Goal: Task Accomplishment & Management: Complete application form

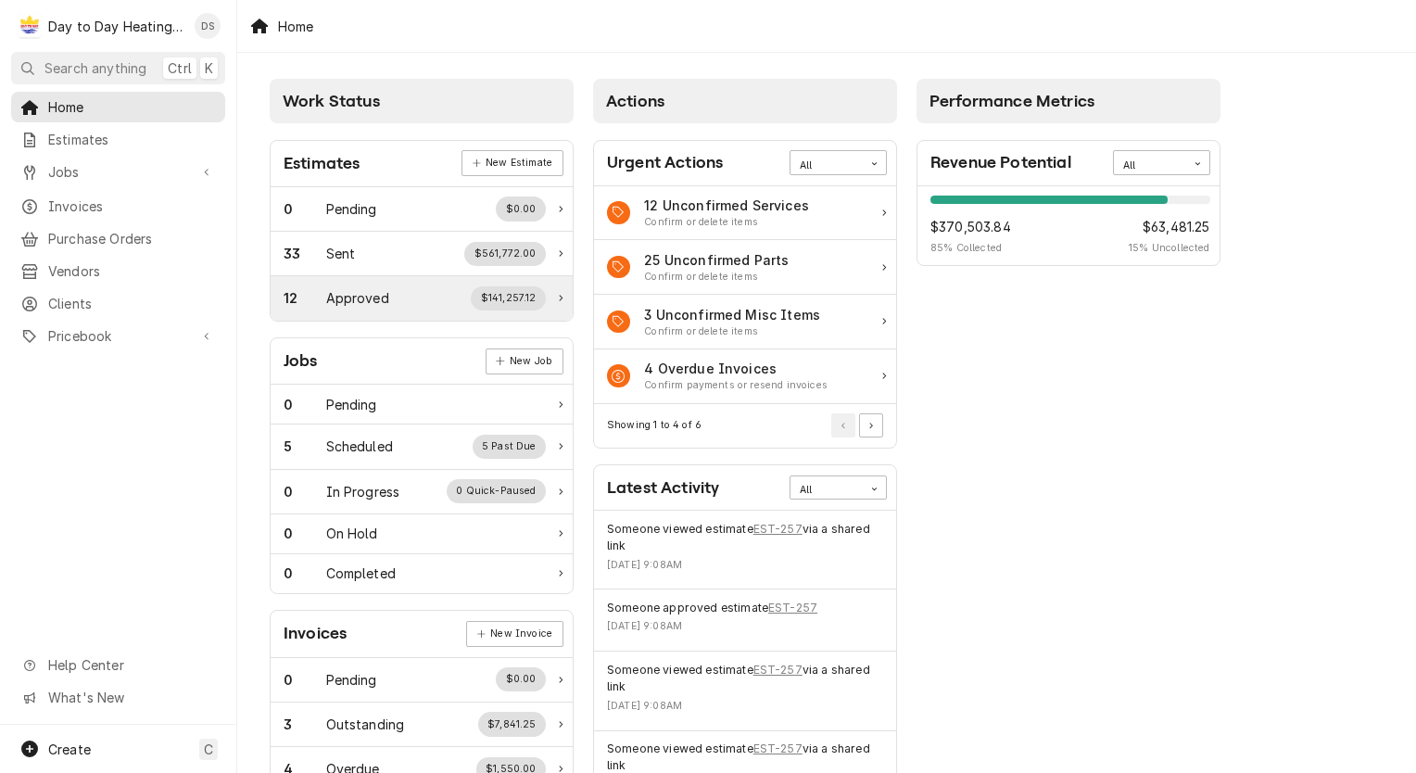
click at [384, 294] on div "Approved" at bounding box center [357, 297] width 63 height 19
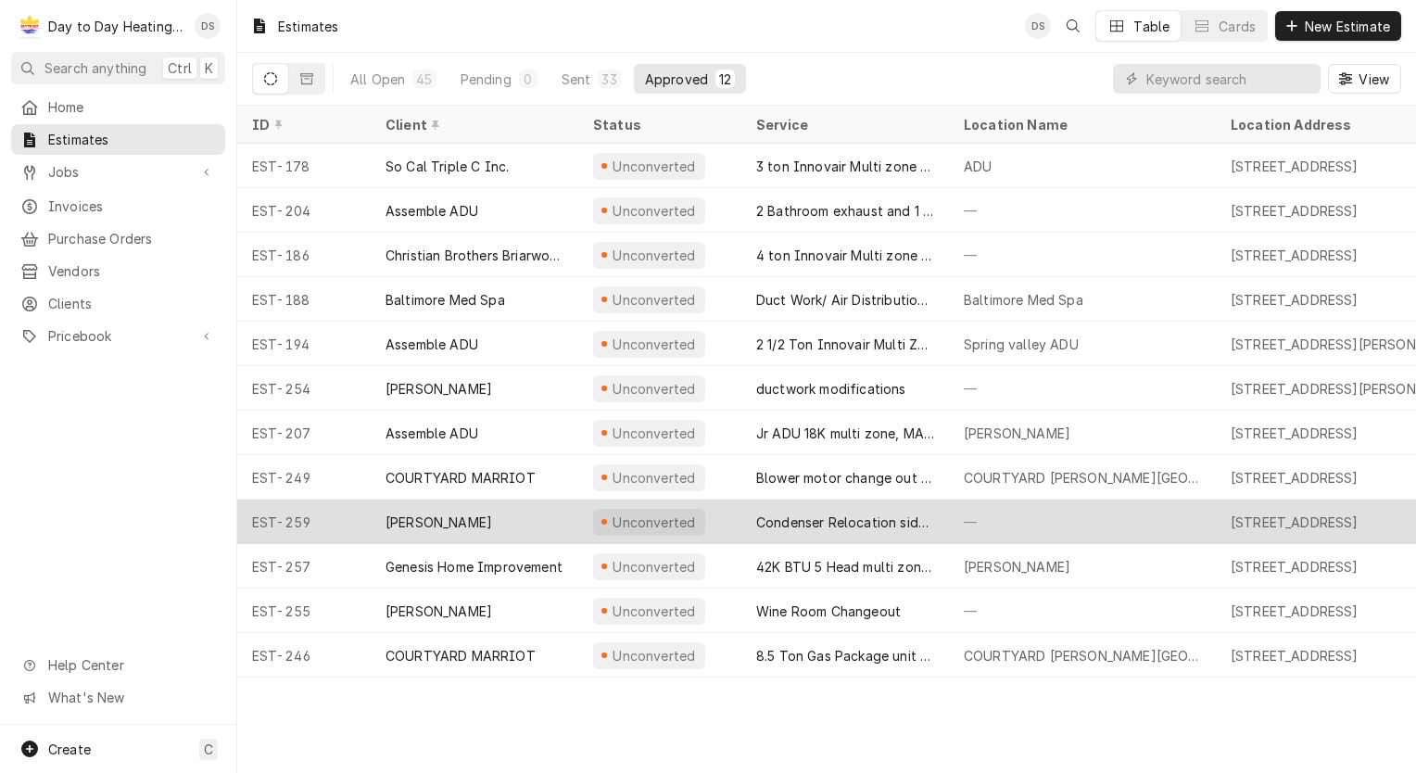
click at [862, 517] on div "Condenser Relocation side of house" at bounding box center [845, 521] width 178 height 19
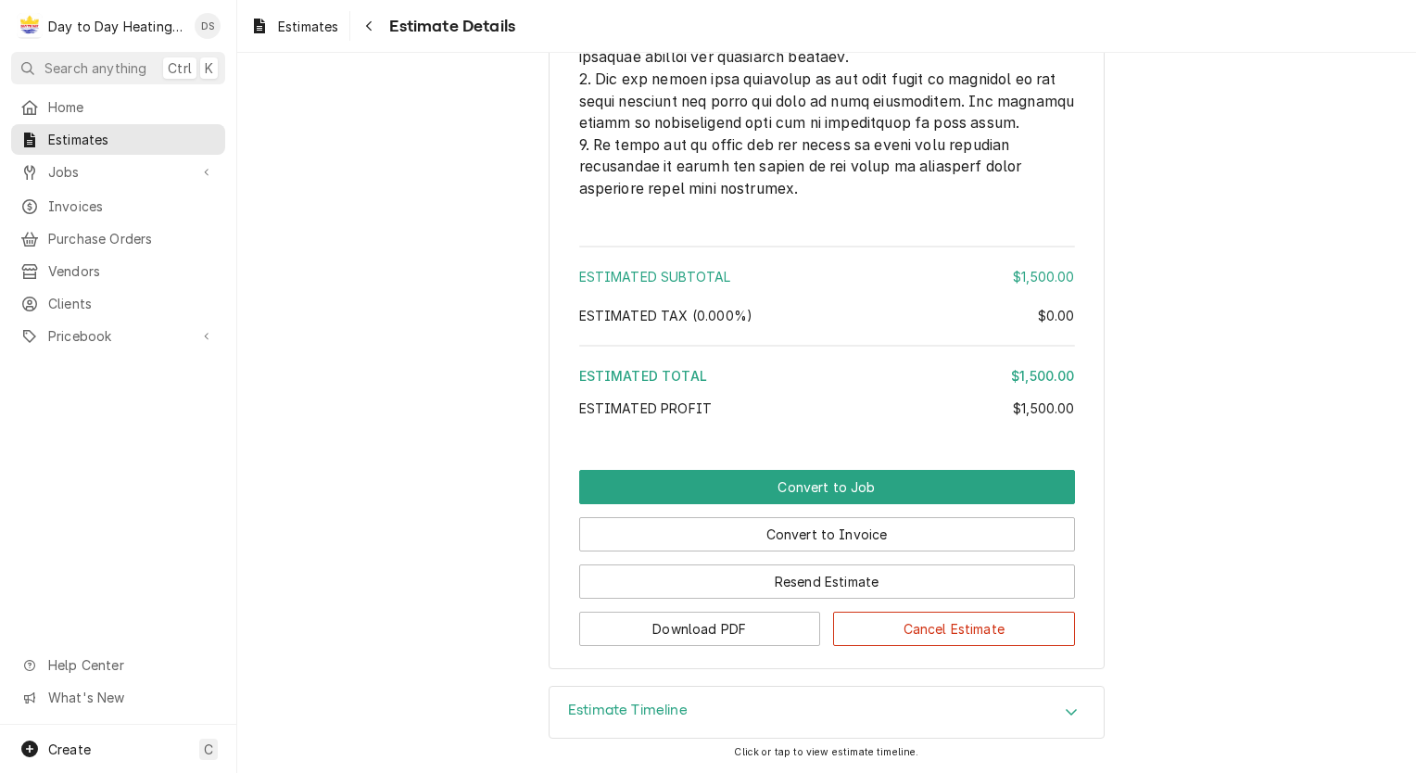
scroll to position [4399, 0]
click at [886, 540] on button "Convert to Invoice" at bounding box center [827, 534] width 496 height 34
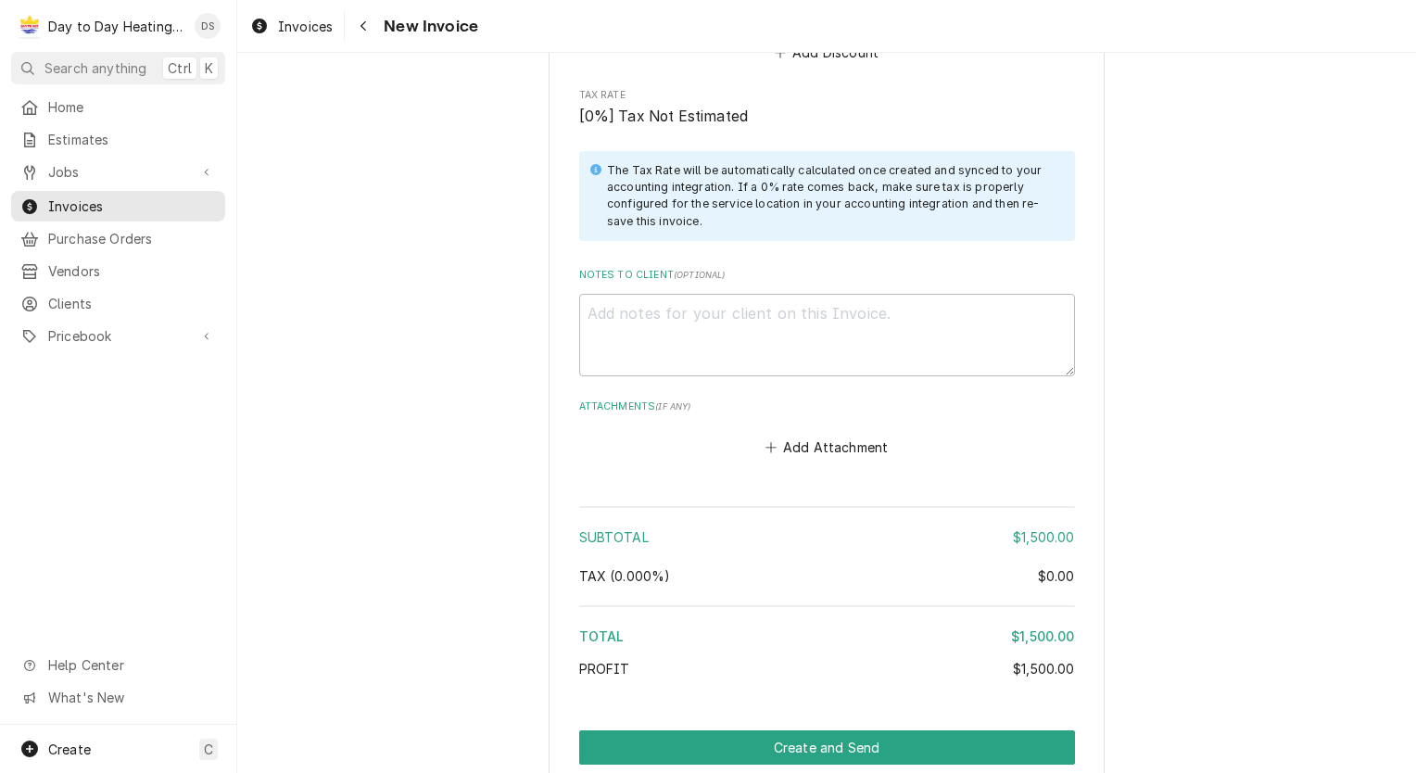
scroll to position [2396, 0]
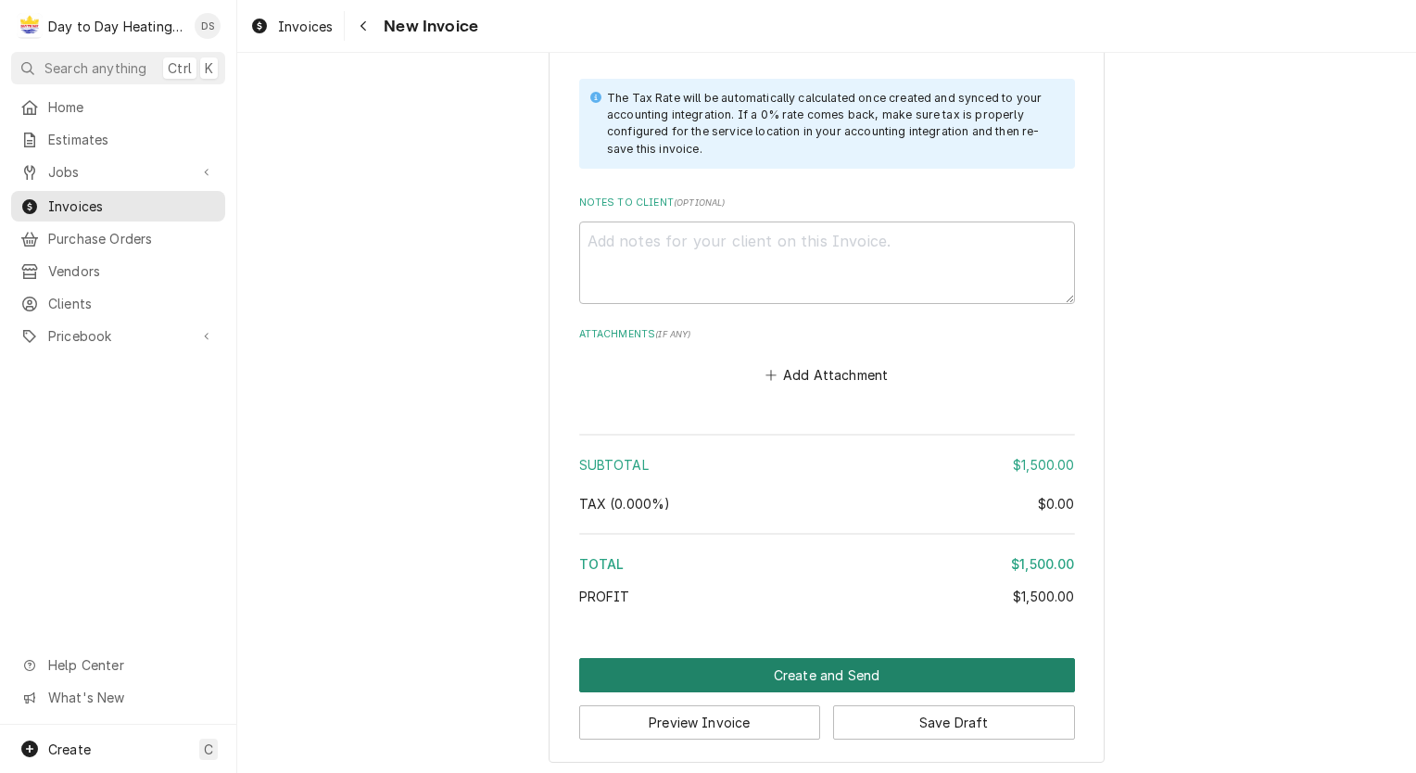
click at [865, 662] on button "Create and Send" at bounding box center [827, 675] width 496 height 34
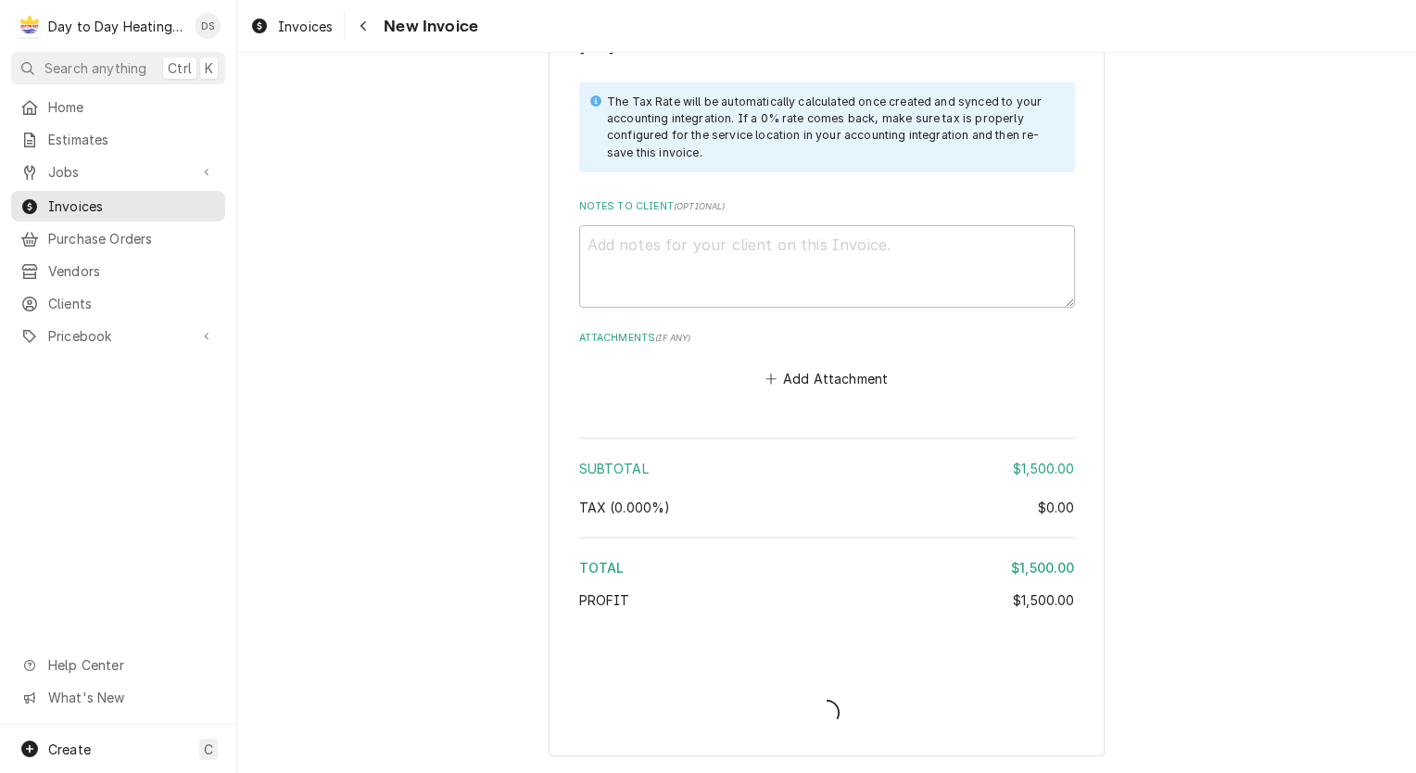
scroll to position [2386, 0]
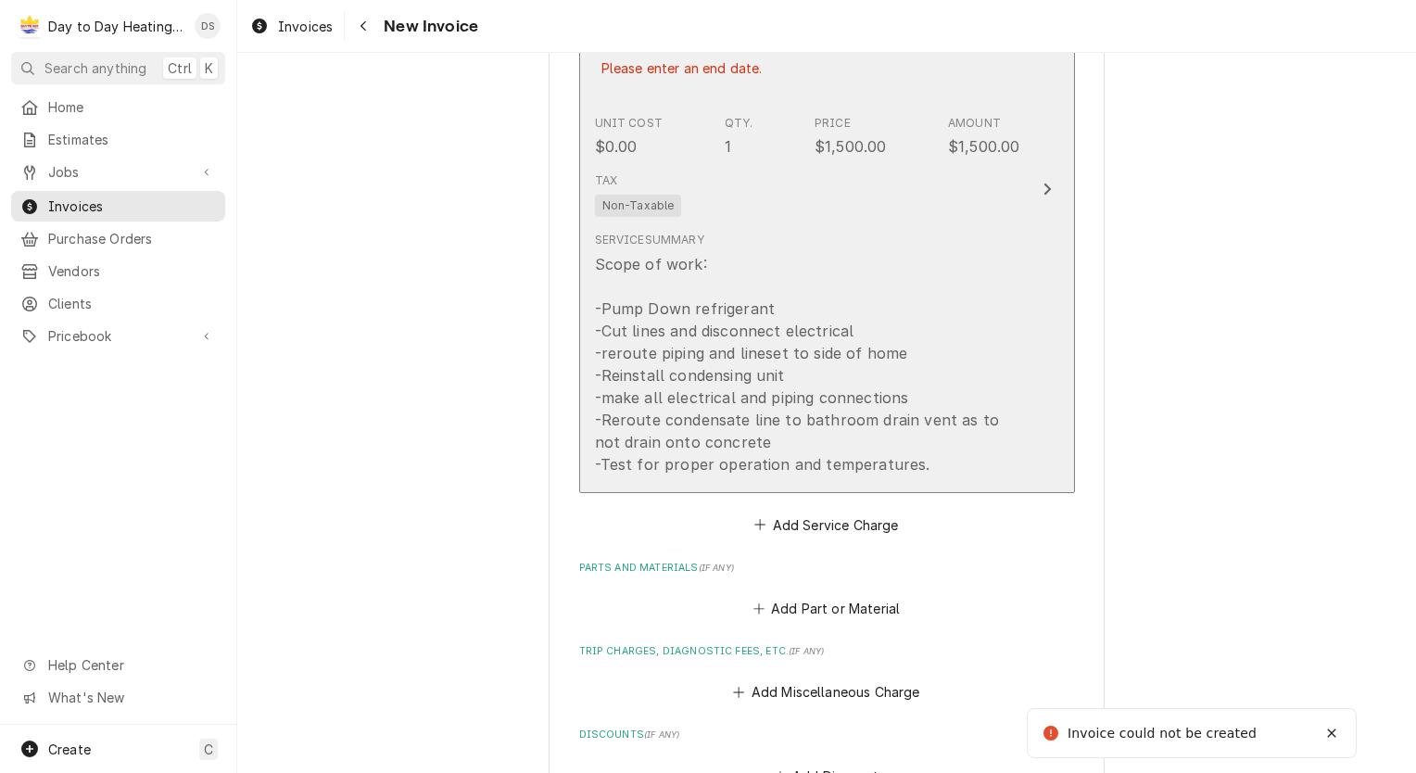
click at [718, 294] on div "Scope of work: -Pump Down refrigerant -Cut lines and disconnect electrical -rer…" at bounding box center [807, 364] width 425 height 222
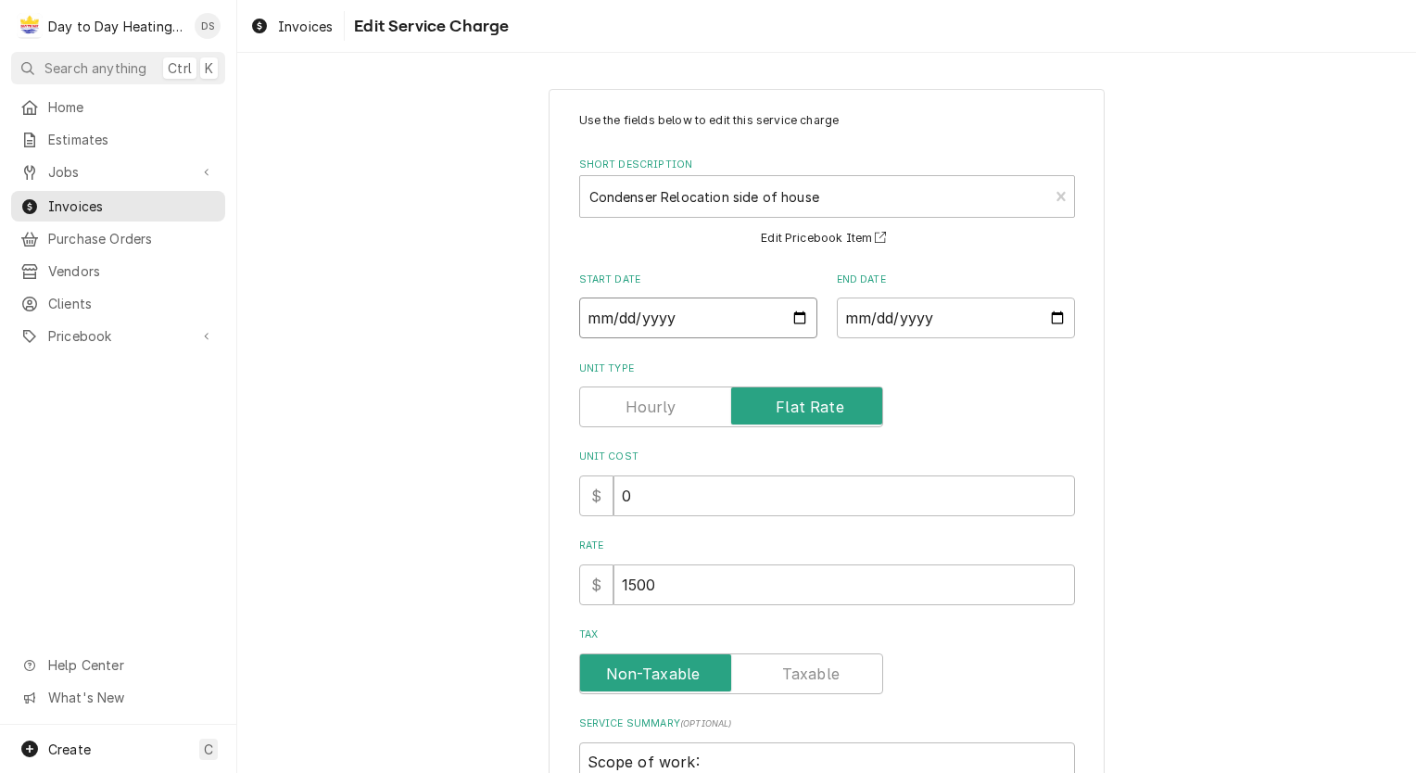
click at [792, 314] on input "Start Date" at bounding box center [698, 317] width 238 height 41
type textarea "x"
type input "2025-08-02"
type textarea "x"
type input "2025-08-30"
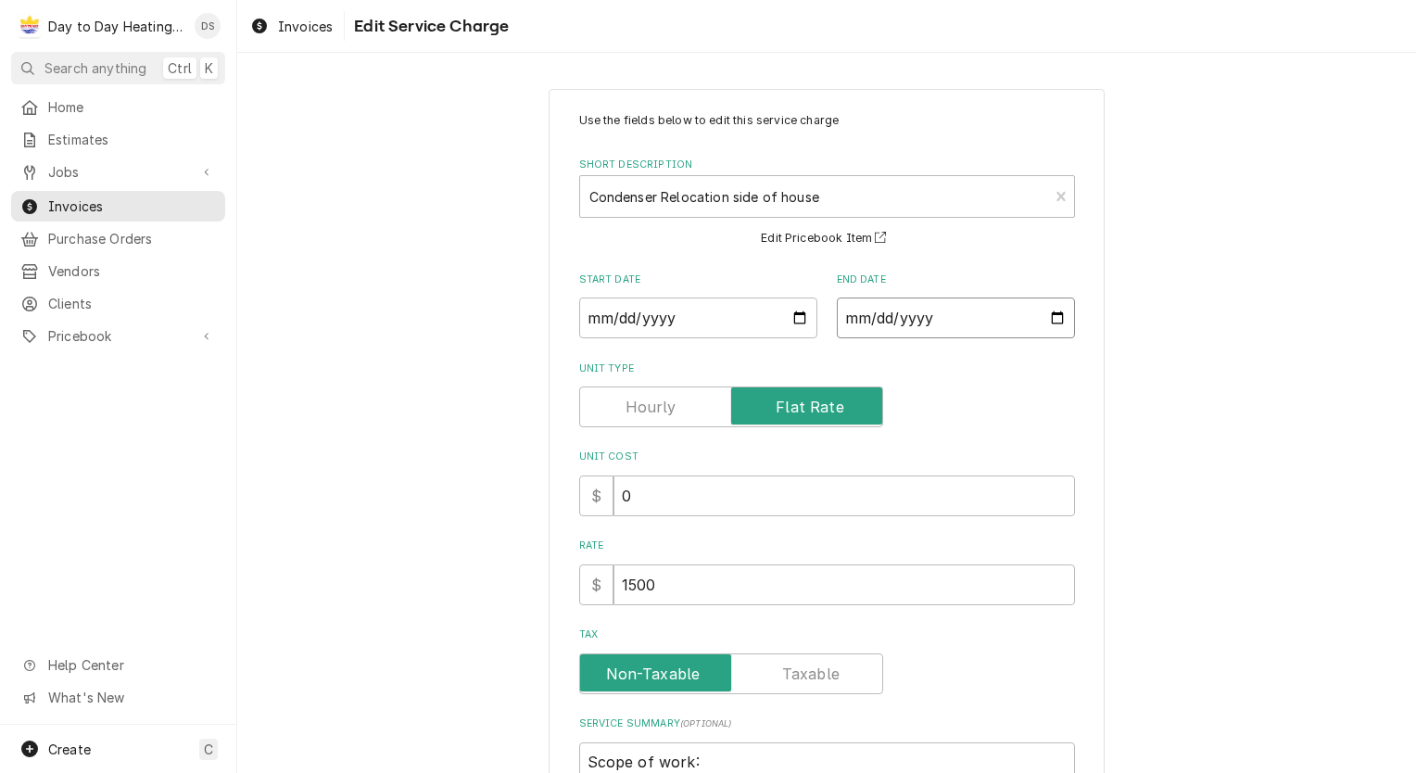
click at [1042, 314] on input "End Date" at bounding box center [956, 317] width 238 height 41
type textarea "x"
type input "2025-08-02"
type textarea "x"
type input "2025-08-30"
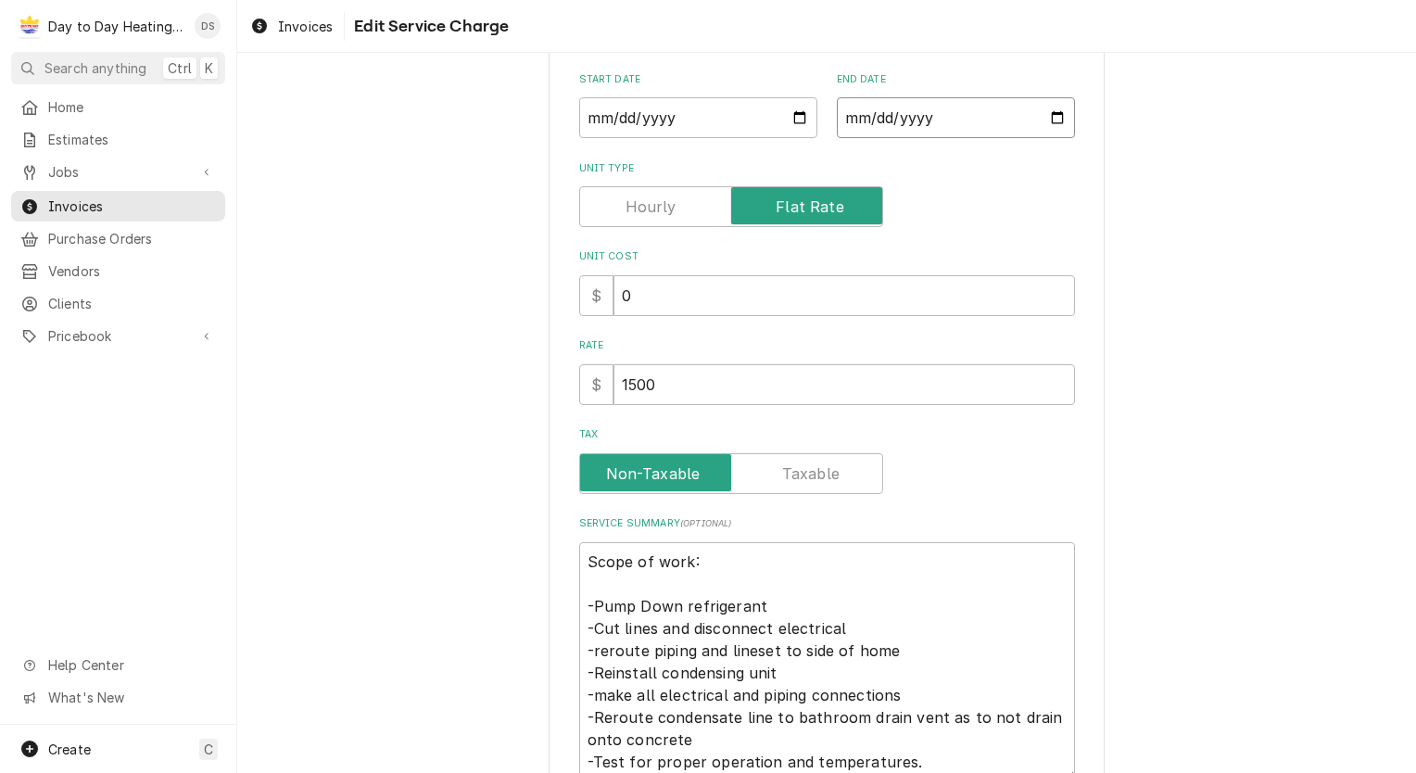
scroll to position [366, 0]
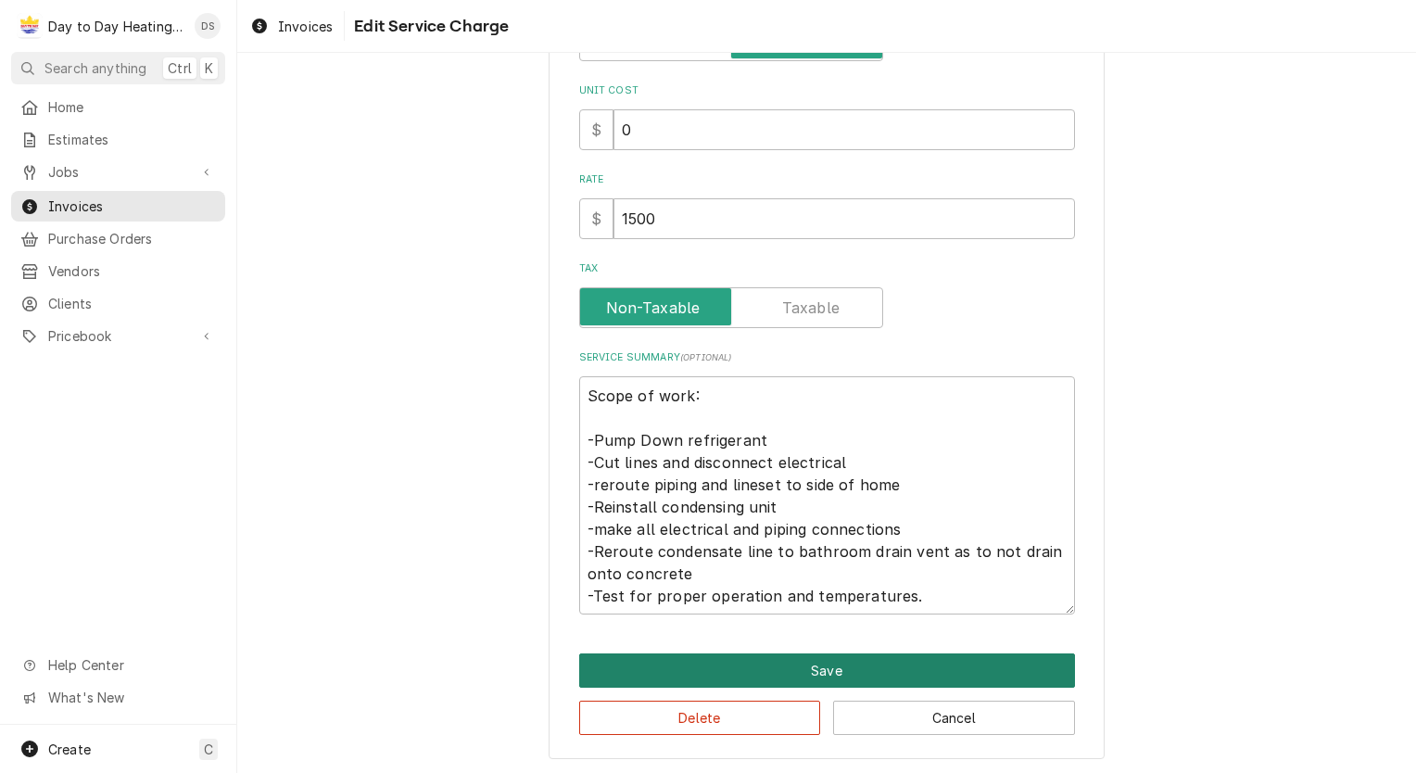
click at [856, 671] on button "Save" at bounding box center [827, 670] width 496 height 34
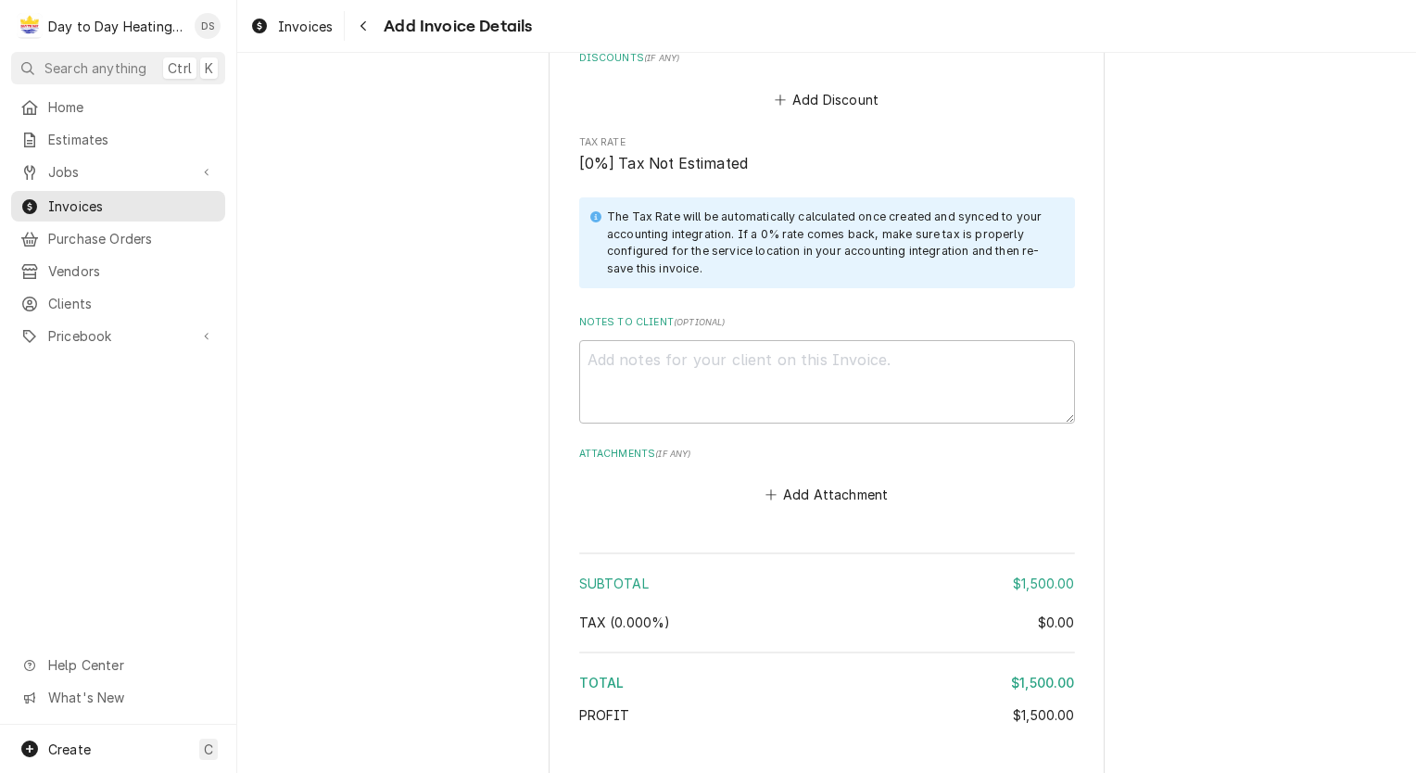
scroll to position [2535, 0]
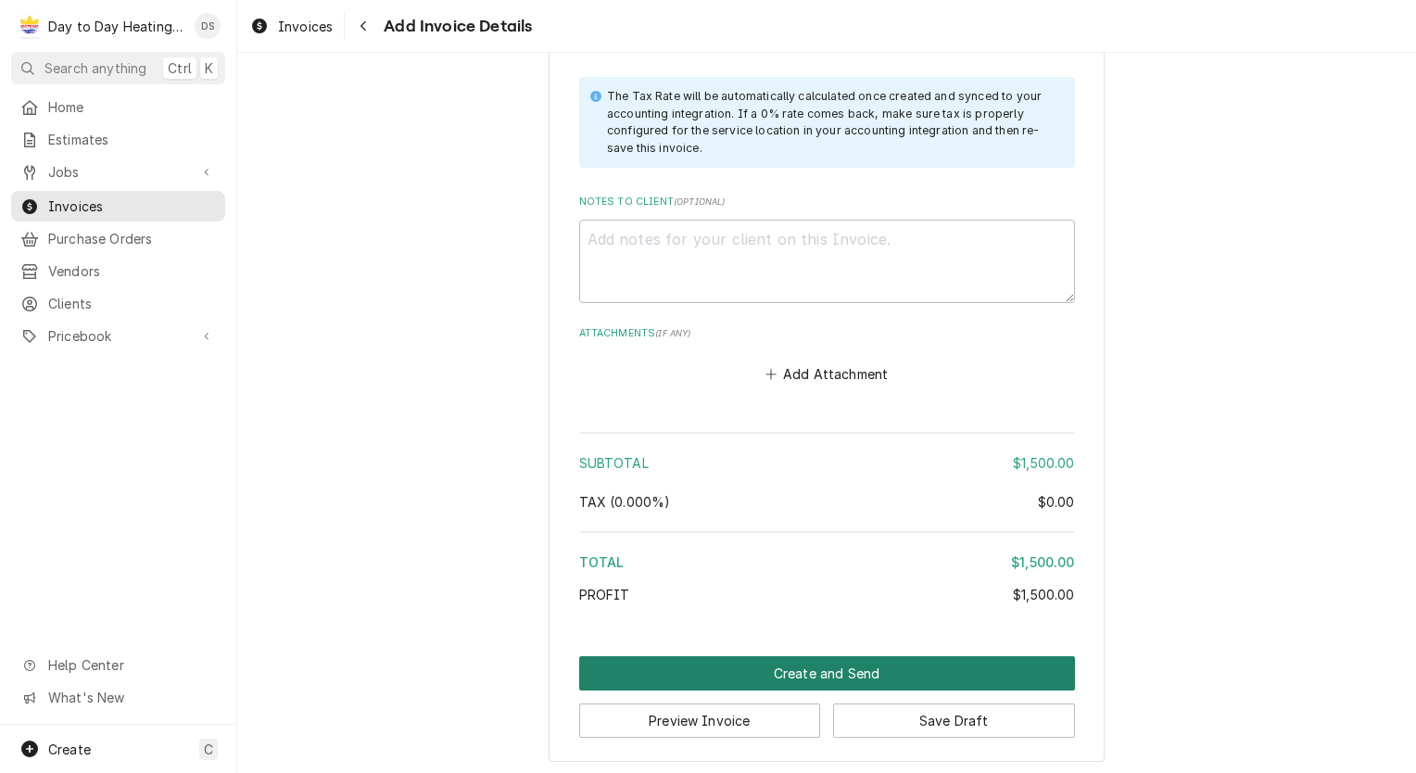
click at [822, 664] on button "Create and Send" at bounding box center [827, 673] width 496 height 34
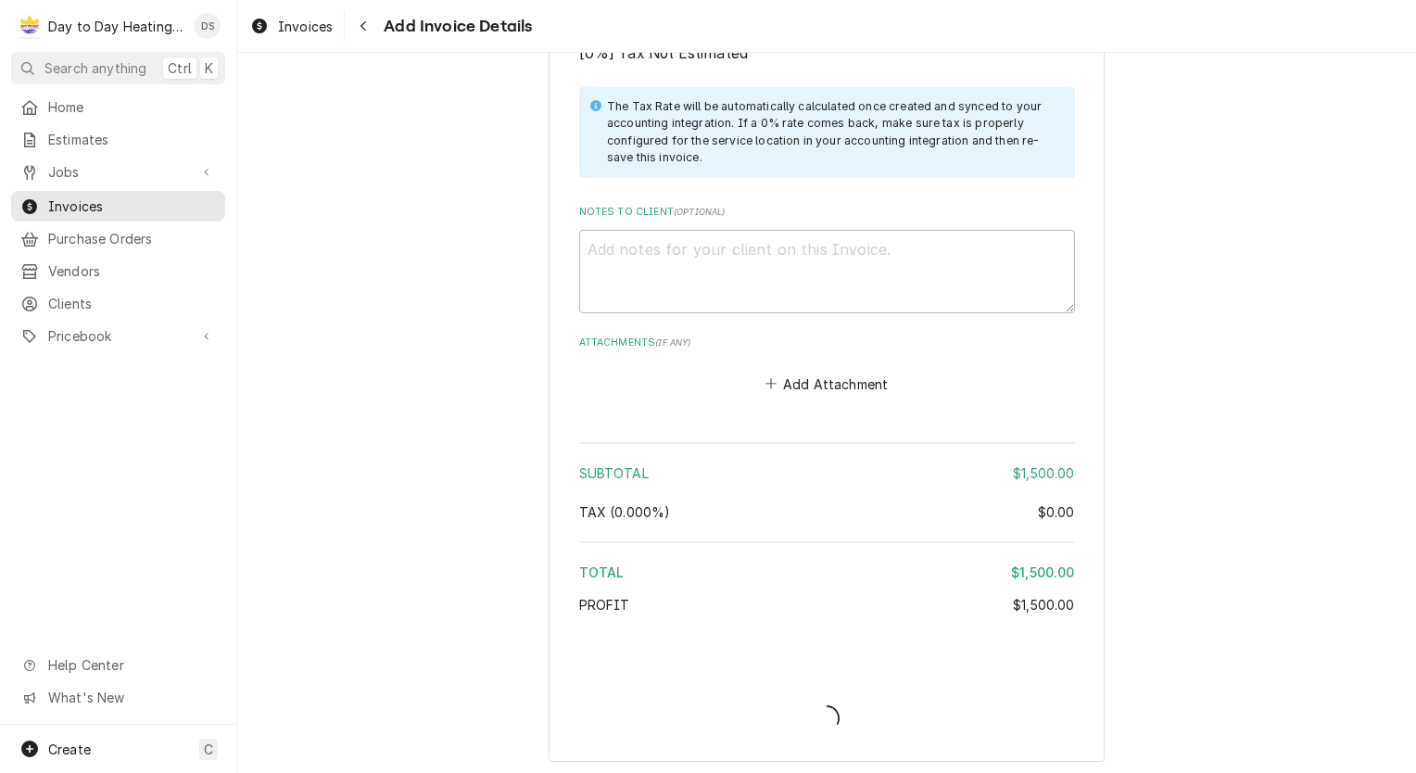
type textarea "x"
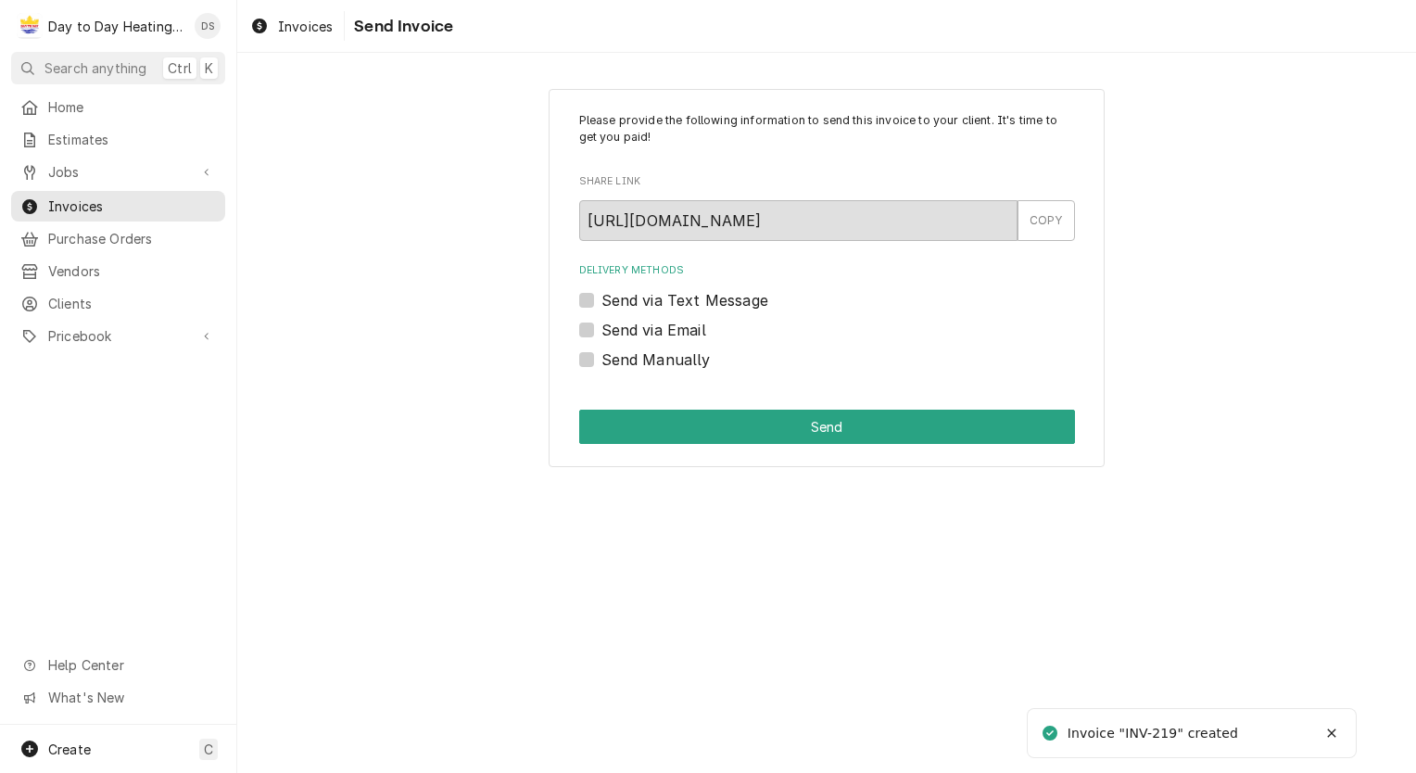
click at [660, 324] on label "Send via Email" at bounding box center [653, 330] width 105 height 22
click at [660, 324] on input "Send via Email" at bounding box center [849, 339] width 496 height 41
checkbox input "true"
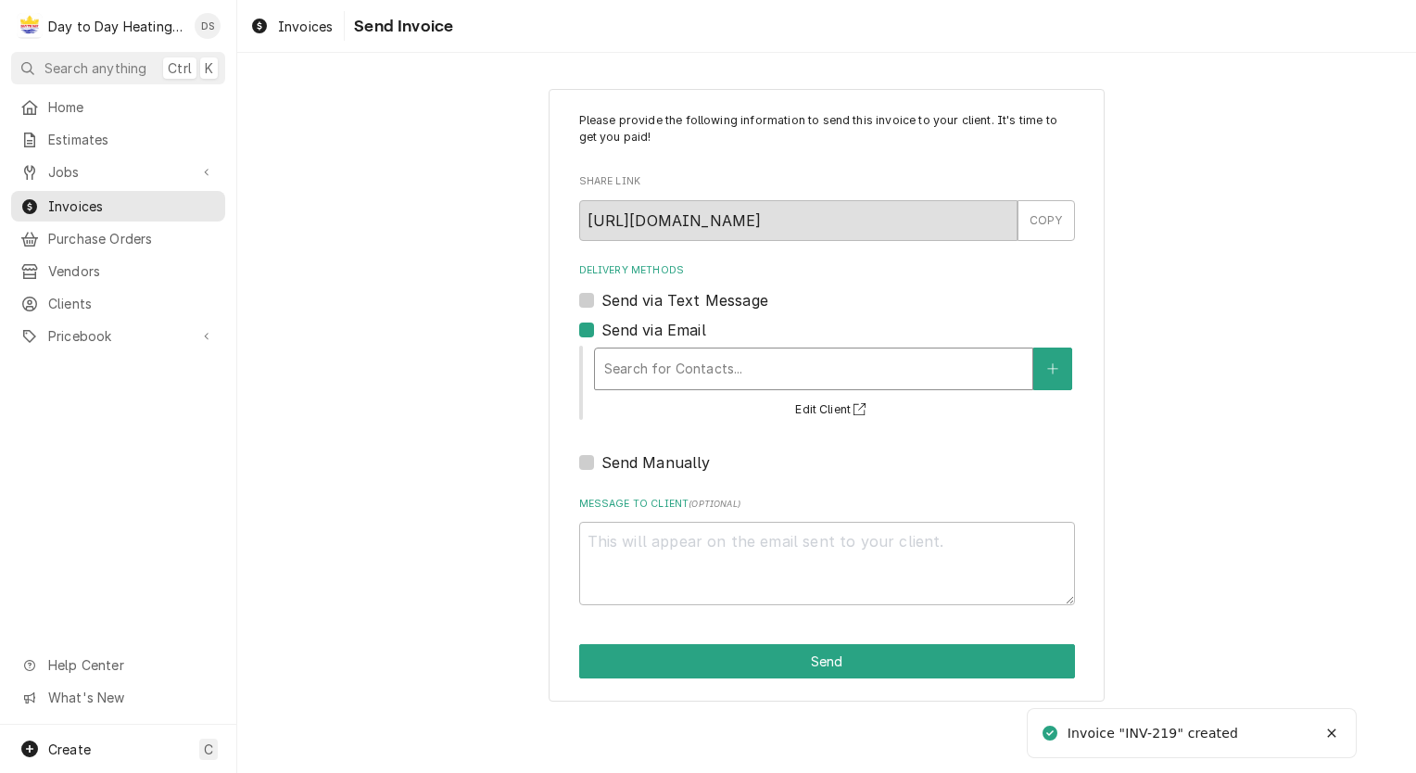
click at [667, 353] on div "Delivery Methods" at bounding box center [813, 368] width 419 height 33
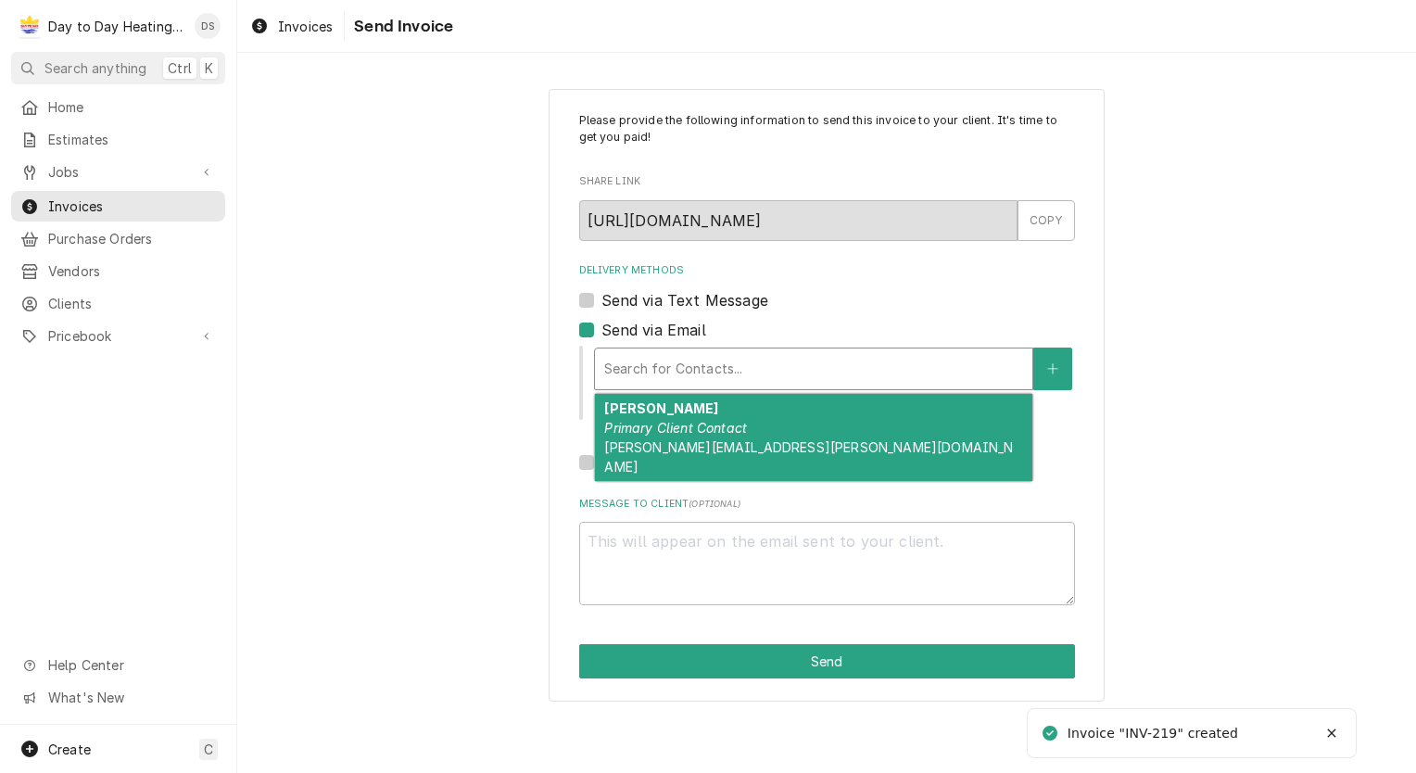
click at [671, 422] on em "Primary Client Contact" at bounding box center [675, 428] width 143 height 16
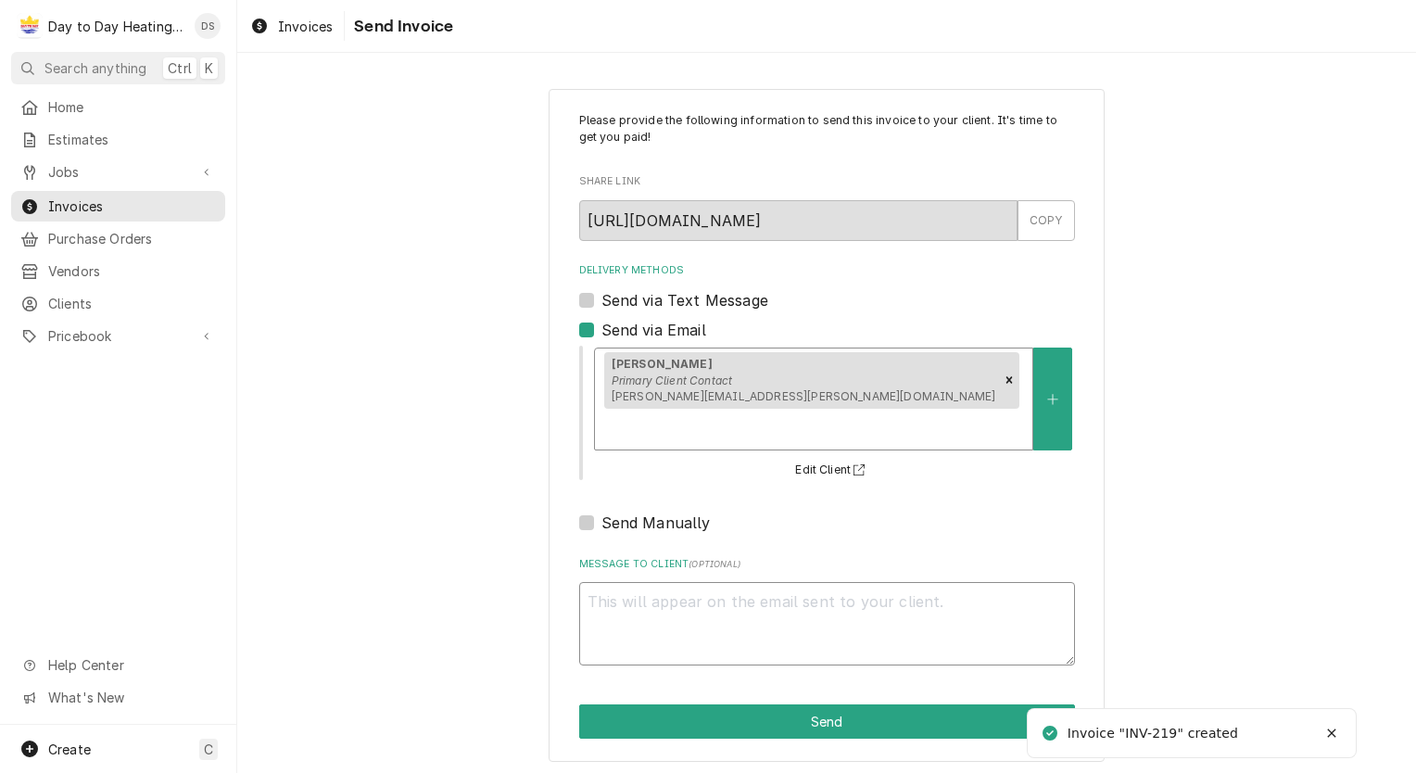
click at [691, 582] on textarea "Message to Client ( optional )" at bounding box center [827, 623] width 496 height 83
type textarea "x"
type textarea "T"
type textarea "x"
type textarea "Th"
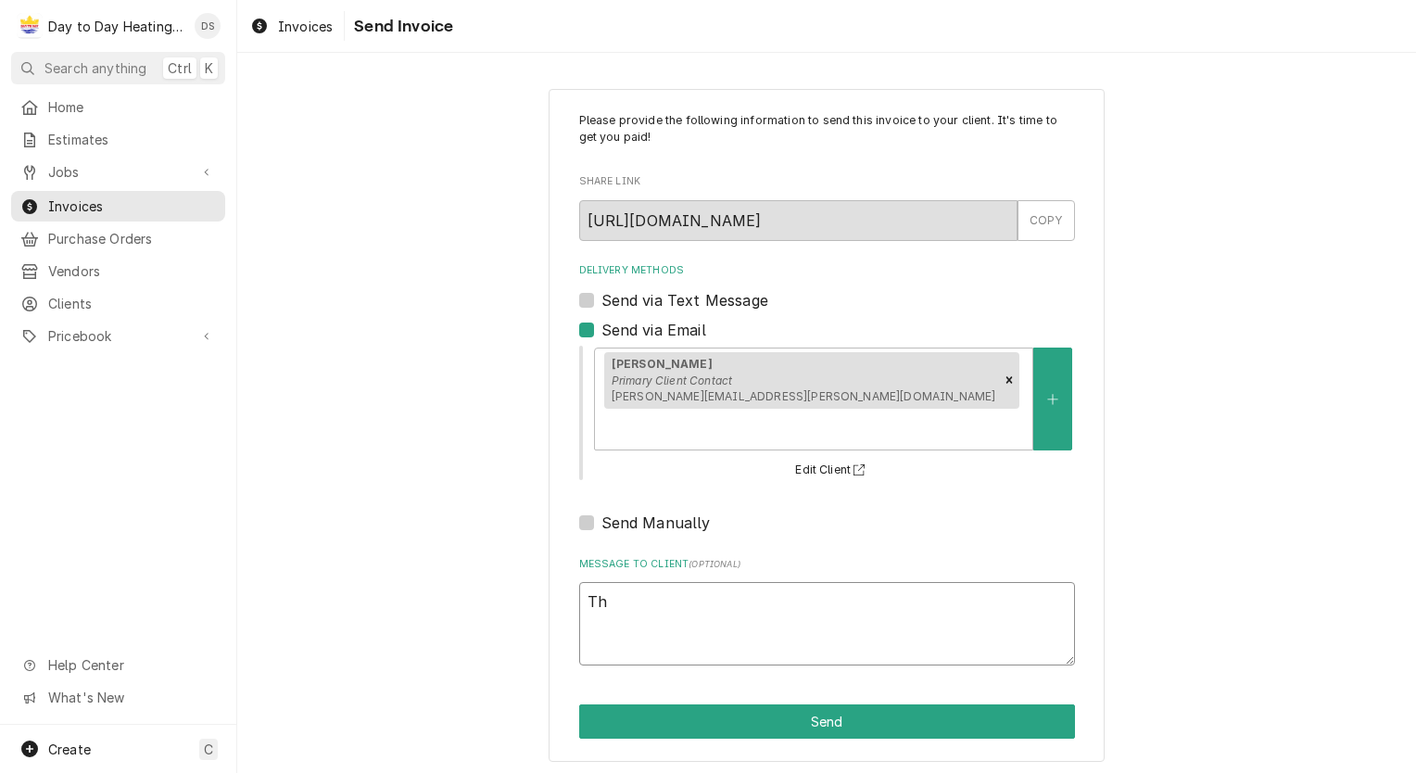
type textarea "x"
type textarea "Thi"
type textarea "x"
type textarea "This"
type textarea "x"
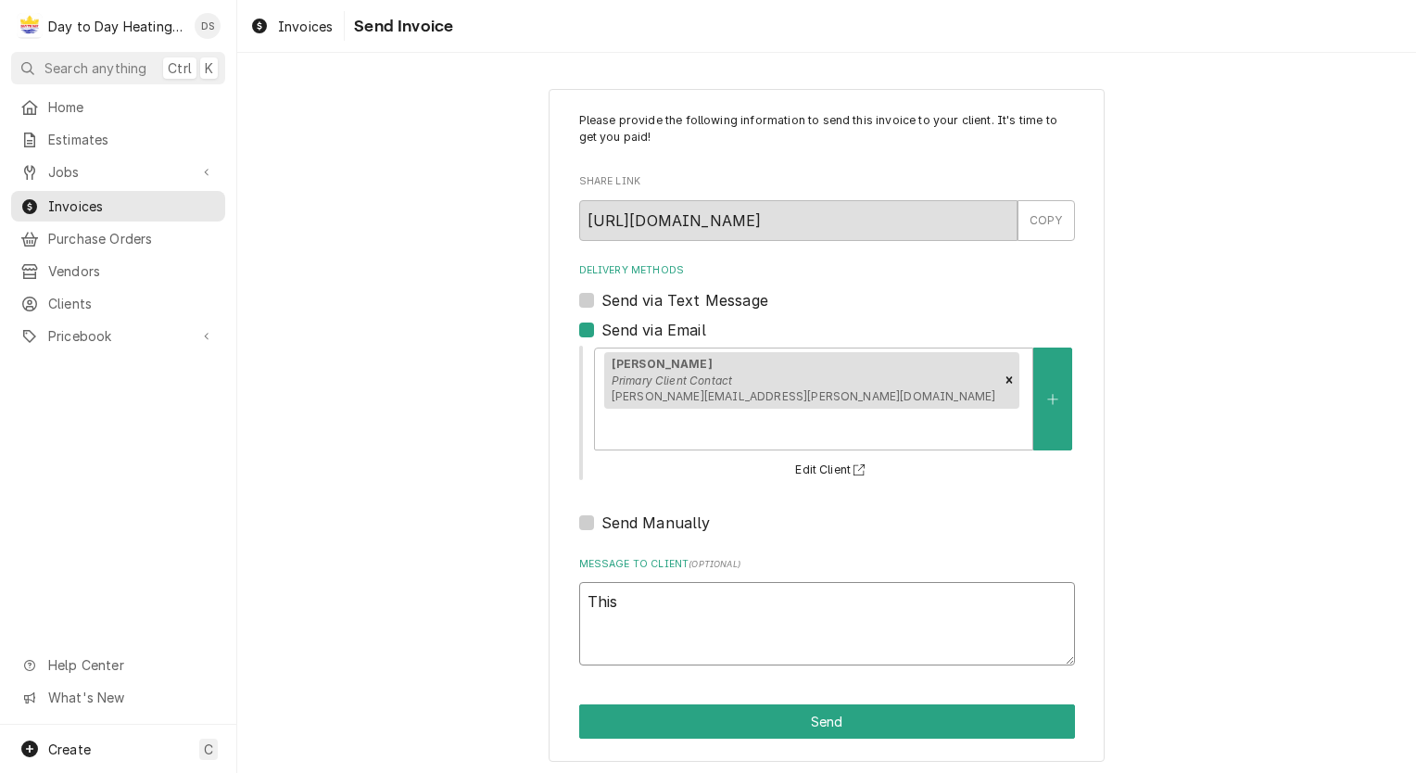
type textarea "This"
type textarea "x"
type textarea "This h"
type textarea "x"
type textarea "This ha"
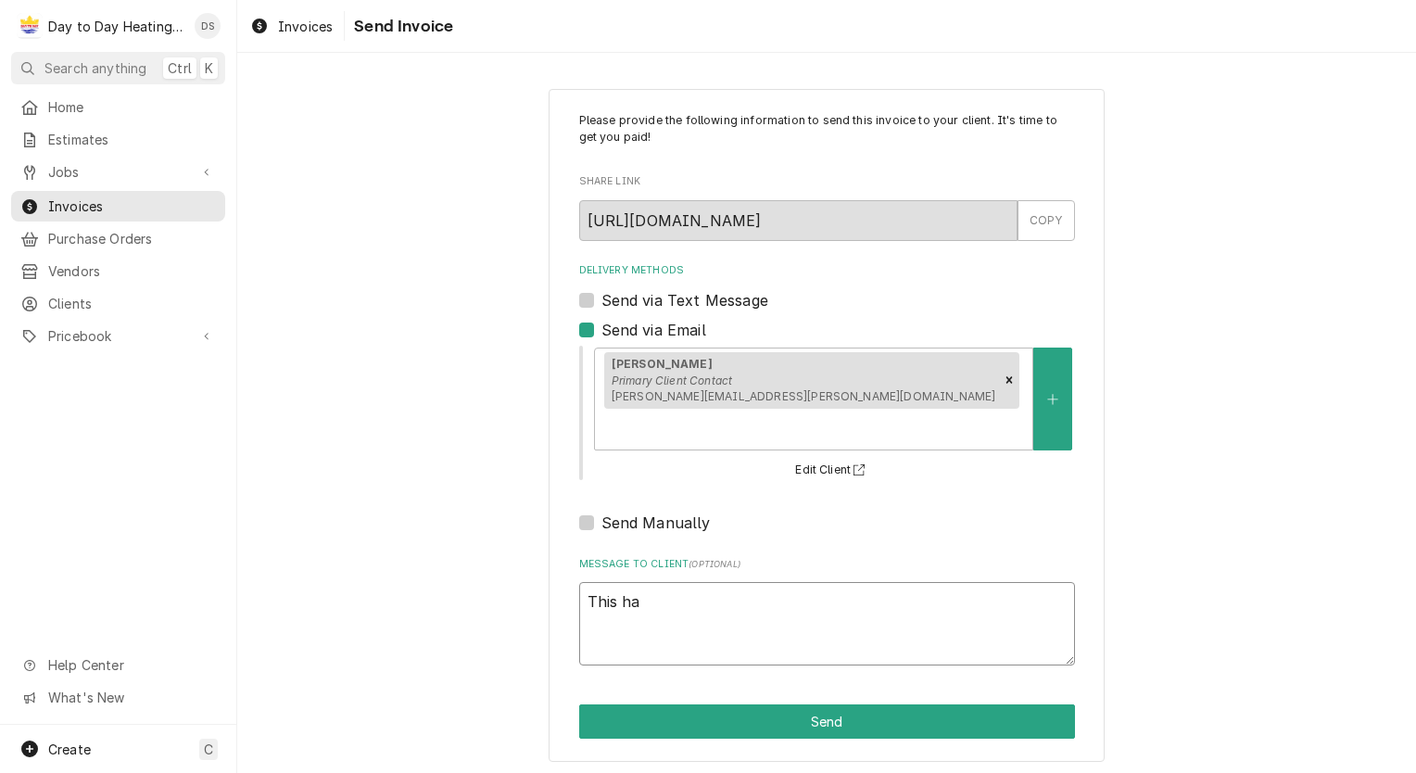
type textarea "x"
type textarea "This has"
type textarea "x"
type textarea "This has"
type textarea "x"
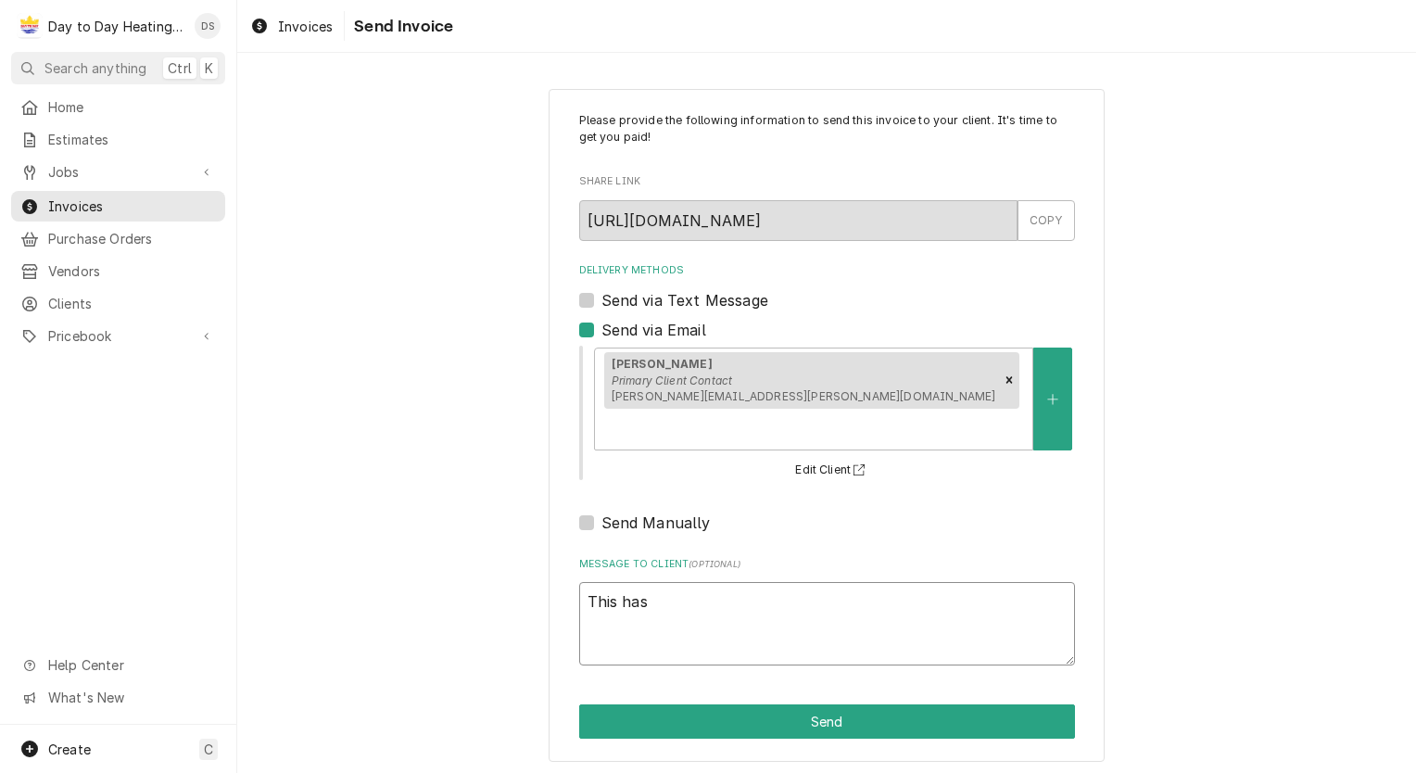
type textarea "This has b"
type textarea "x"
type textarea "This has be"
type textarea "x"
type textarea "This has bee"
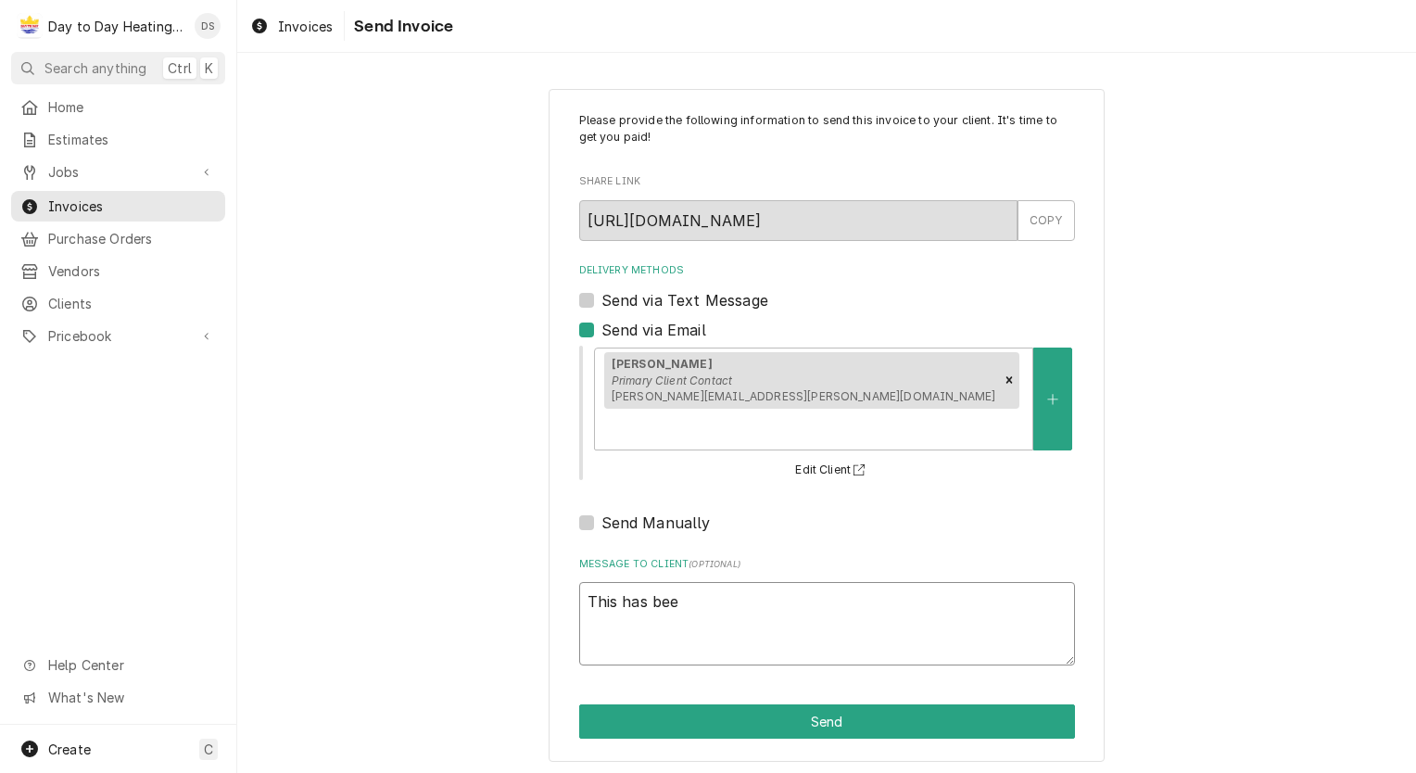
type textarea "x"
type textarea "This has been"
type textarea "x"
type textarea "This has been"
type textarea "x"
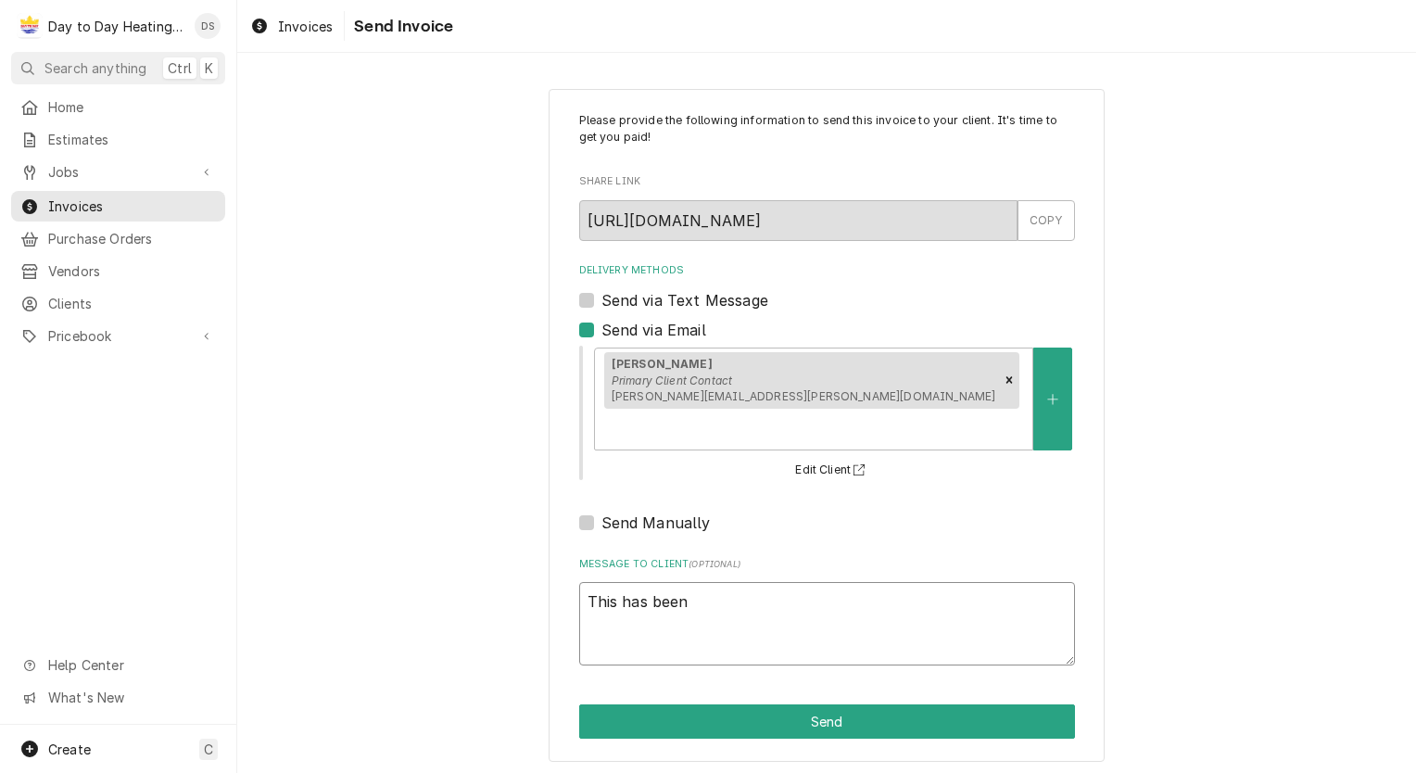
type textarea "This has been p"
type textarea "x"
type textarea "This has been pa"
type textarea "x"
type textarea "This has been pai"
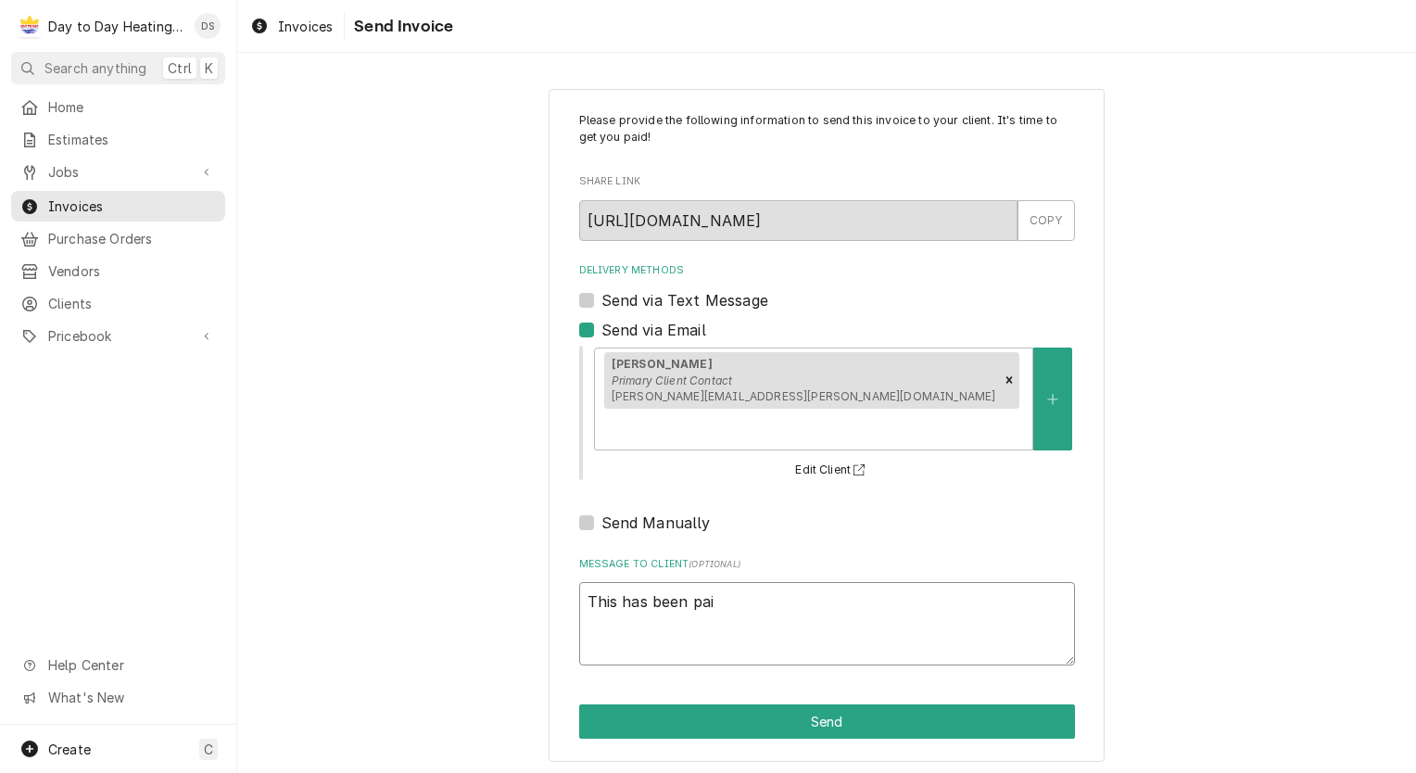
type textarea "x"
type textarea "This has been paid"
type textarea "x"
type textarea "This has been pai"
type textarea "x"
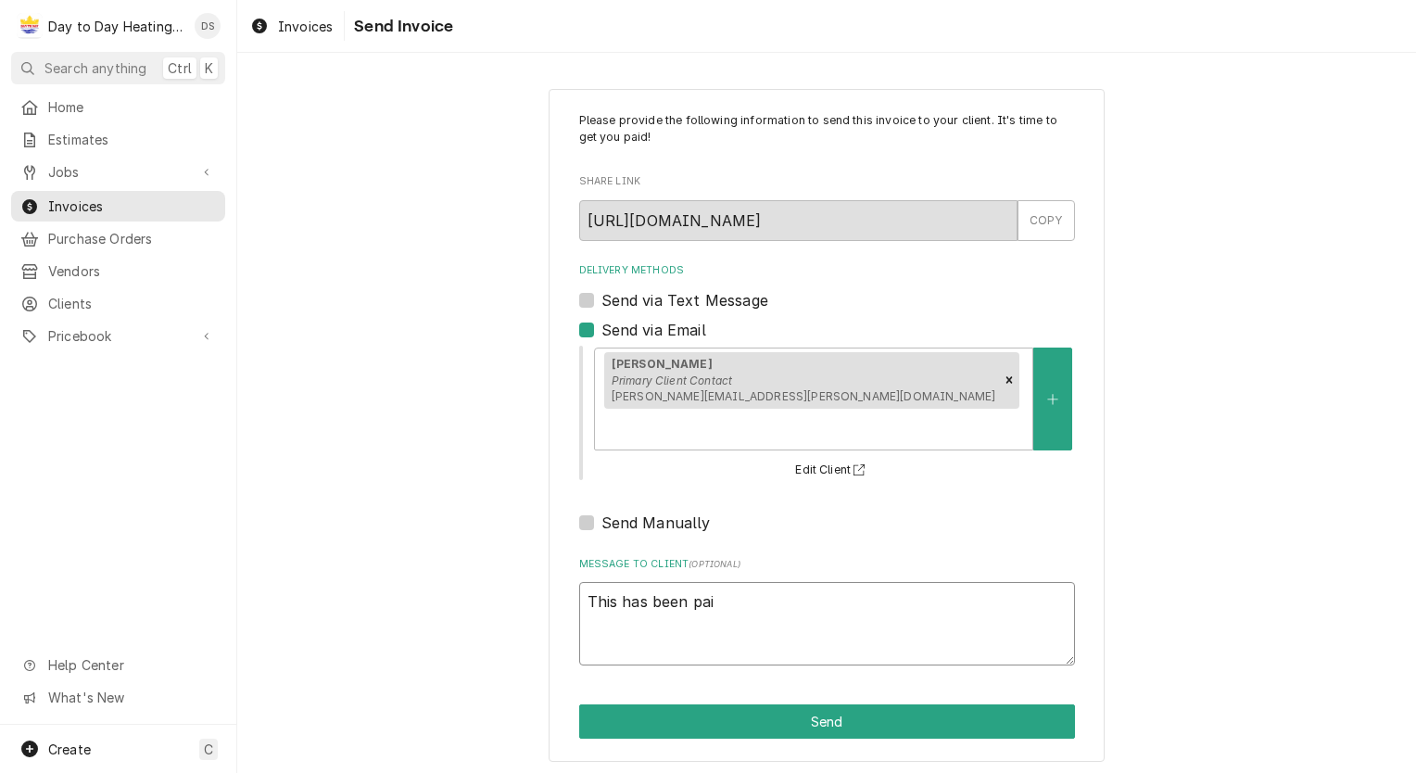
type textarea "This has been pais"
type textarea "x"
type textarea "This has been pai"
type textarea "x"
type textarea "This has been paid"
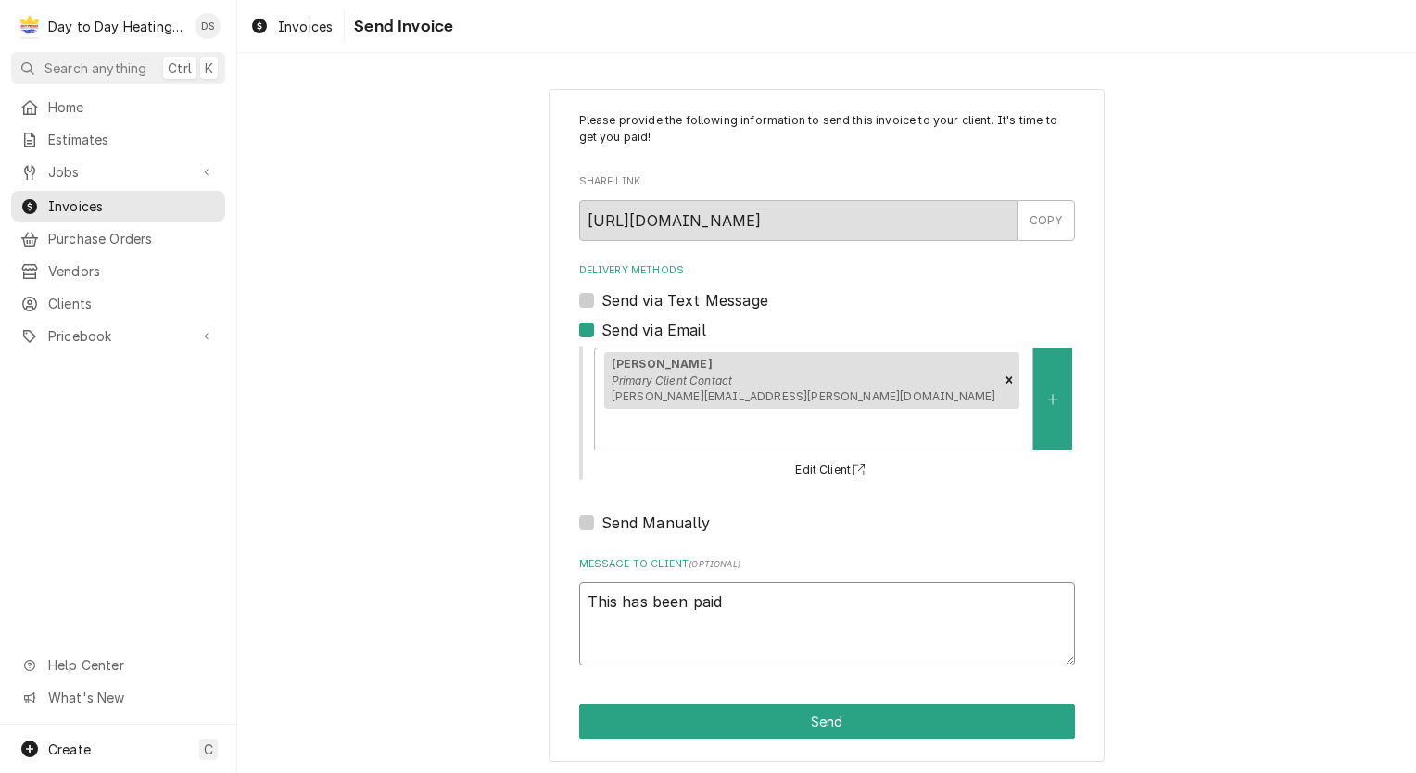
type textarea "x"
type textarea "This has been paid"
type textarea "x"
type textarea "This has been paid t"
type textarea "x"
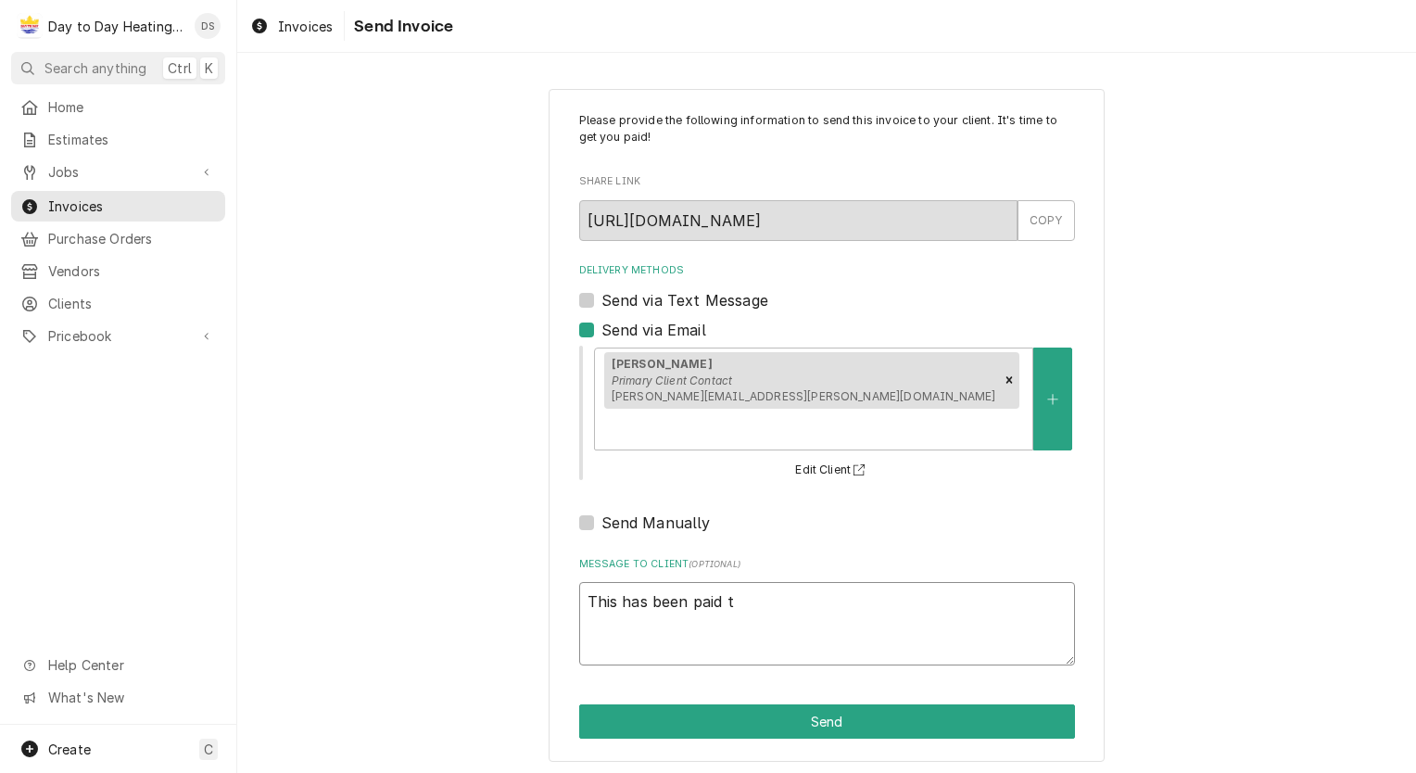
type textarea "This has been paid th"
type textarea "x"
type textarea "This has been paid thi"
type textarea "x"
type textarea "This has been paid this"
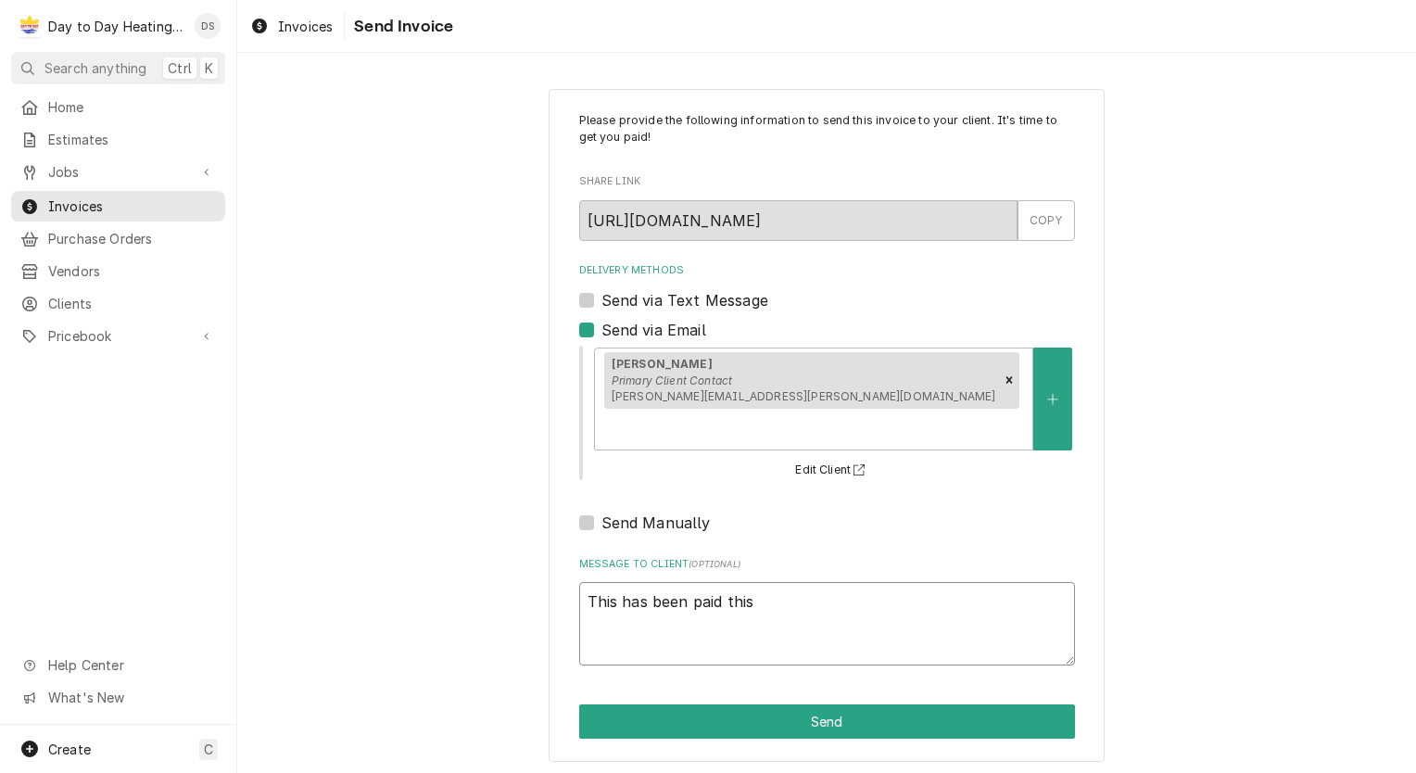
type textarea "x"
type textarea "This has been paid this"
type textarea "x"
type textarea "This has been paid this i"
type textarea "x"
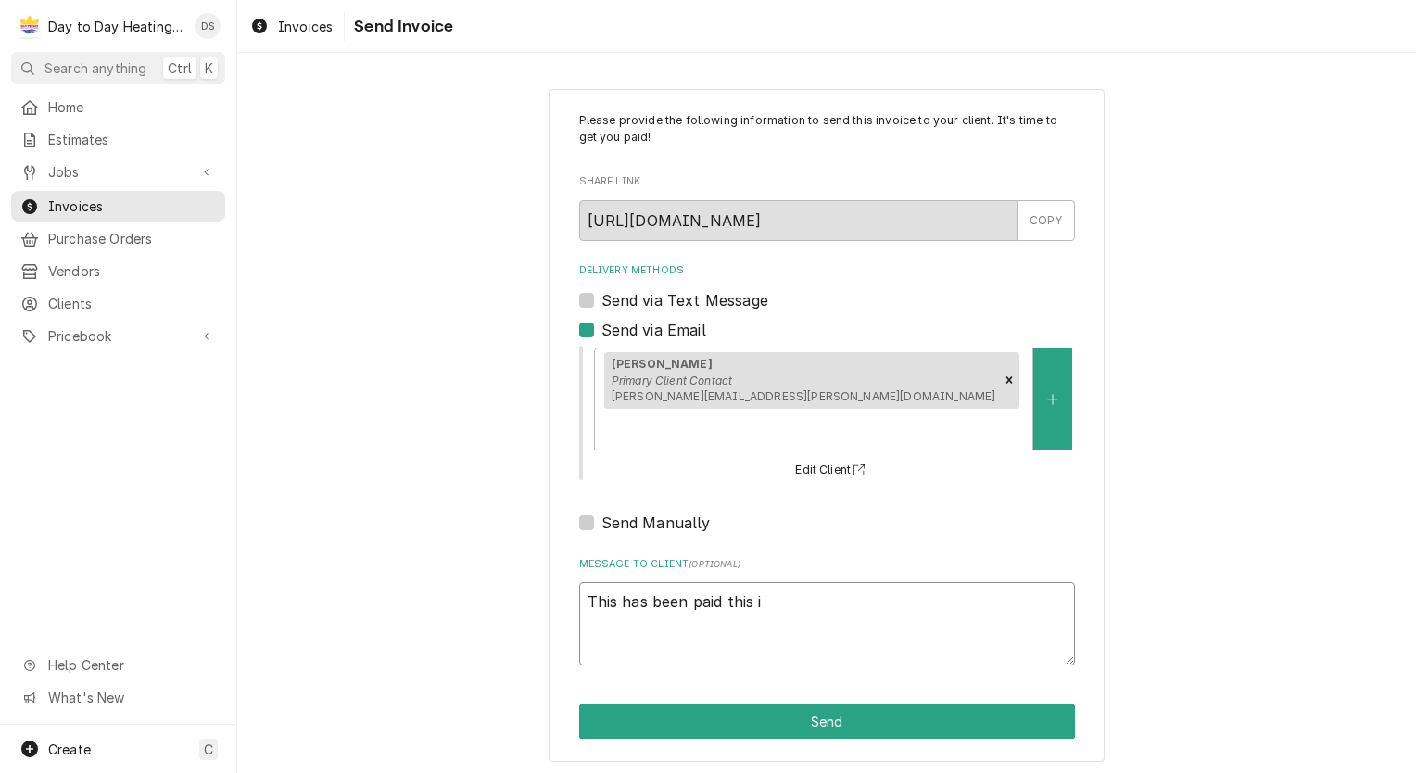
type textarea "This has been paid this is"
type textarea "x"
type textarea "This has been paid this is"
type textarea "x"
type textarea "This has been paid this is j"
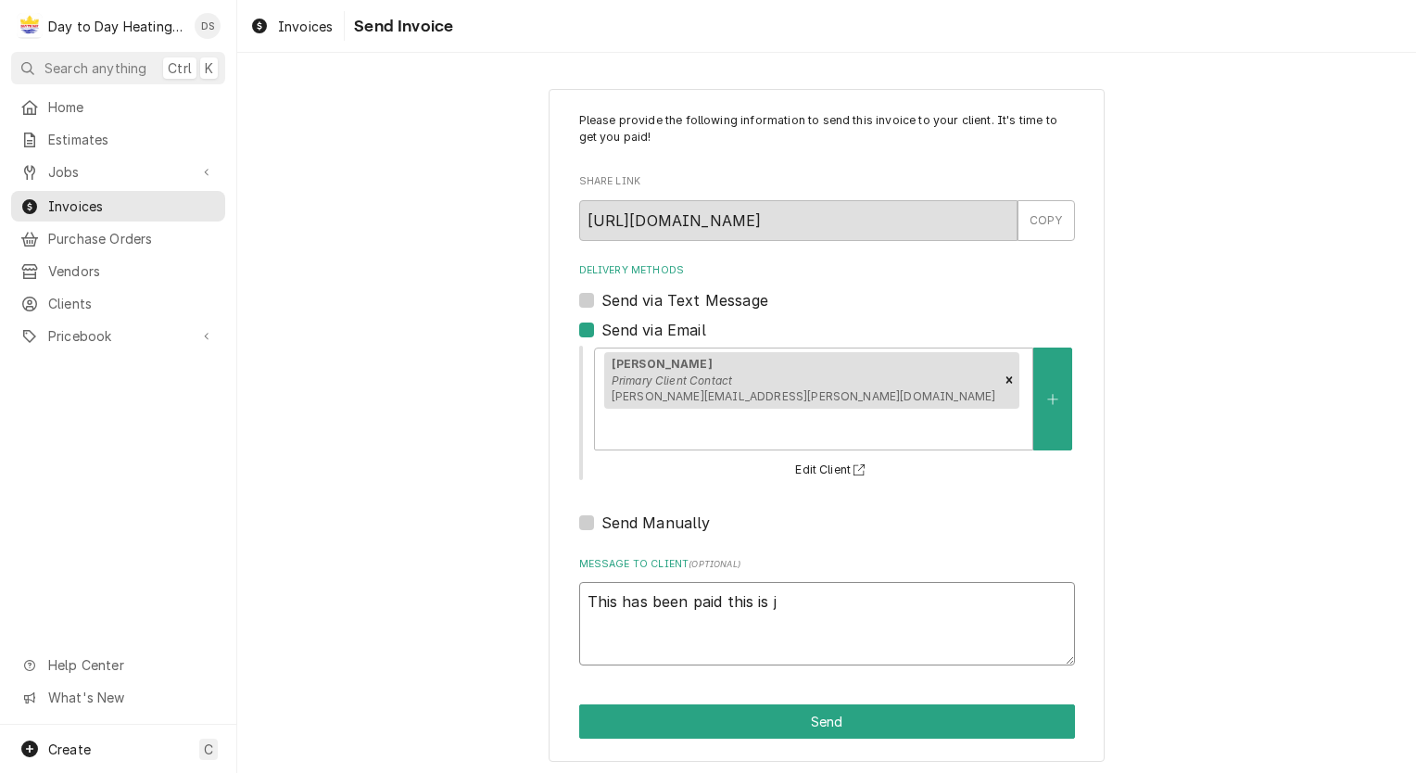
type textarea "x"
type textarea "This has been paid this is ju"
type textarea "x"
type textarea "This has been paid this is jus"
type textarea "x"
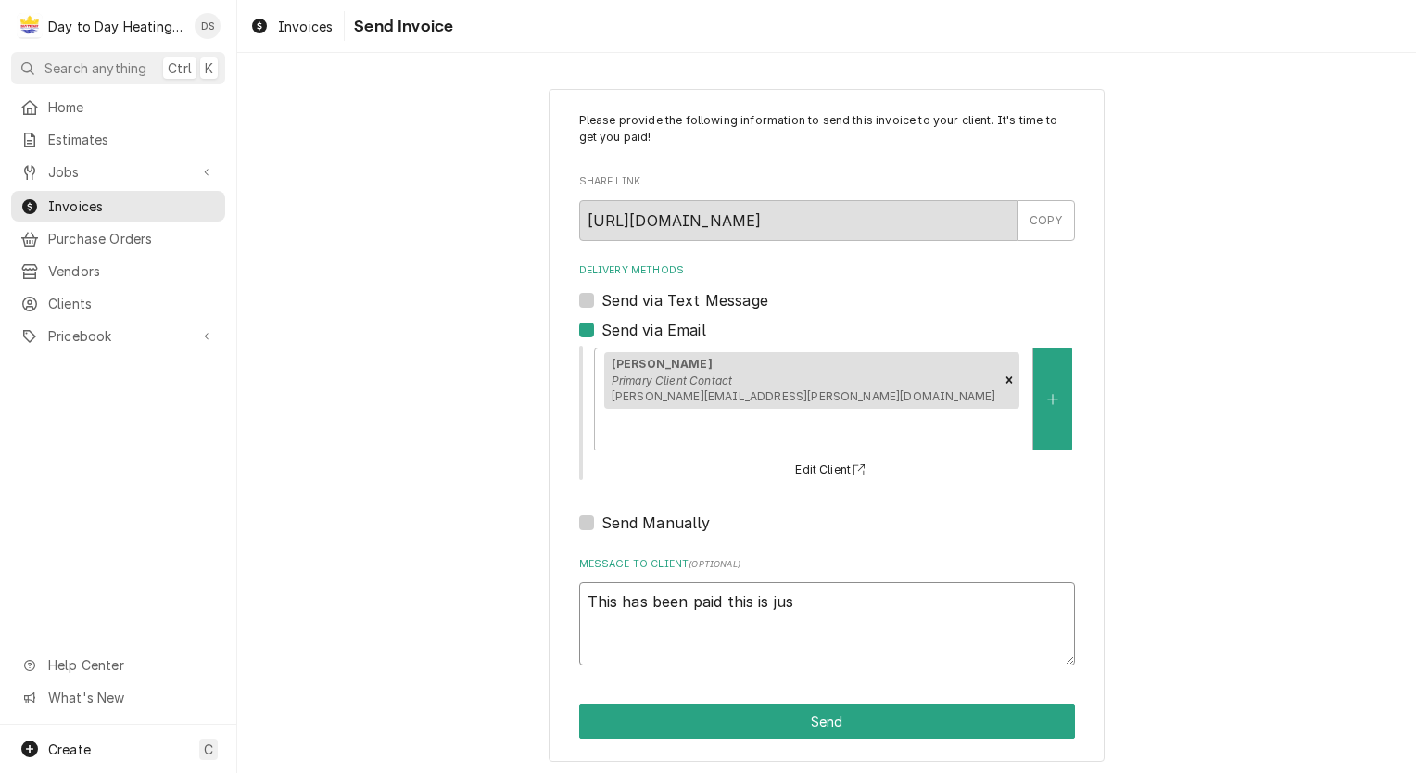
type textarea "This has been paid this is just"
type textarea "x"
type textarea "This has been paid this is just"
type textarea "x"
type textarea "This has been paid this is just f"
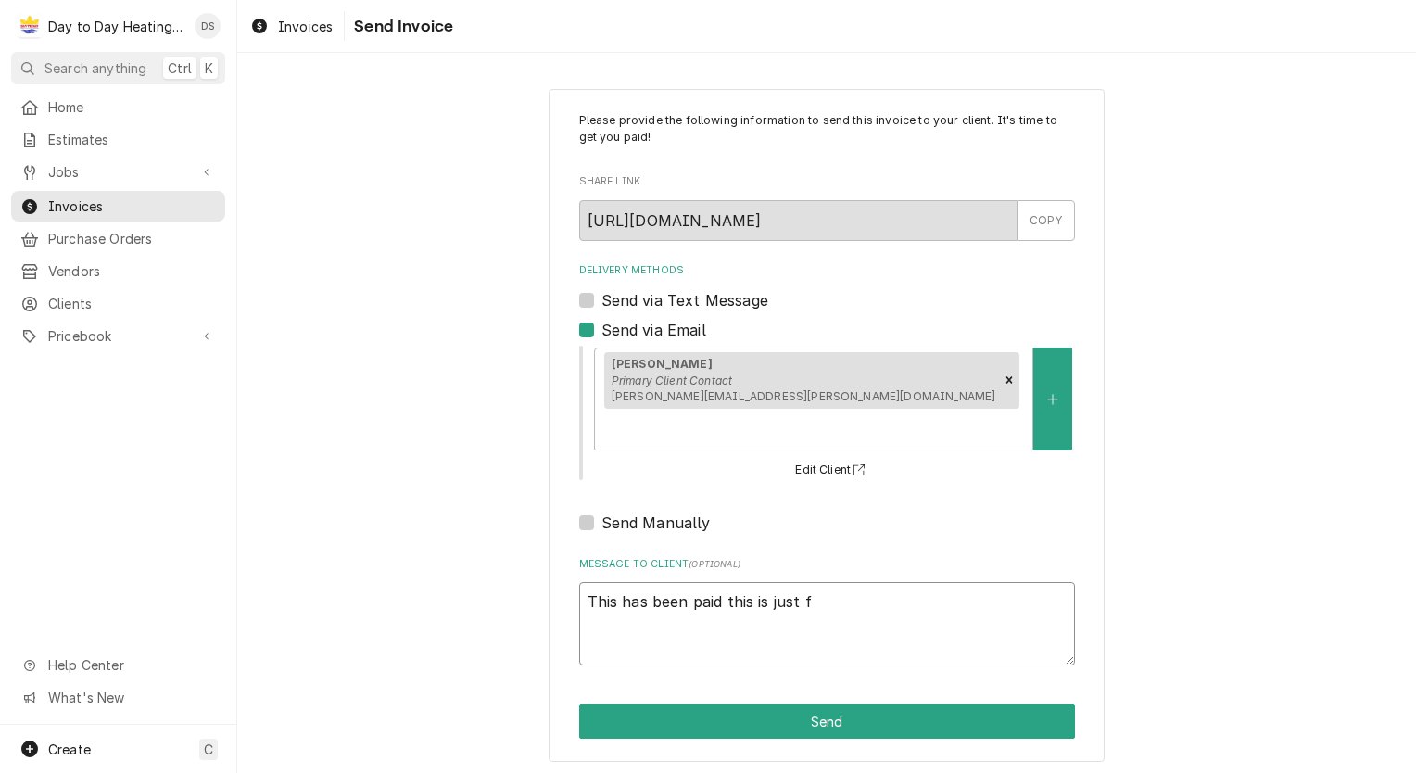
type textarea "x"
type textarea "This has been paid this is just fo"
type textarea "x"
type textarea "This has been paid this is just for"
type textarea "x"
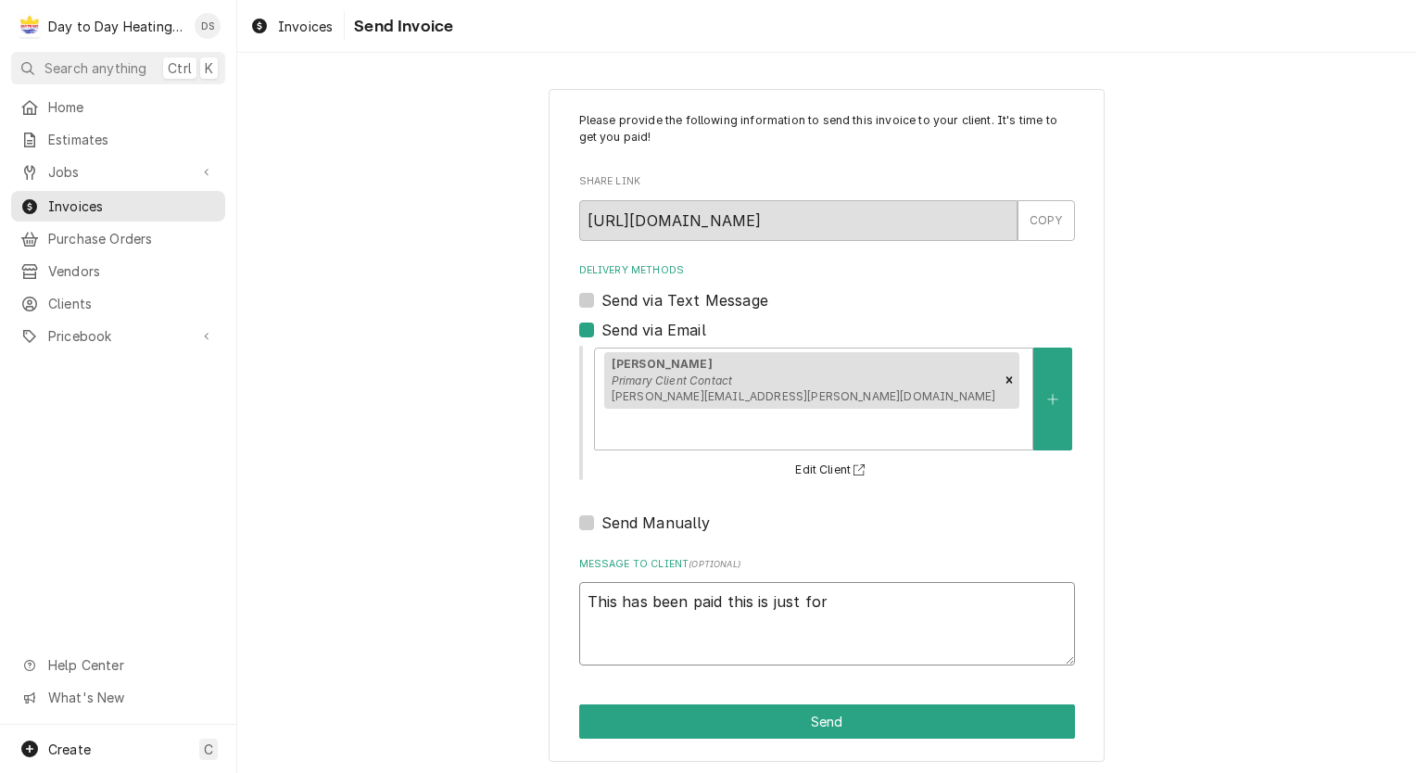
type textarea "This has been paid this is just for"
type textarea "x"
type textarea "This has been paid this is just for y"
type textarea "x"
type textarea "This has been paid this is just for yo"
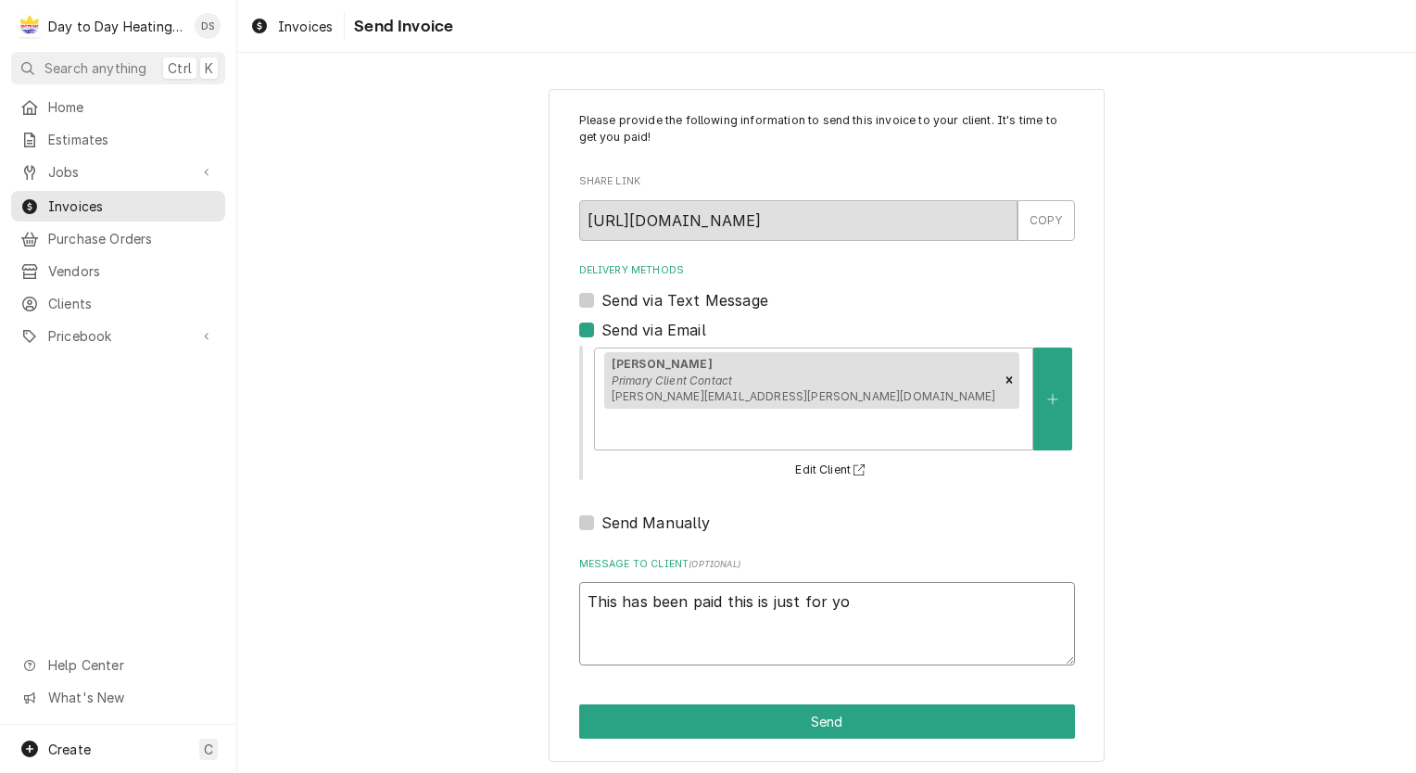
type textarea "x"
type textarea "This has been paid this is just for you"
type textarea "x"
type textarea "This has been paid this is just for your"
type textarea "x"
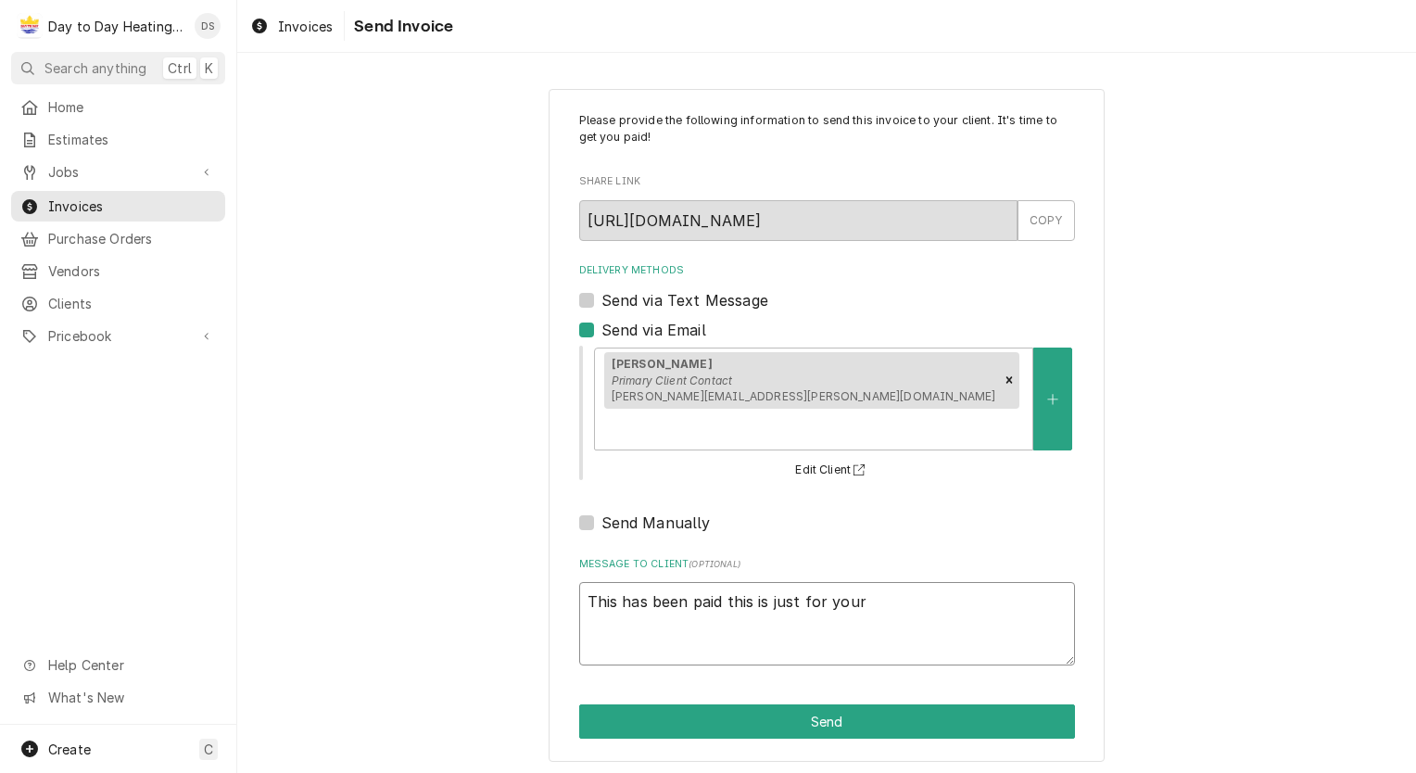
type textarea "This has been paid this is just for your"
type textarea "x"
type textarea "This has been paid this is just for your t"
type textarea "x"
type textarea "This has been paid this is just for your to"
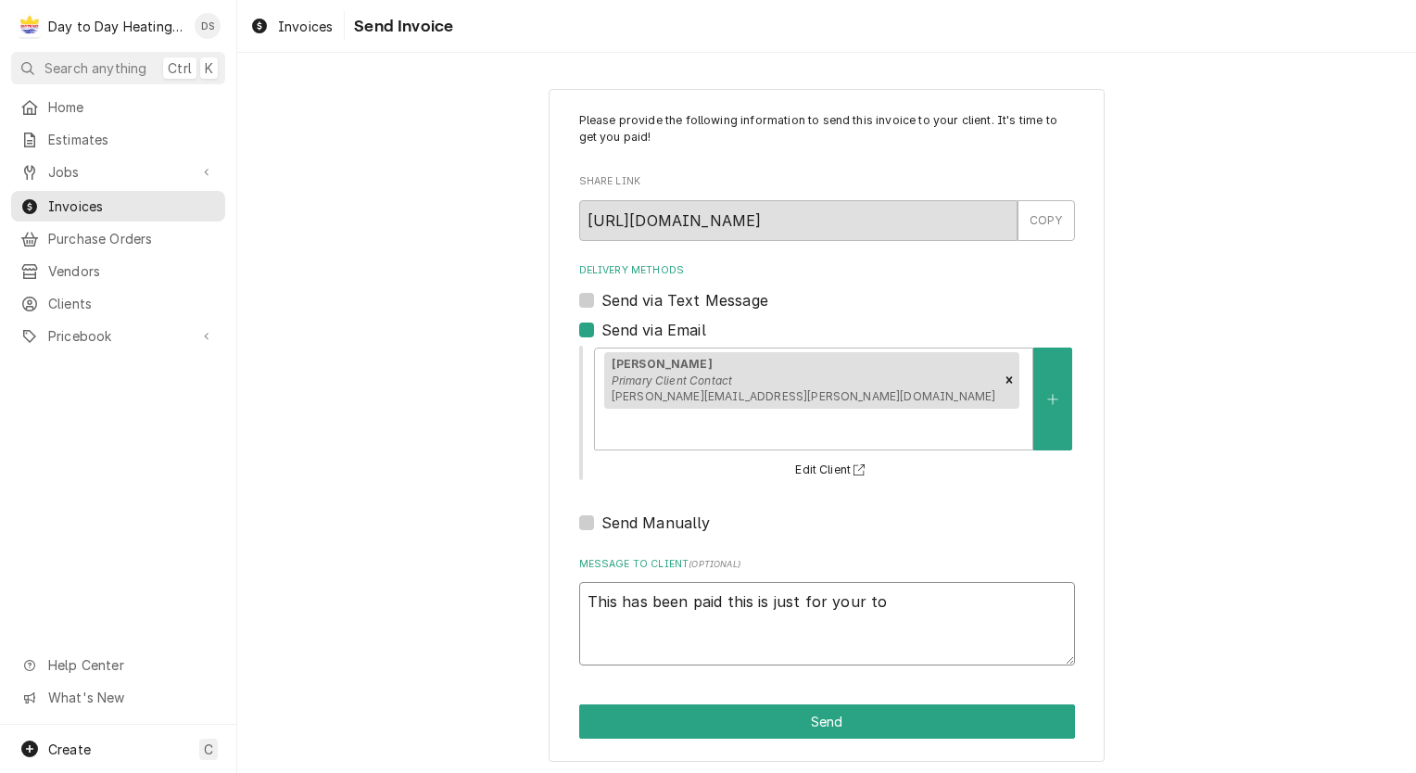
type textarea "x"
type textarea "This has been paid this is just for your to"
type textarea "x"
type textarea "This has been paid this is just for your to d"
type textarea "x"
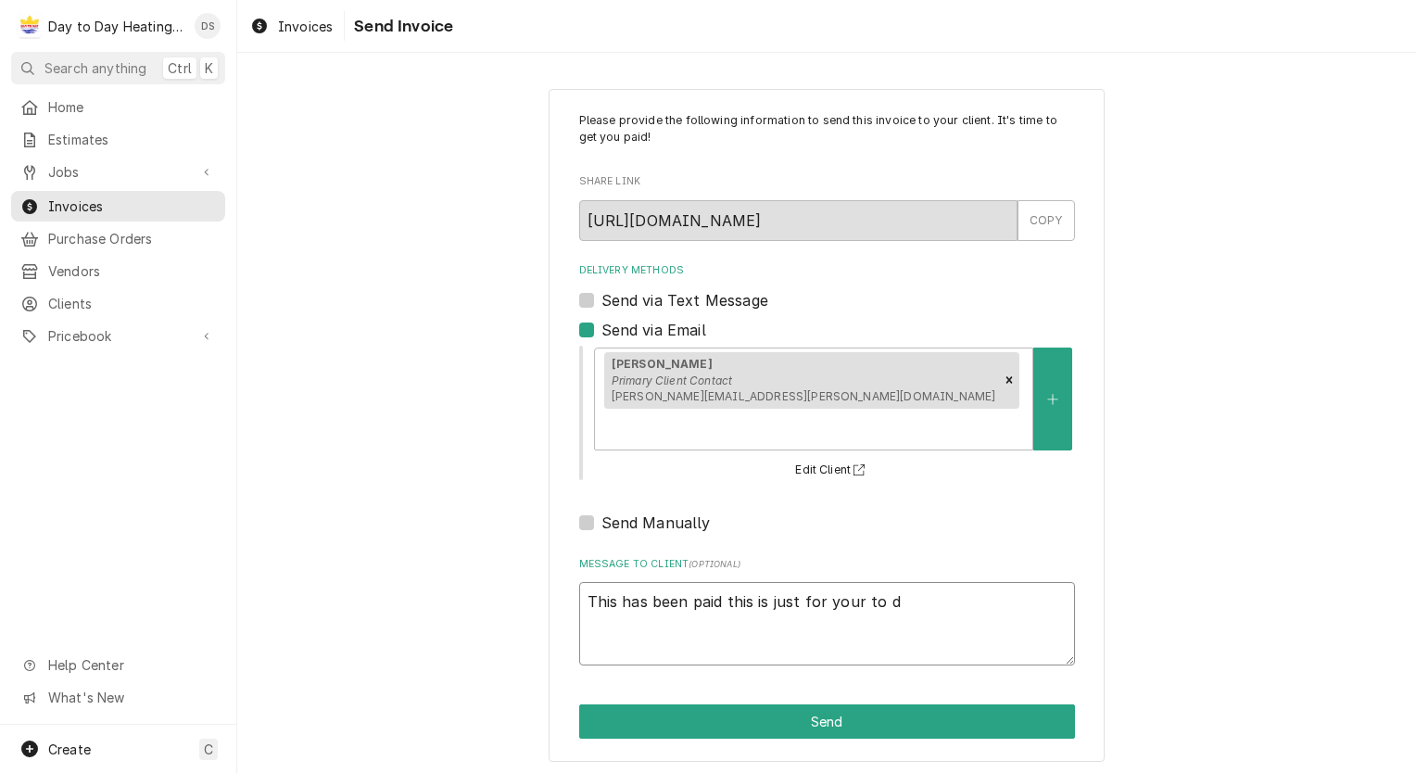
type textarea "This has been paid this is just for your to do"
type textarea "x"
type textarea "This has been paid this is just for your to doc"
type textarea "x"
type textarea "This has been paid this is just for your to docu"
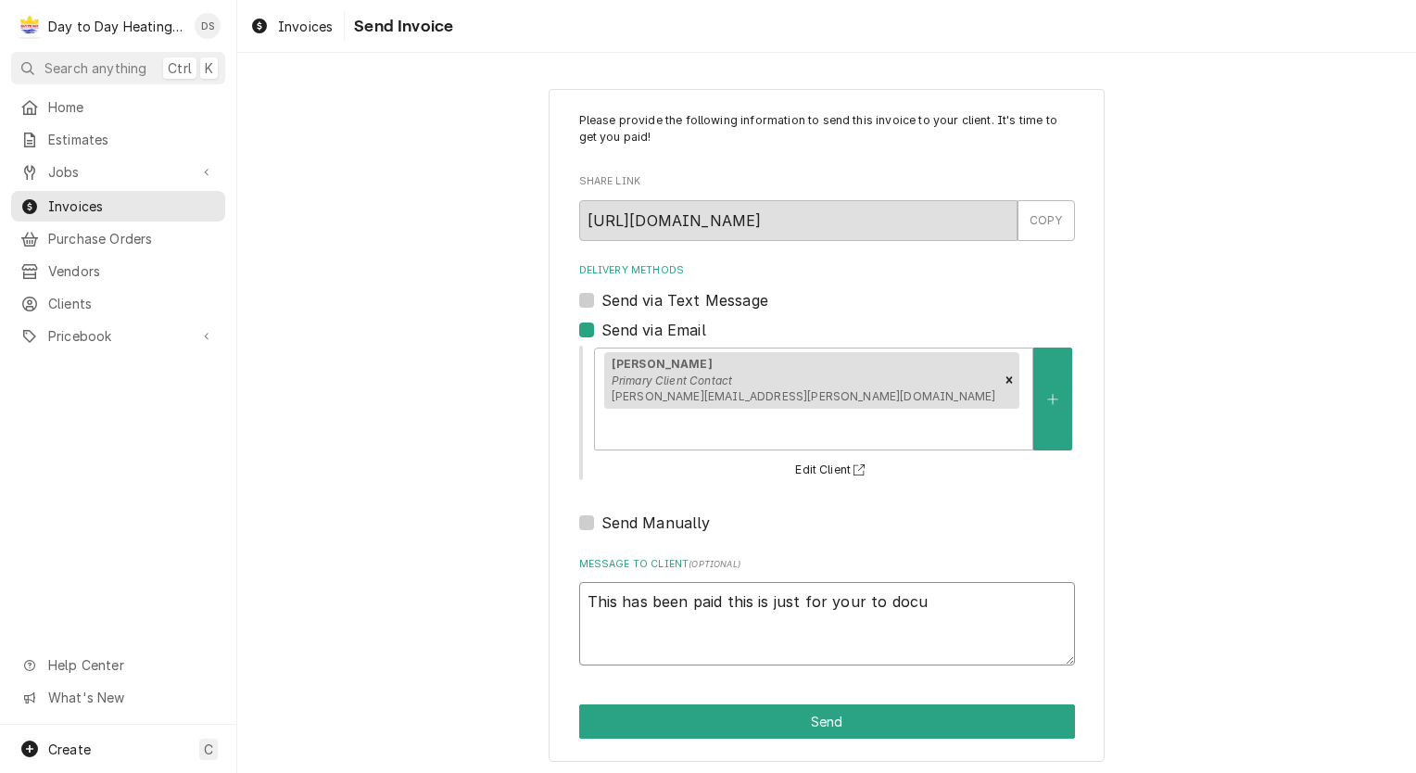
type textarea "x"
type textarea "This has been paid this is just for your to docum"
type textarea "x"
type textarea "This has been paid this is just for your to docume"
type textarea "x"
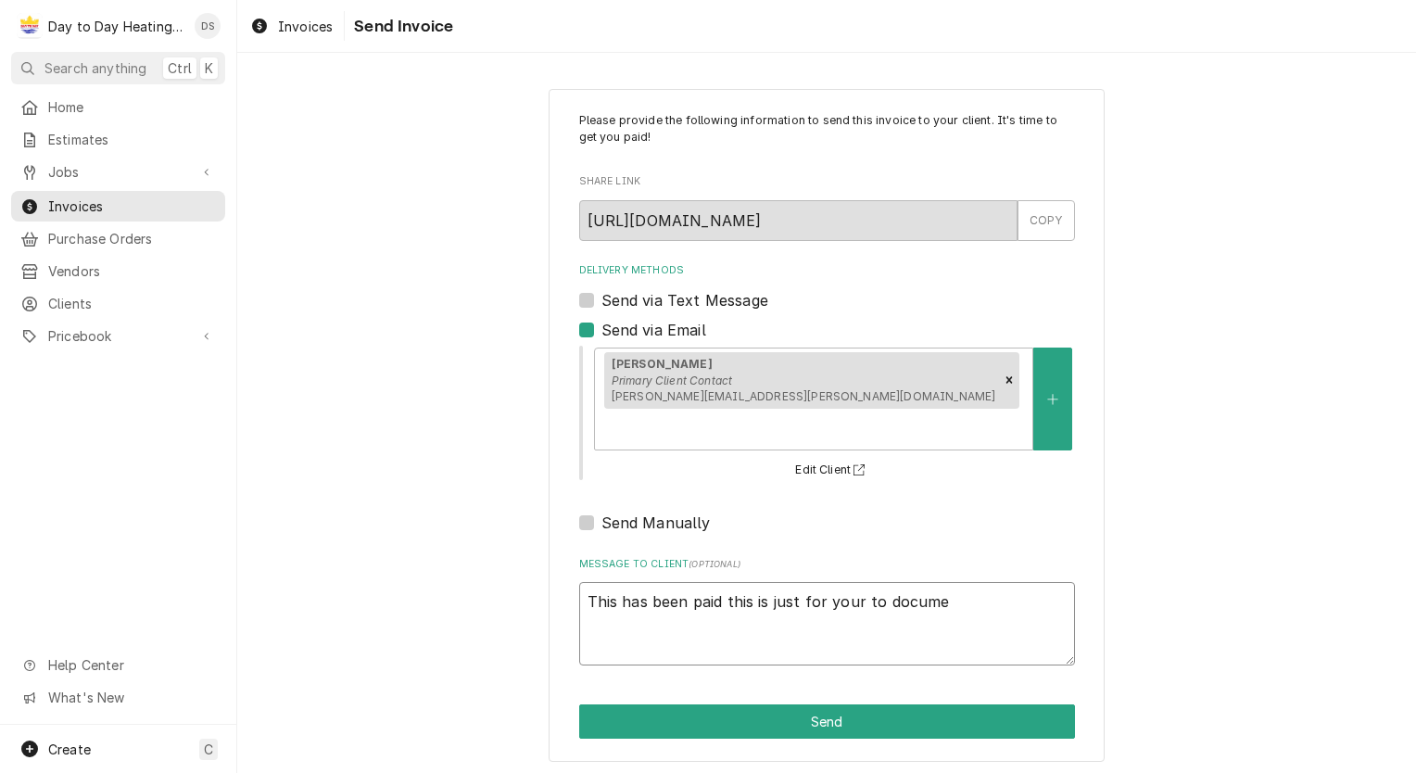
type textarea "This has been paid this is just for your to documen"
type textarea "x"
type textarea "This has been paid this is just for your to document"
type textarea "x"
type textarea "This has been paid this is just for your to document"
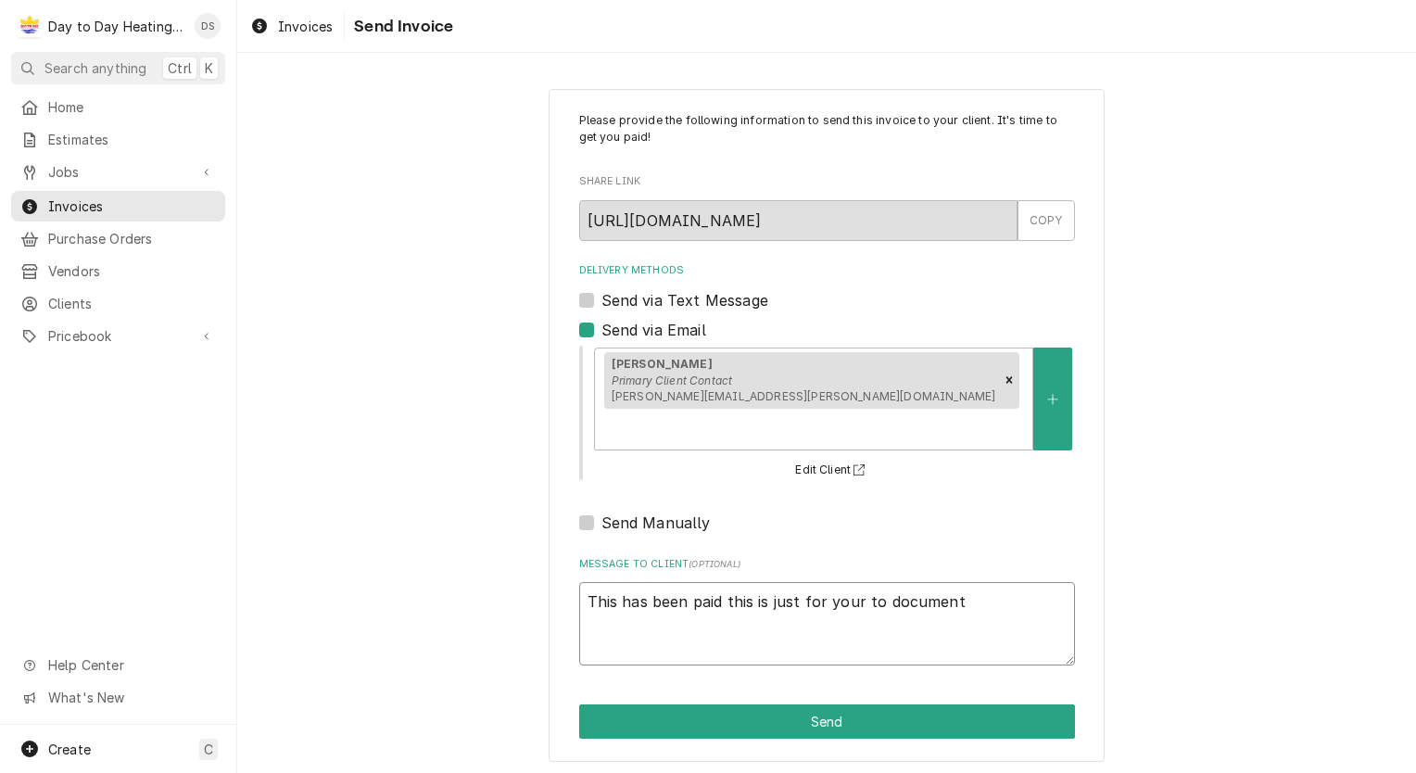
type textarea "x"
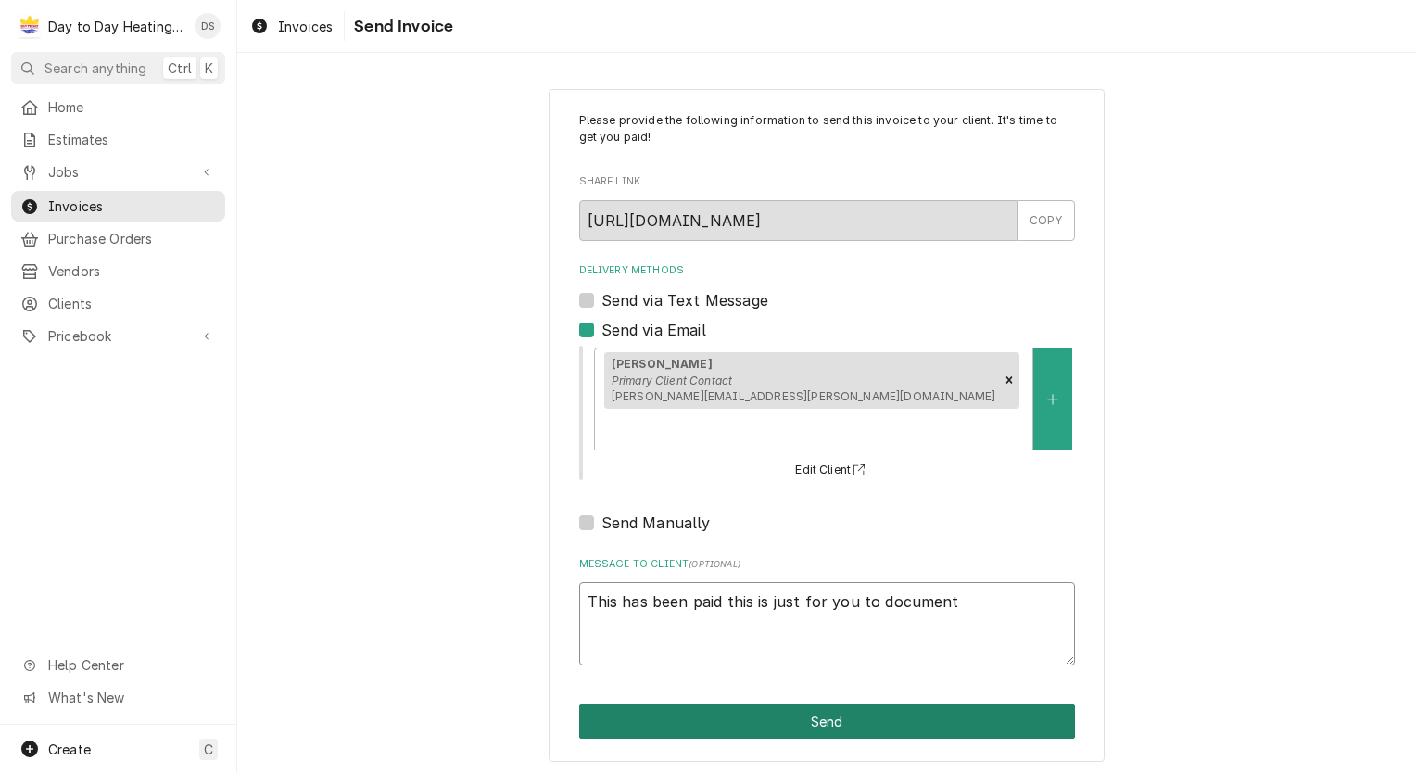
type textarea "This has been paid this is just for you to document"
click at [829, 704] on button "Send" at bounding box center [827, 721] width 496 height 34
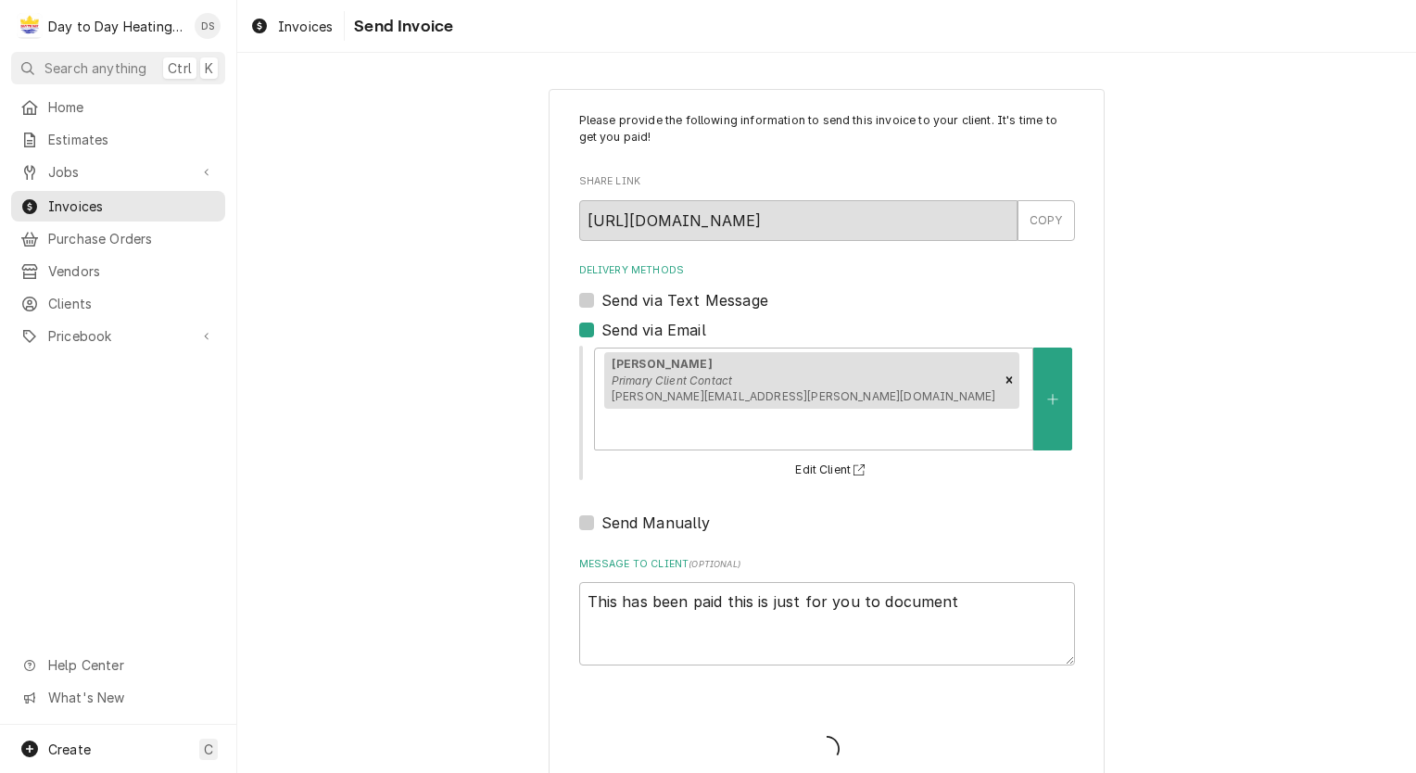
type textarea "x"
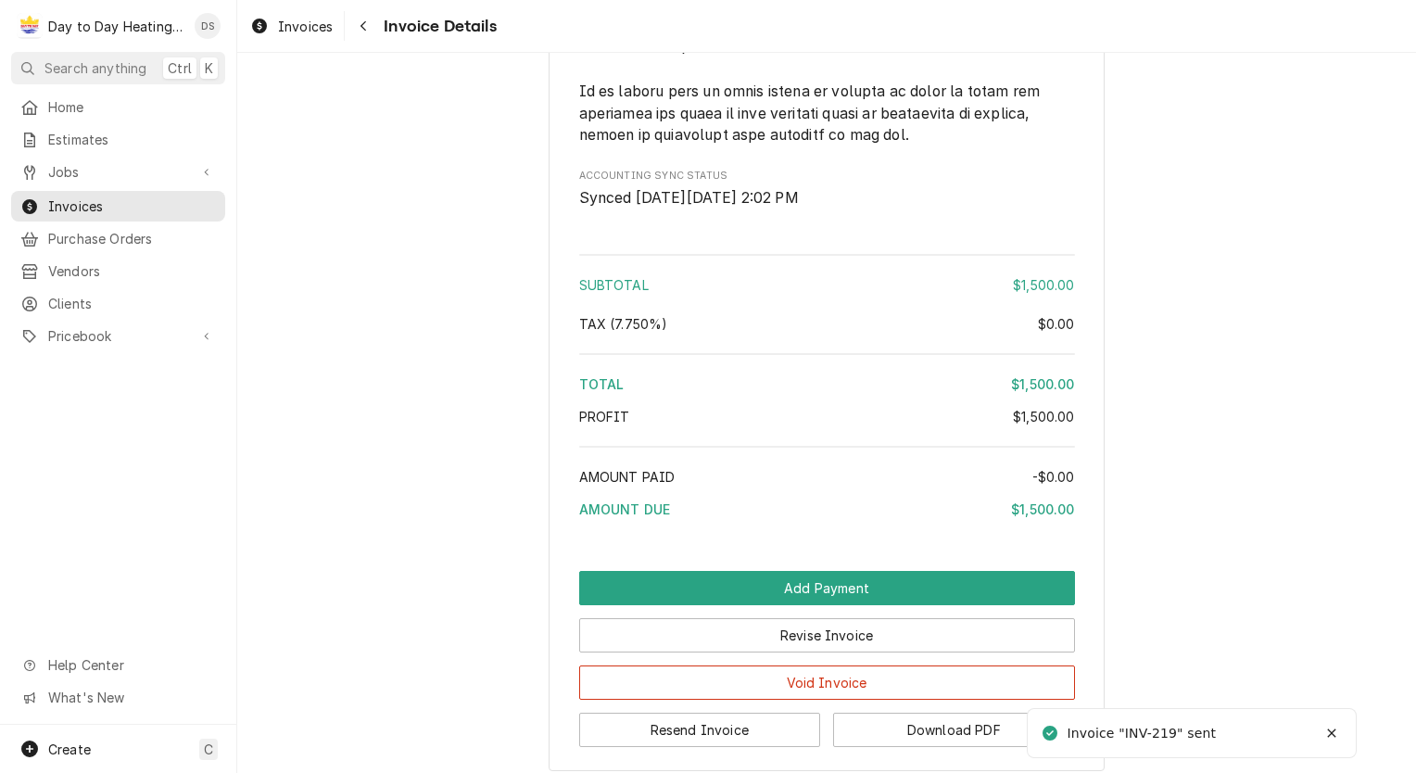
scroll to position [4573, 0]
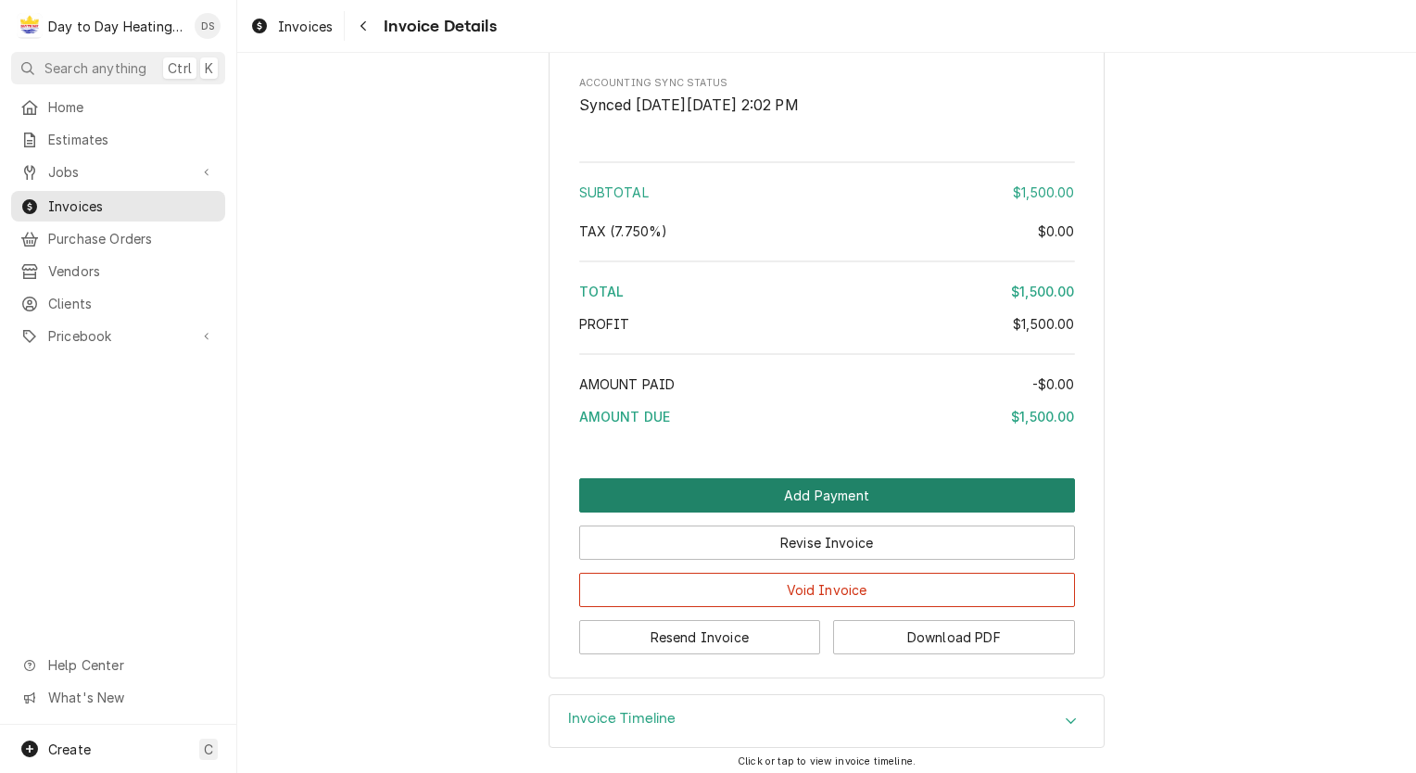
click at [813, 488] on button "Add Payment" at bounding box center [827, 495] width 496 height 34
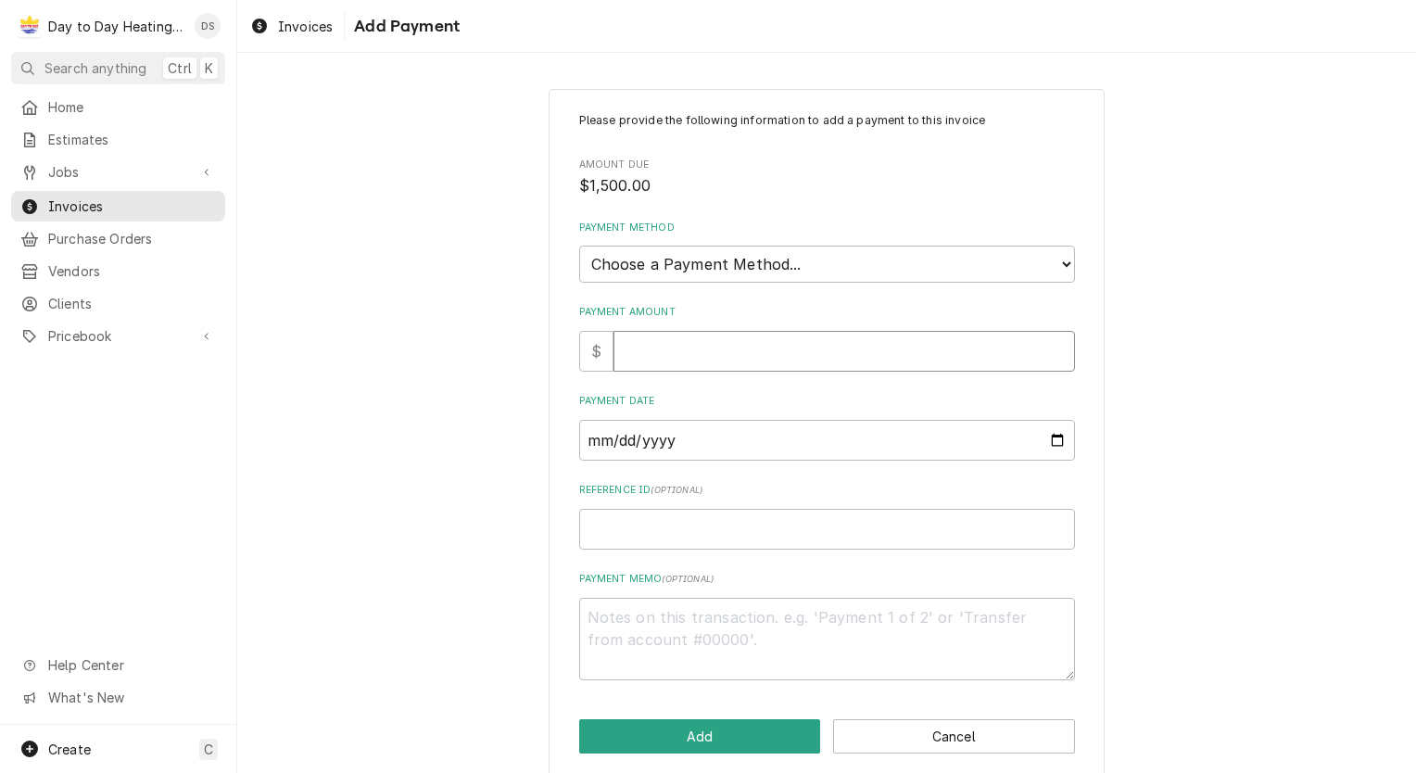
click at [692, 350] on input "Payment Amount" at bounding box center [843, 351] width 461 height 41
type textarea "x"
type input "1"
type textarea "x"
type input "15"
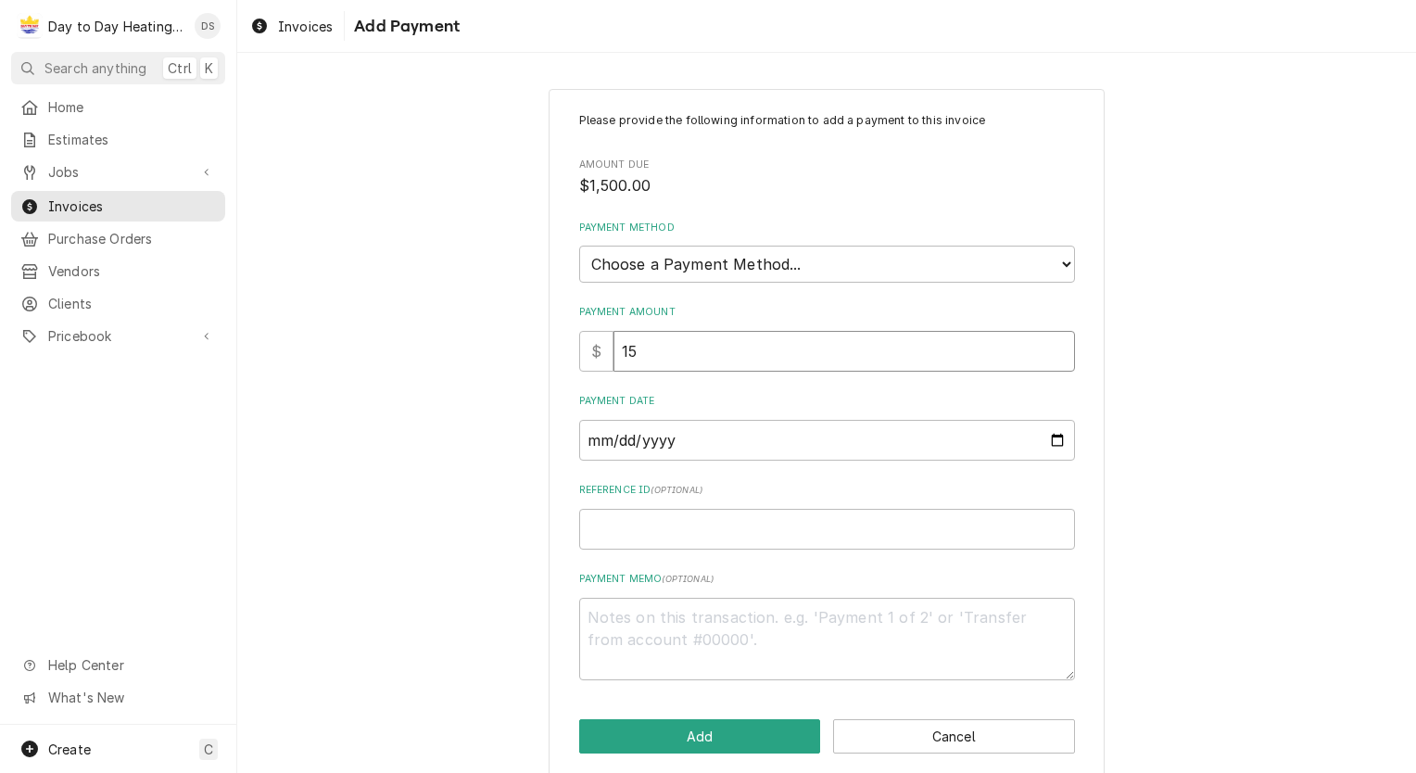
type textarea "x"
type input "150"
type textarea "x"
type input "1500"
click at [699, 254] on select "Choose a Payment Method... Cash Check Credit/Debit Card ACH/eCheck Other" at bounding box center [827, 263] width 496 height 37
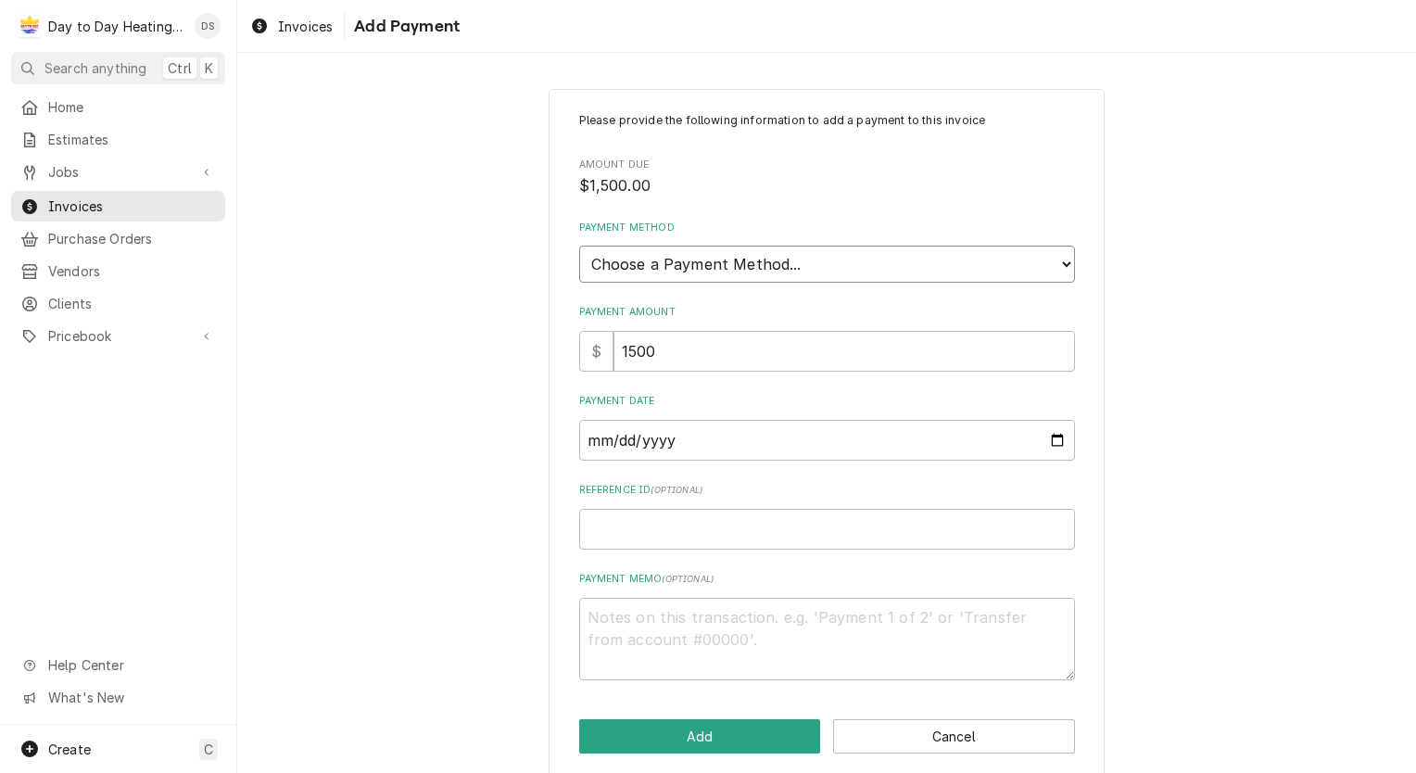
select select "4"
click at [579, 245] on select "Choose a Payment Method... Cash Check Credit/Debit Card ACH/eCheck Other" at bounding box center [827, 263] width 496 height 37
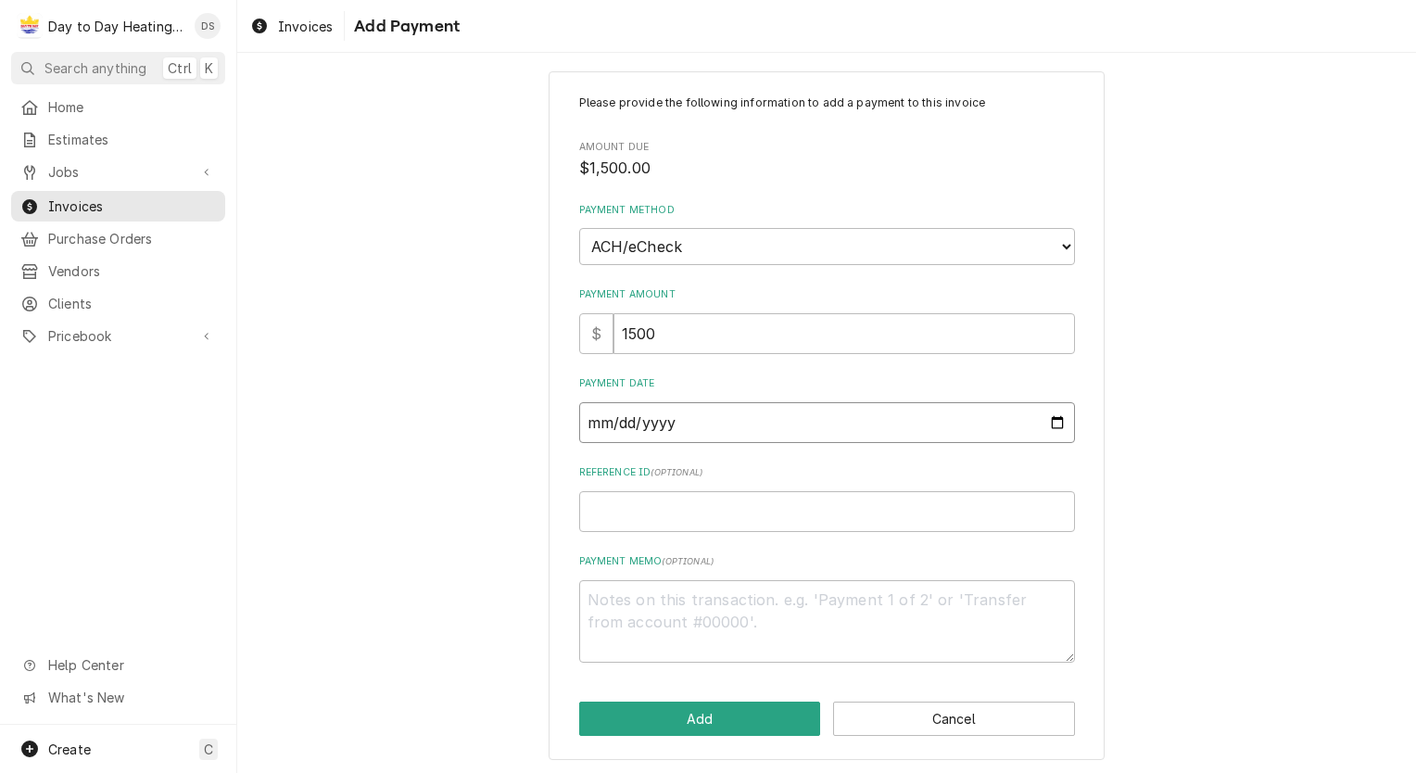
click at [1052, 422] on input "Payment Date" at bounding box center [827, 422] width 496 height 41
type textarea "x"
type input "2025-08-02"
type textarea "x"
type input "2025-08-30"
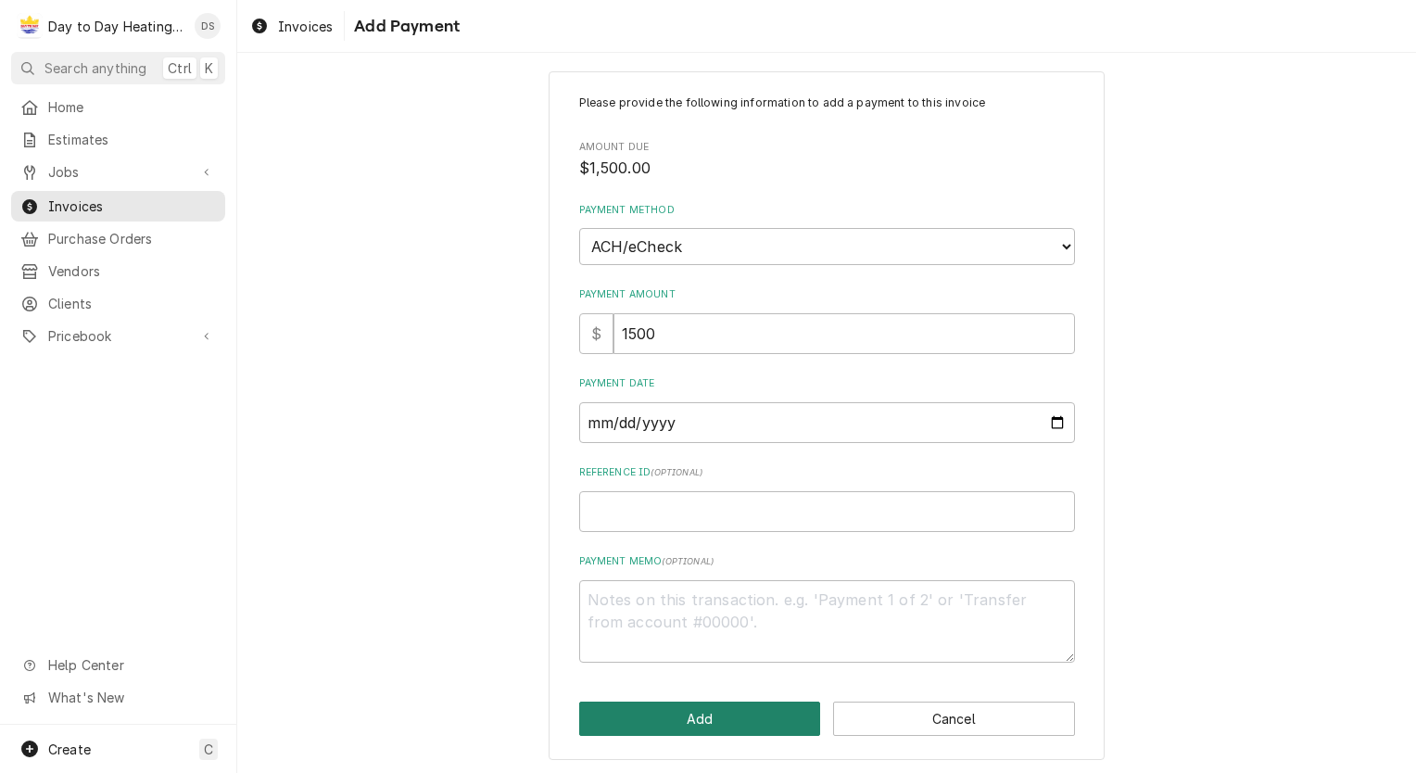
click at [749, 718] on button "Add" at bounding box center [700, 718] width 242 height 34
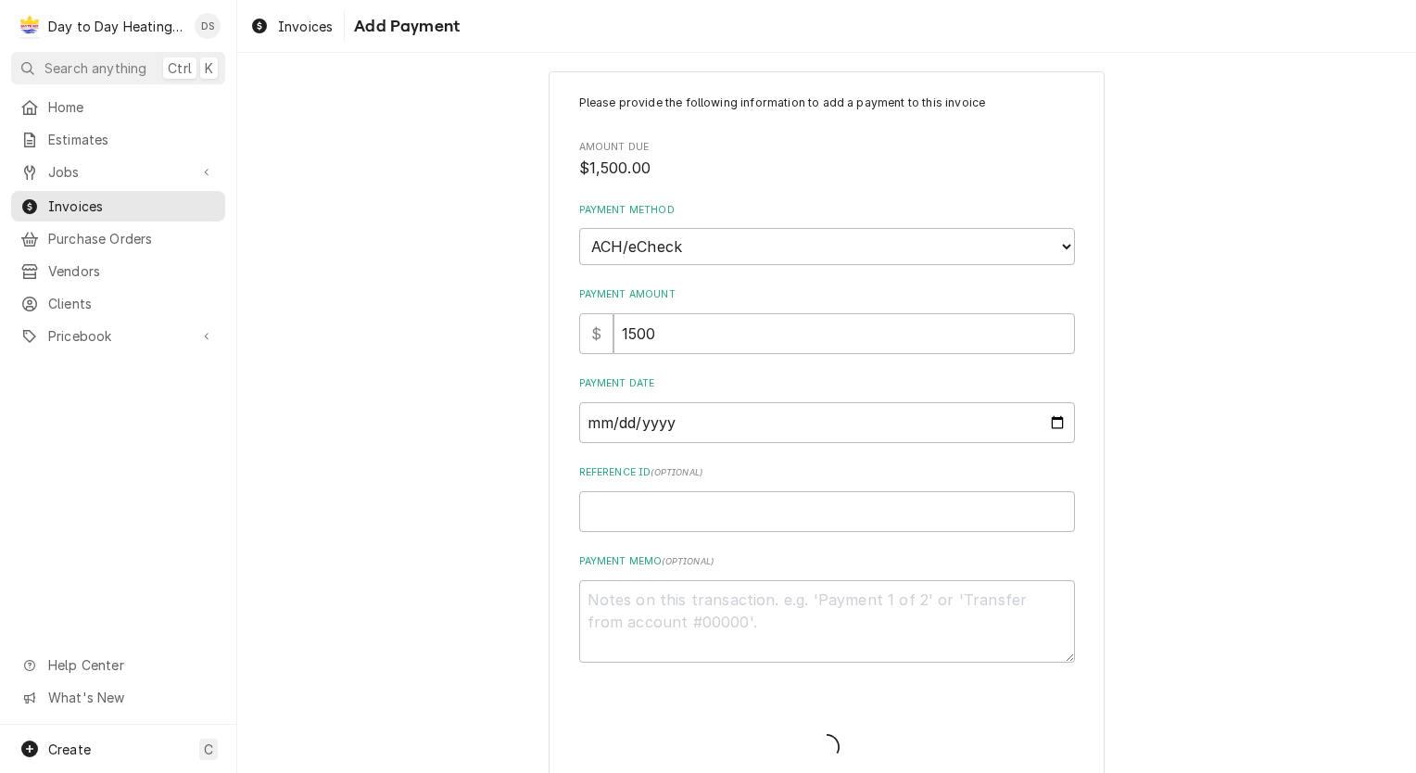
type textarea "x"
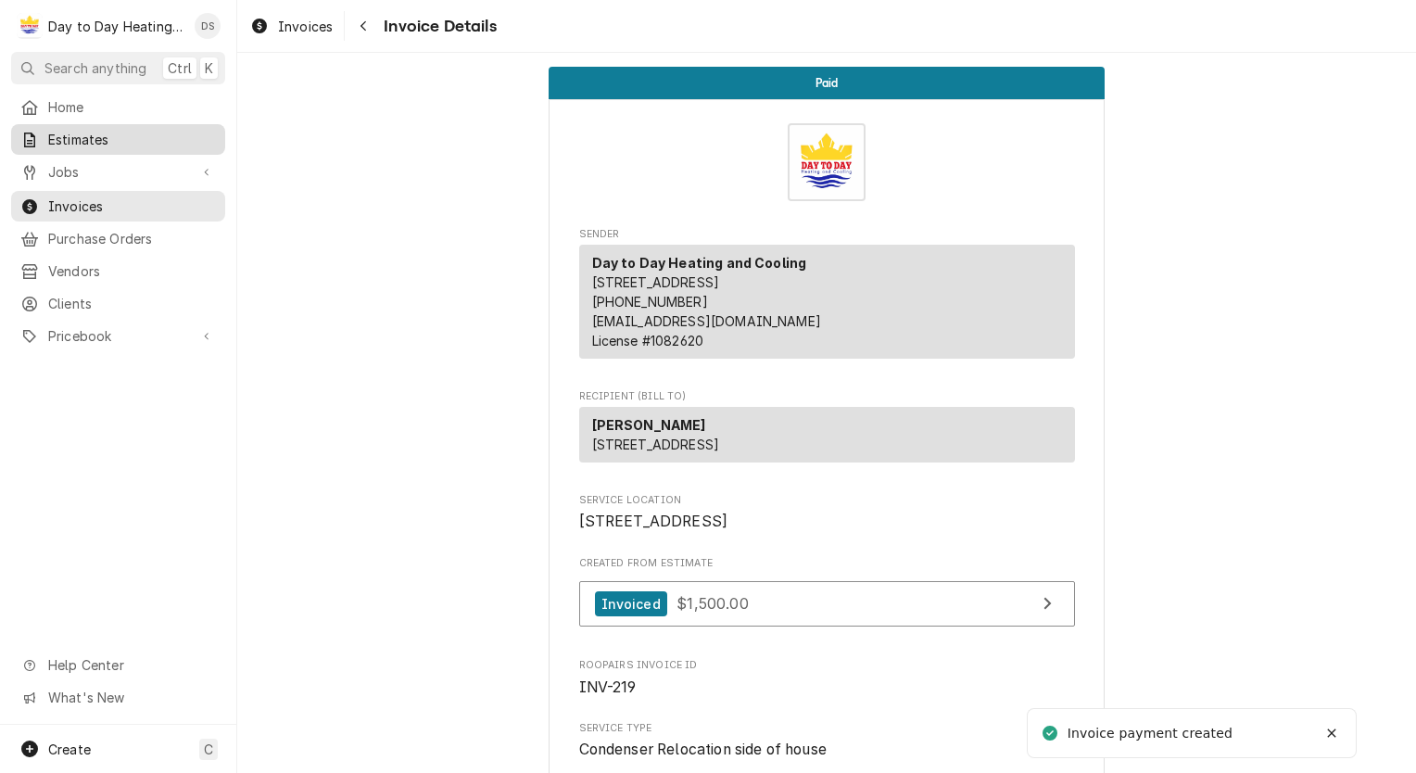
click at [80, 138] on span "Estimates" at bounding box center [132, 139] width 168 height 19
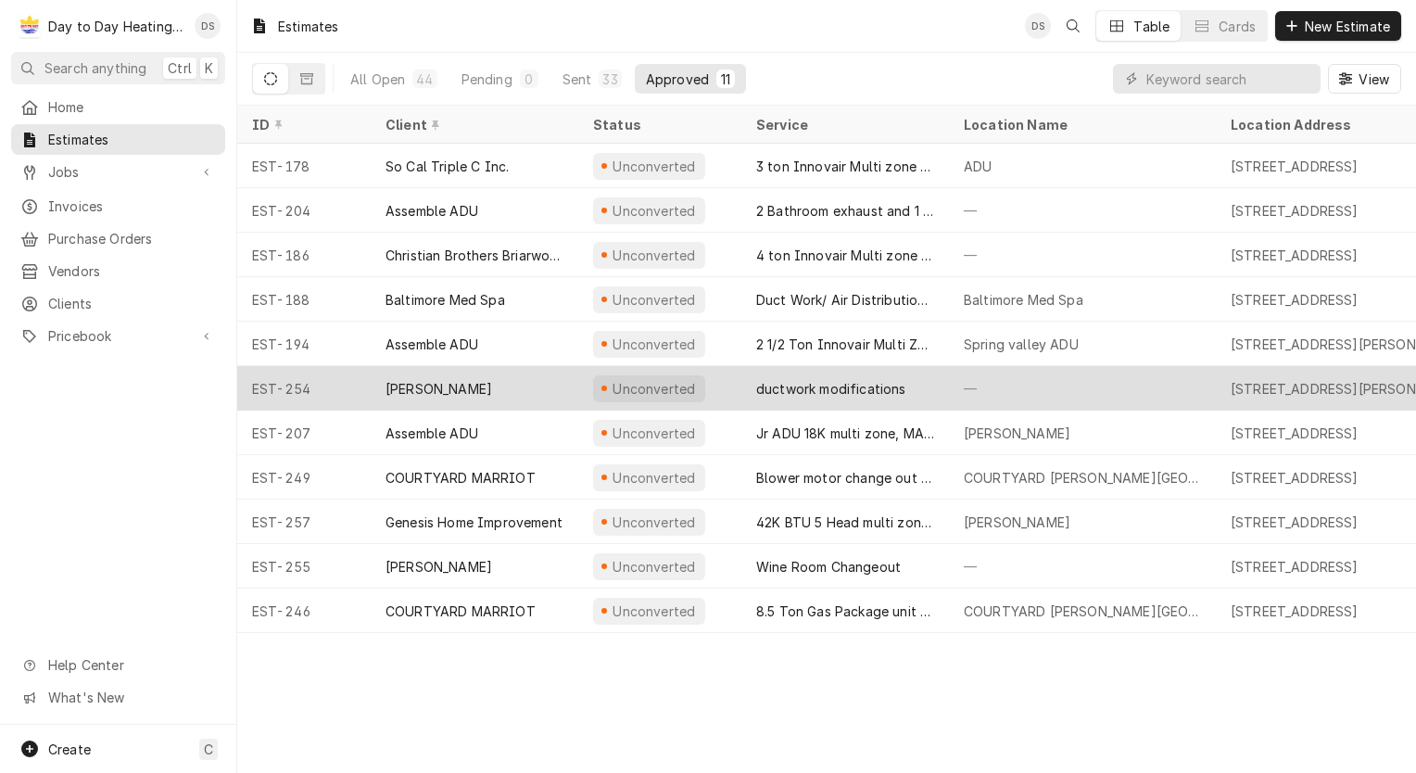
click at [826, 379] on div "ductwork modifications" at bounding box center [831, 388] width 150 height 19
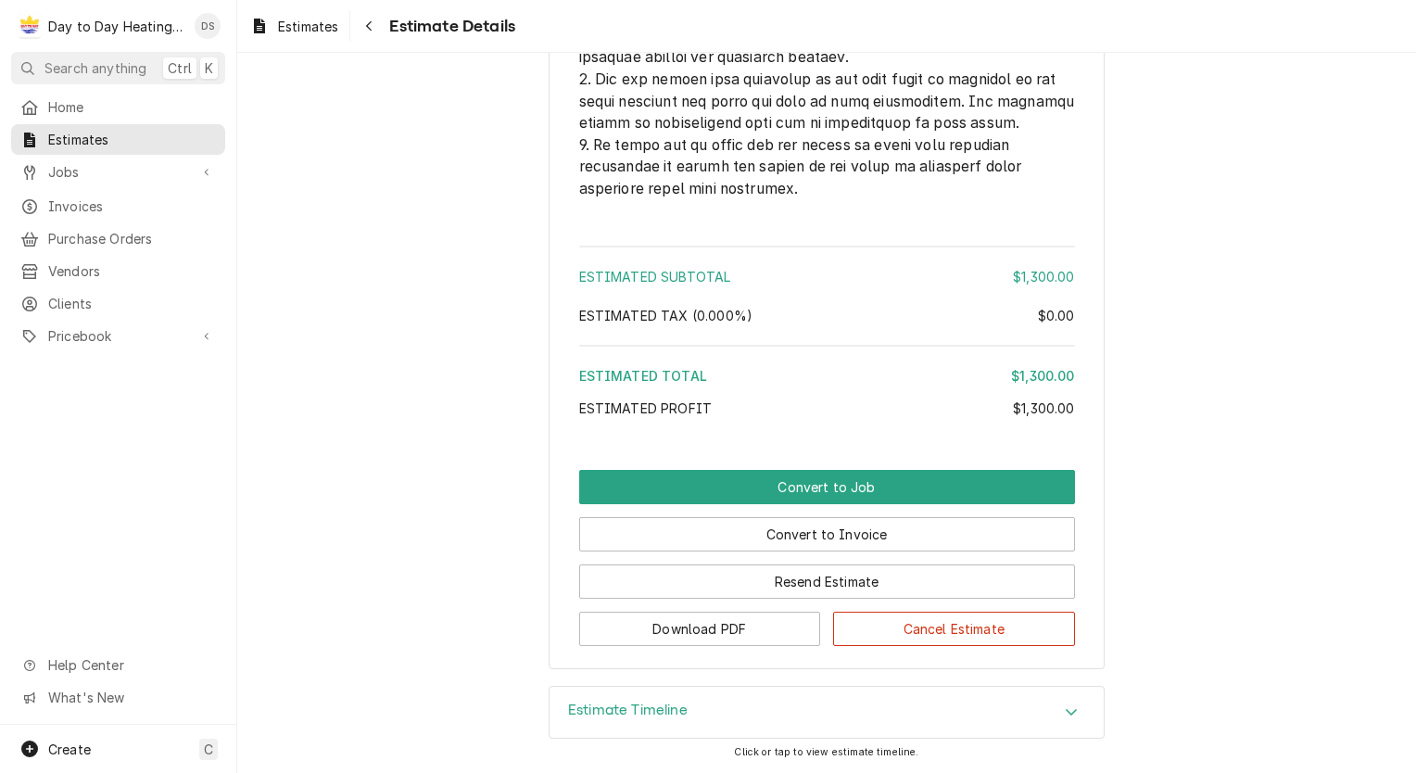
scroll to position [4343, 0]
click at [832, 532] on button "Convert to Invoice" at bounding box center [827, 534] width 496 height 34
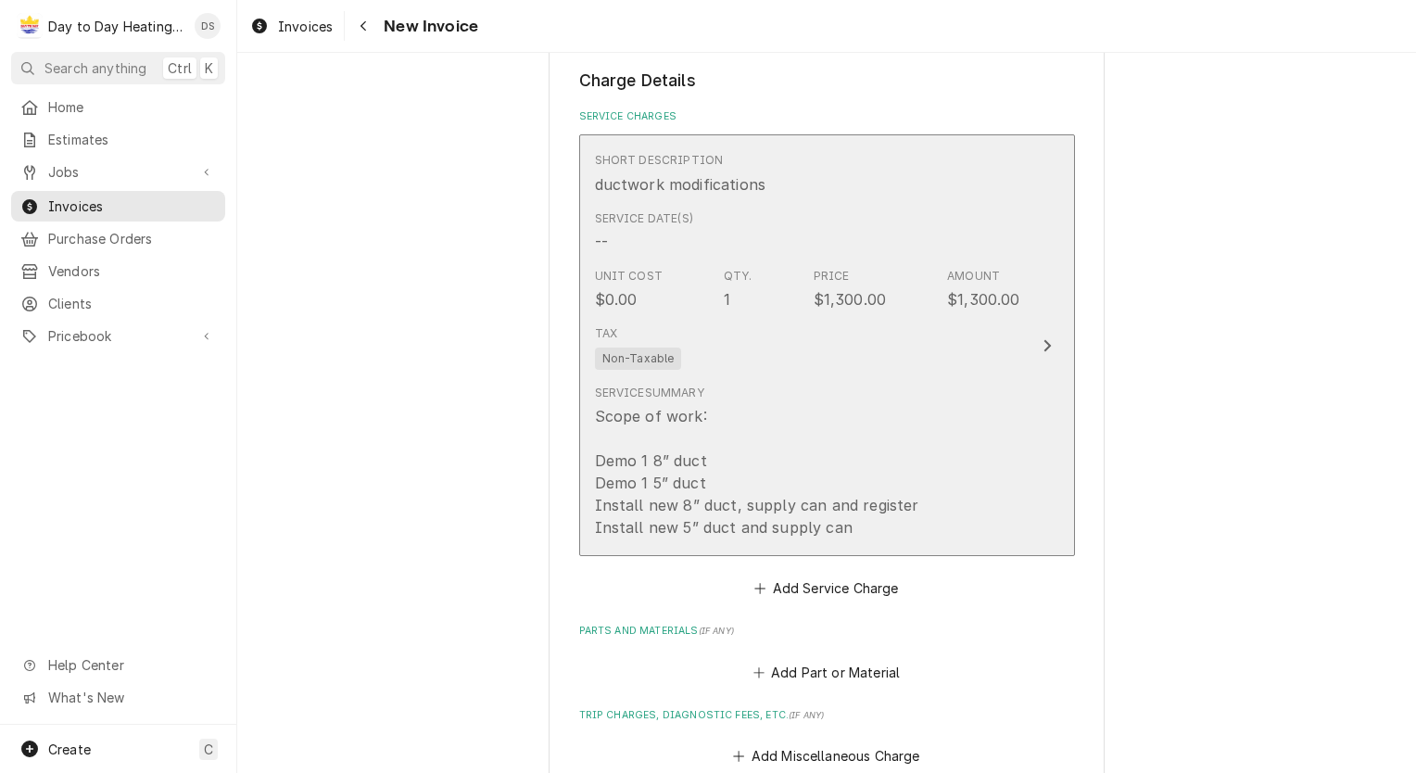
click at [878, 328] on div "Tax Non-Taxable" at bounding box center [807, 347] width 425 height 59
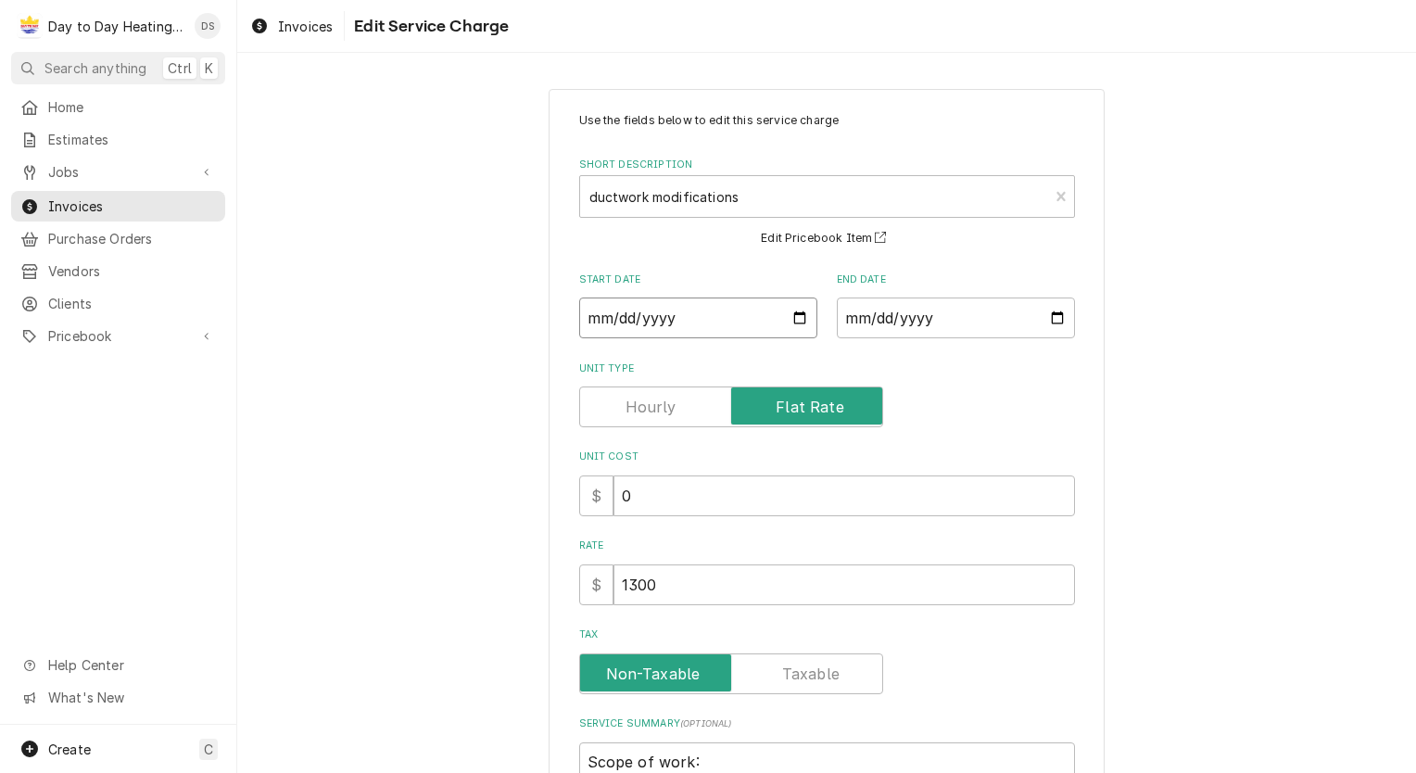
click at [789, 318] on input "Start Date" at bounding box center [698, 317] width 238 height 41
type textarea "x"
type input "[DATE]"
click at [1049, 325] on input "End Date" at bounding box center [956, 317] width 238 height 41
type input "[DATE]"
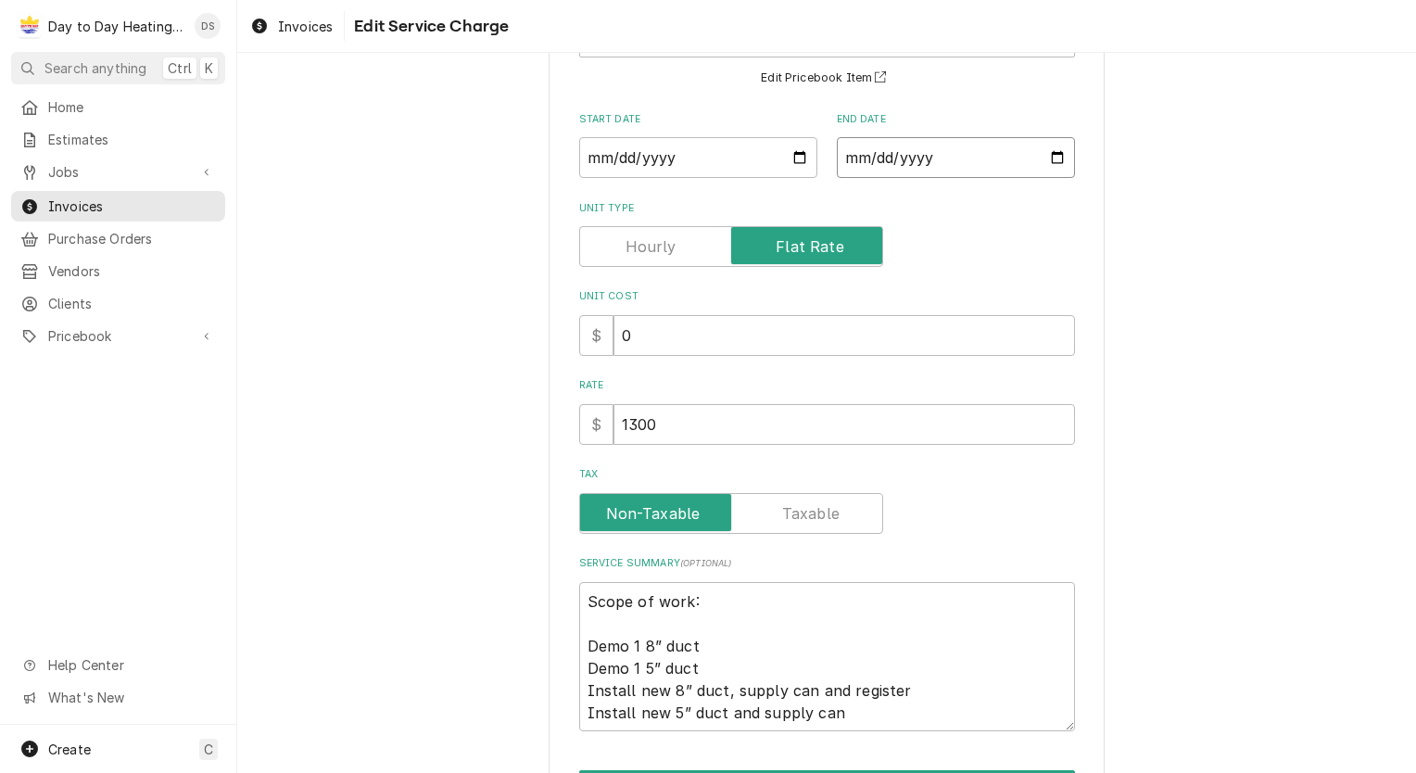
scroll to position [277, 0]
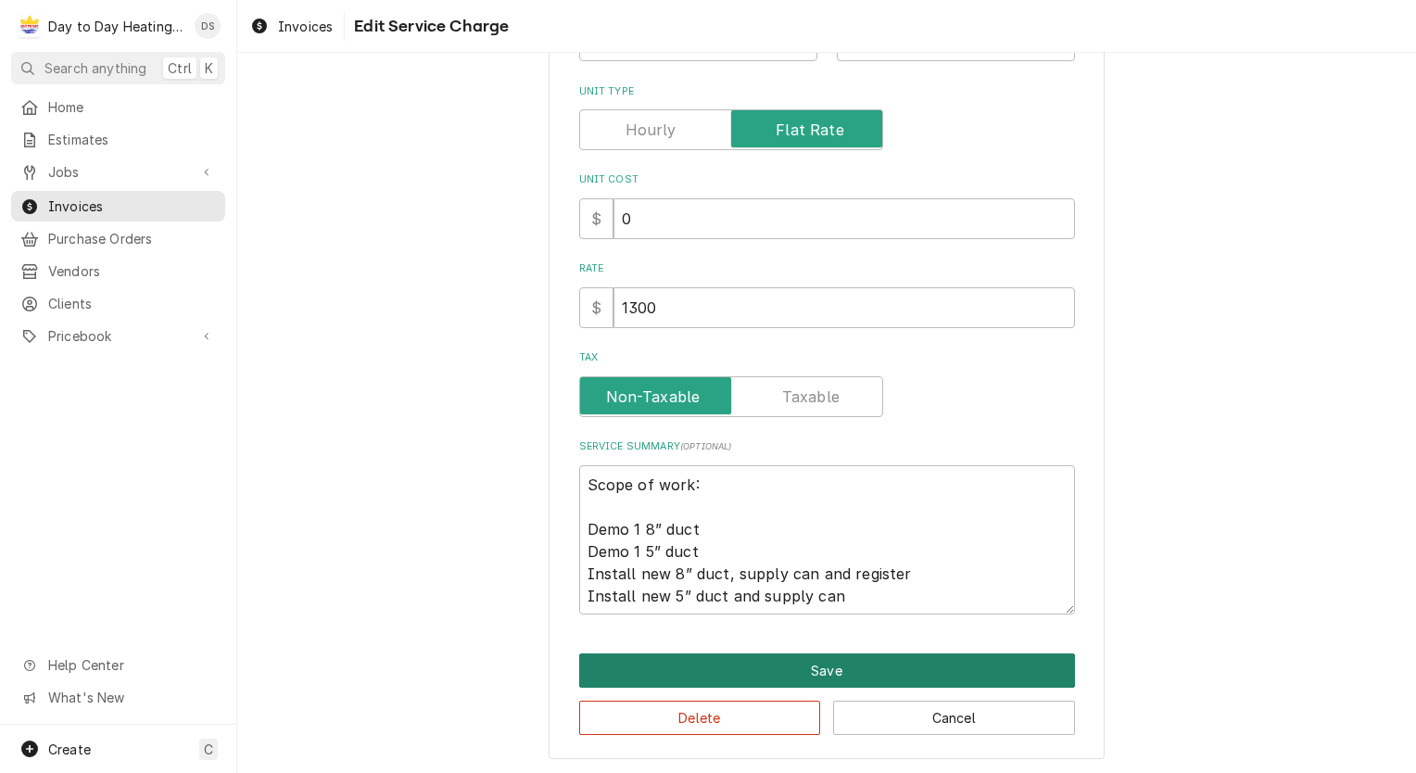
click at [844, 664] on button "Save" at bounding box center [827, 670] width 496 height 34
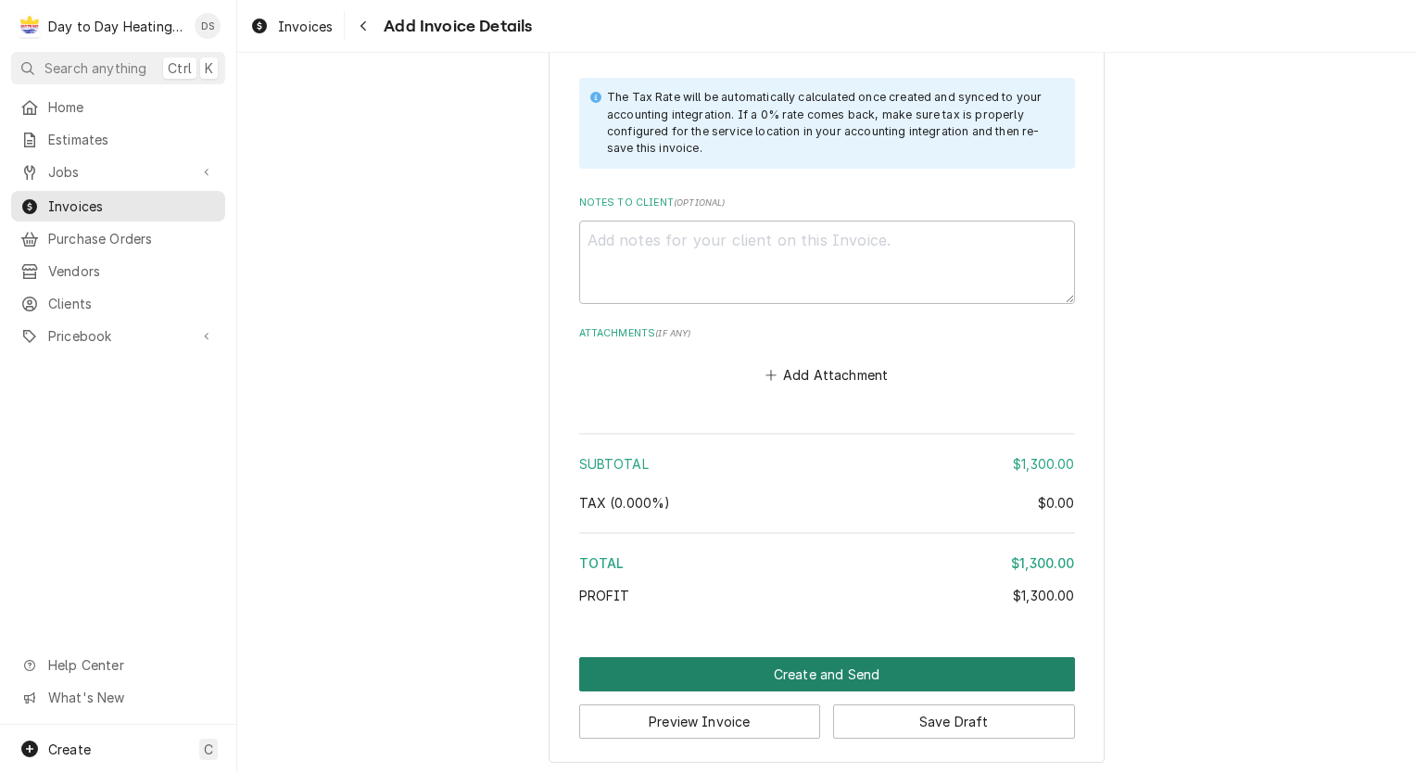
click at [847, 672] on button "Create and Send" at bounding box center [827, 674] width 496 height 34
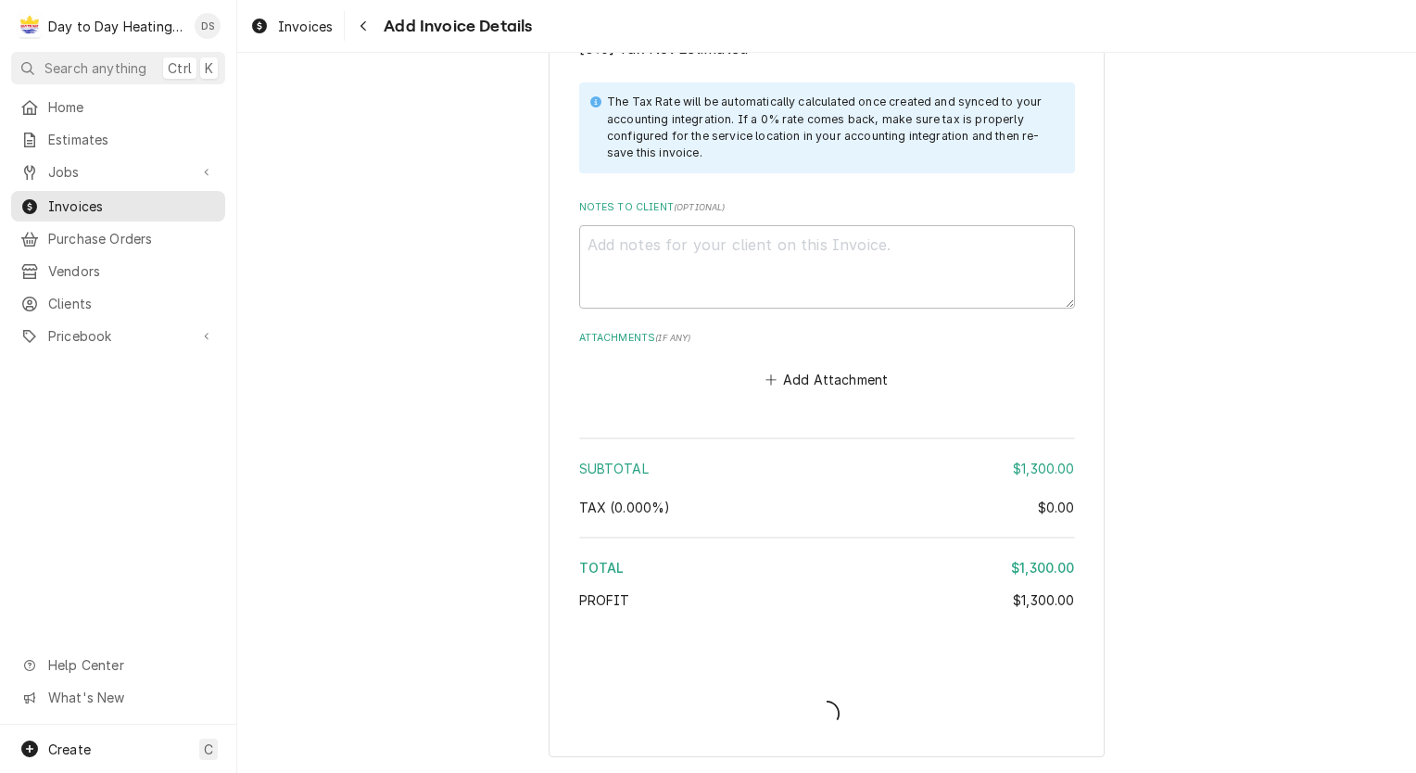
scroll to position [1869, 0]
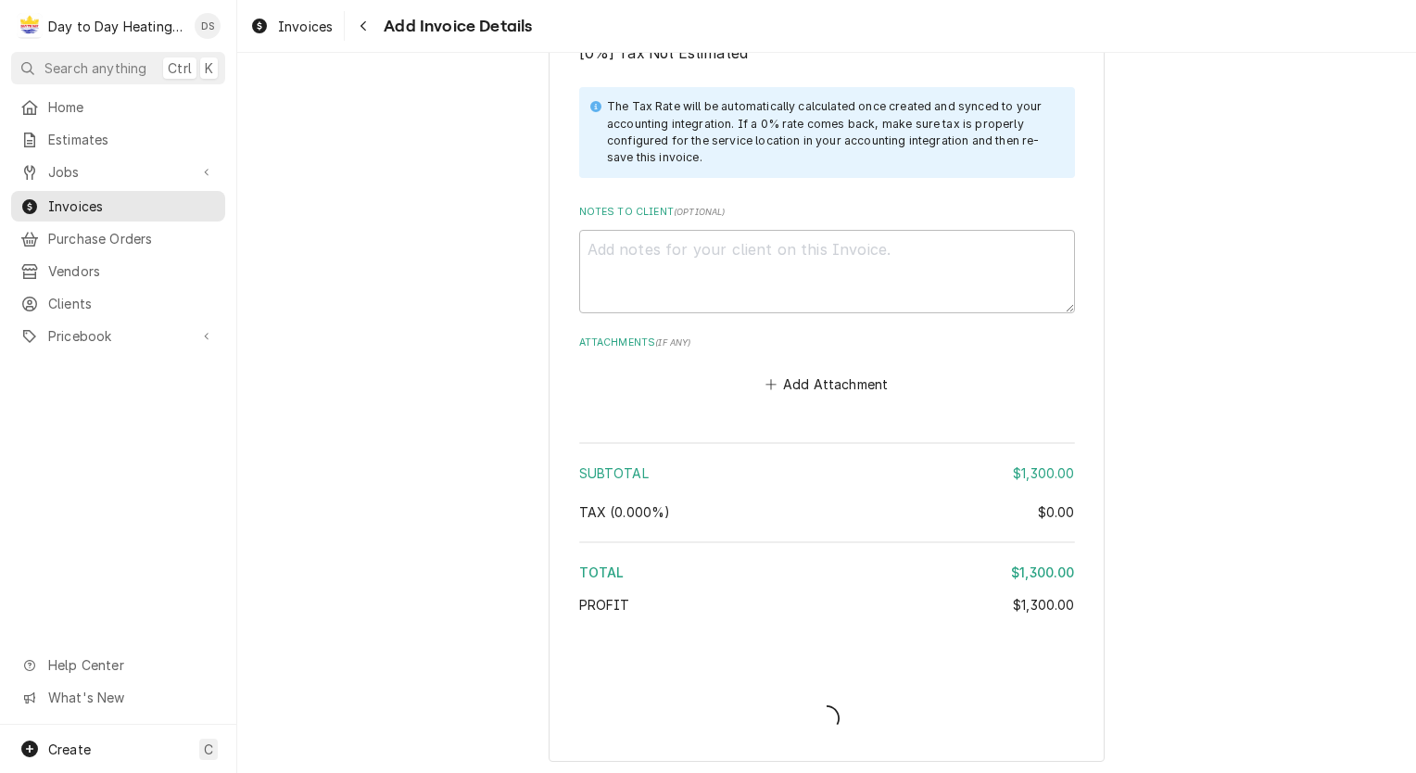
type textarea "x"
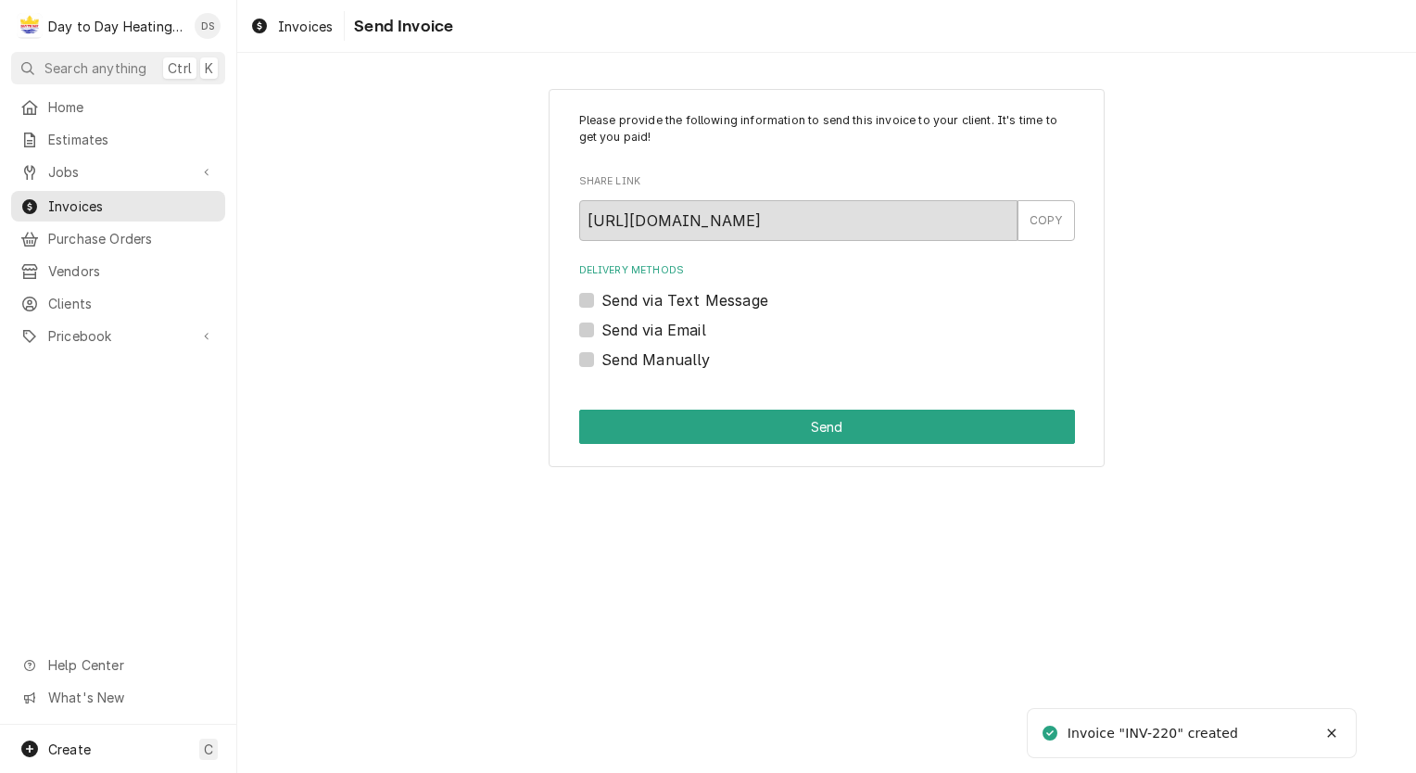
click at [678, 324] on label "Send via Email" at bounding box center [653, 330] width 105 height 22
click at [678, 324] on input "Send via Email" at bounding box center [849, 339] width 496 height 41
checkbox input "true"
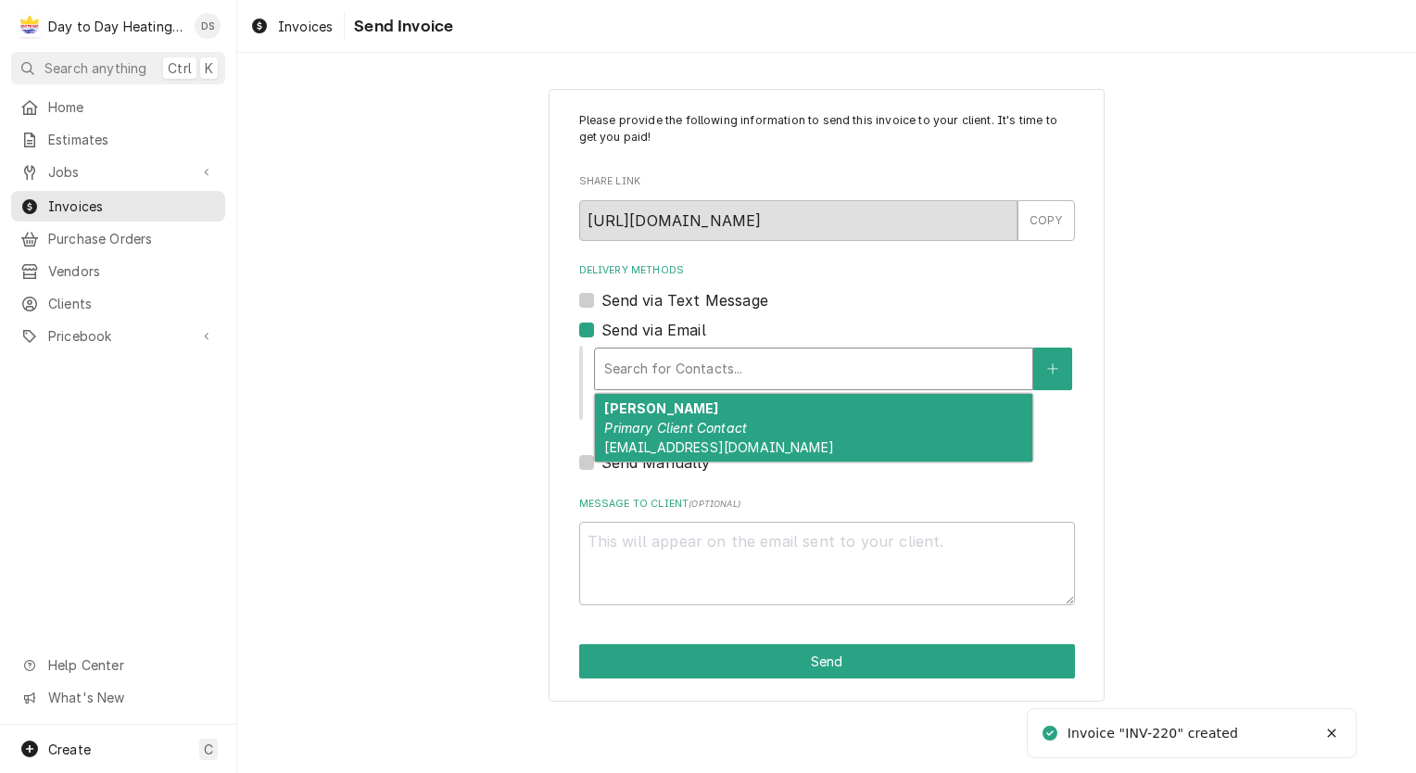
click at [689, 372] on div "Delivery Methods" at bounding box center [813, 368] width 419 height 33
click at [693, 420] on em "Primary Client Contact" at bounding box center [675, 428] width 143 height 16
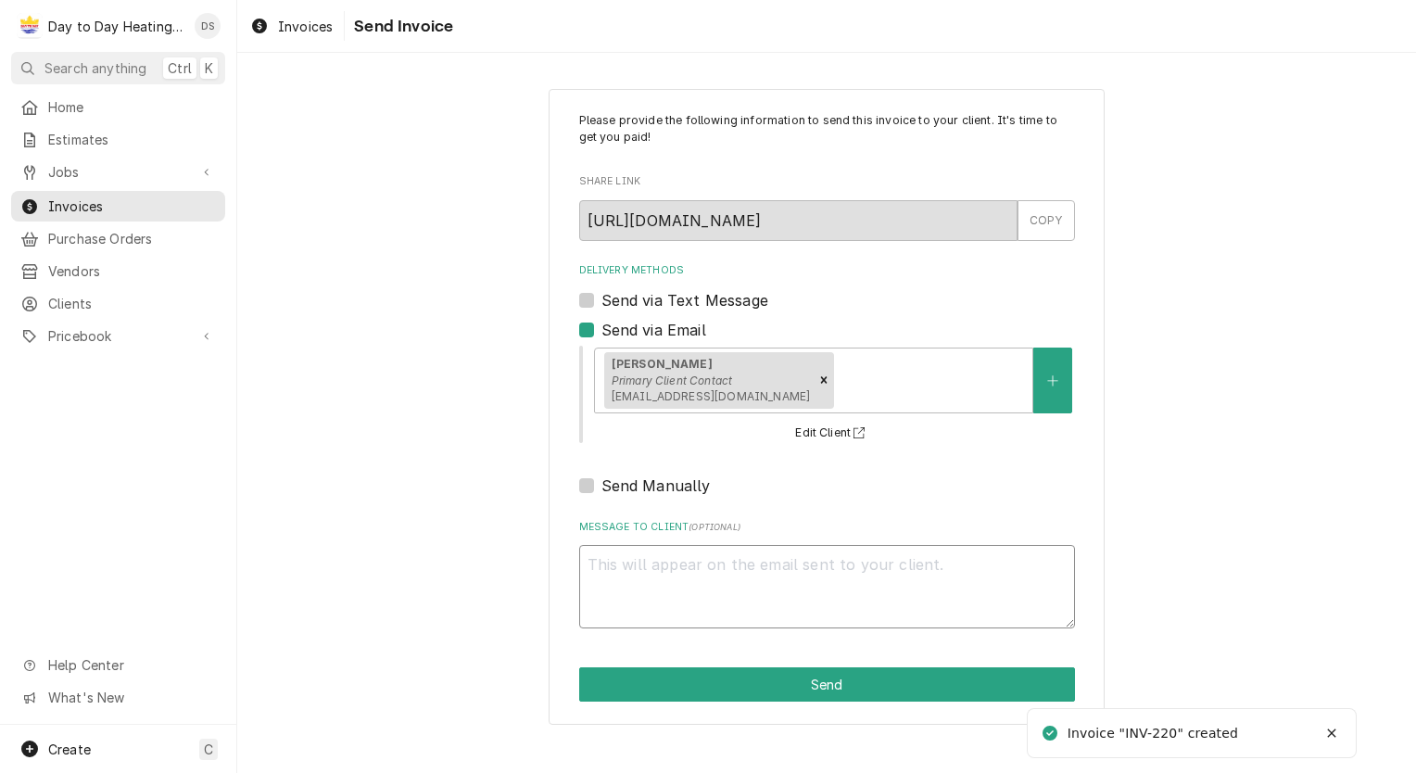
click at [691, 591] on textarea "Message to Client ( optional )" at bounding box center [827, 586] width 496 height 83
type textarea "x"
type textarea "T"
type textarea "x"
type textarea "Th"
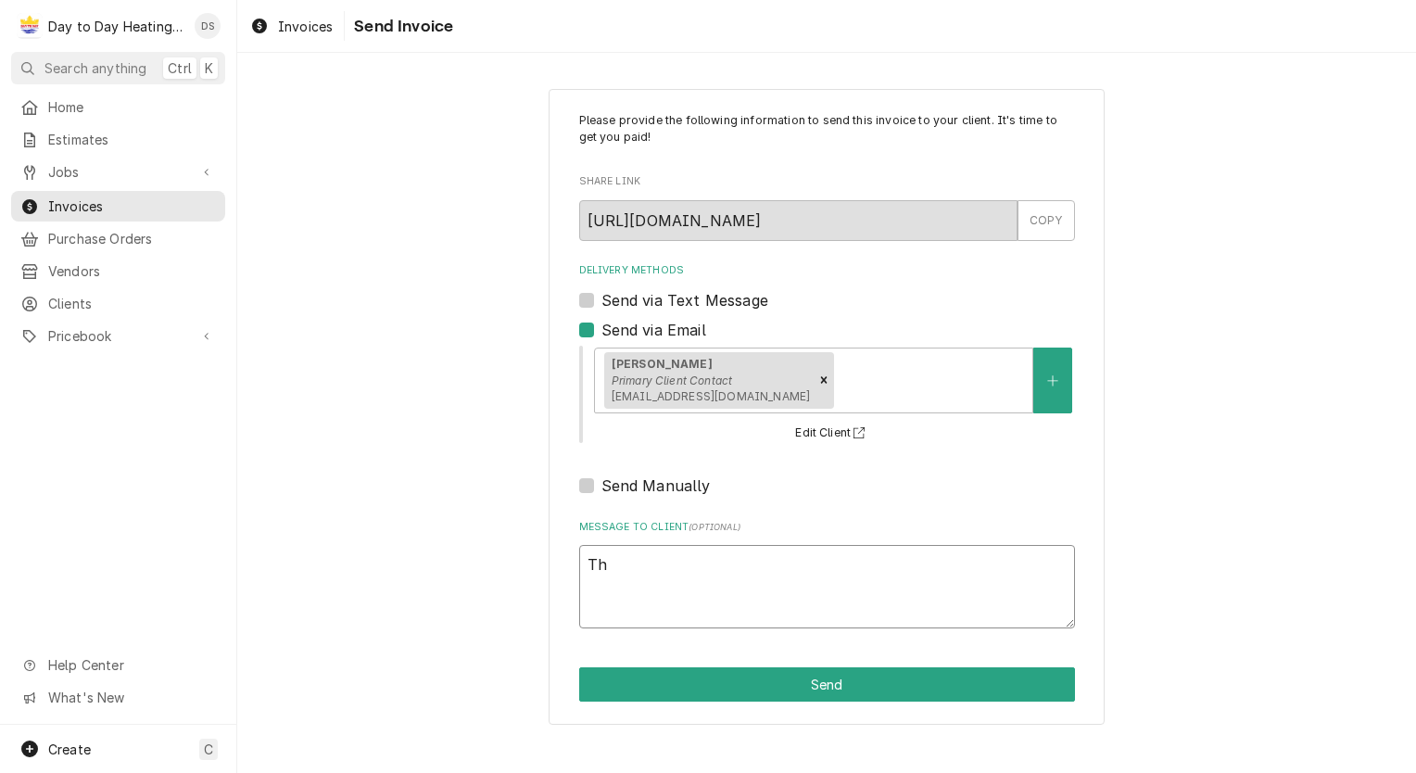
type textarea "x"
type textarea "Thi"
type textarea "x"
type textarea "This"
type textarea "x"
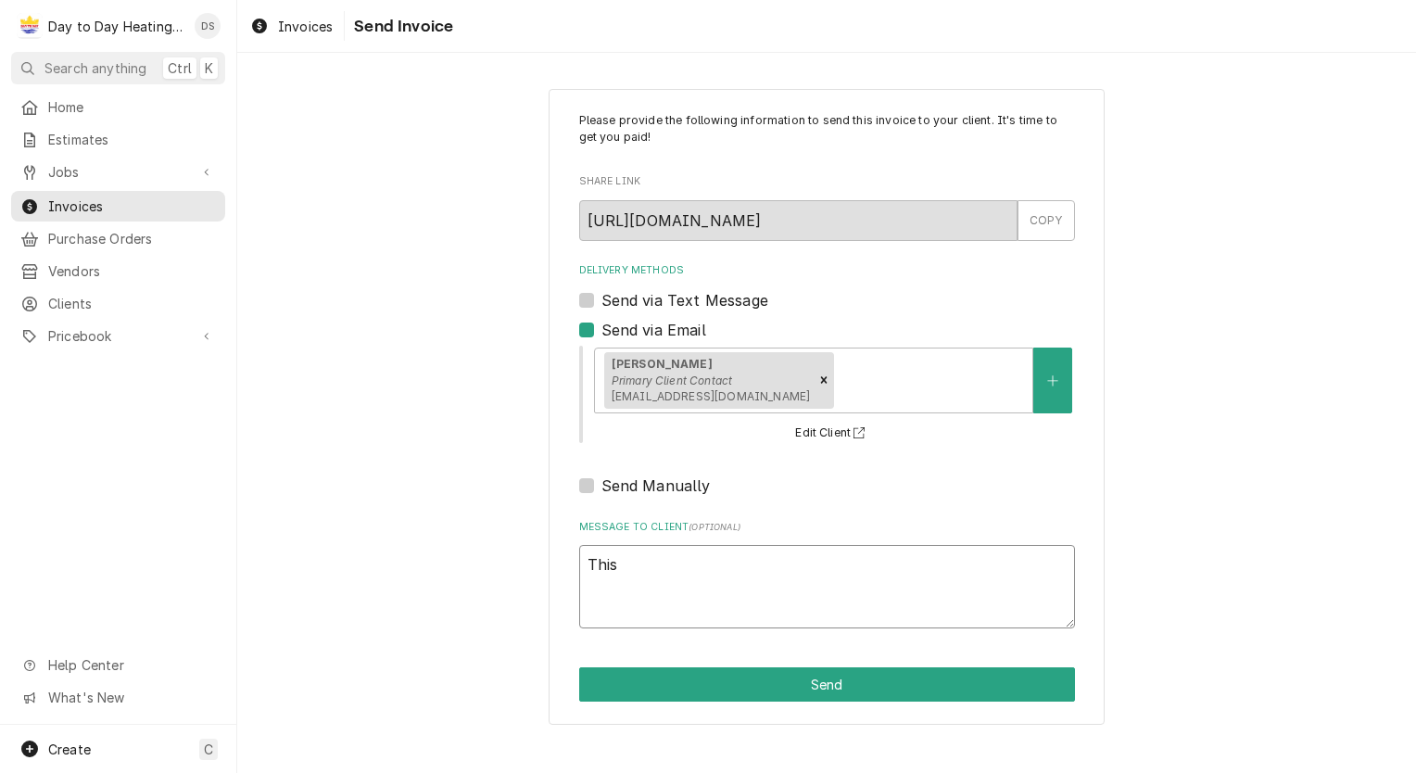
type textarea "This"
type textarea "x"
type textarea "This h"
type textarea "x"
type textarea "This ha"
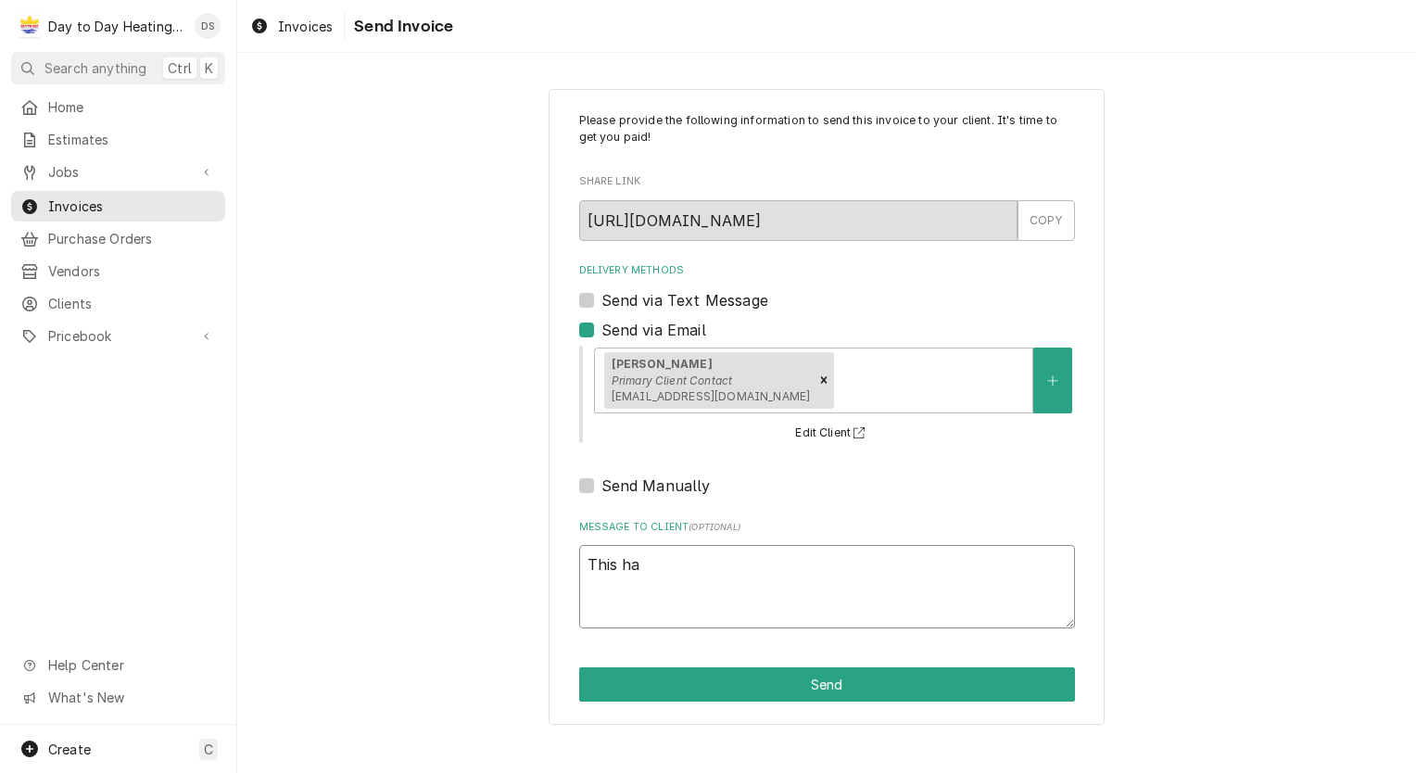
type textarea "x"
type textarea "This had"
type textarea "x"
type textarea "This had"
type textarea "x"
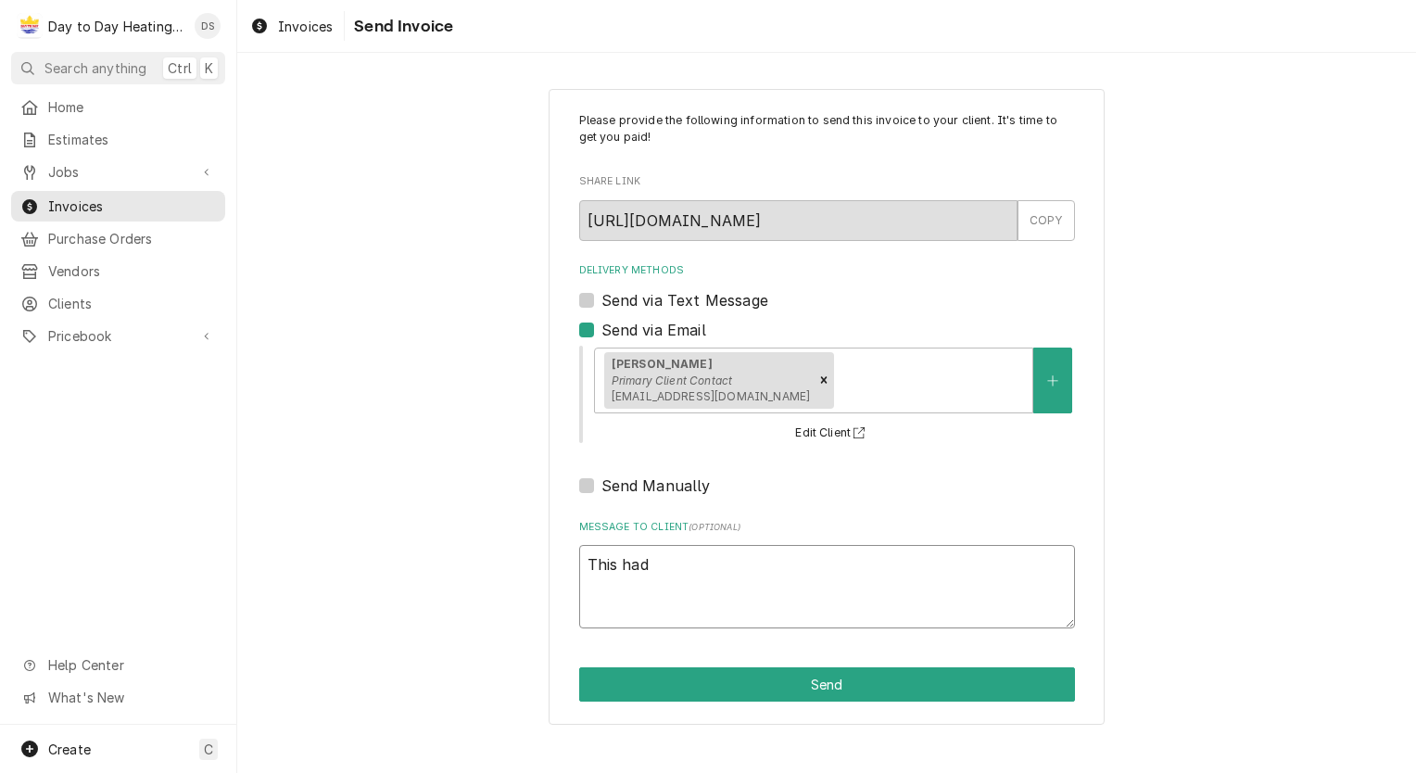
type textarea "This had b"
type textarea "x"
type textarea "This had be"
type textarea "x"
type textarea "This had bee"
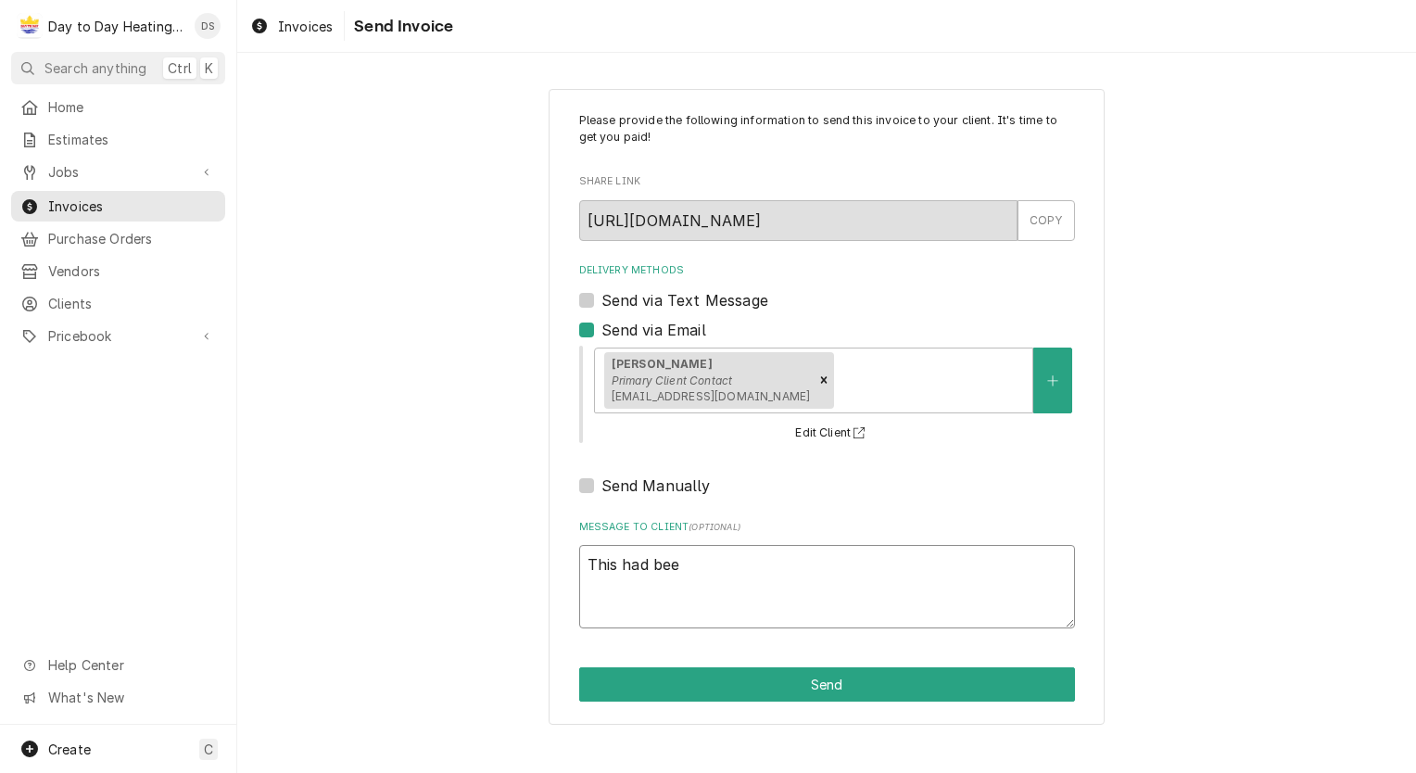
type textarea "x"
type textarea "This had been"
type textarea "x"
type textarea "This had been"
type textarea "x"
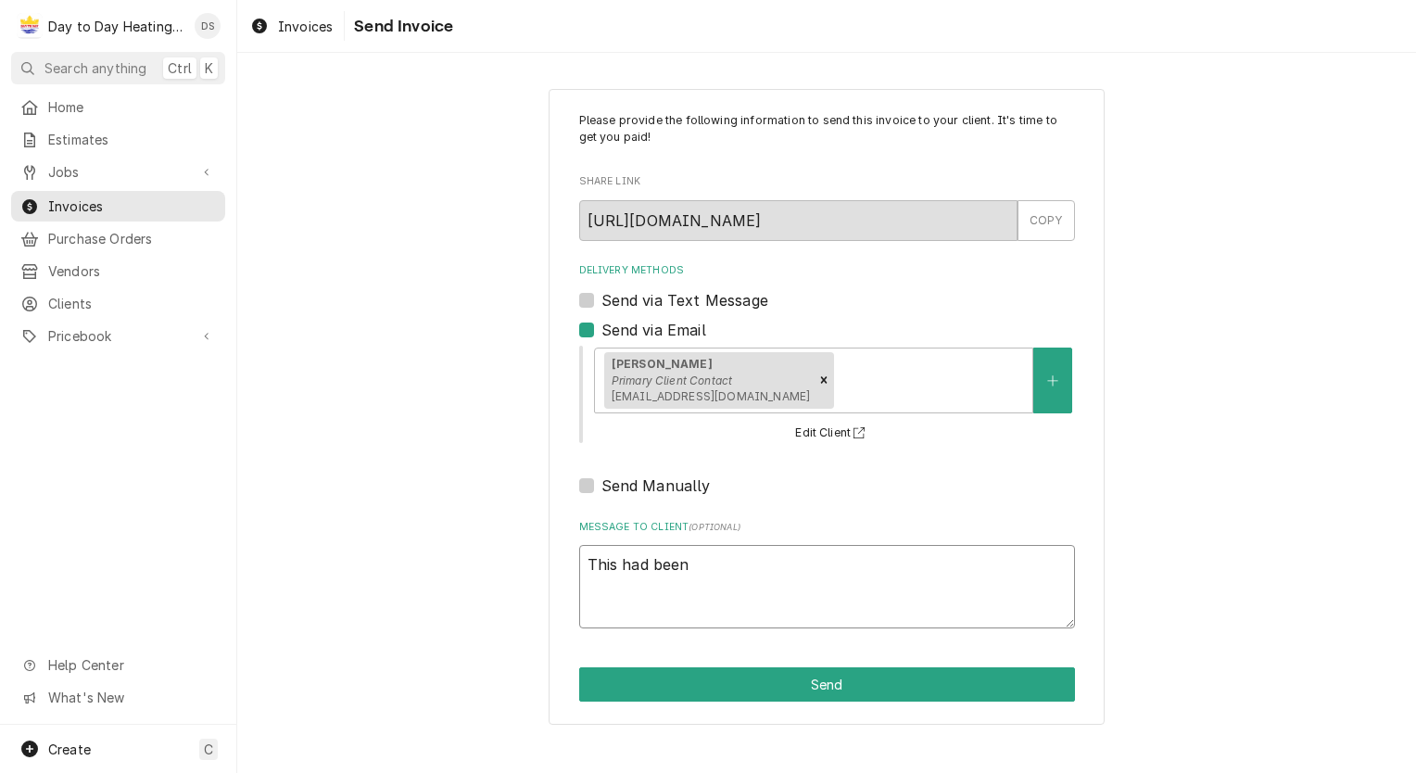
type textarea "This had been p"
type textarea "x"
type textarea "This had been pa"
type textarea "x"
type textarea "This had been pai"
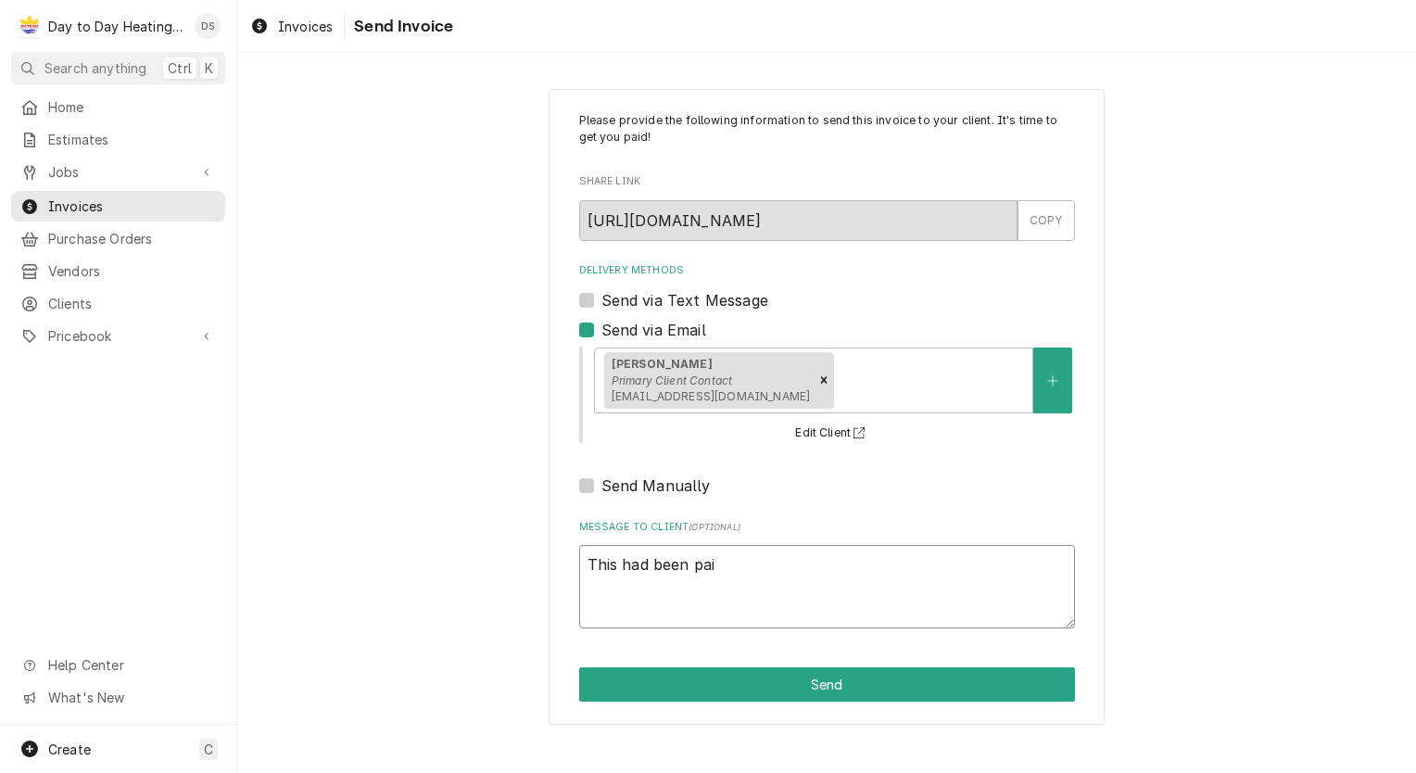
type textarea "x"
type textarea "This had been paid"
type textarea "x"
type textarea "This had been paid"
click at [749, 678] on button "Send" at bounding box center [827, 684] width 496 height 34
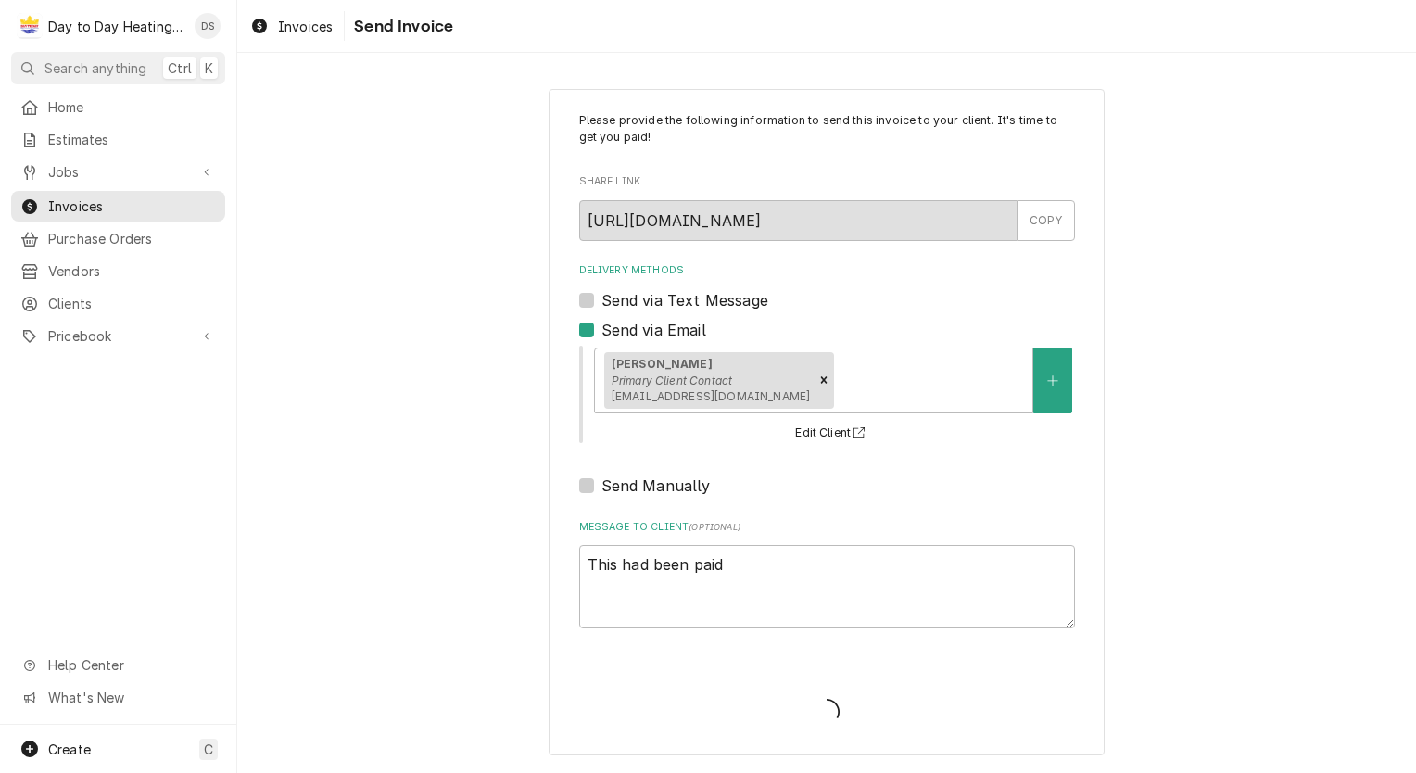
type textarea "x"
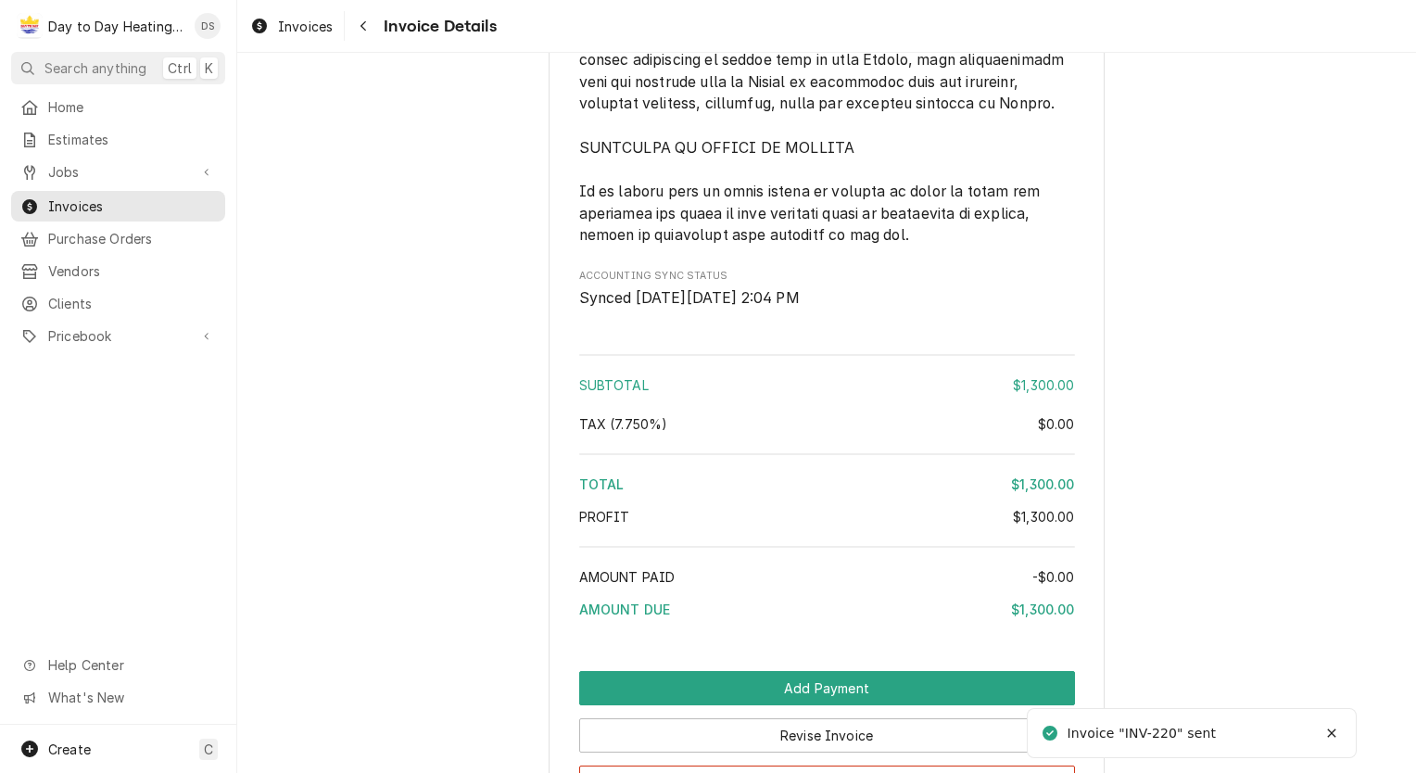
scroll to position [4516, 0]
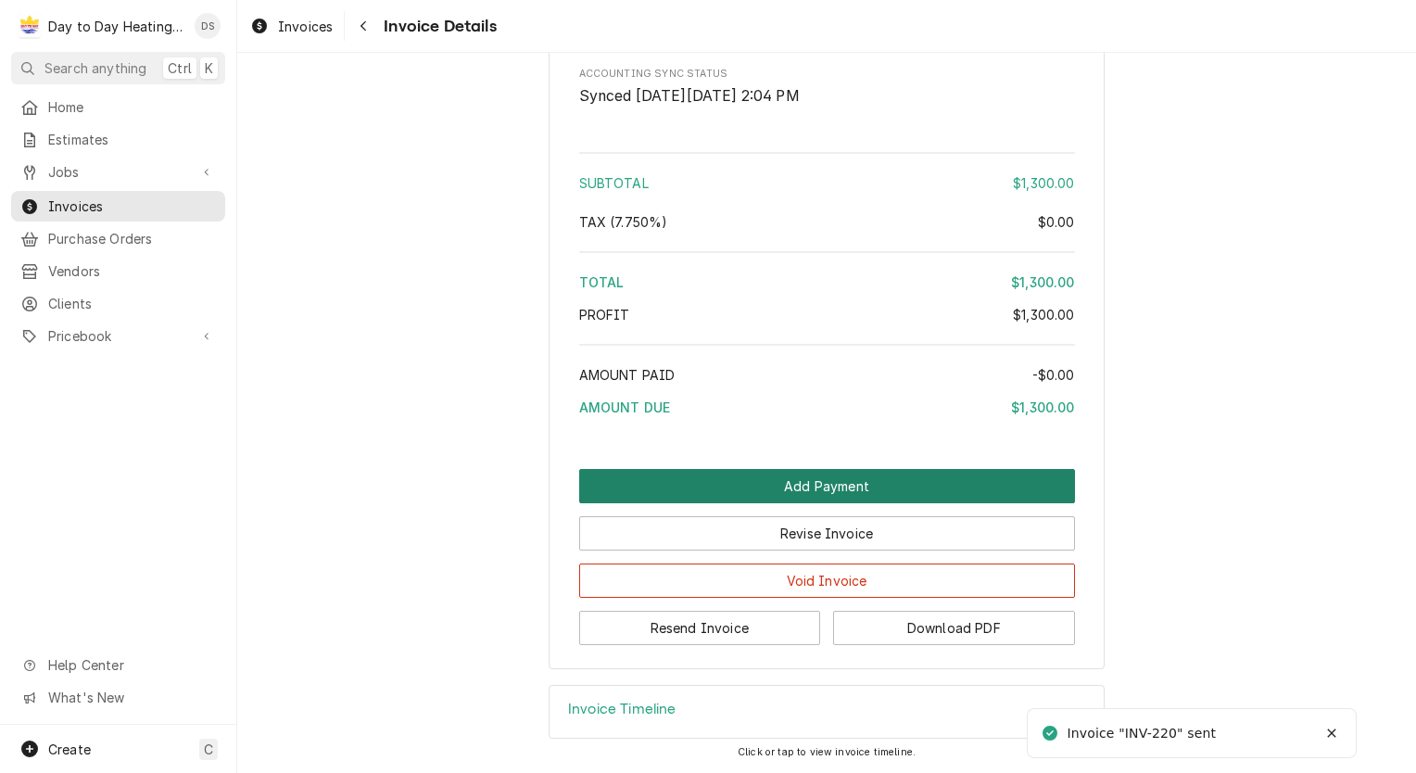
click at [819, 491] on button "Add Payment" at bounding box center [827, 486] width 496 height 34
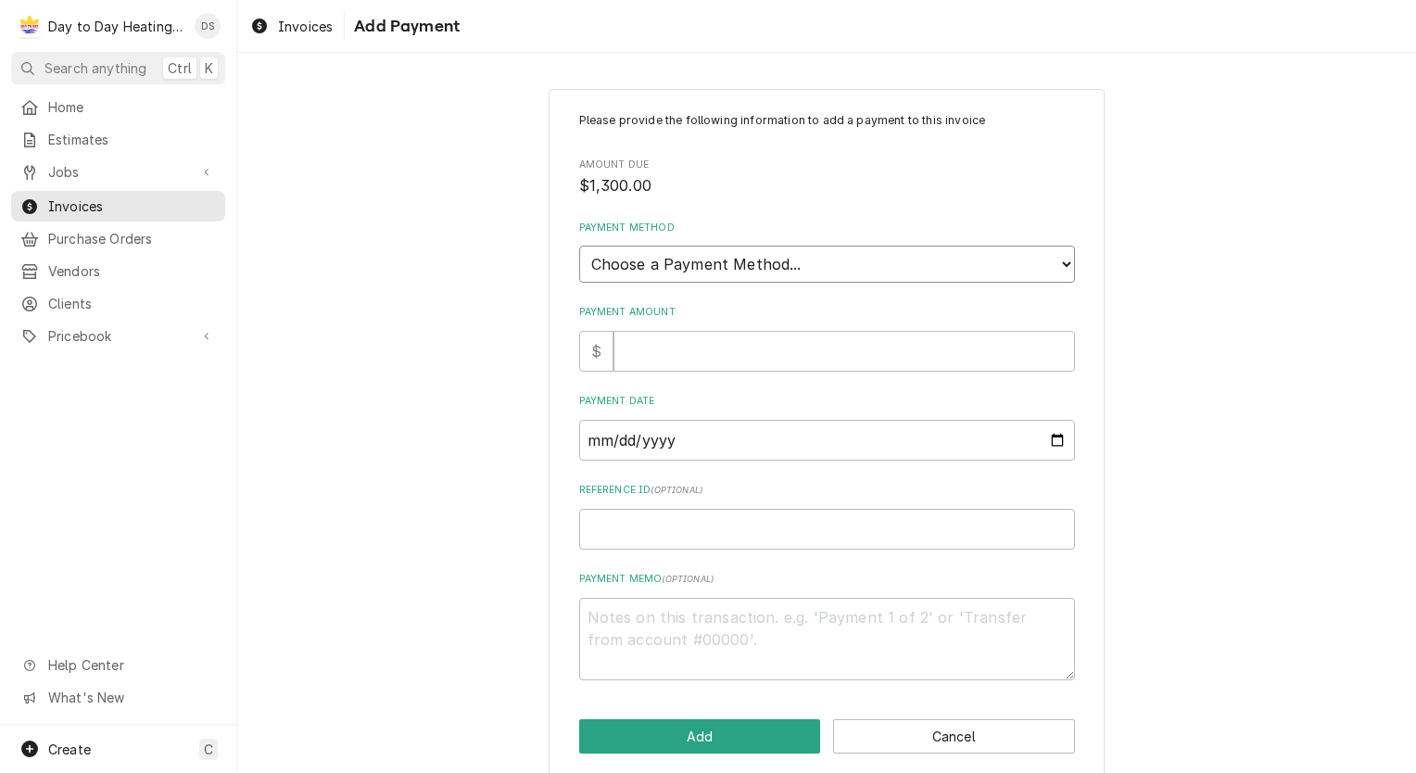
click at [710, 265] on select "Choose a Payment Method... Cash Check Credit/Debit Card ACH/eCheck Other" at bounding box center [827, 263] width 496 height 37
select select "4"
click at [579, 245] on select "Choose a Payment Method... Cash Check Credit/Debit Card ACH/eCheck Other" at bounding box center [827, 263] width 496 height 37
click at [685, 343] on input "Payment Amount" at bounding box center [843, 351] width 461 height 41
type textarea "x"
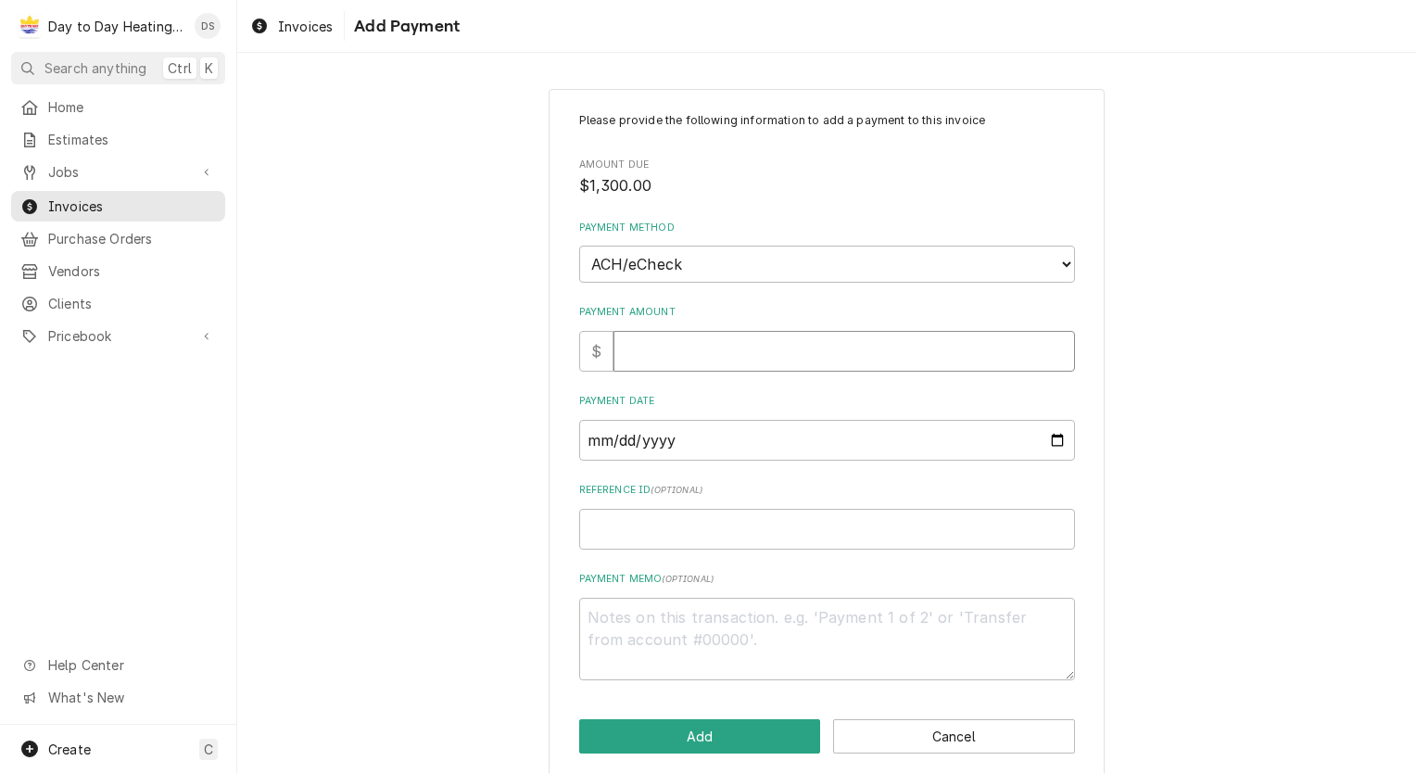
type input "1"
type textarea "x"
type input "13"
type textarea "x"
type input "130"
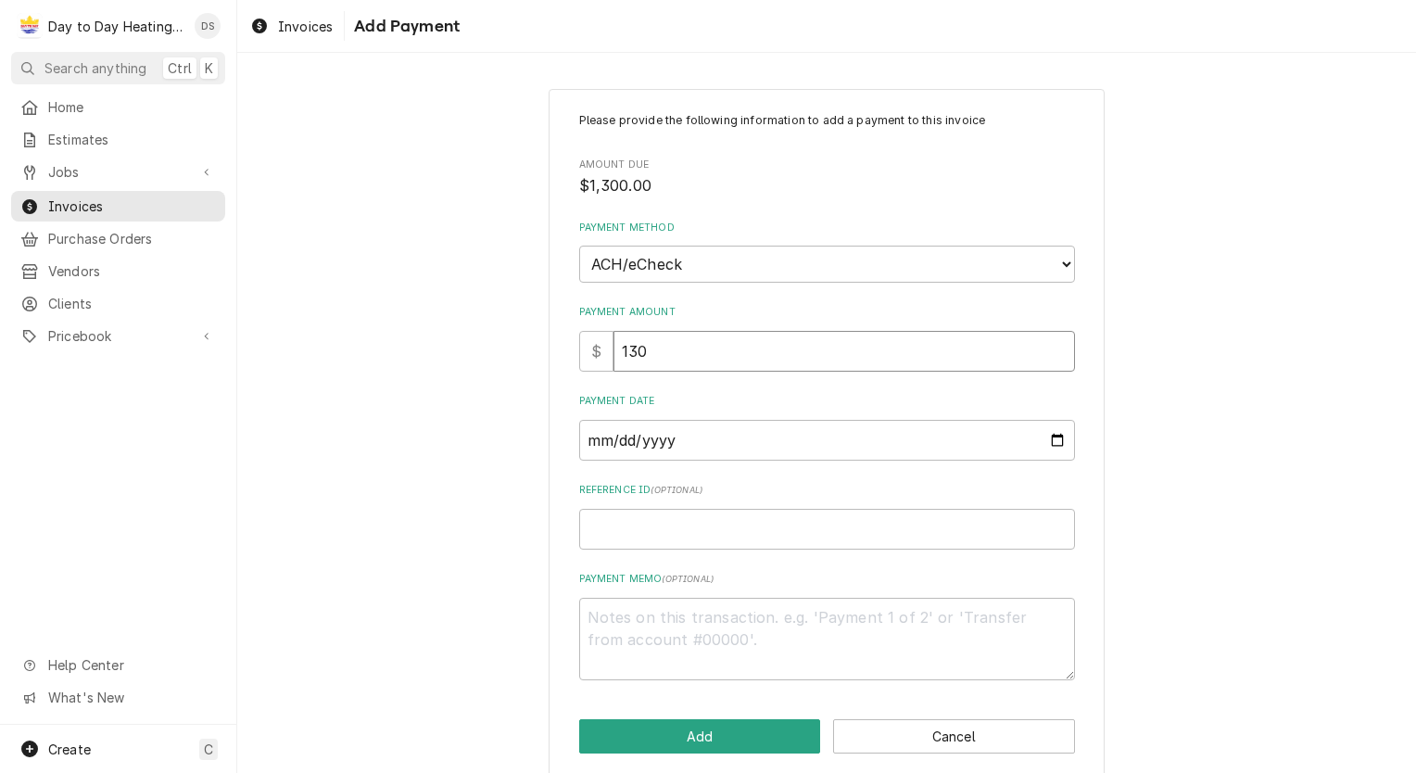
type textarea "x"
type input "1300"
click at [1055, 439] on input "Payment Date" at bounding box center [827, 440] width 496 height 41
type input "2025-09-02"
click at [717, 730] on button "Add" at bounding box center [700, 736] width 242 height 34
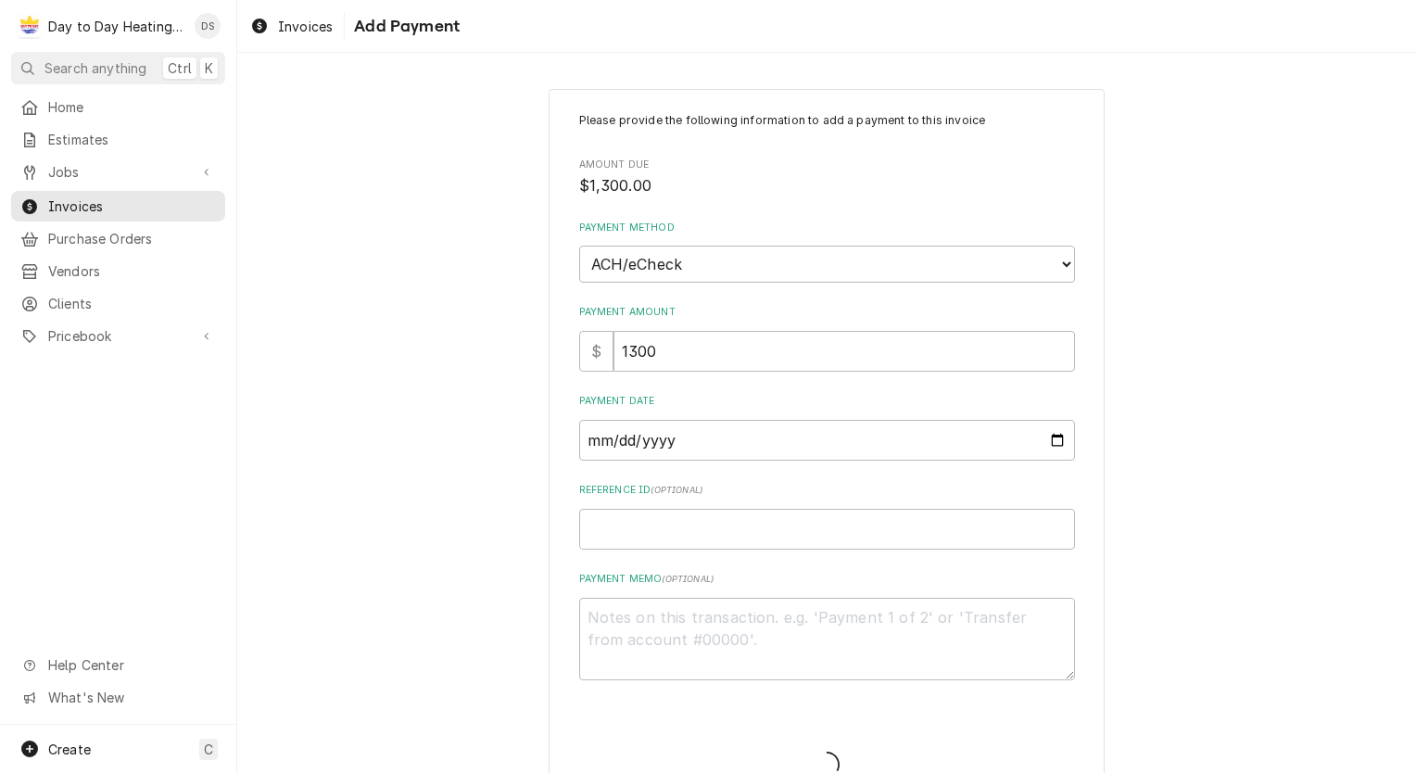
type textarea "x"
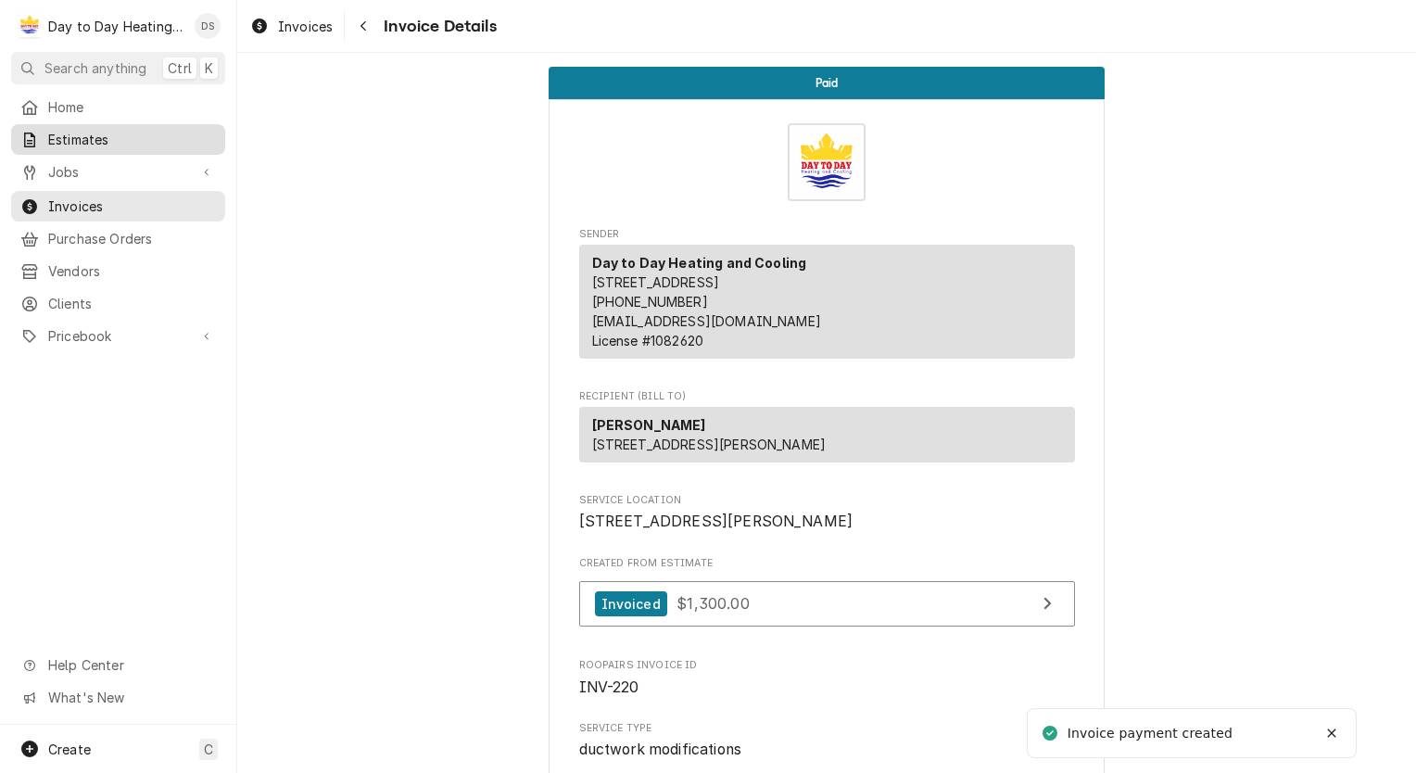
click at [69, 130] on span "Estimates" at bounding box center [132, 139] width 168 height 19
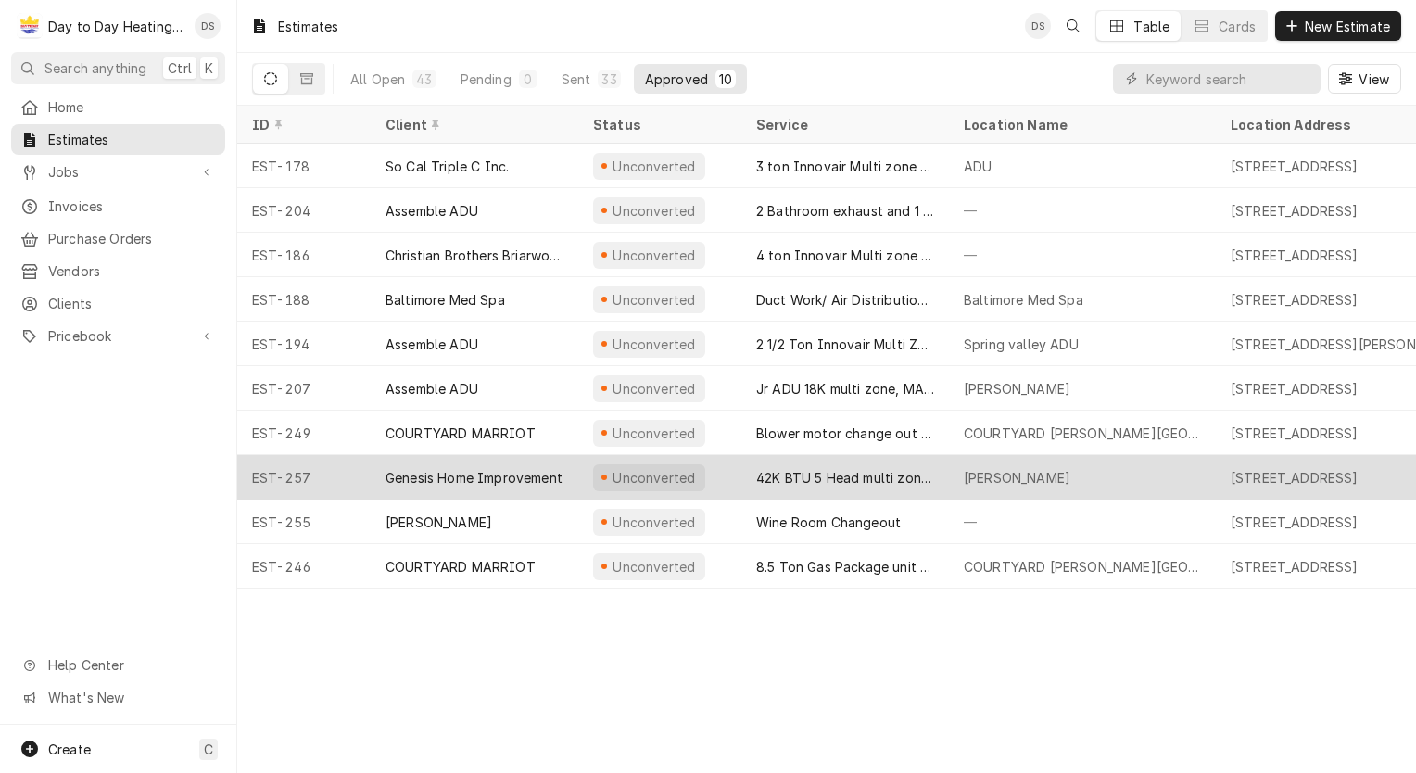
click at [782, 468] on div "42K BTU 5 Head multi zone system install" at bounding box center [845, 477] width 178 height 19
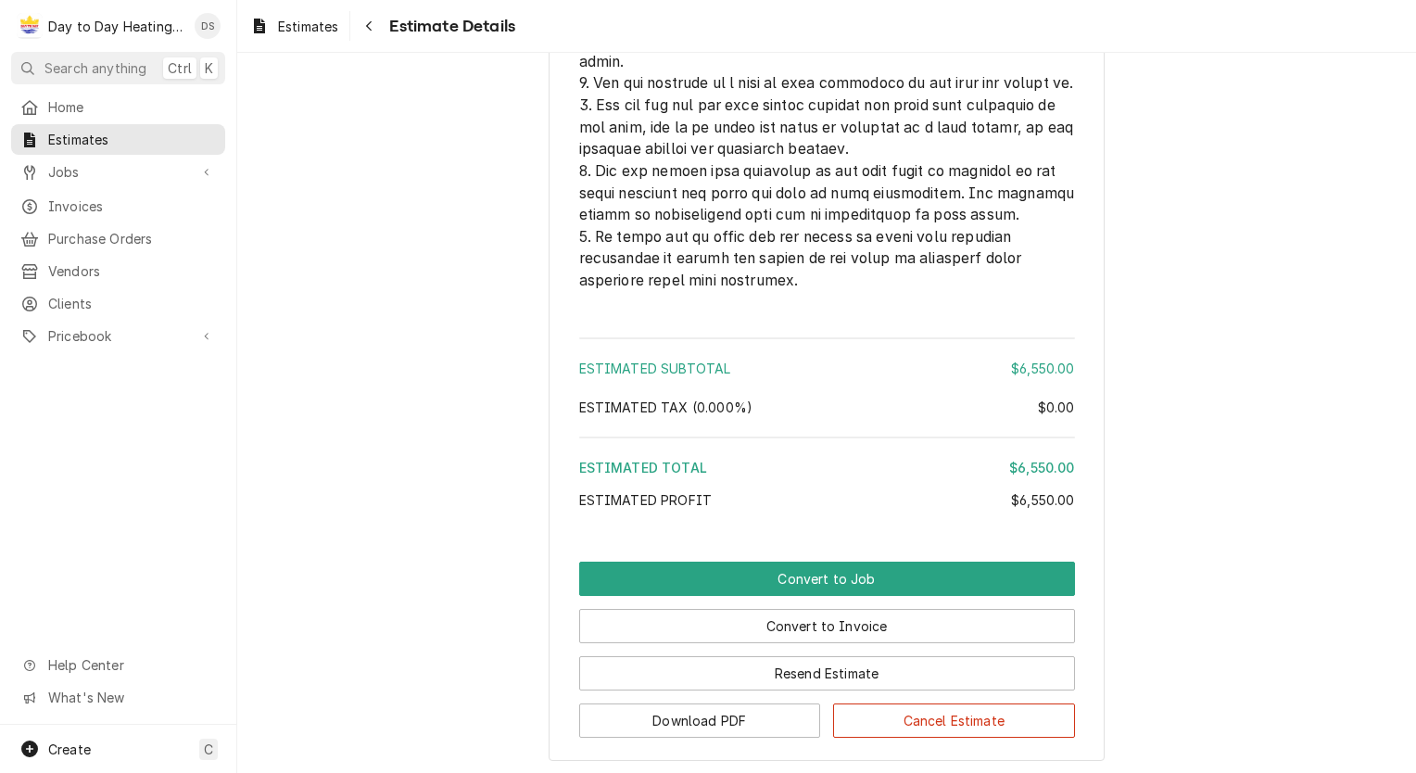
scroll to position [4753, 0]
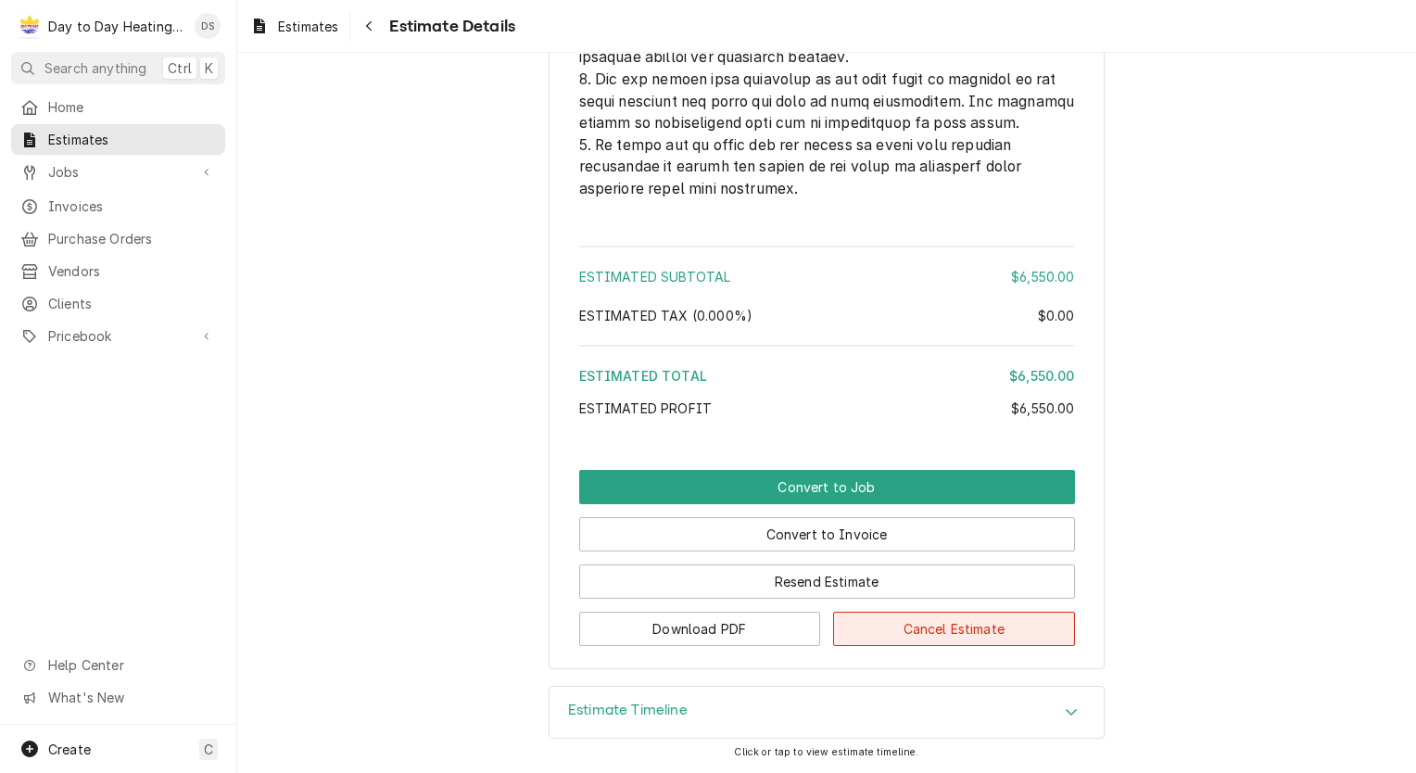
drag, startPoint x: 931, startPoint y: 626, endPoint x: 966, endPoint y: 626, distance: 35.2
click at [932, 626] on button "Cancel Estimate" at bounding box center [954, 628] width 242 height 34
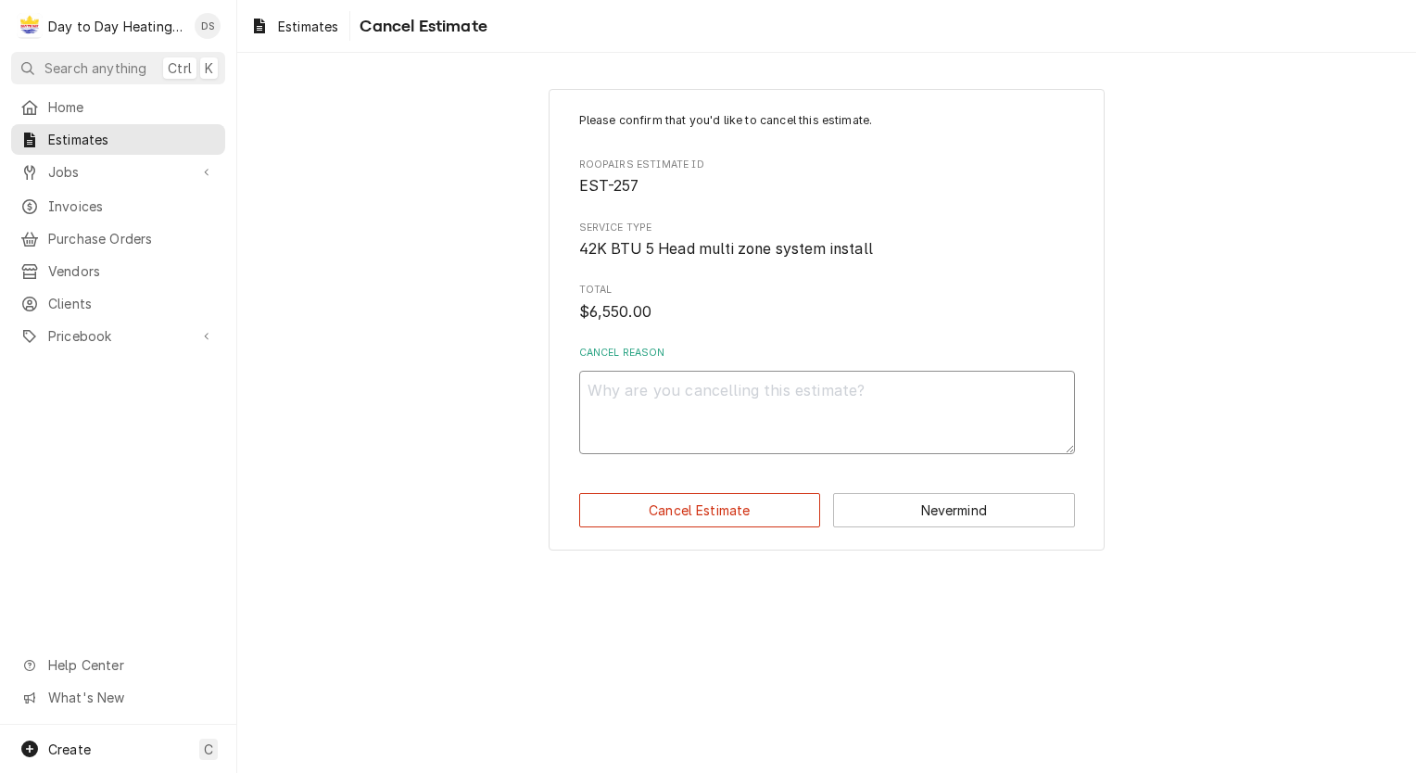
click at [735, 421] on textarea "Cancel Reason" at bounding box center [827, 412] width 496 height 83
type textarea "x"
type textarea "."
click at [729, 513] on button "Cancel Estimate" at bounding box center [700, 510] width 242 height 34
type textarea "x"
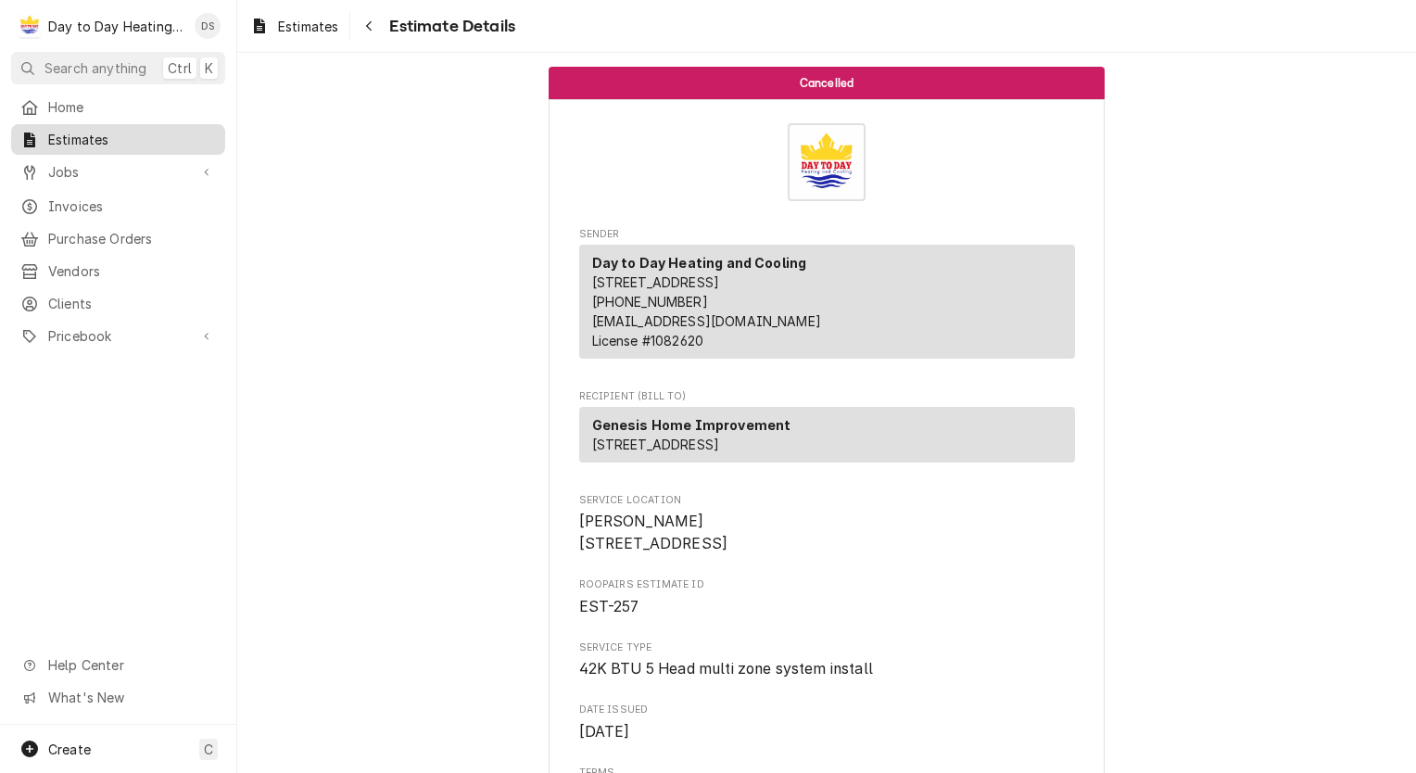
click at [91, 135] on span "Estimates" at bounding box center [132, 139] width 168 height 19
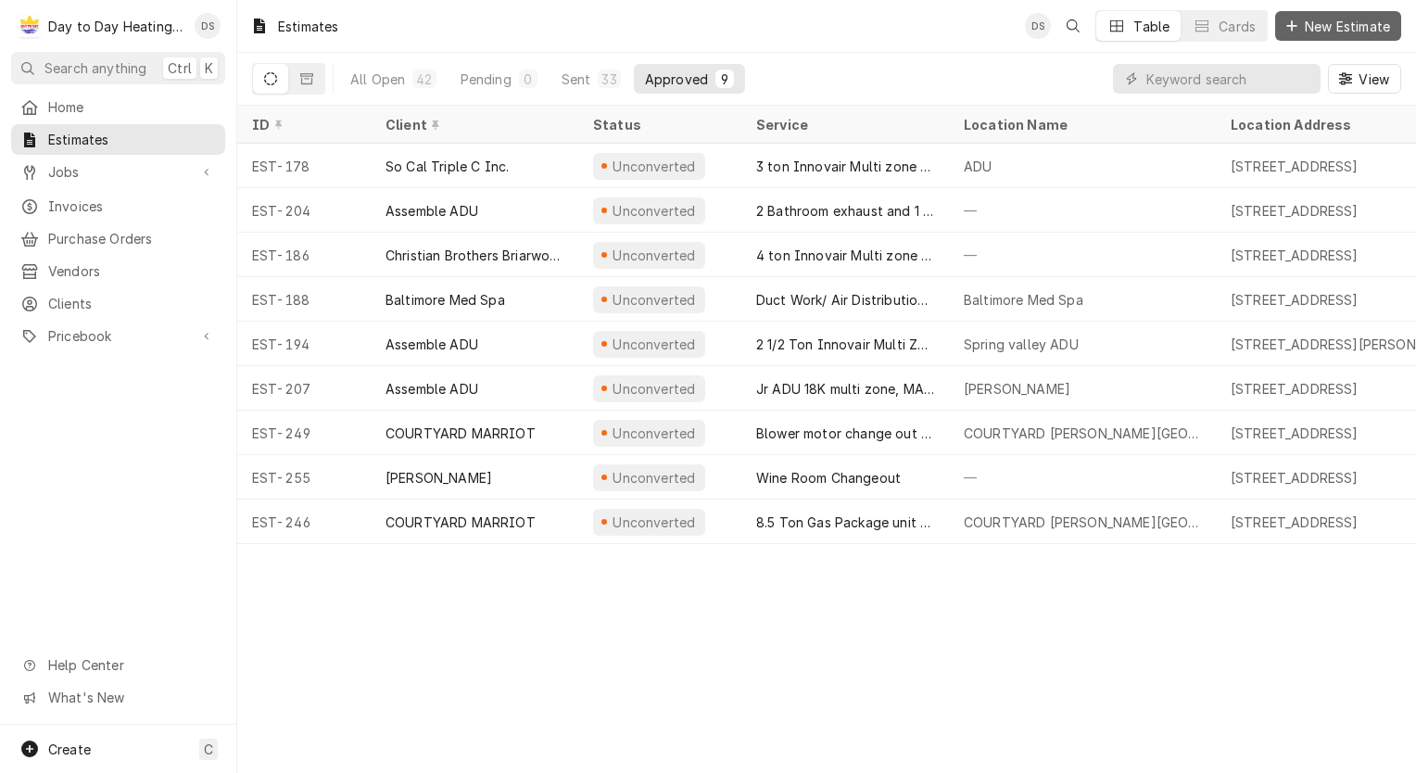
click at [1352, 27] on span "New Estimate" at bounding box center [1347, 26] width 93 height 19
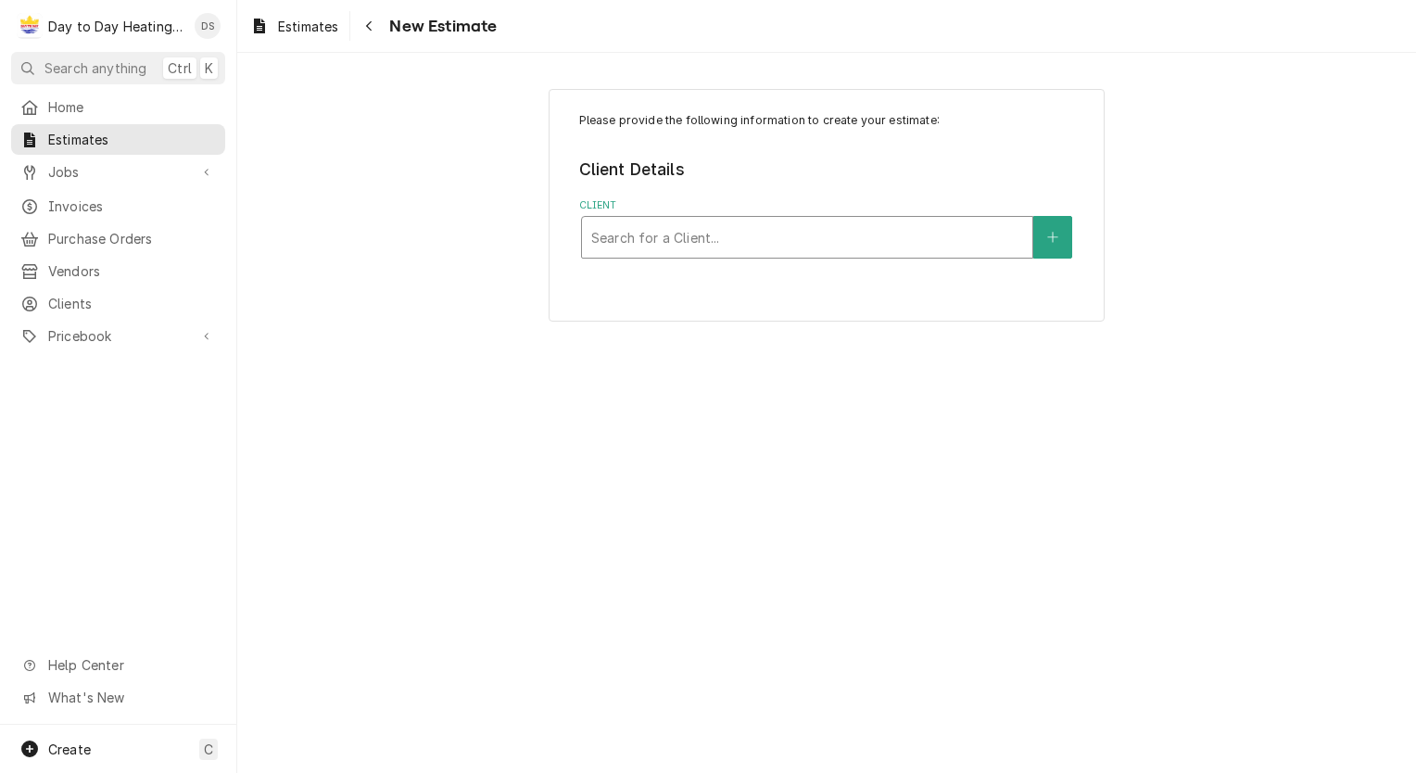
click at [657, 238] on div "Client" at bounding box center [807, 236] width 432 height 33
type input "ge"
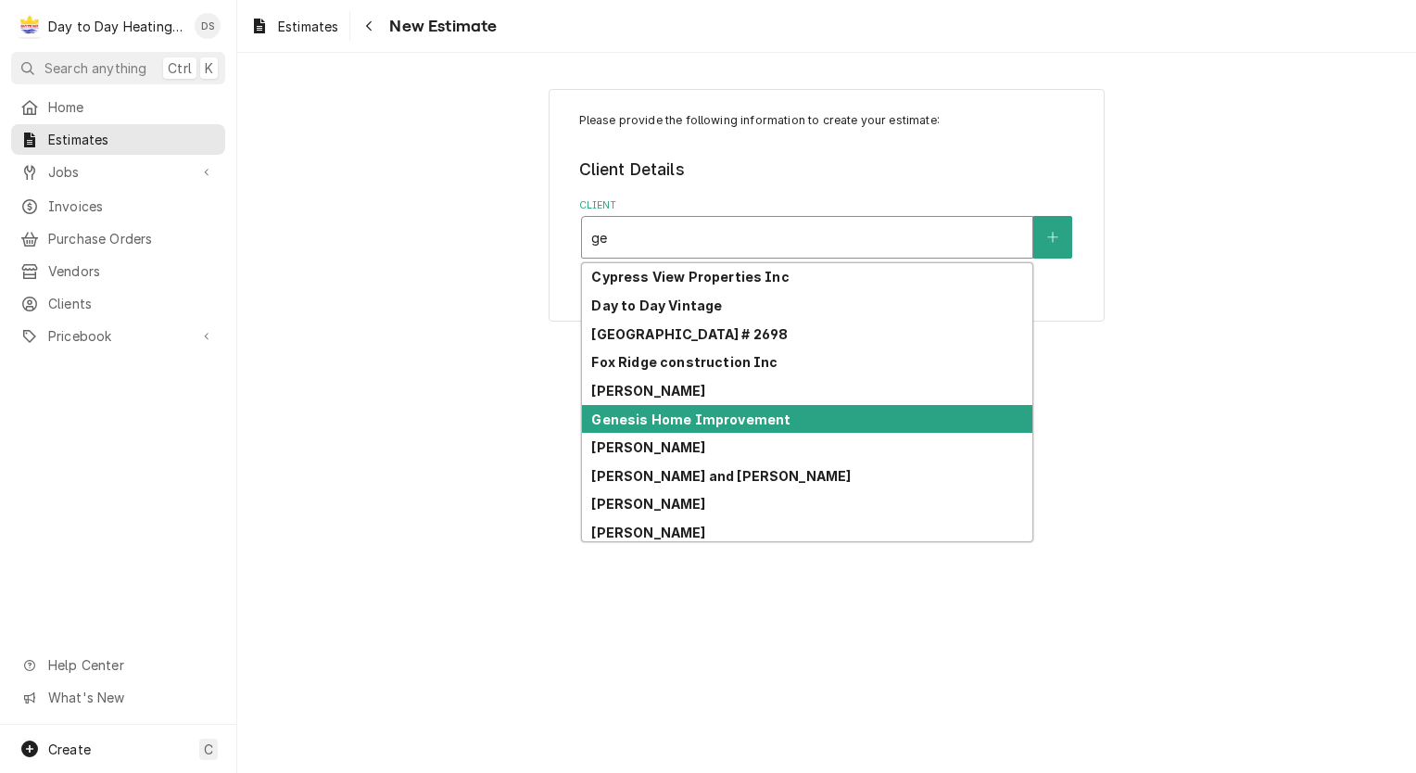
click at [689, 421] on strong "Genesis Home Improvement" at bounding box center [690, 419] width 199 height 16
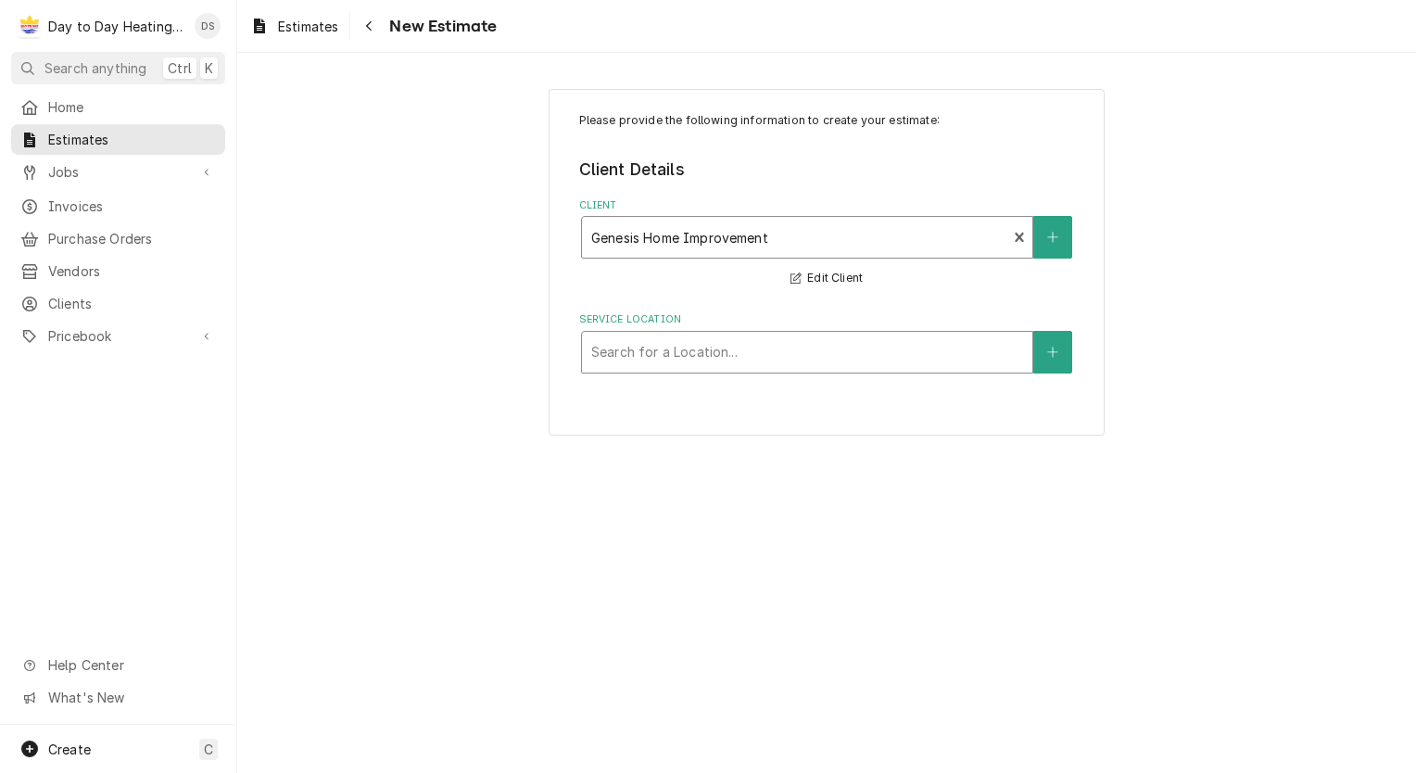
click at [716, 350] on div "Service Location" at bounding box center [807, 351] width 432 height 33
click at [1051, 350] on icon "Create New Location" at bounding box center [1052, 351] width 10 height 10
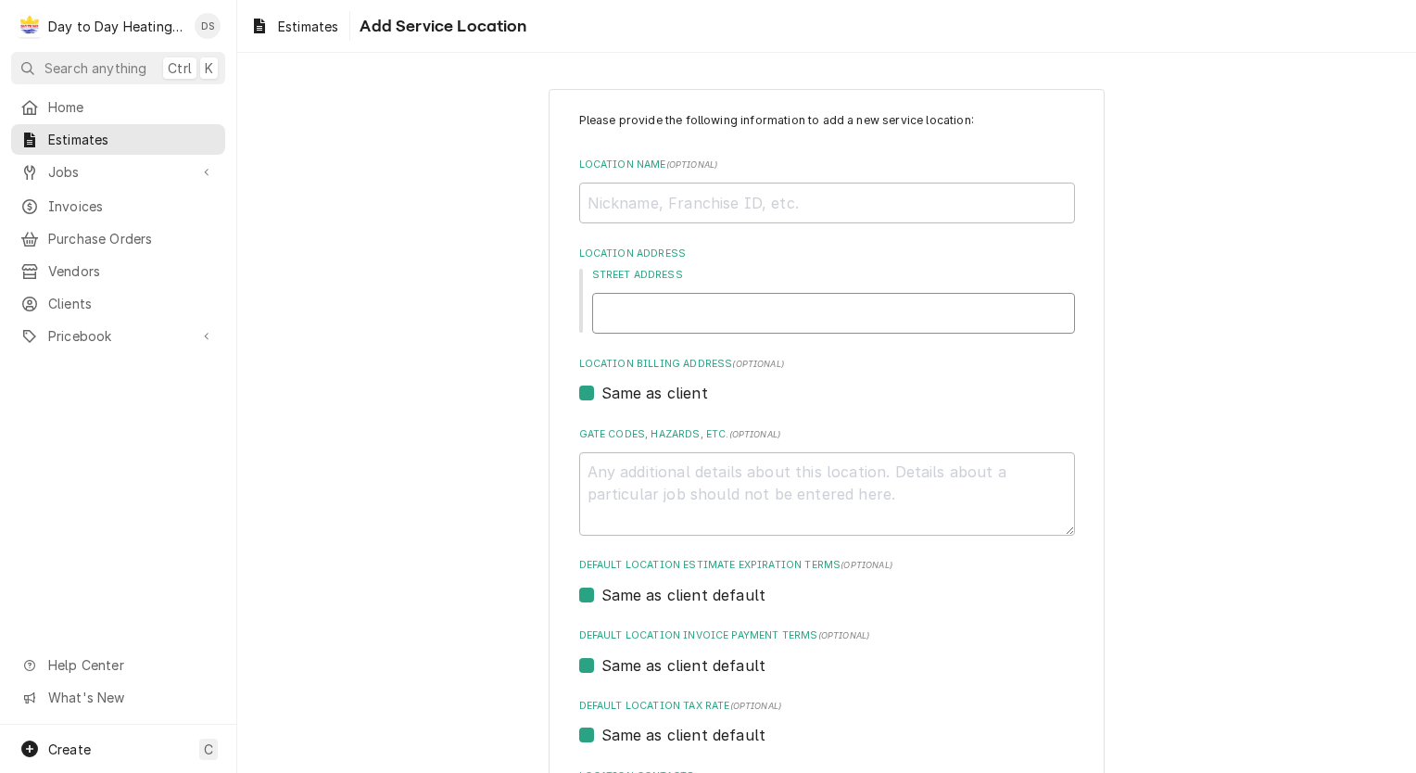
click at [699, 309] on input "Street Address" at bounding box center [833, 313] width 483 height 41
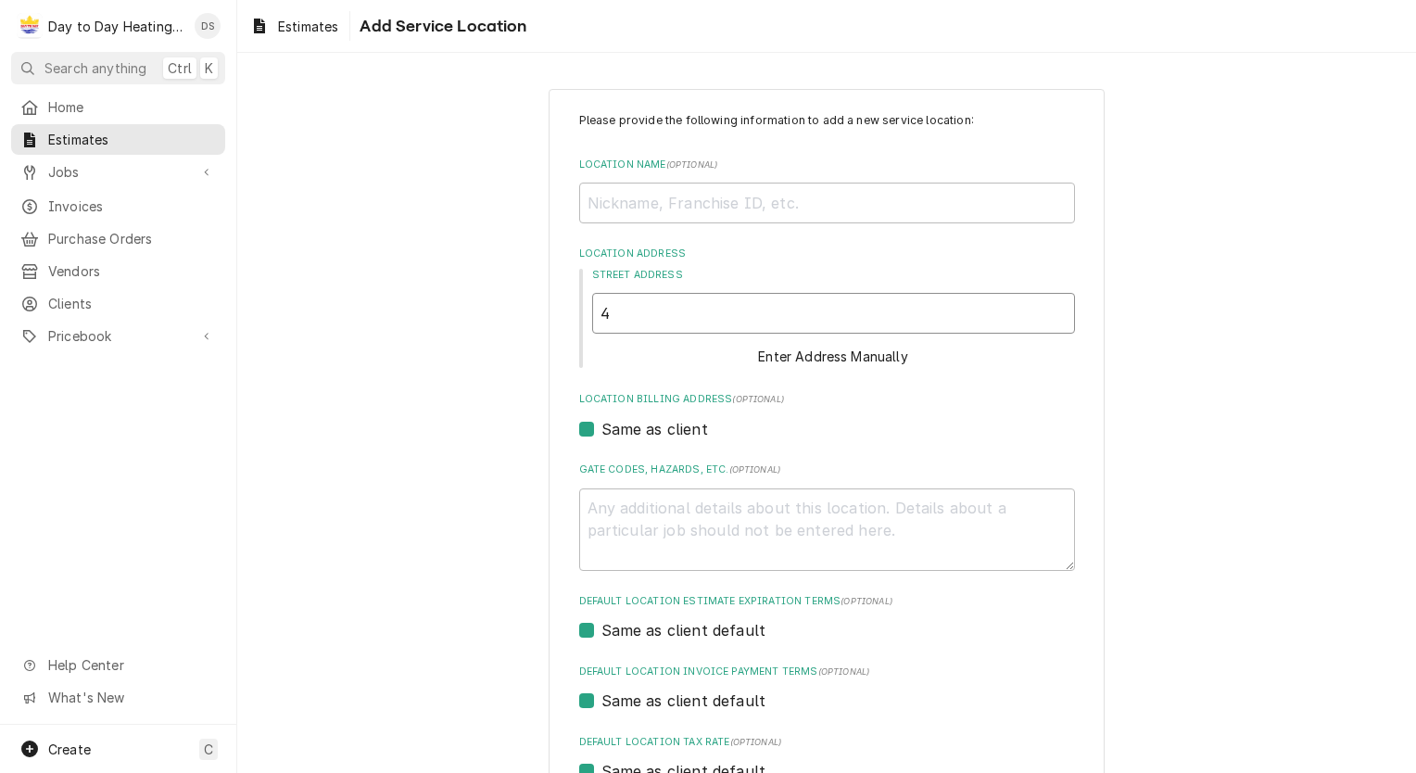
type textarea "x"
type input "4"
type textarea "x"
type input "46"
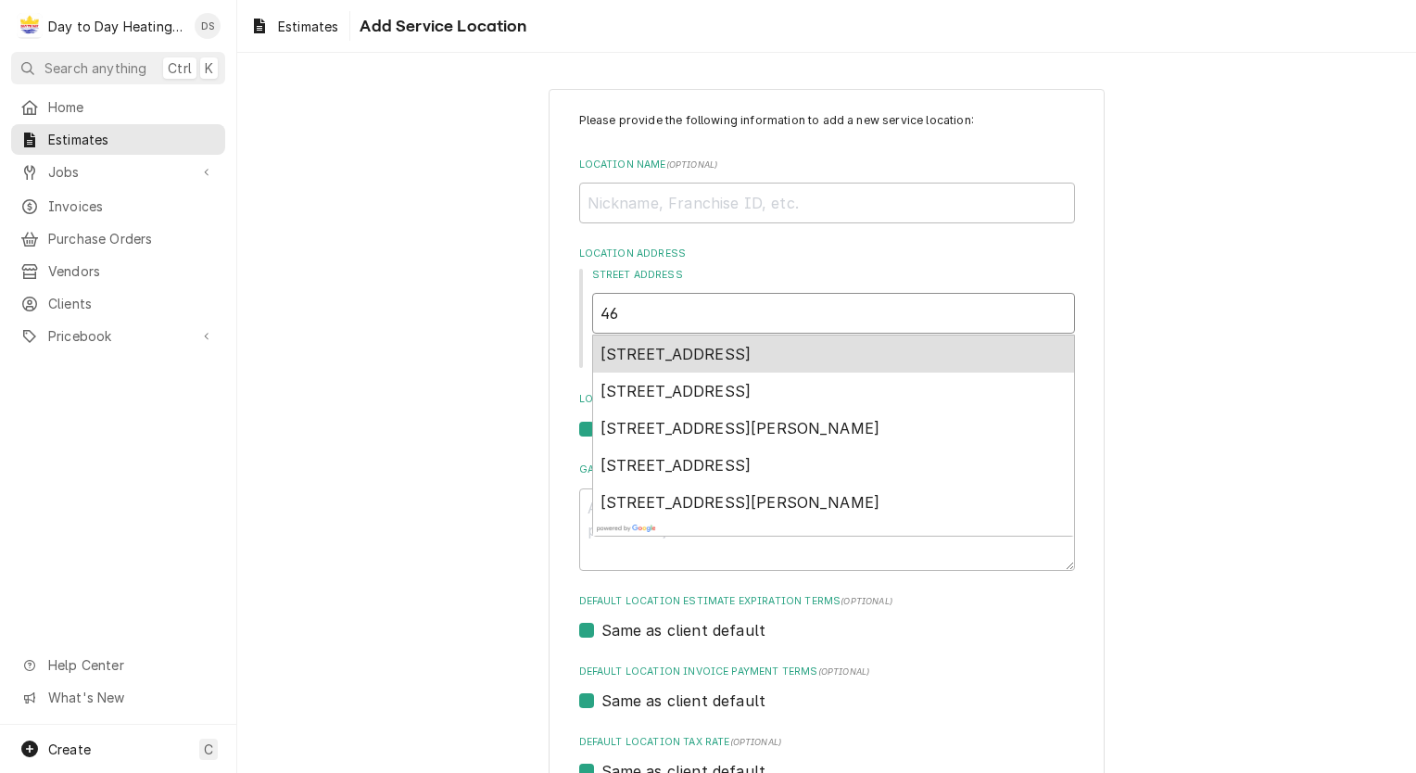
type textarea "x"
type input "463"
type textarea "x"
type input "4633"
type textarea "x"
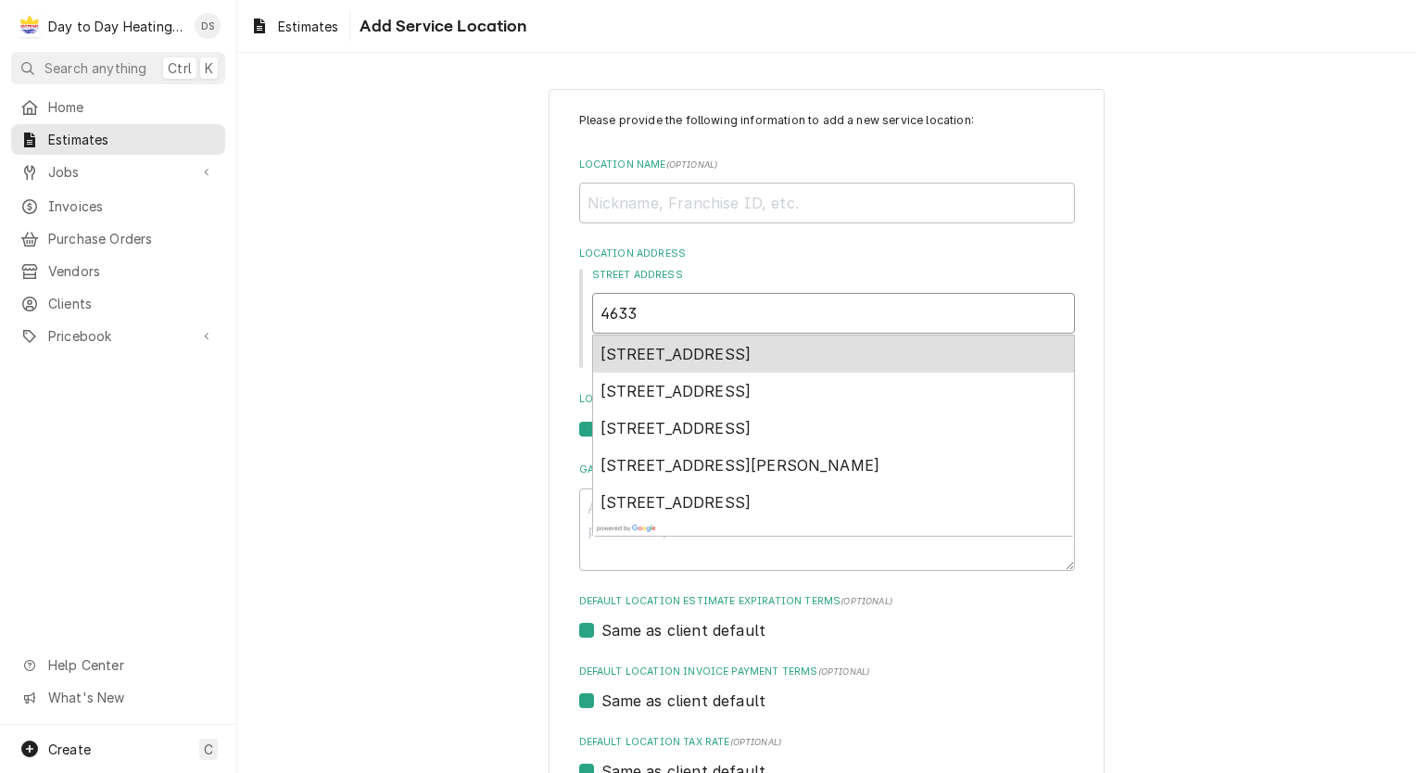
type input "4633"
type textarea "x"
type input "4633 5"
type textarea "x"
type input "4633 55"
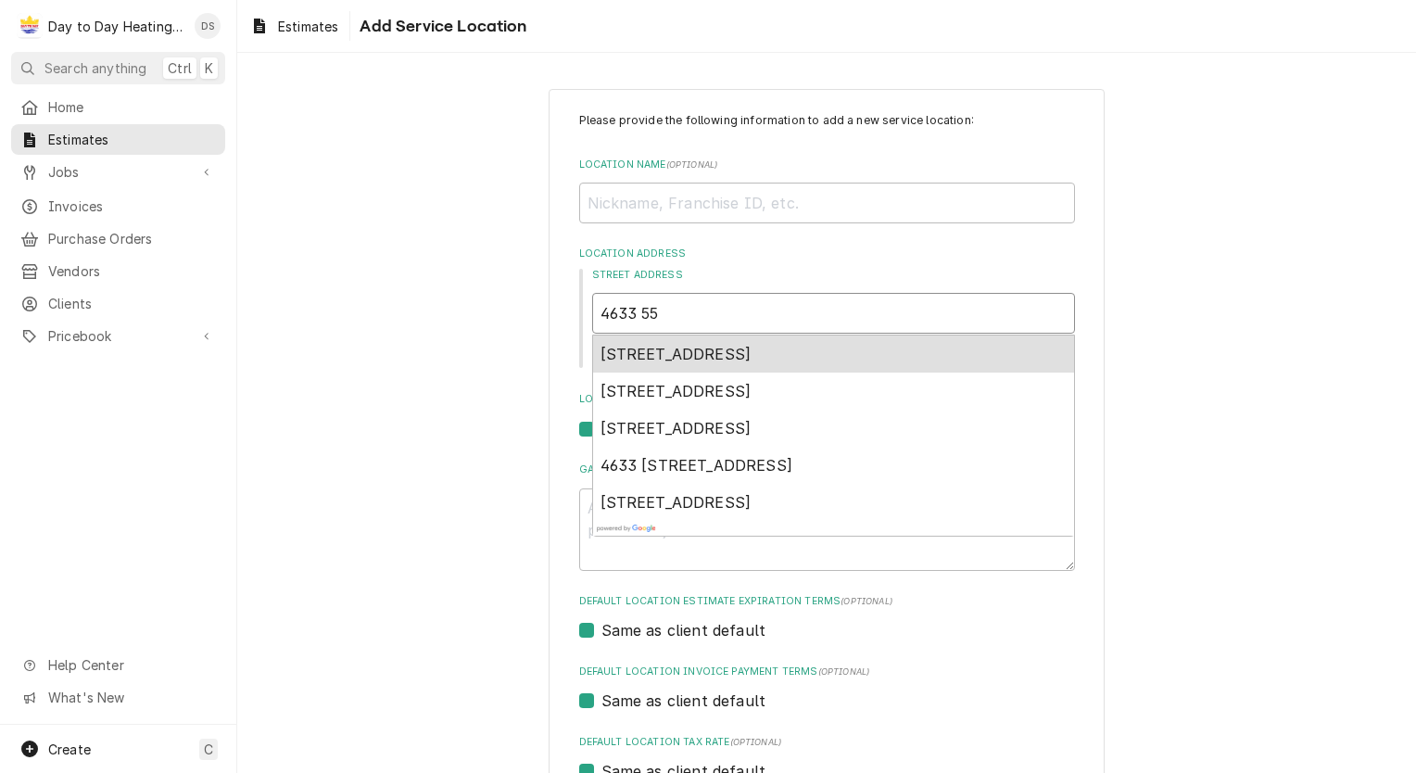
type textarea "x"
type input "4633 55t"
type textarea "x"
type input "4633 55th"
type textarea "x"
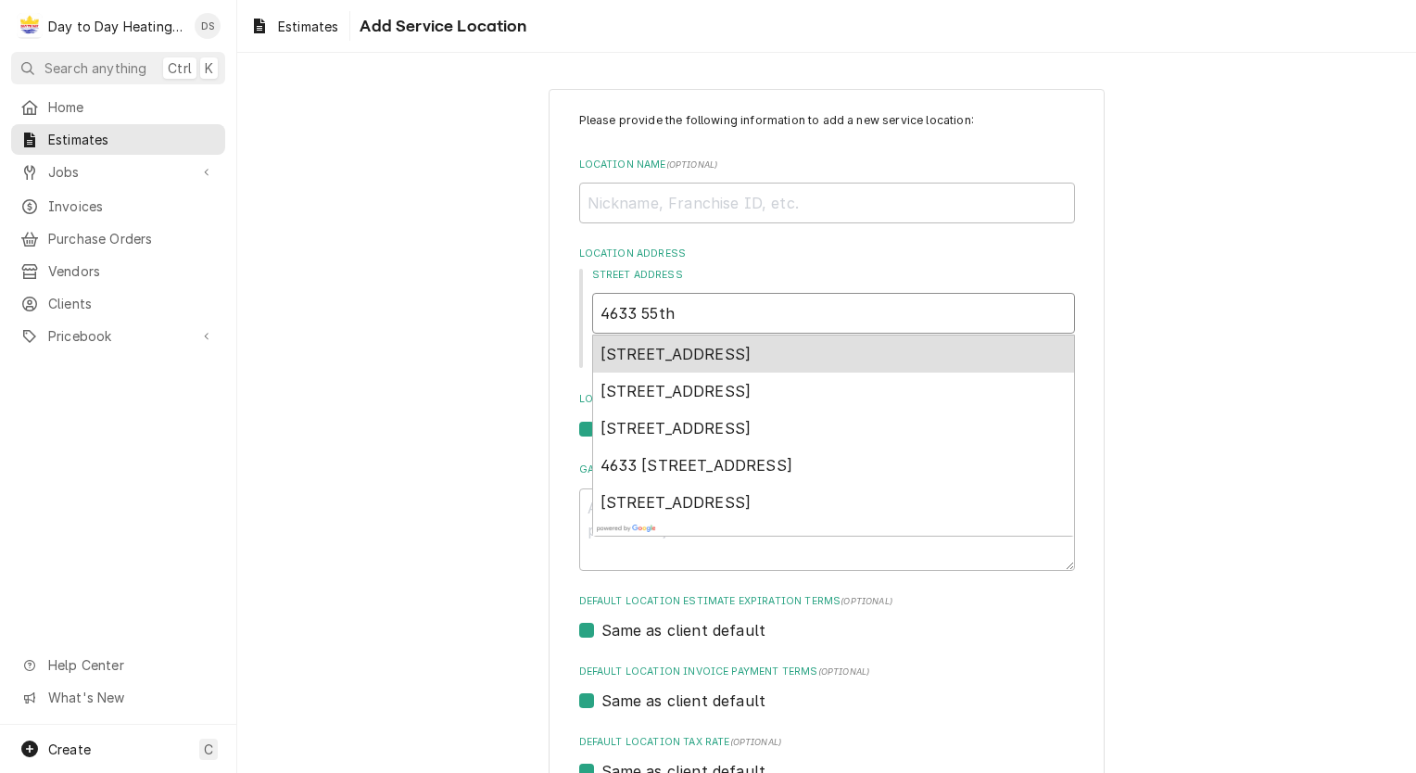
type input "4633 55th"
type textarea "x"
type input "4633 55th s"
type textarea "x"
type input "4633 55th st"
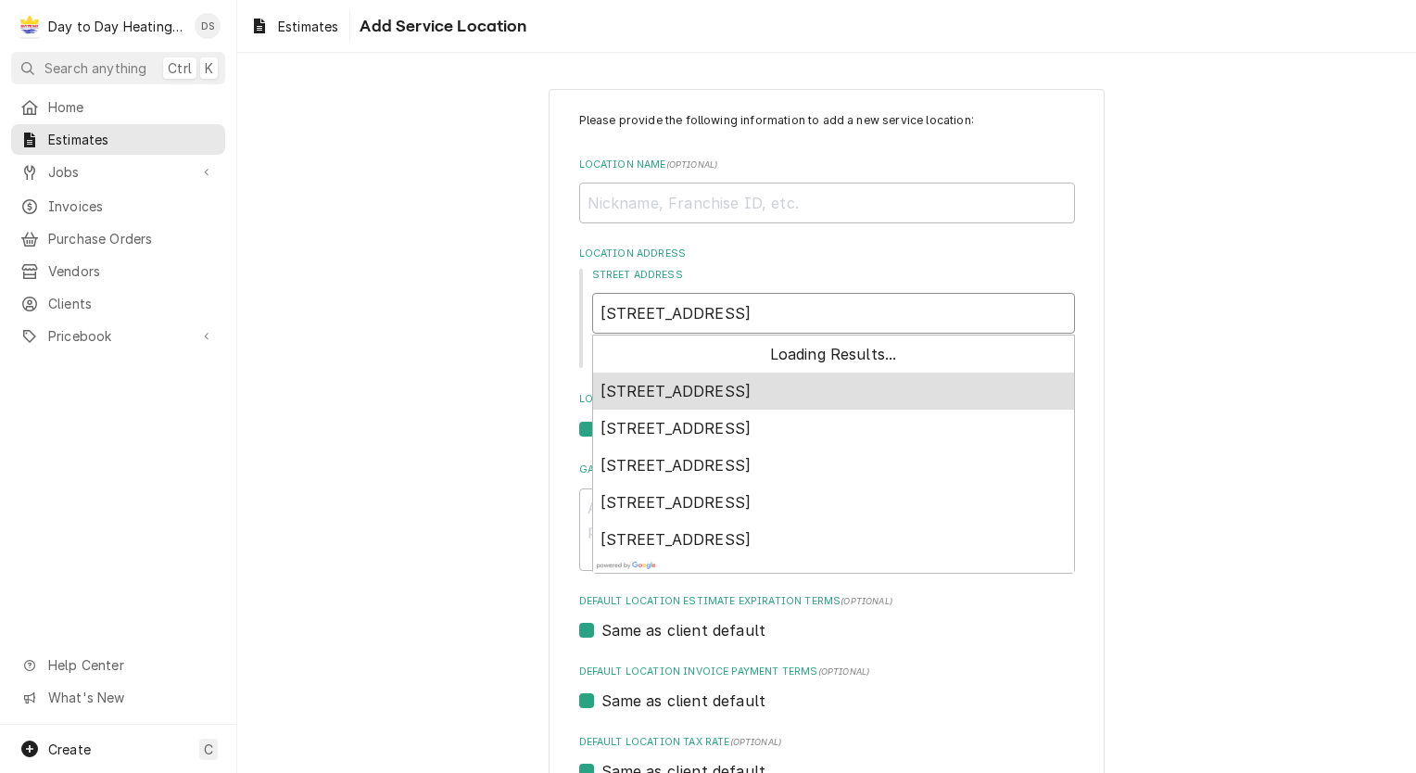
type textarea "x"
type input "4633 55th st"
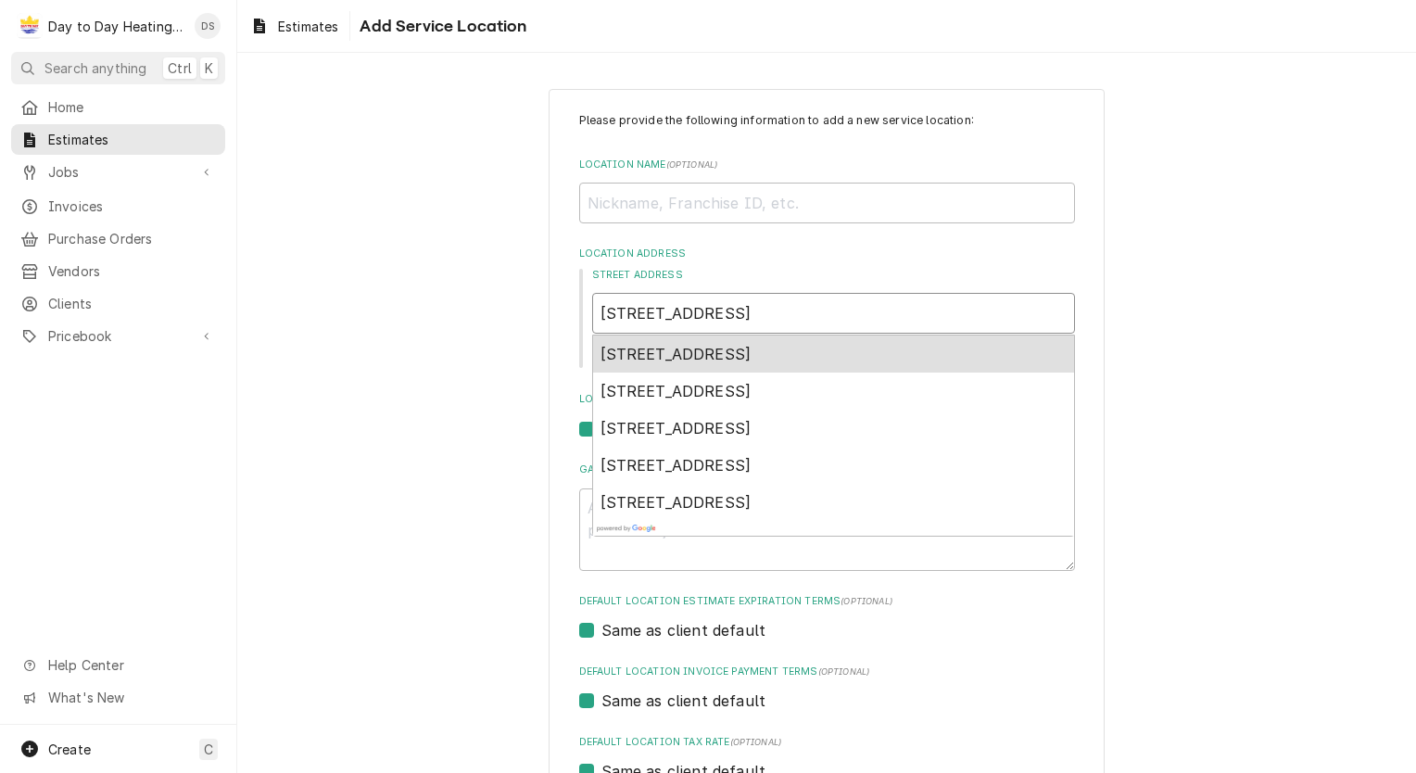
click at [742, 354] on span "4633 55th St, San Diego, CA, USA" at bounding box center [675, 354] width 151 height 19
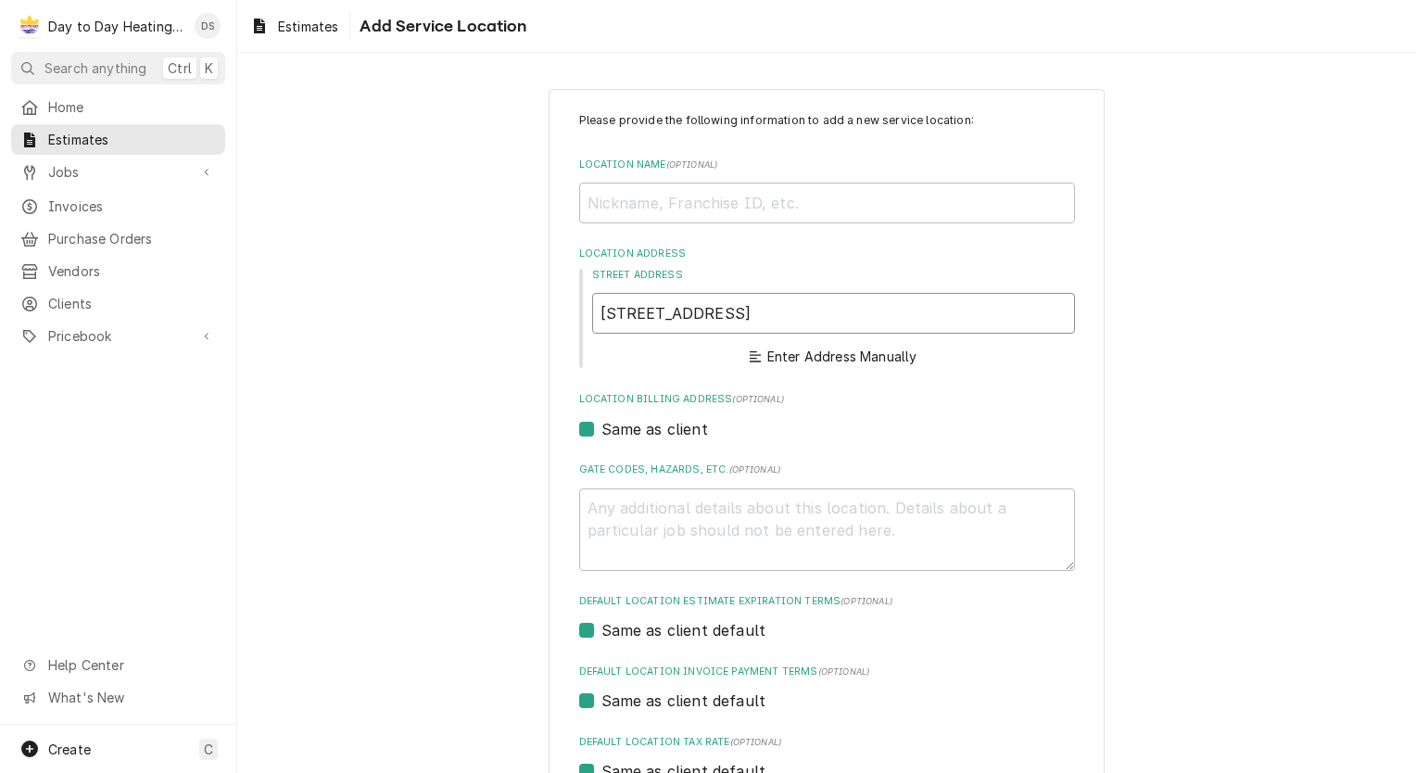
type textarea "x"
type input "4633 55th St"
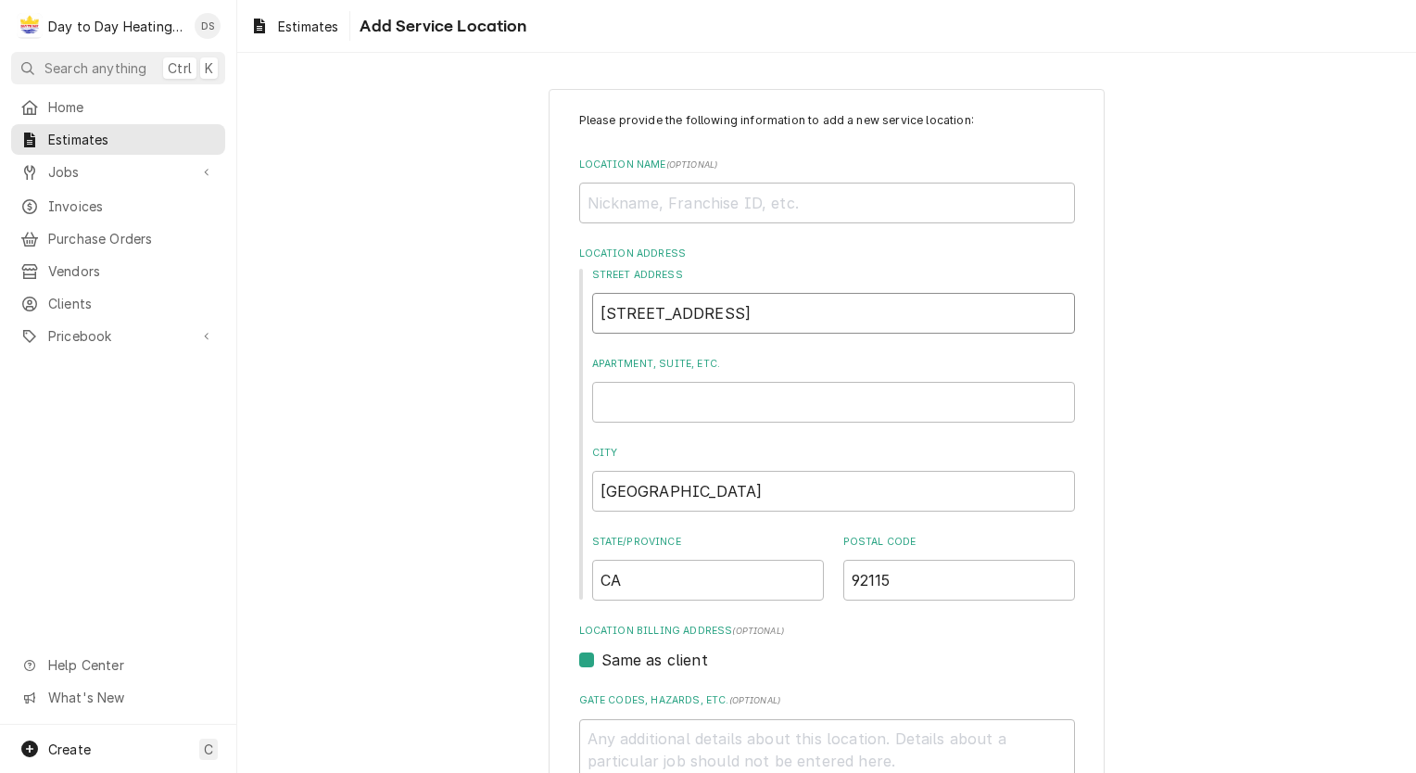
type textarea "x"
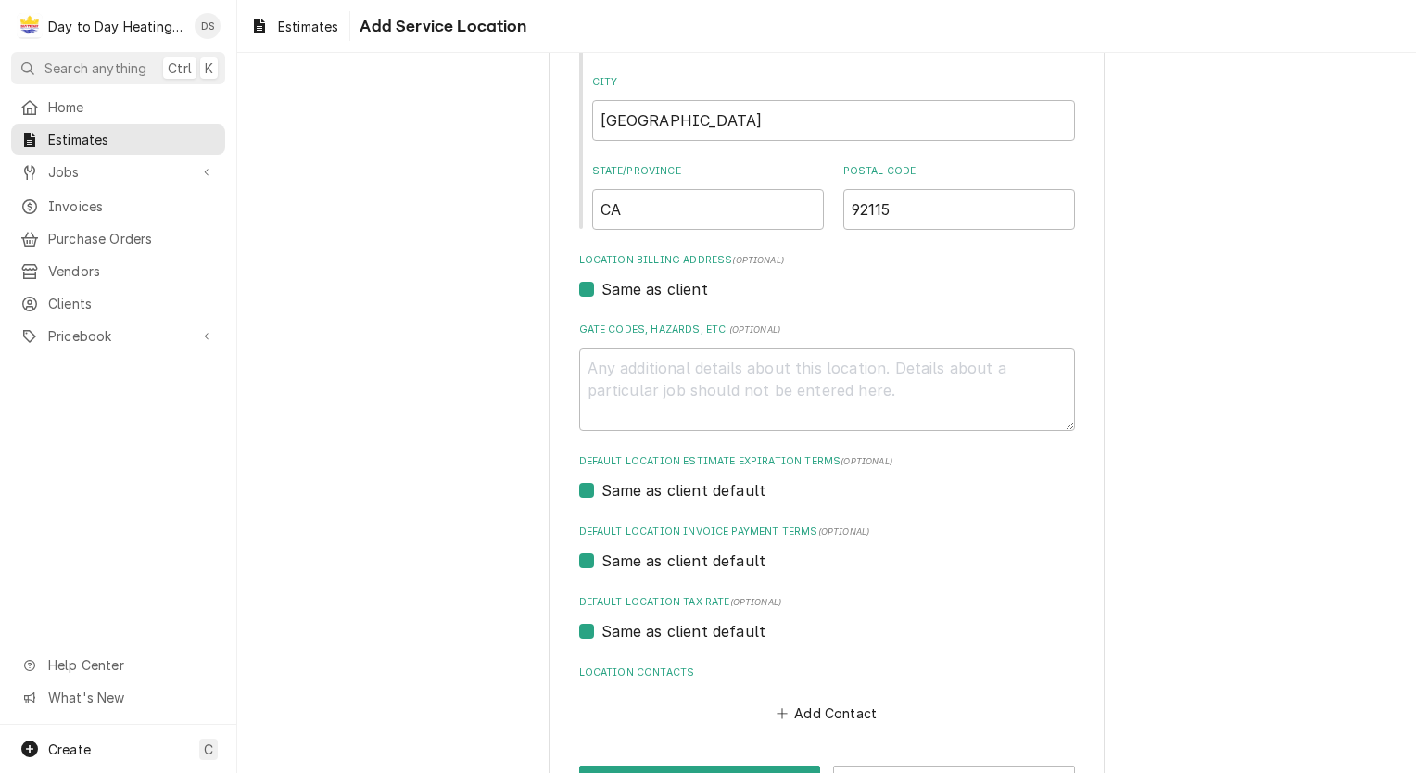
scroll to position [435, 0]
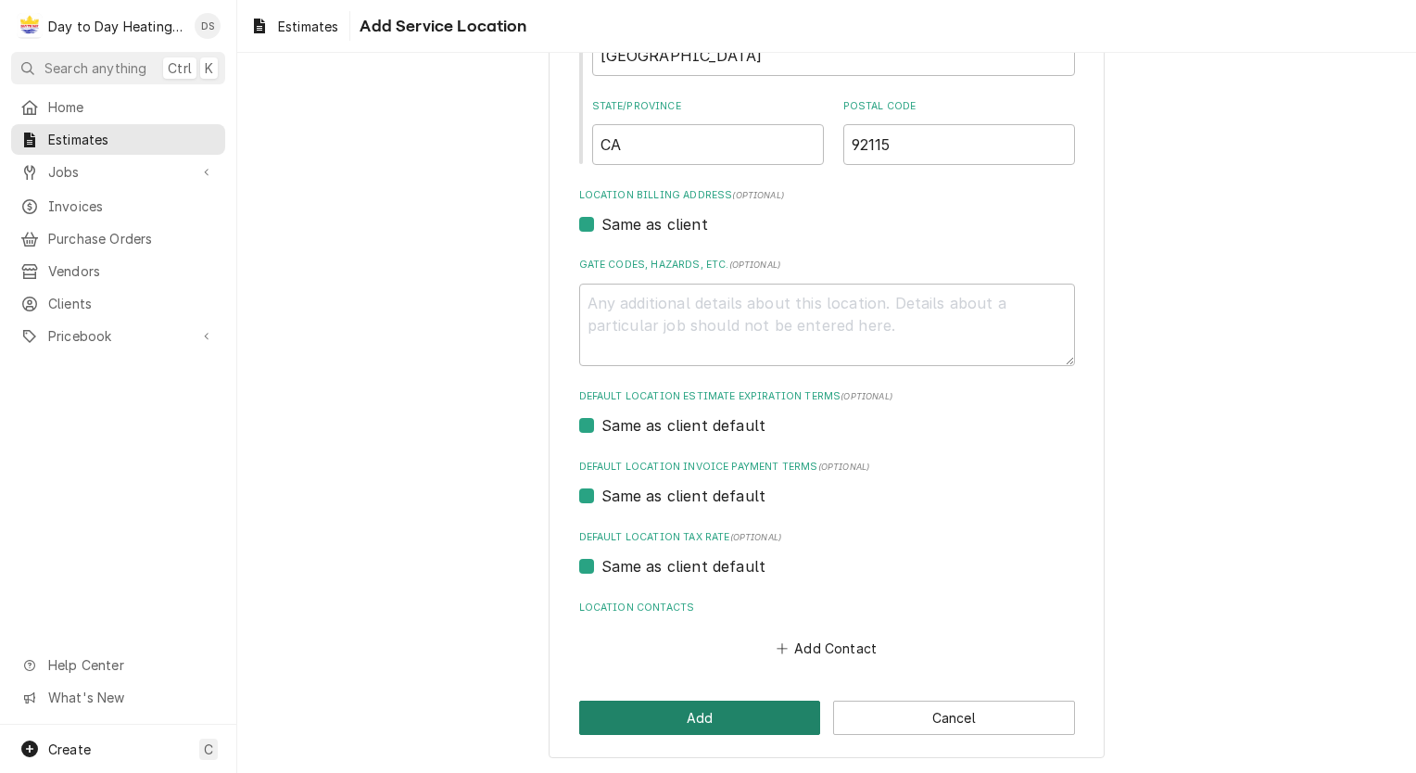
type input "4633 55th St"
click at [722, 721] on button "Add" at bounding box center [700, 717] width 242 height 34
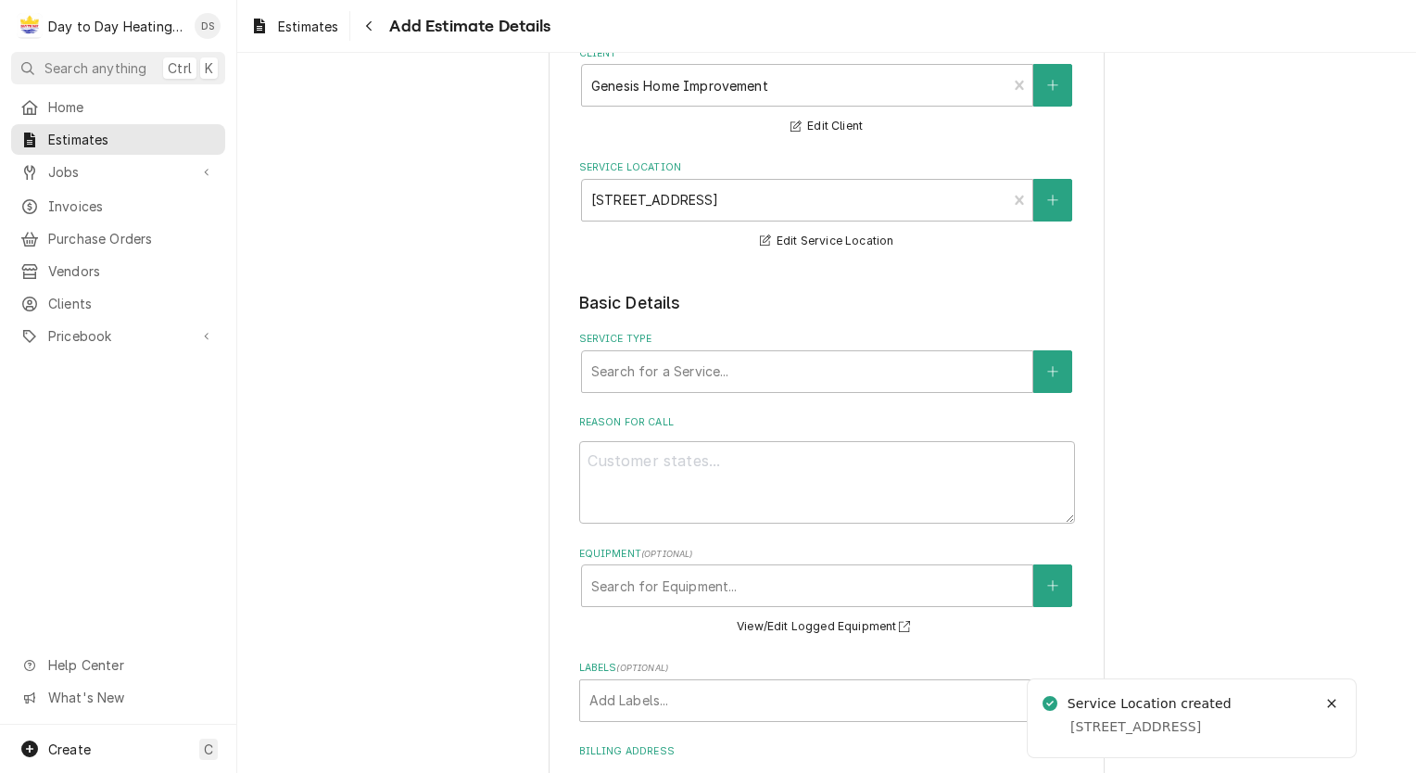
scroll to position [185, 0]
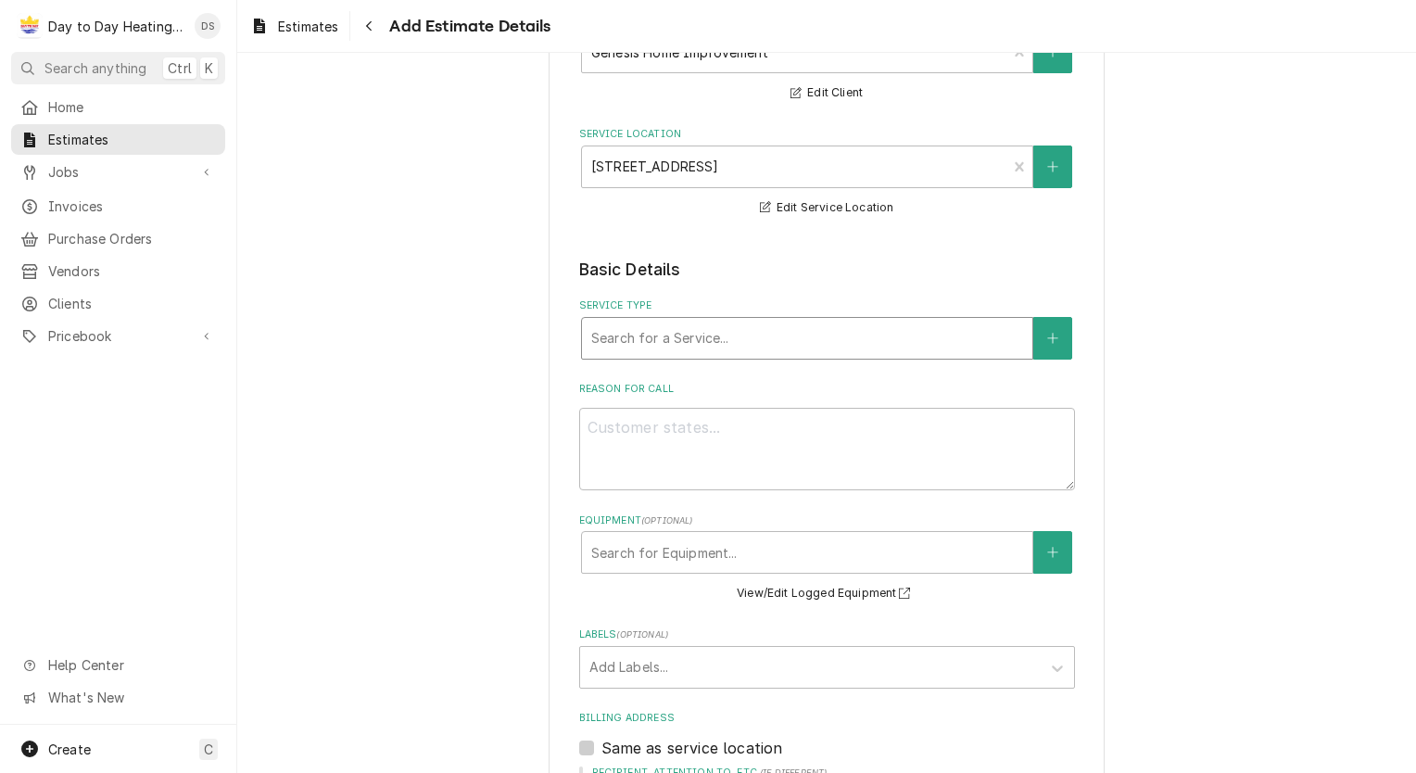
click at [889, 343] on div "Service Type" at bounding box center [807, 337] width 432 height 33
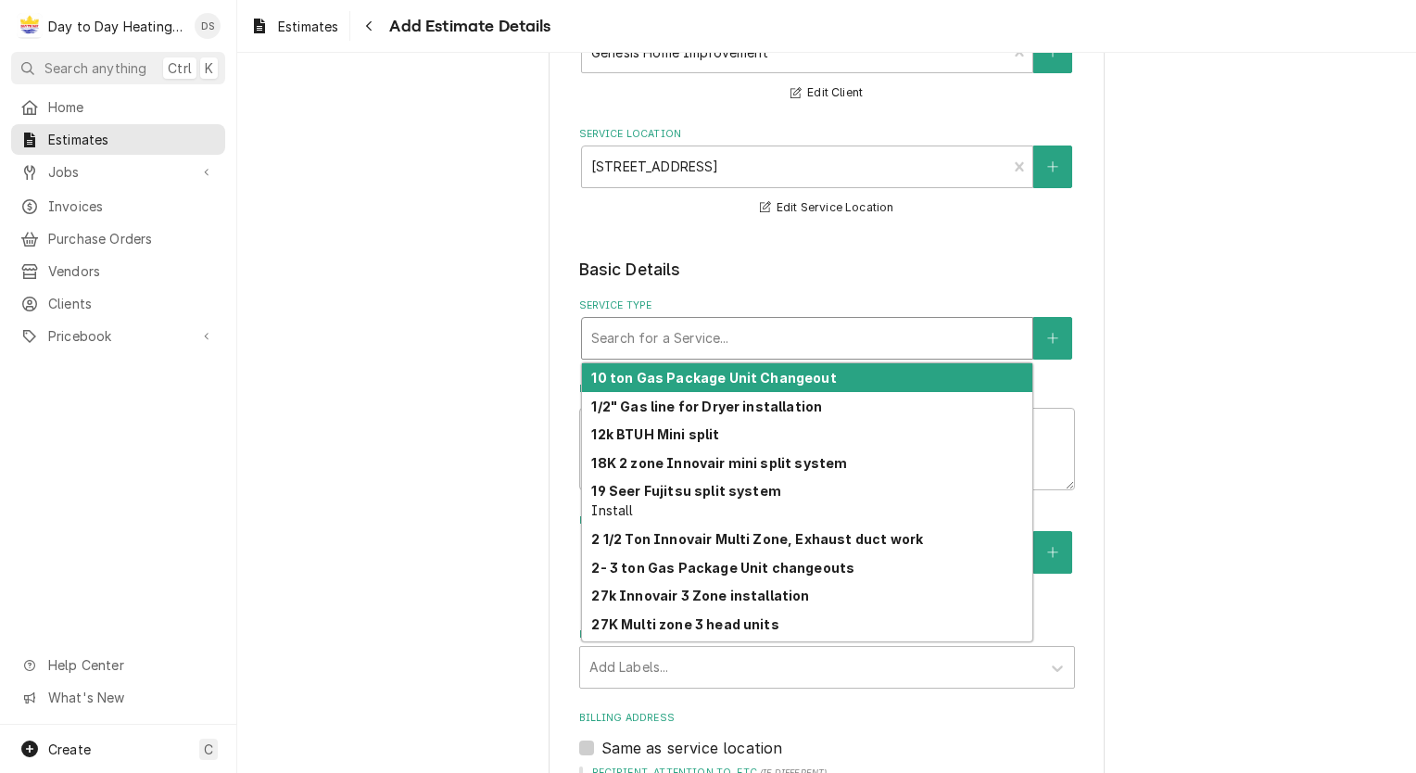
type textarea "x"
type input "4"
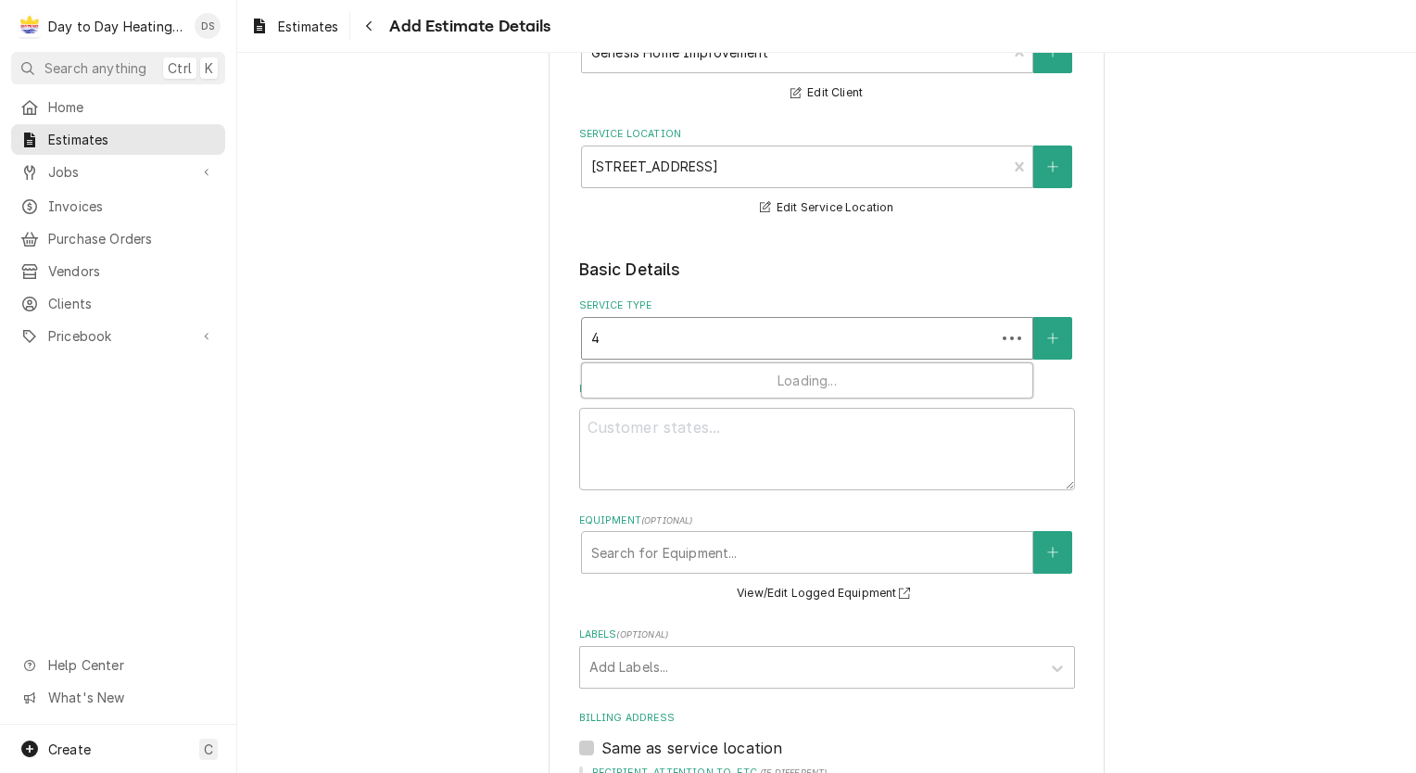
type textarea "x"
type input "42"
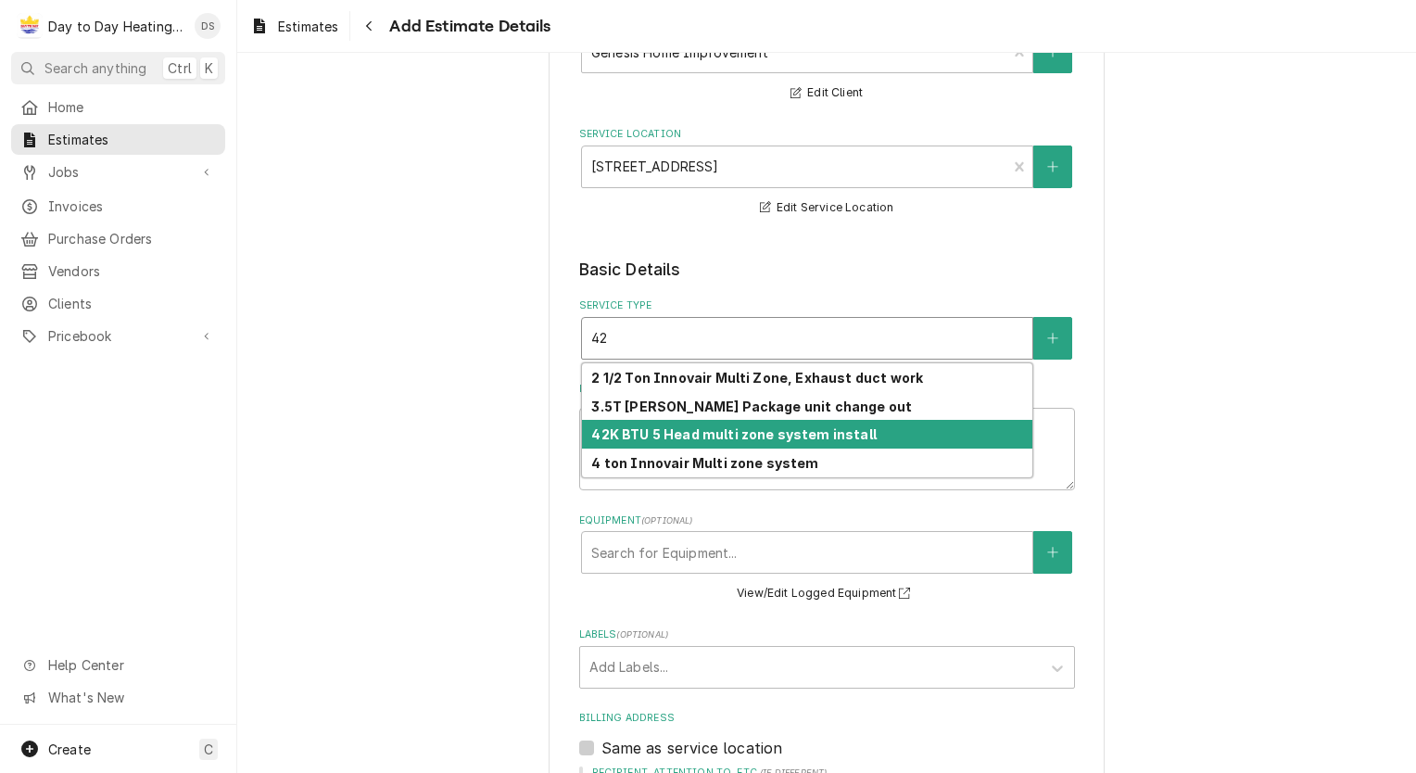
click at [830, 428] on strong "42K BTU 5 Head multi zone system install" at bounding box center [733, 434] width 284 height 16
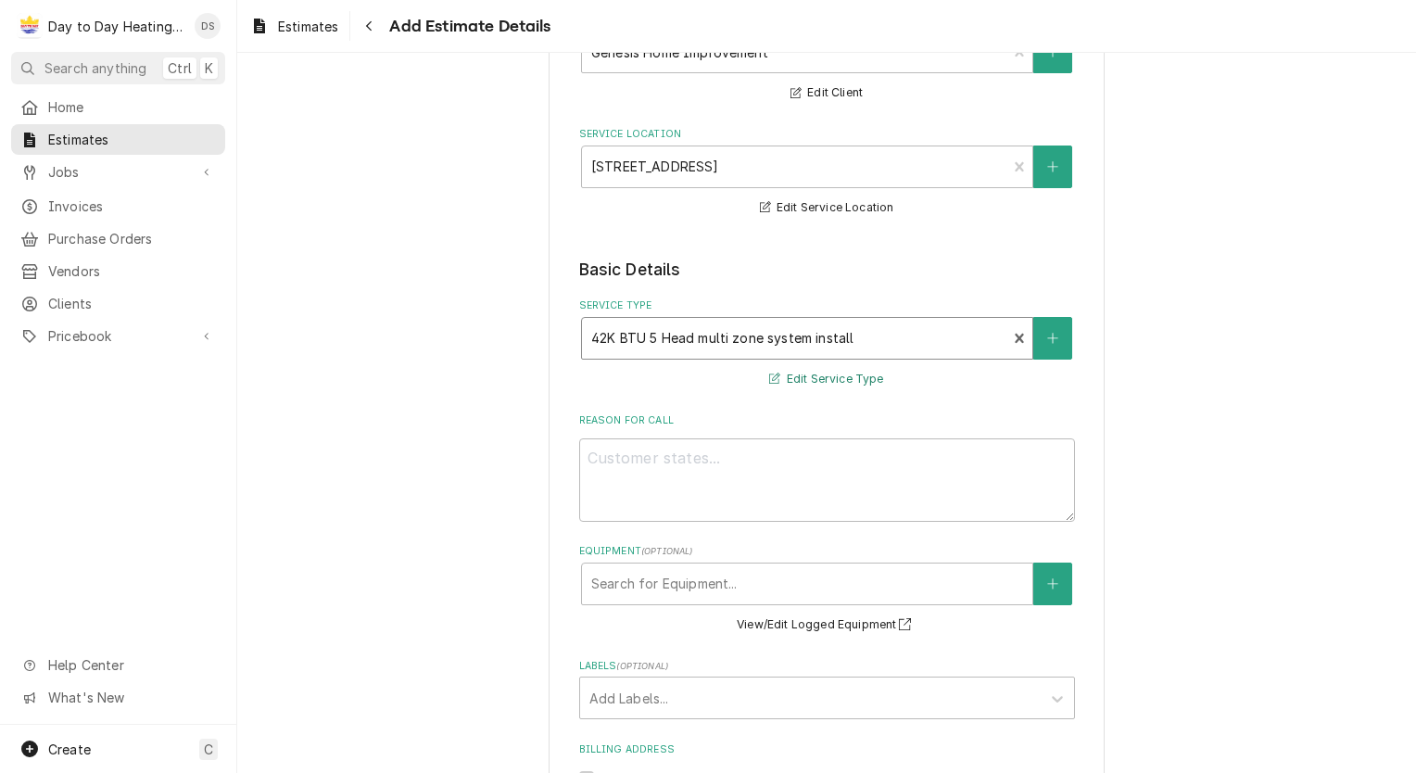
click at [805, 377] on button "Edit Service Type" at bounding box center [826, 379] width 120 height 23
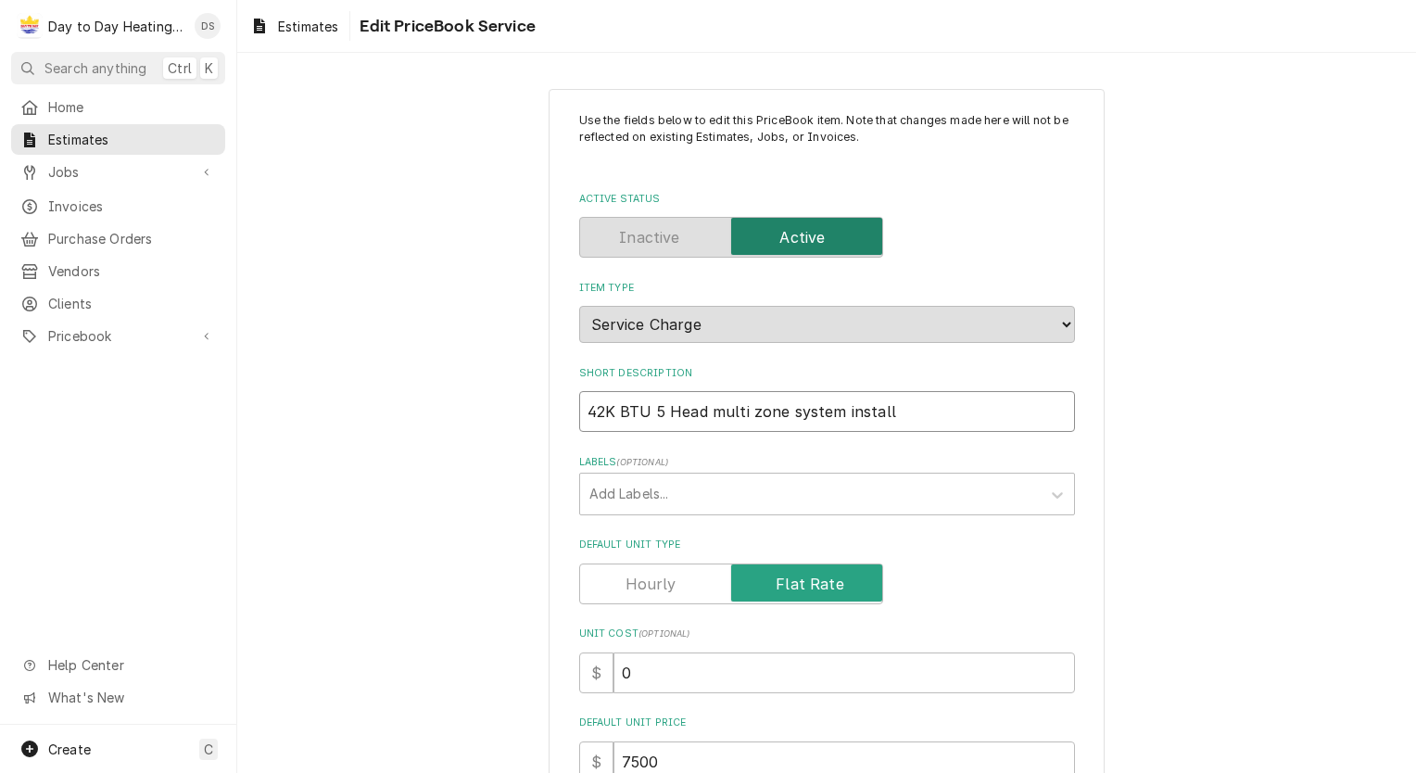
click at [602, 409] on input "42K BTU 5 Head multi zone system install" at bounding box center [827, 411] width 496 height 41
type textarea "x"
type input "4K BTU 5 Head multi zone system install"
type textarea "x"
type input "K BTU 5 Head multi zone system install"
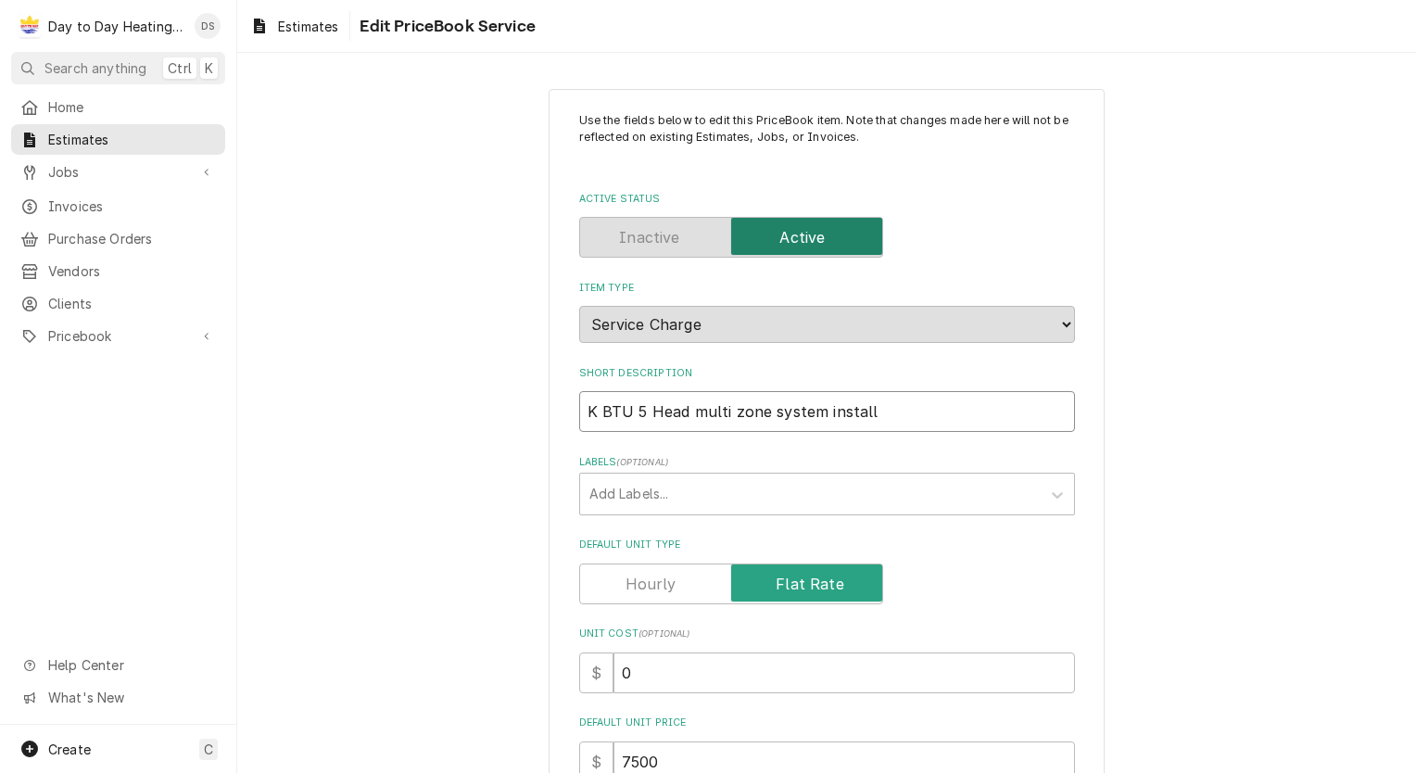
type textarea "x"
type input "3K BTU 5 Head multi zone system install"
type textarea "x"
type input "36K BTU 5 Head multi zone system install"
click at [655, 409] on input "36K BTU 5 Head multi zone system install" at bounding box center [827, 411] width 496 height 41
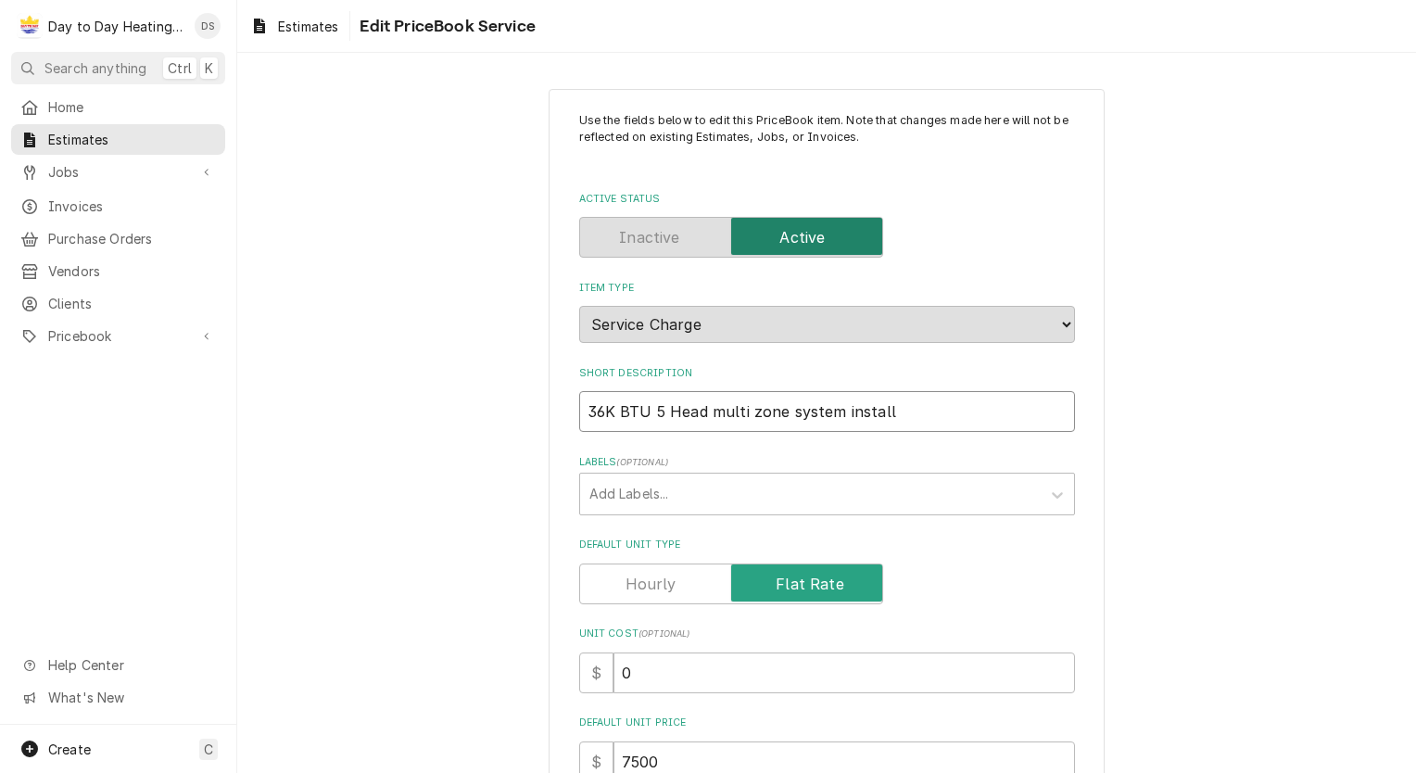
type textarea "x"
type input "36K BTU Head multi zone system install"
type textarea "x"
type input "36K BTU 4 Head multi zone system install"
type textarea "x"
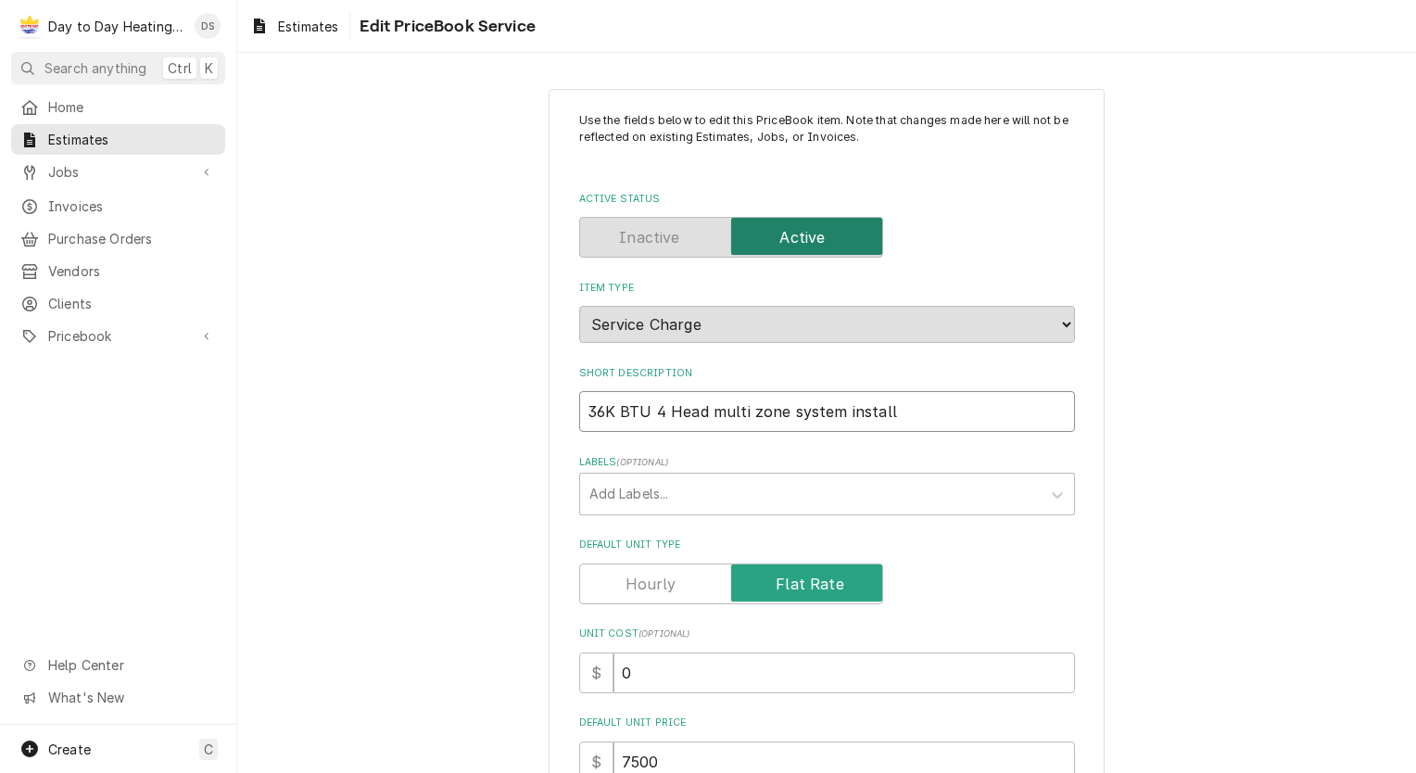
type input "36K BTU 4 Head multi zone system install"
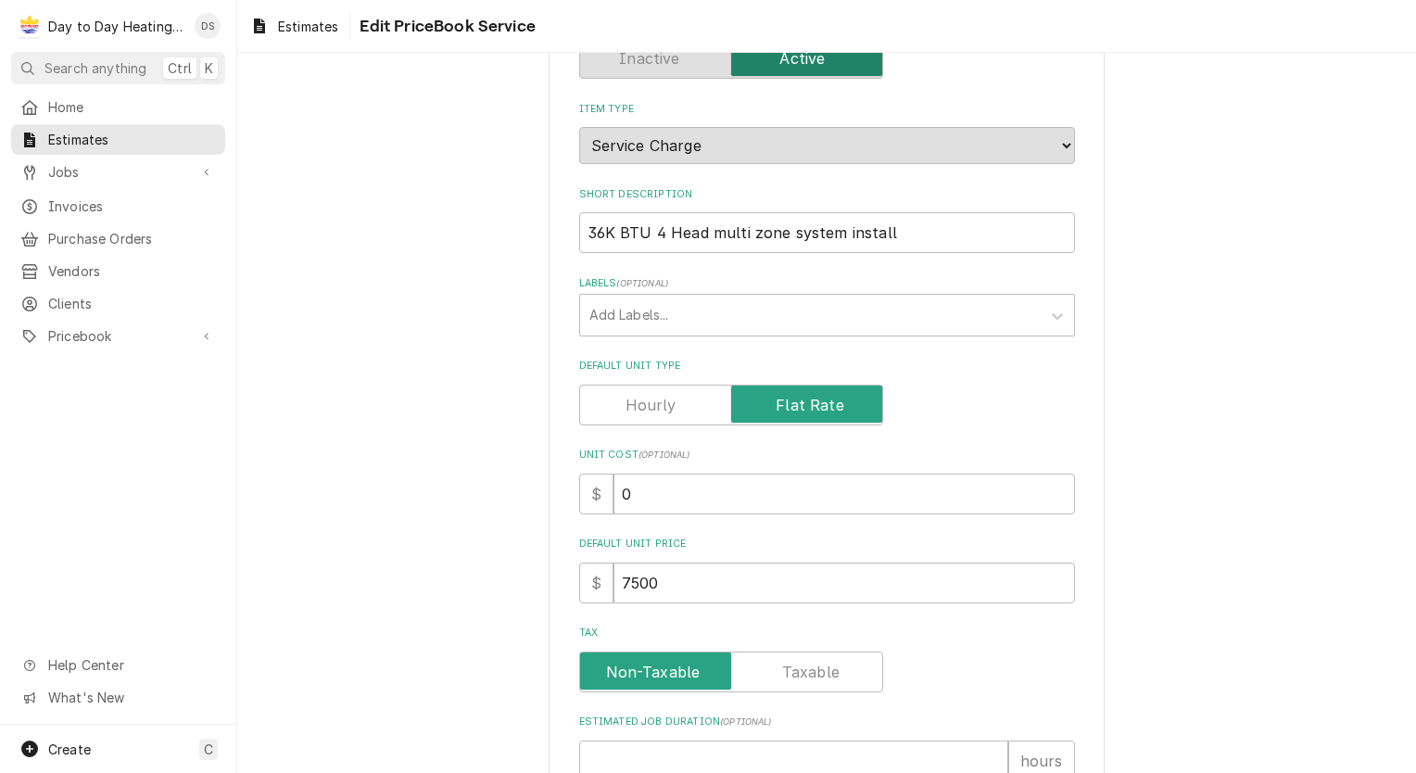
scroll to position [185, 0]
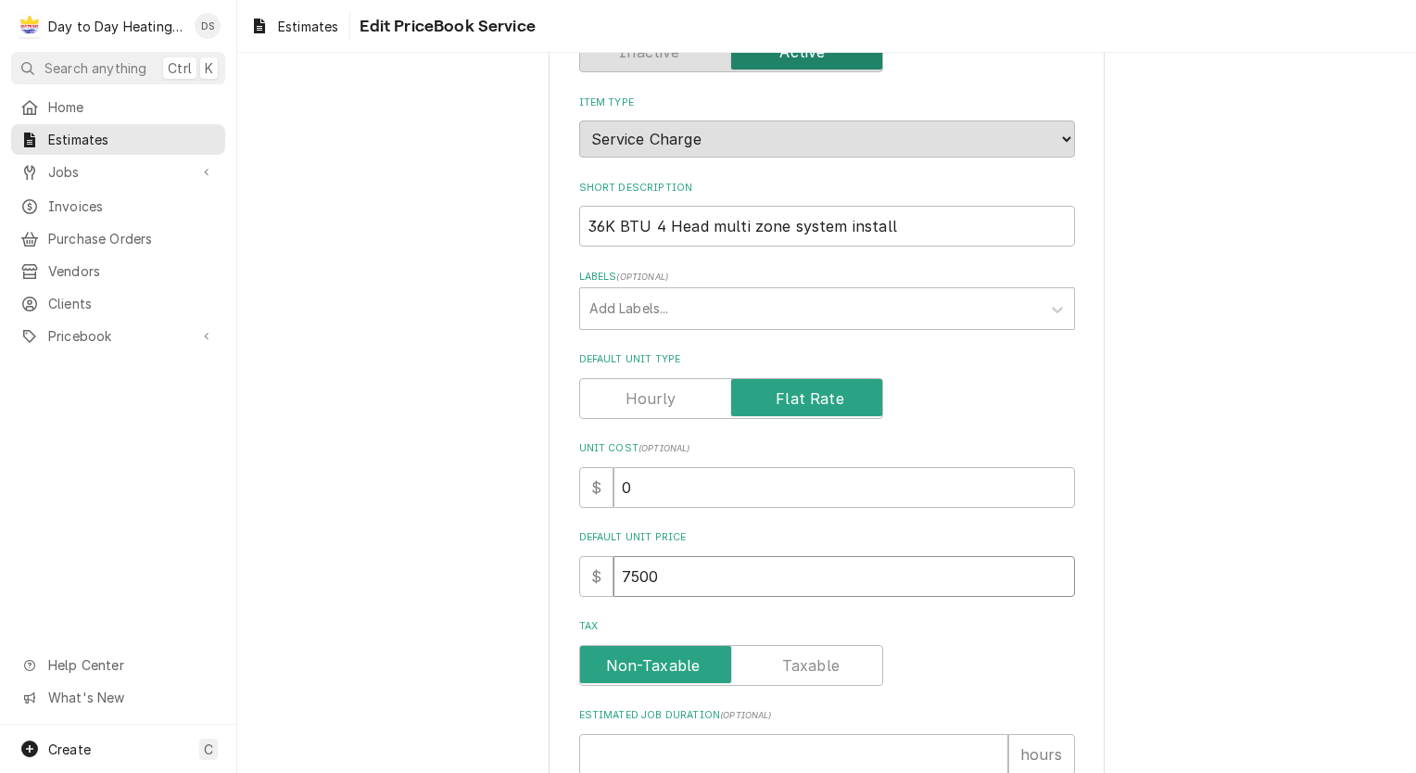
click at [652, 576] on input "7500" at bounding box center [843, 576] width 461 height 41
type textarea "x"
type input "750"
type textarea "x"
type input "75"
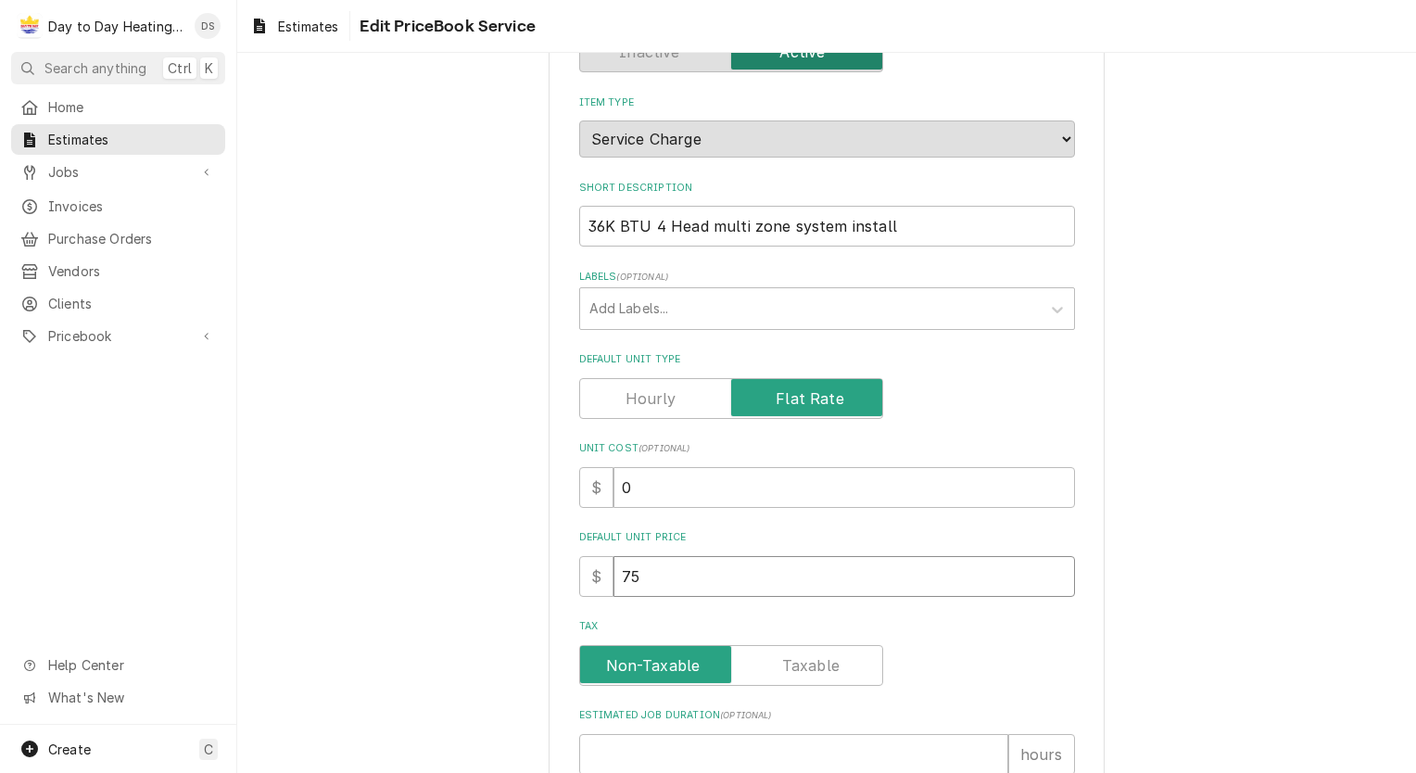
type textarea "x"
type input "7"
type textarea "x"
type input "6"
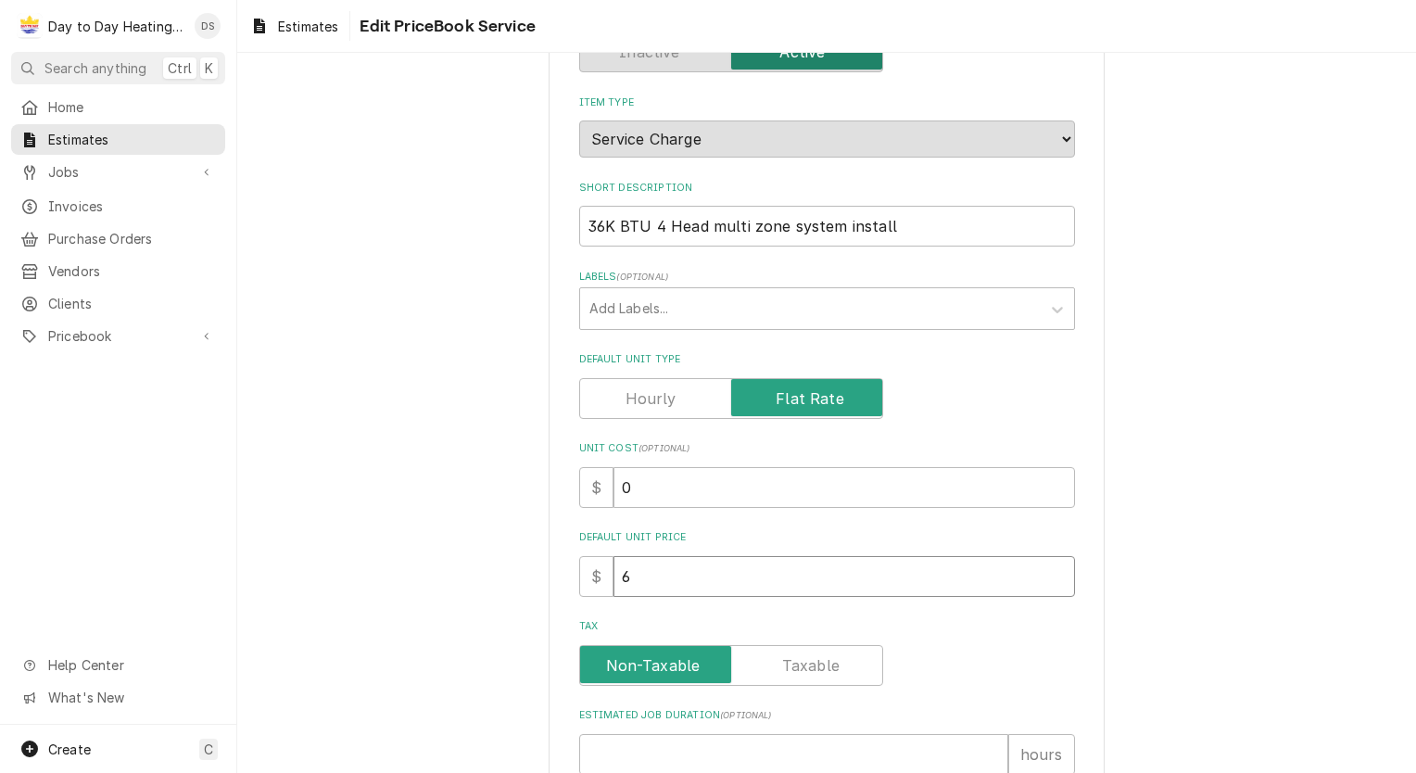
type textarea "x"
type input "63"
type textarea "x"
type input "630"
type textarea "x"
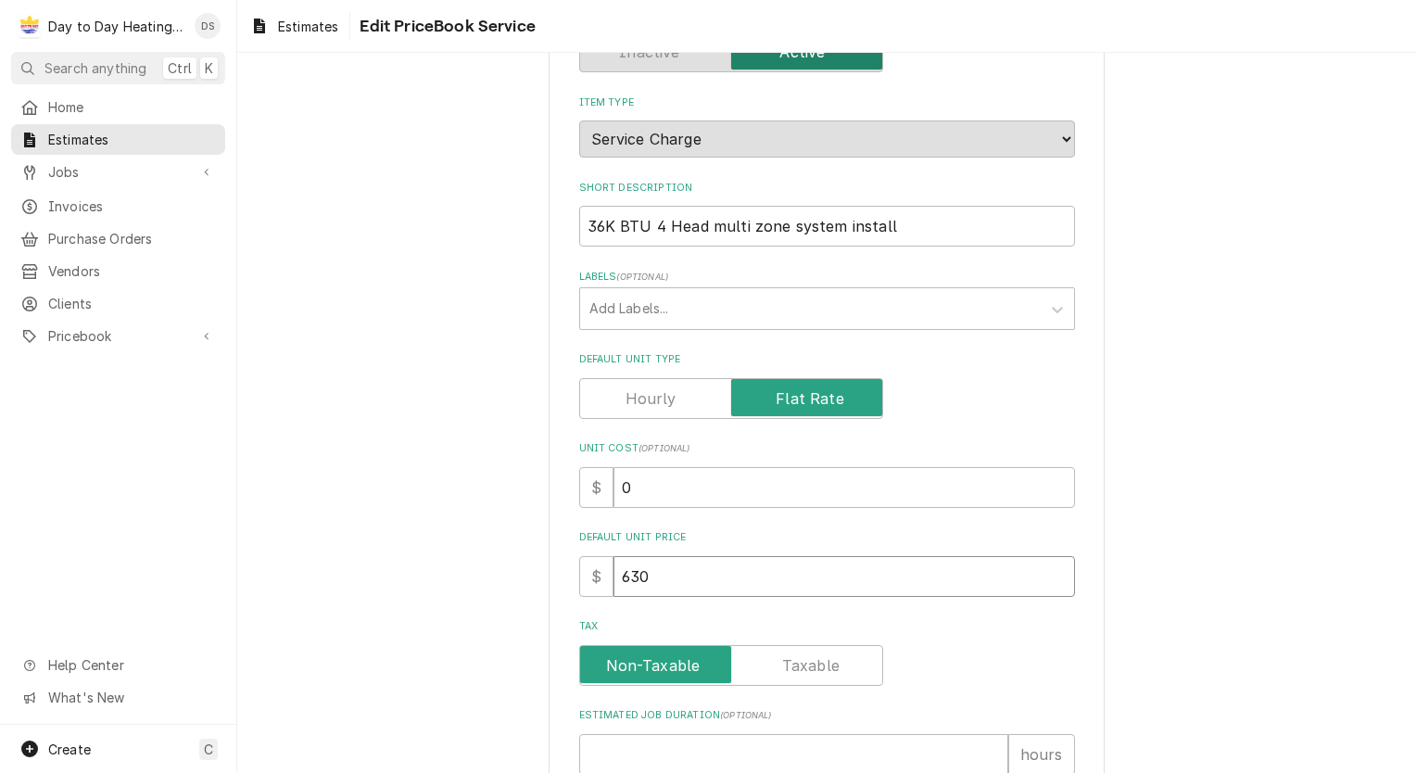
type input "6300"
type textarea "x"
type input "6300"
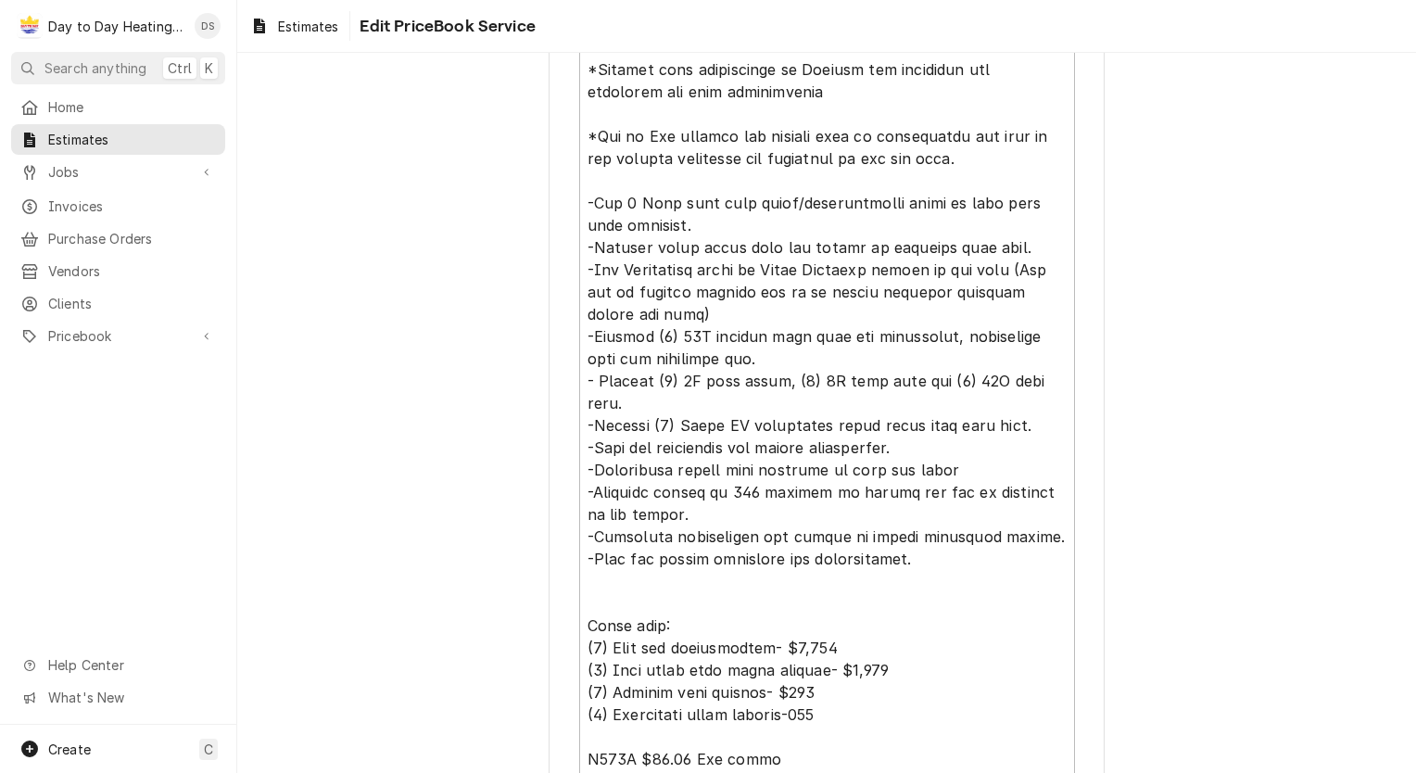
scroll to position [1112, 0]
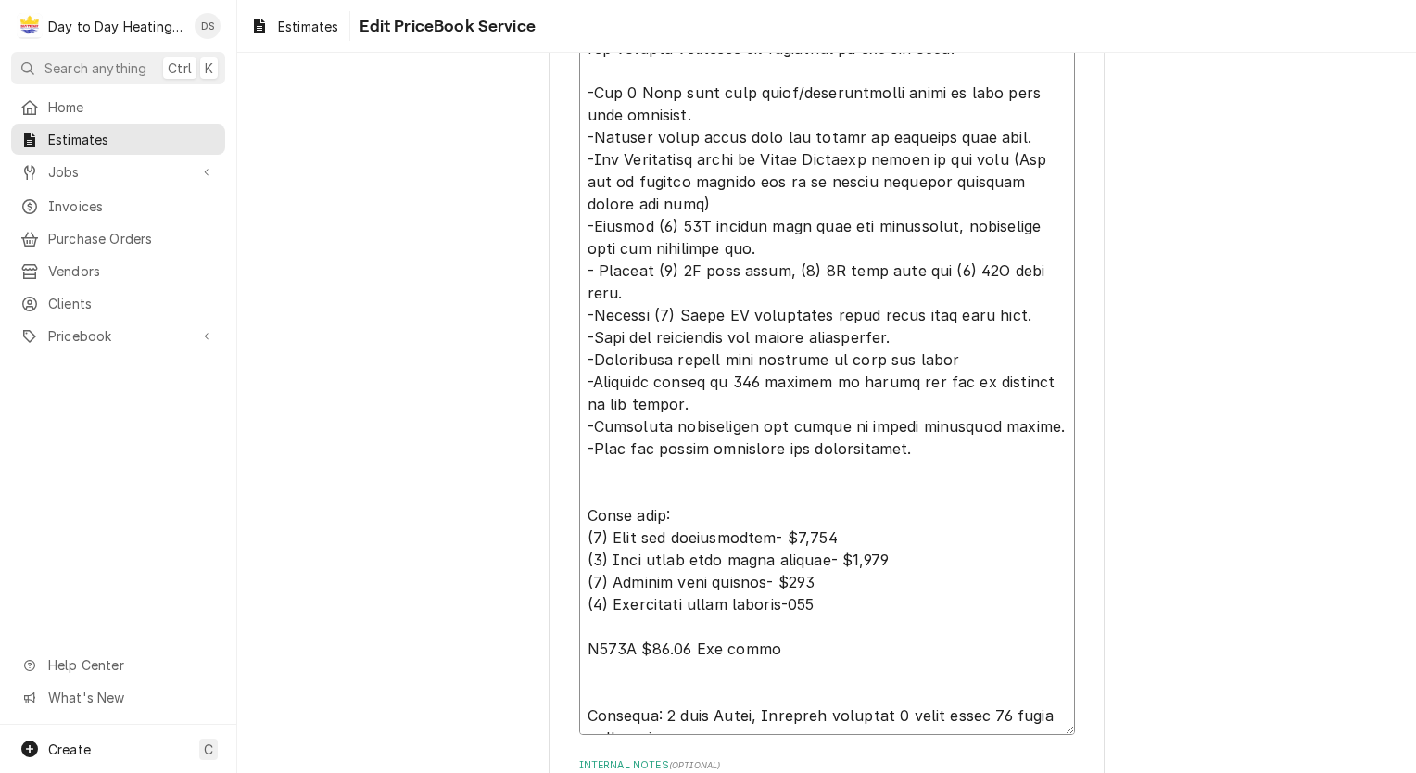
click at [592, 513] on textarea "Service Summary Template ( optional )" at bounding box center [827, 314] width 496 height 839
type textarea "x"
type textarea "SCOPE OF WORK: *Genesis home improvement to Provide all equipment and materials…"
type textarea "x"
type textarea "SCOPE OF WORK: *Genesis home improvement to Provide all equipment and materials…"
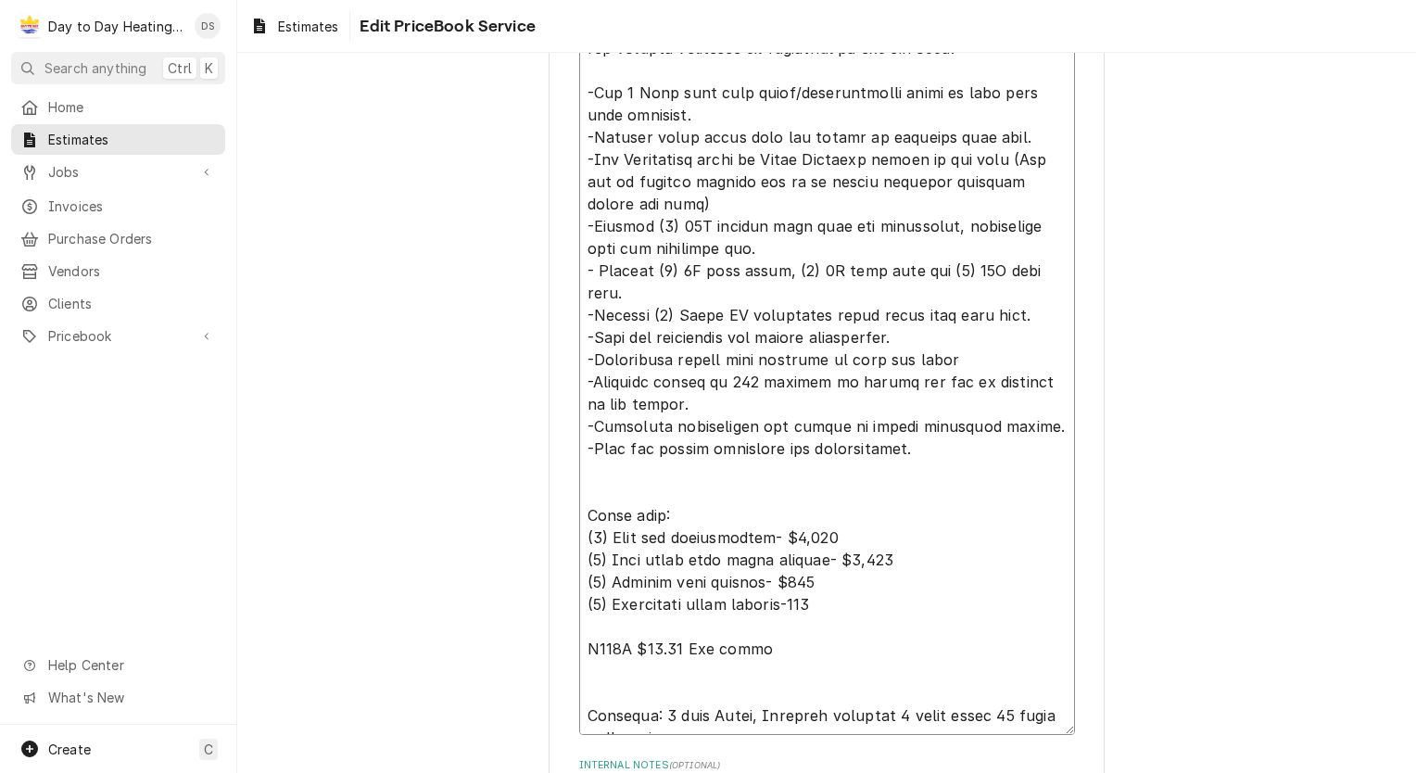
click at [591, 536] on textarea "Service Summary Template ( optional )" at bounding box center [827, 314] width 496 height 839
type textarea "x"
type textarea "SCOPE OF WORK: *Genesis home improvement to Provide all equipment and materials…"
type textarea "x"
type textarea "SCOPE OF WORK: *Genesis home improvement to Provide all equipment and materials…"
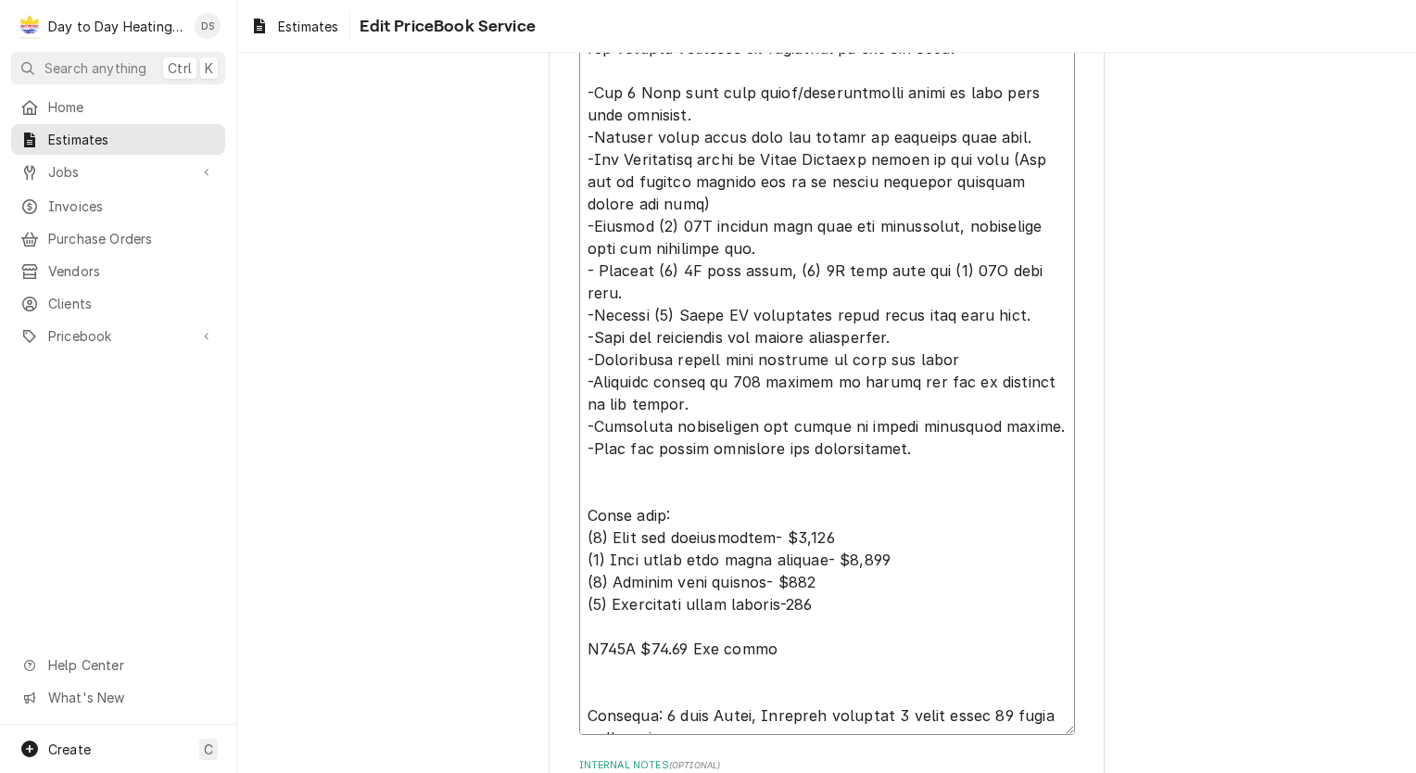
click at [824, 539] on textarea "Service Summary Template ( optional )" at bounding box center [827, 314] width 496 height 839
type textarea "x"
type textarea "SCOPE OF WORK: *Genesis home improvement to Provide all equipment and materials…"
type textarea "x"
type textarea "SCOPE OF WORK: *Genesis home improvement to Provide all equipment and materials…"
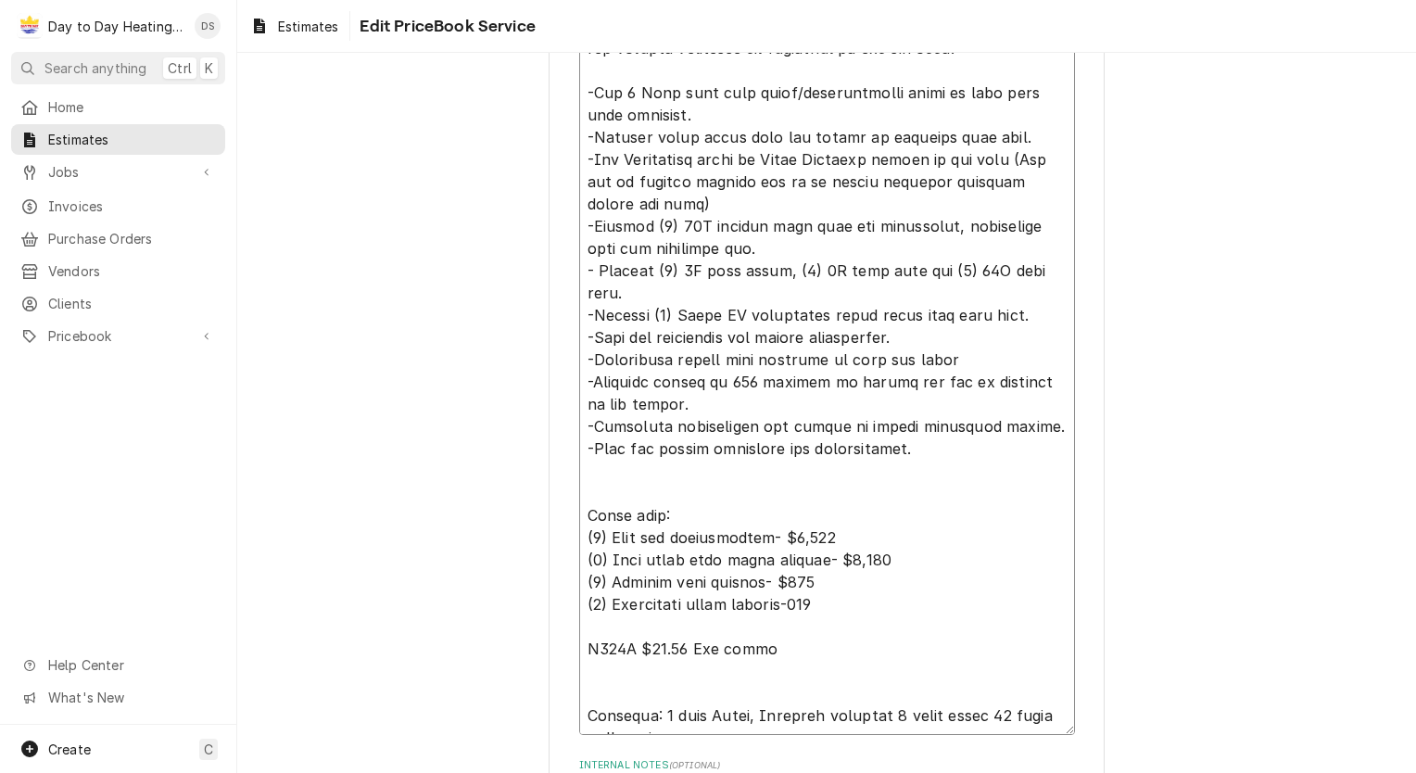
click at [809, 508] on textarea "Service Summary Template ( optional )" at bounding box center [827, 314] width 496 height 839
type textarea "x"
type textarea "SCOPE OF WORK: *Genesis home improvement to Provide all equipment and materials…"
type textarea "x"
type textarea "SCOPE OF WORK: *Genesis home improvement to Provide all equipment and materials…"
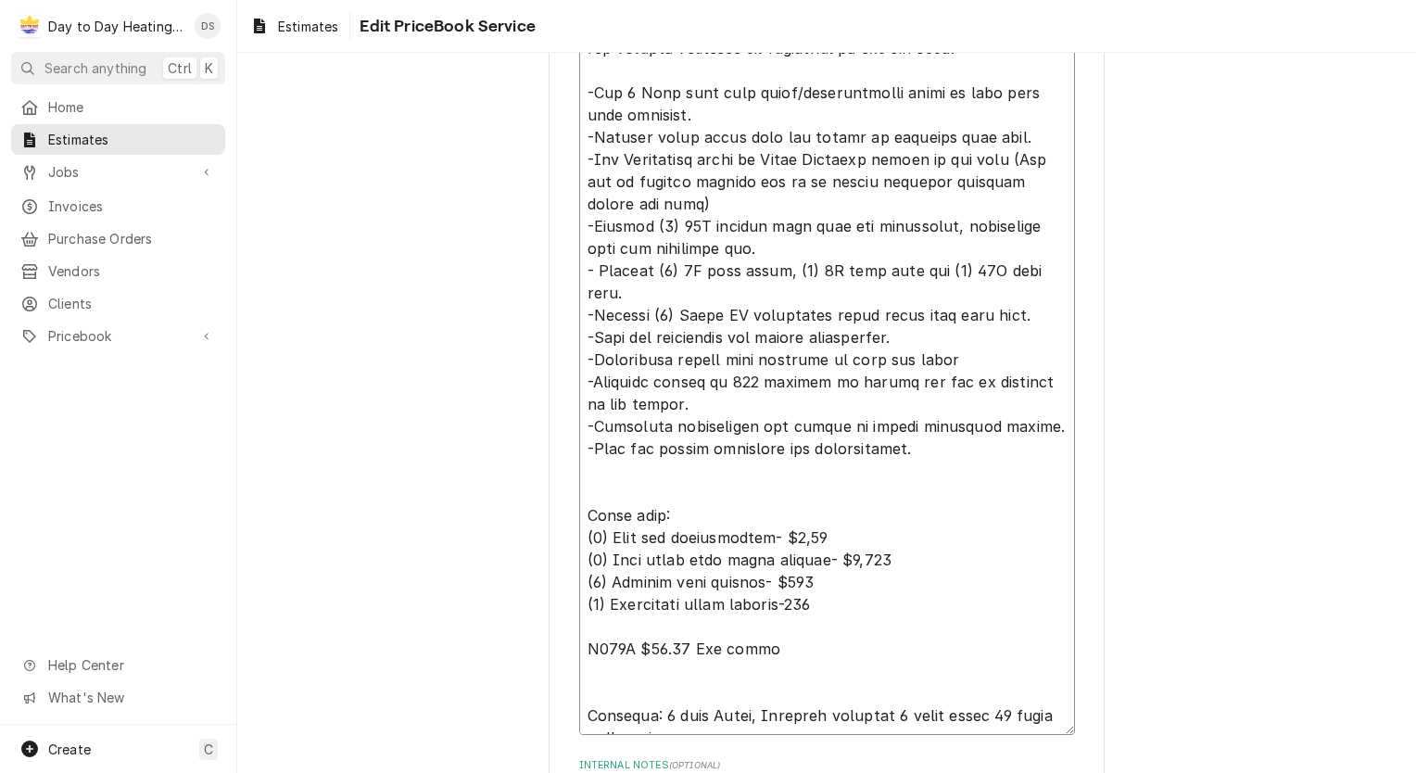
type textarea "x"
type textarea "SCOPE OF WORK: *Genesis home improvement to Provide all equipment and materials…"
type textarea "x"
type textarea "SCOPE OF WORK: *Genesis home improvement to Provide all equipment and materials…"
type textarea "x"
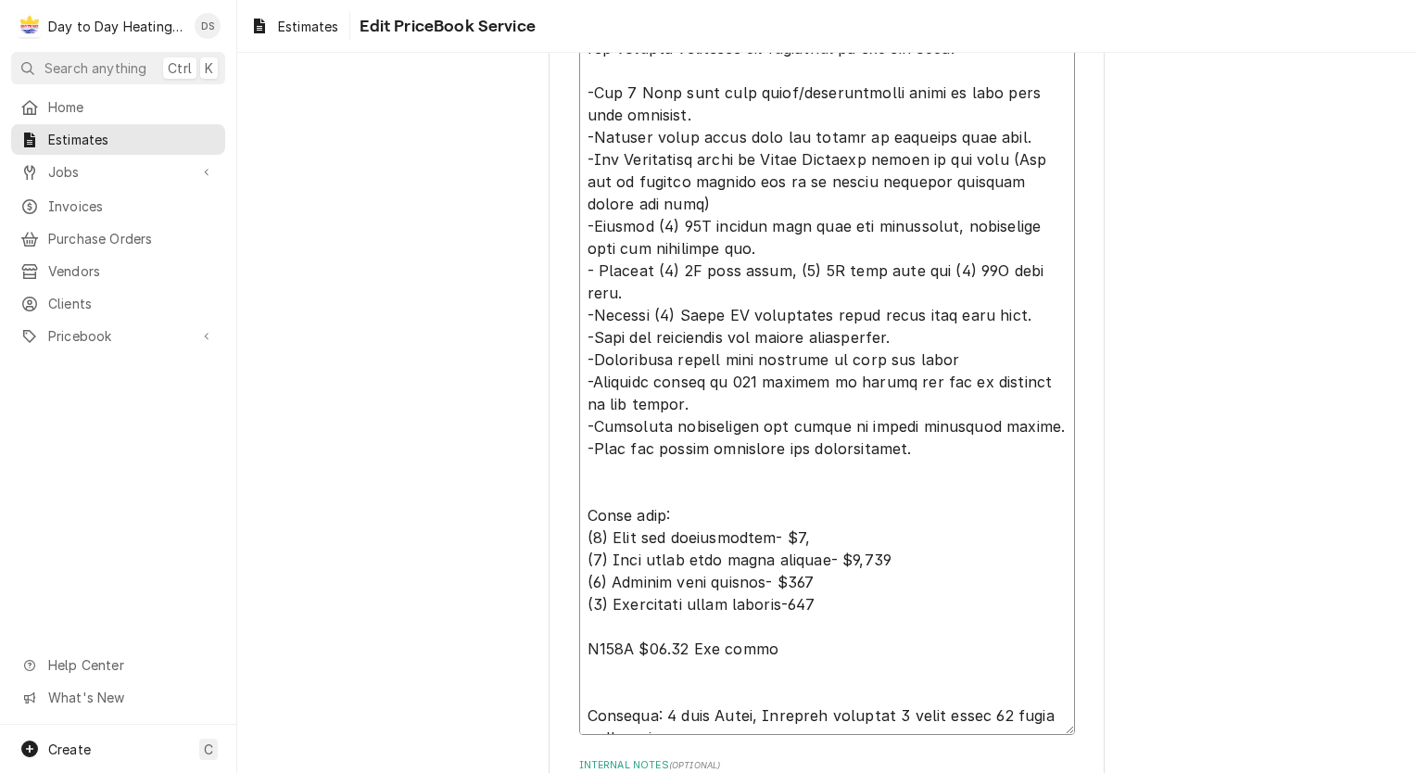
type textarea "SCOPE OF WORK: *Genesis home improvement to Provide all equipment and materials…"
type textarea "x"
type textarea "SCOPE OF WORK: *Genesis home improvement to Provide all equipment and materials…"
type textarea "x"
type textarea "SCOPE OF WORK: *Genesis home improvement to Provide all equipment and materials…"
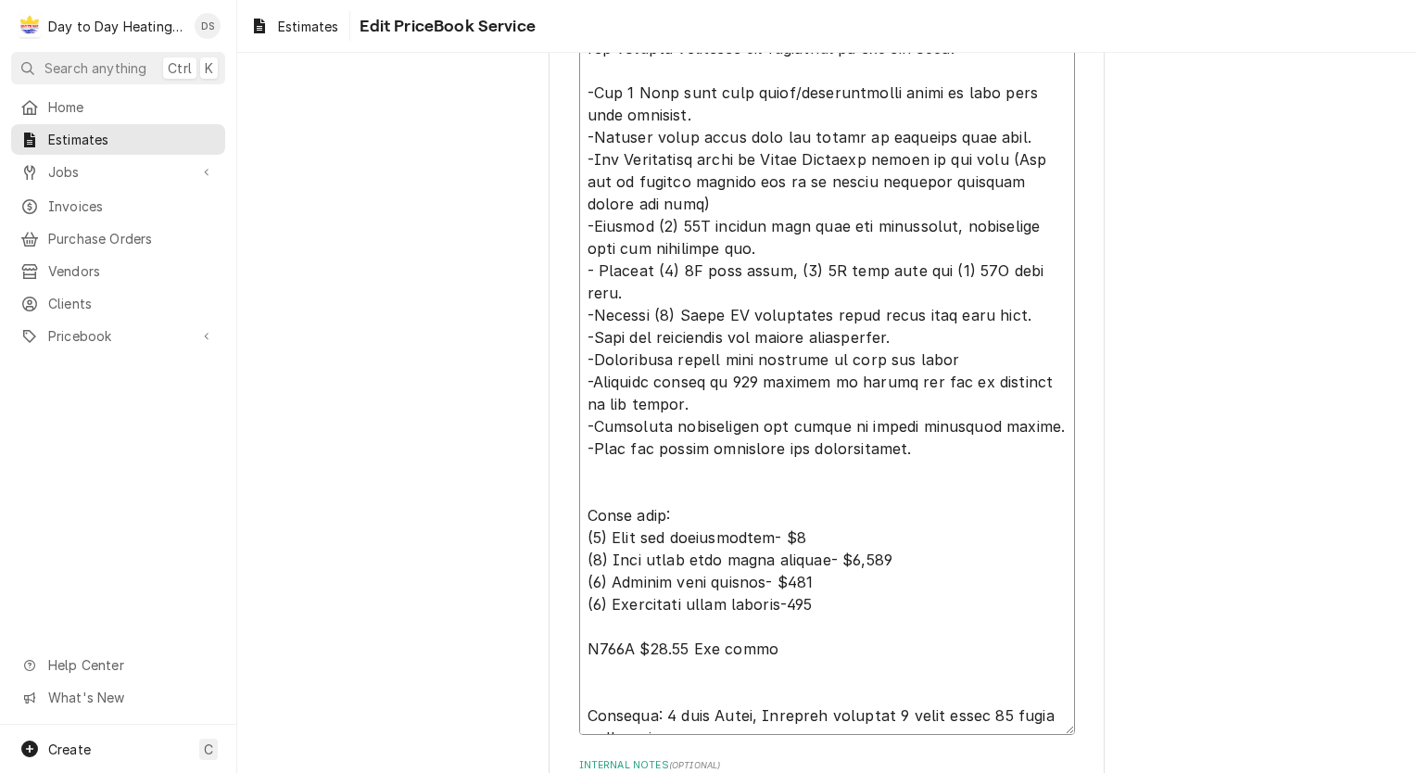
type textarea "x"
type textarea "SCOPE OF WORK: *Genesis home improvement to Provide all equipment and materials…"
type textarea "x"
type textarea "SCOPE OF WORK: *Genesis home improvement to Provide all equipment and materials…"
type textarea "x"
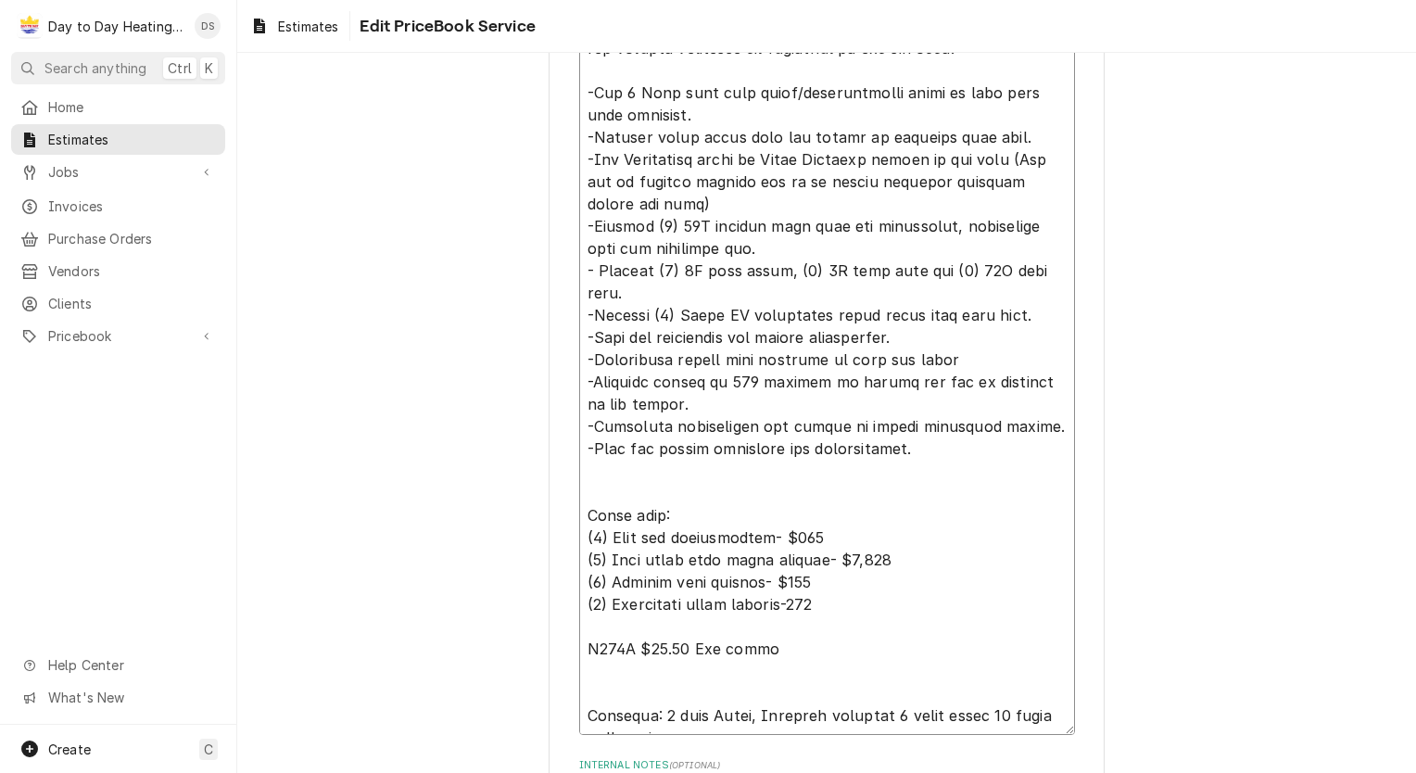
type textarea "SCOPE OF WORK: *Genesis home improvement to Provide all equipment and materials…"
click at [868, 575] on textarea "Service Summary Template ( optional )" at bounding box center [827, 314] width 496 height 839
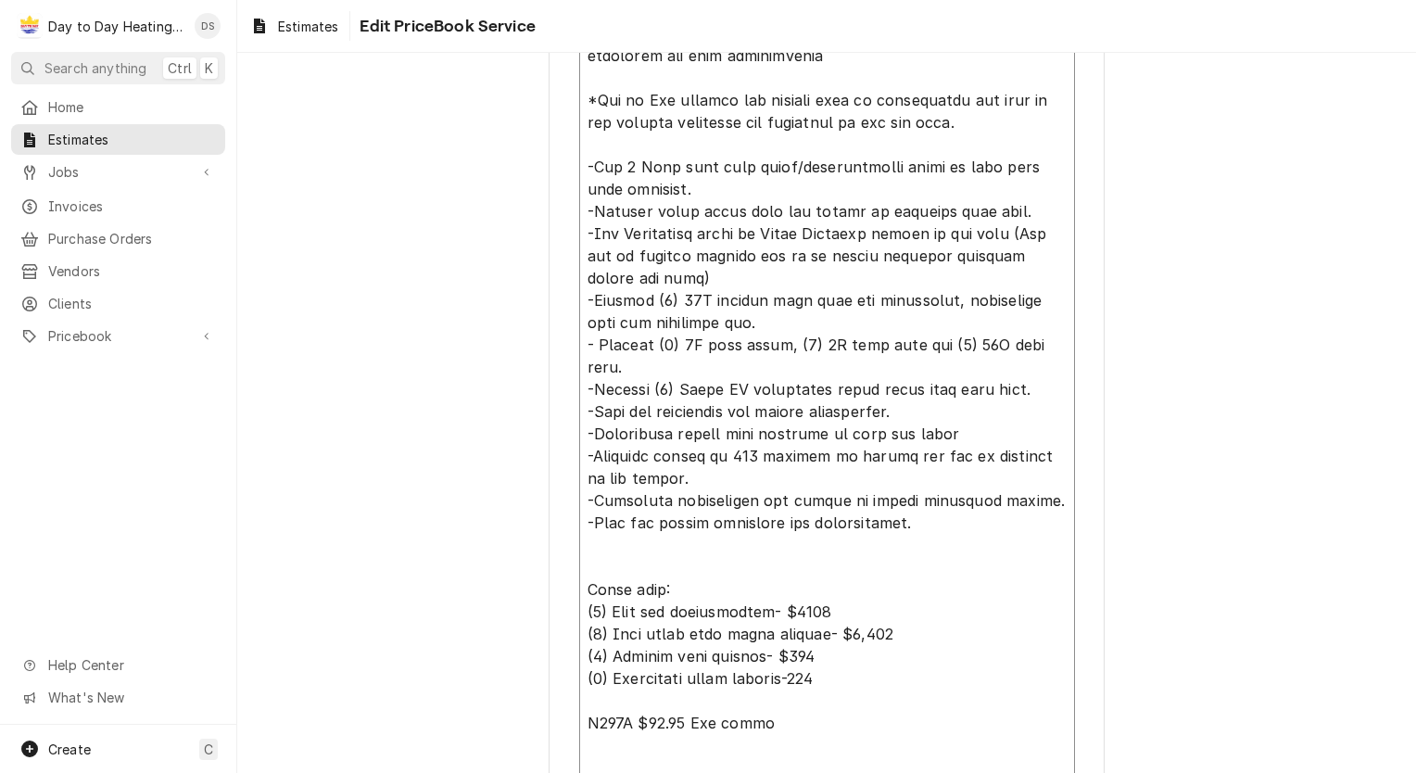
scroll to position [1019, 0]
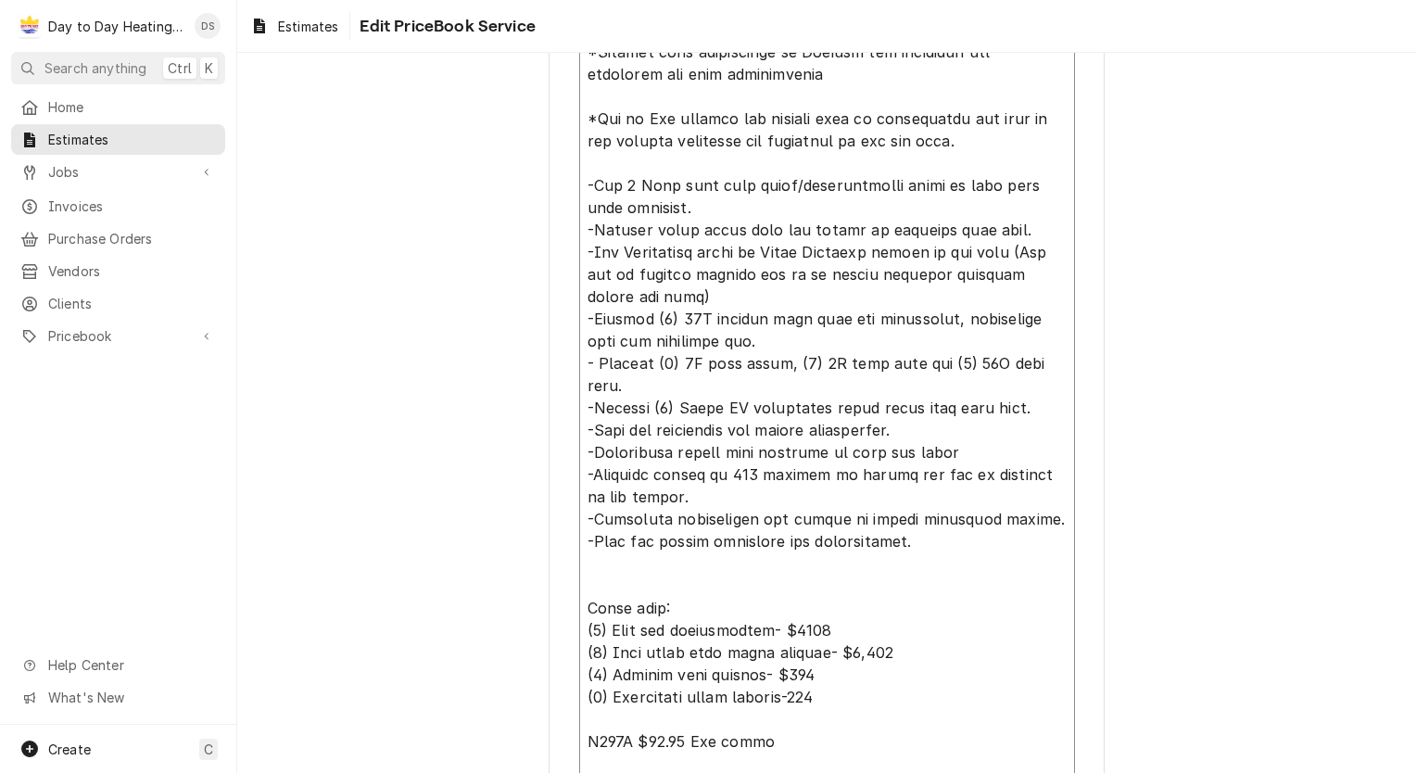
click at [650, 384] on textarea "Service Summary Template ( optional )" at bounding box center [827, 407] width 496 height 839
type textarea "x"
type textarea "SCOPE OF WORK: *Genesis home improvement to Provide all equipment and materials…"
type textarea "x"
type textarea "SCOPE OF WORK: *Genesis home improvement to Provide all equipment and materials…"
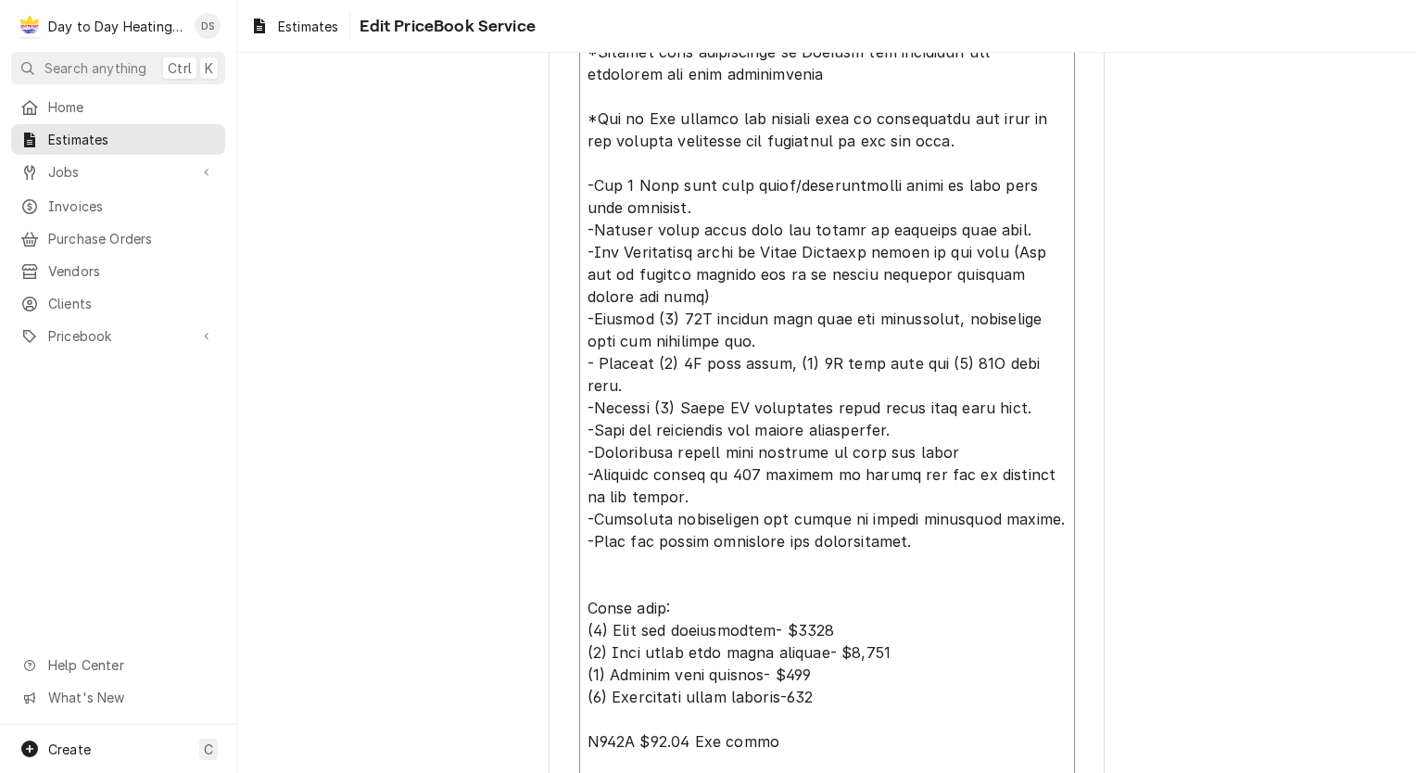
click at [653, 361] on textarea "Service Summary Template ( optional )" at bounding box center [827, 407] width 496 height 839
type textarea "x"
type textarea "SCOPE OF WORK: *Genesis home improvement to Provide all equipment and materials…"
type textarea "x"
type textarea "SCOPE OF WORK: *Genesis home improvement to Provide all equipment and materials…"
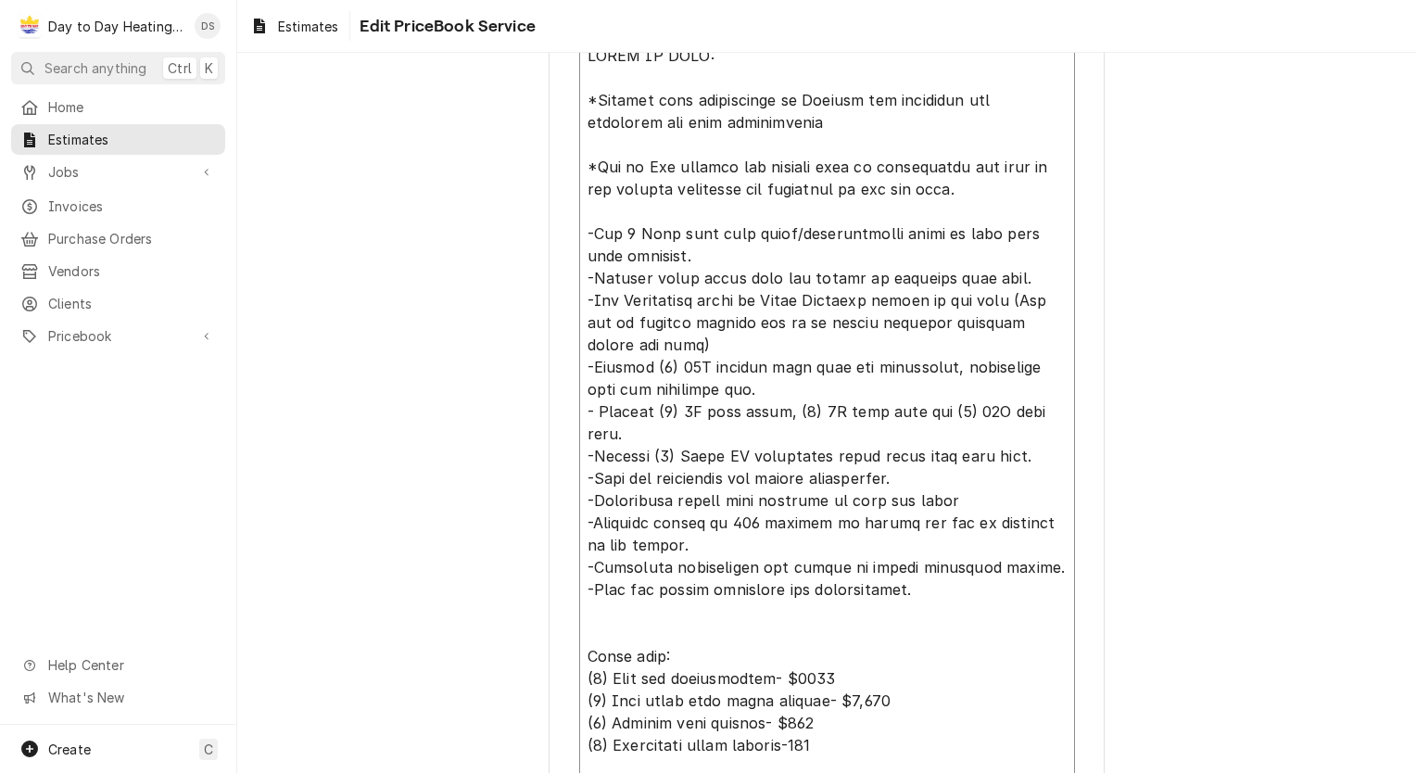
scroll to position [926, 0]
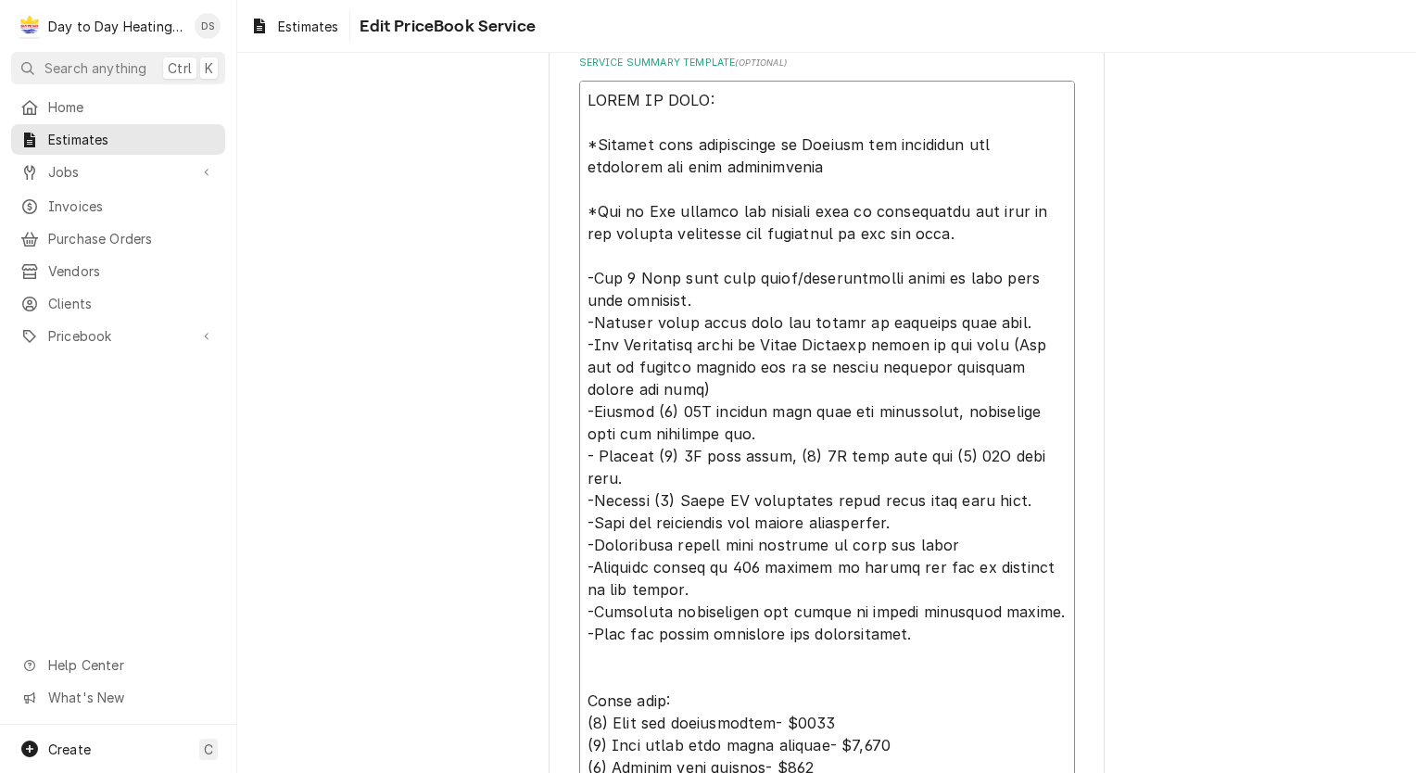
drag, startPoint x: 626, startPoint y: 277, endPoint x: 653, endPoint y: 285, distance: 28.1
click at [626, 276] on textarea "Service Summary Template ( optional )" at bounding box center [827, 500] width 496 height 839
type textarea "x"
type textarea "SCOPE OF WORK: *Genesis home improvement to Provide all equipment and materials…"
type textarea "x"
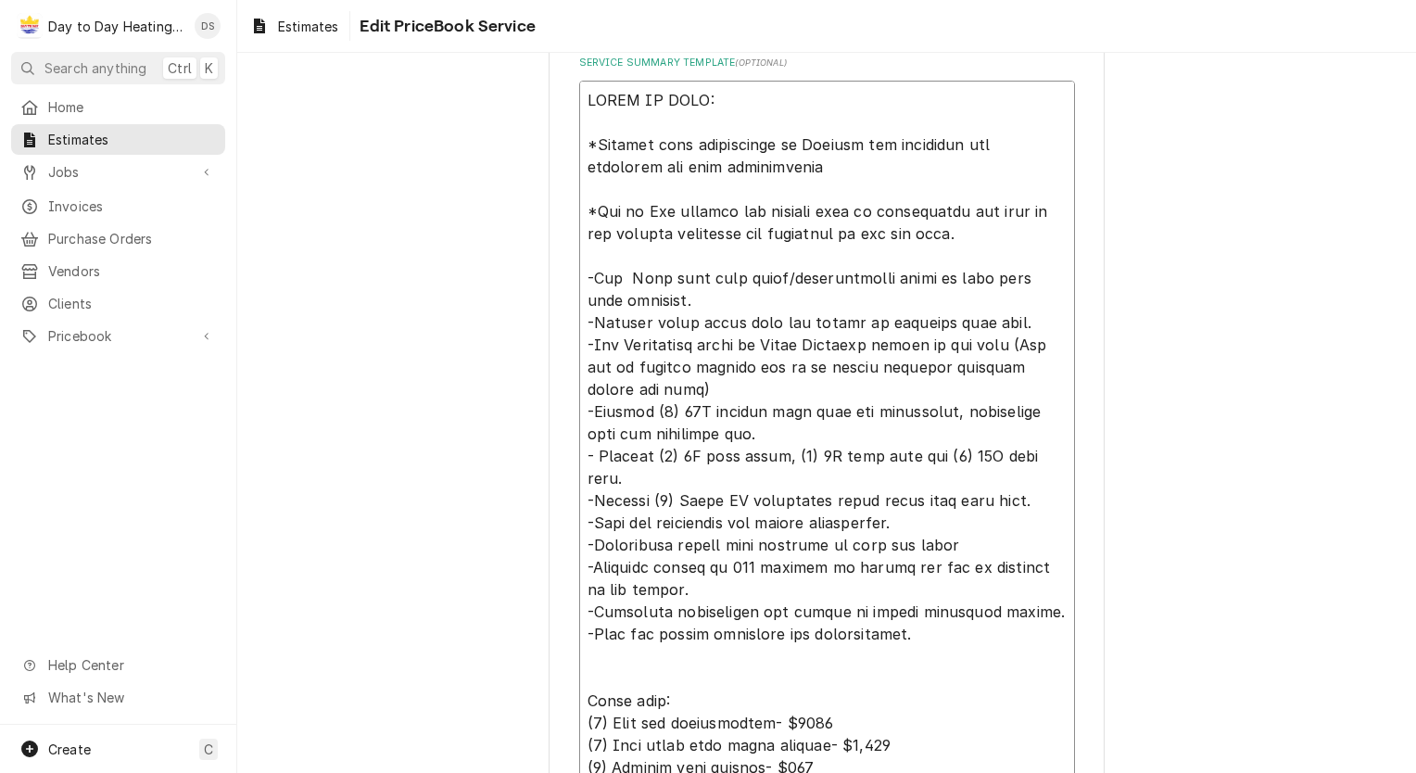
type textarea "SCOPE OF WORK: *Genesis home improvement to Provide all equipment and materials…"
type textarea "x"
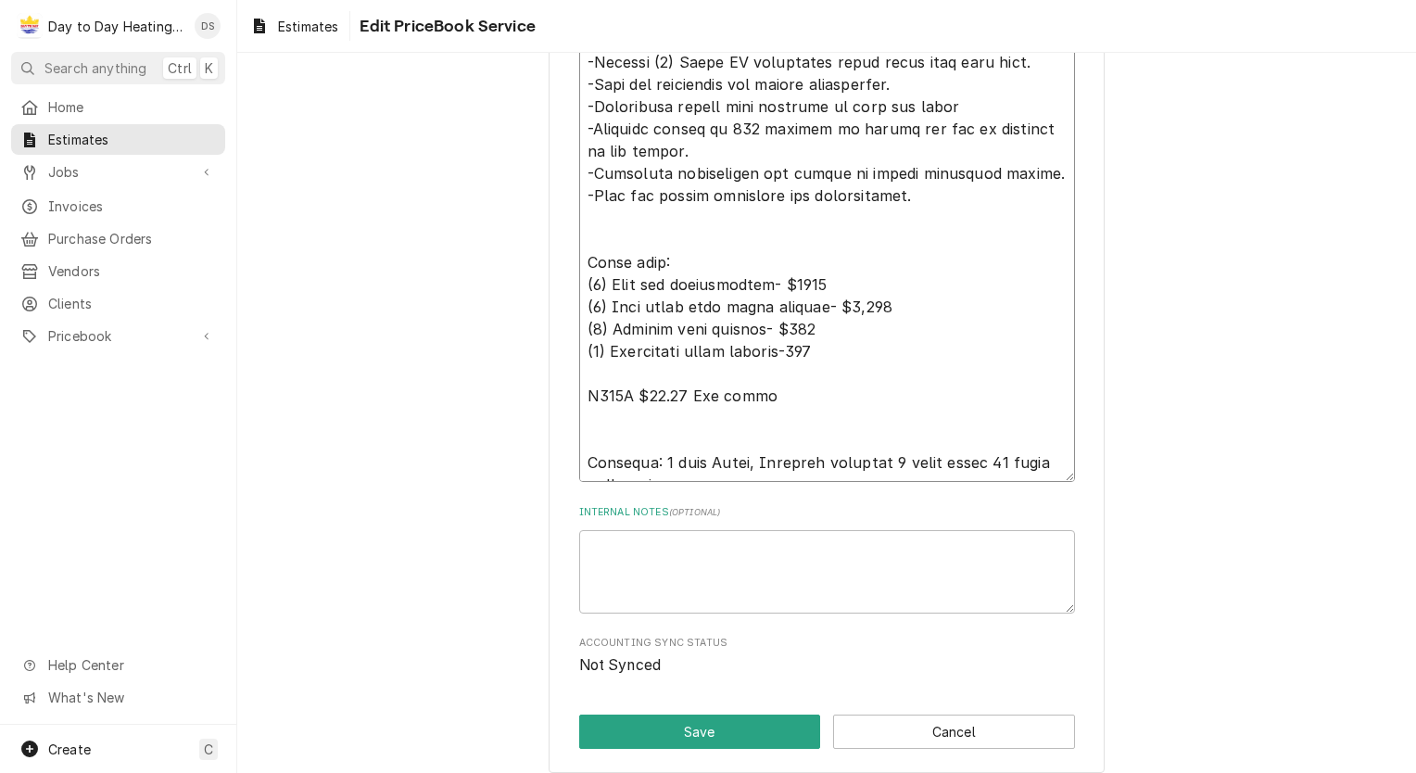
scroll to position [1377, 0]
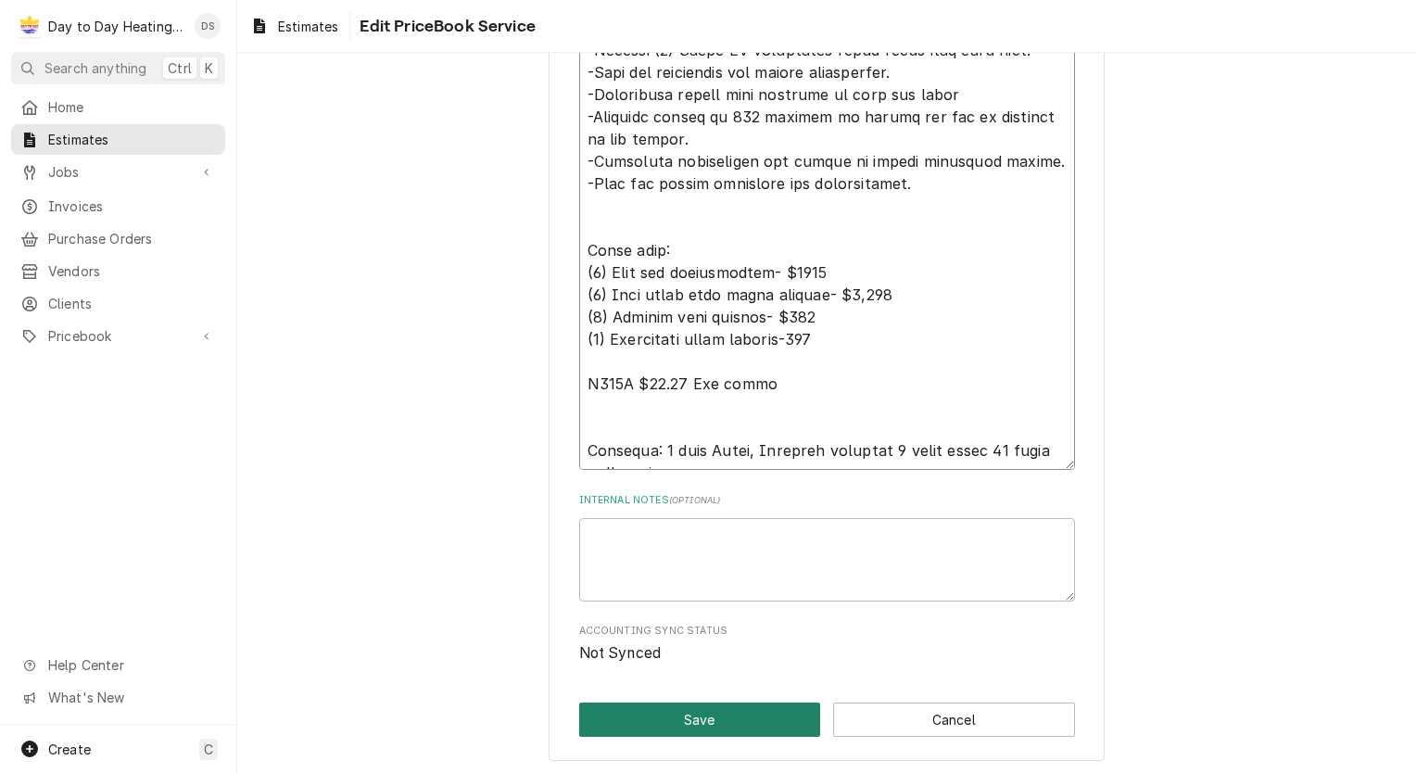
type textarea "SCOPE OF WORK: *Genesis home improvement to Provide all equipment and materials…"
click at [711, 724] on button "Save" at bounding box center [700, 719] width 242 height 34
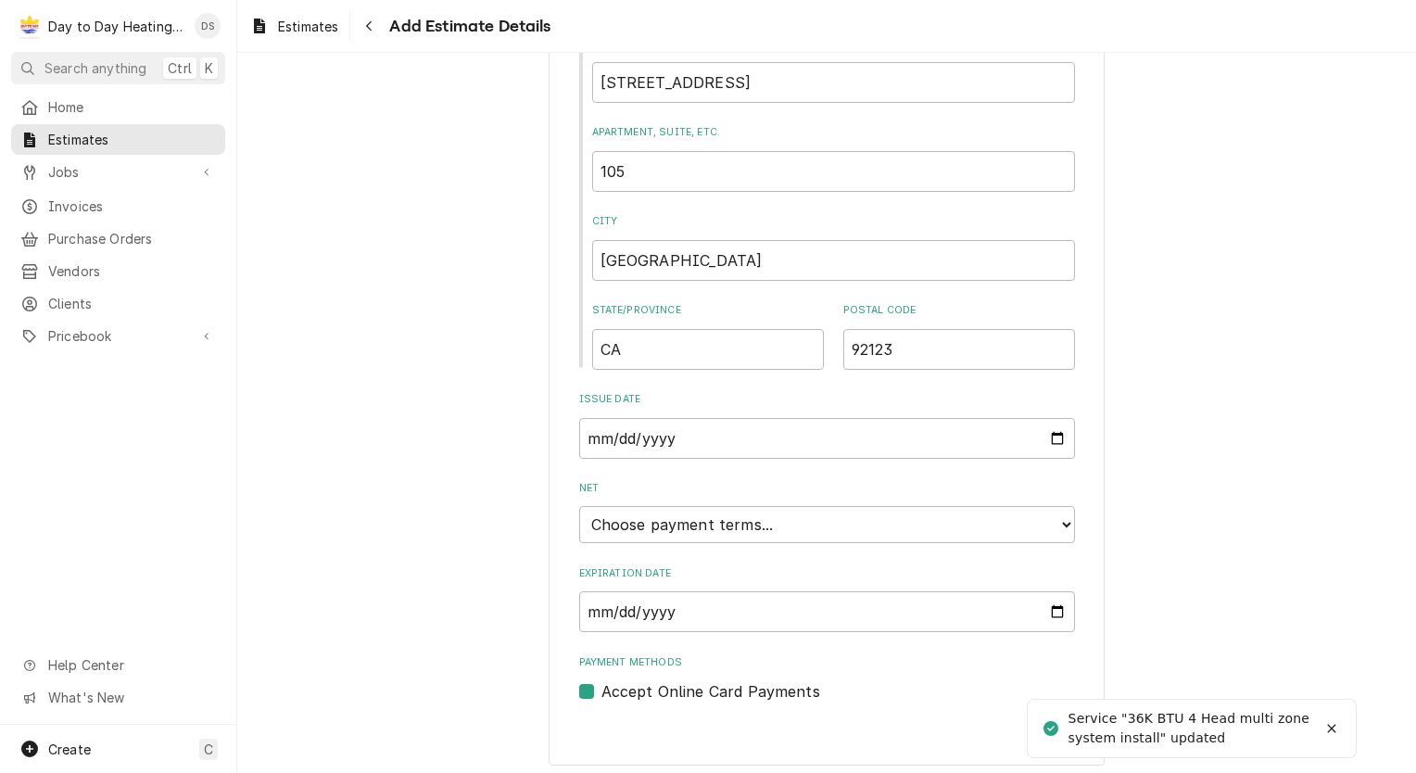
scroll to position [1038, 0]
click at [1054, 600] on input "Expiration Date" at bounding box center [827, 607] width 496 height 41
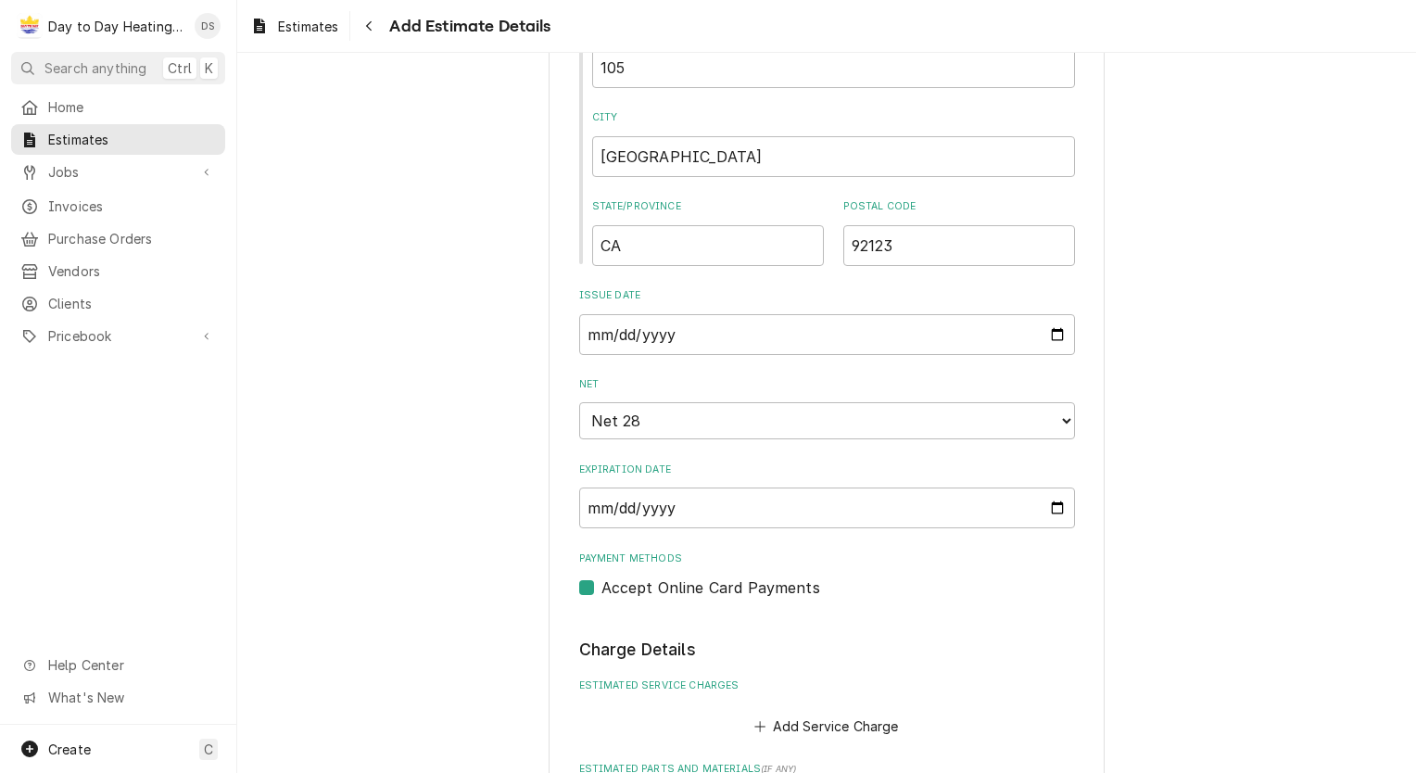
scroll to position [1139, 0]
click at [761, 412] on select "Choose payment terms... Same Day Net 7 Net 14 Net 21 Net 28 Net 30 Net 45 Net 6…" at bounding box center [827, 418] width 496 height 37
type textarea "x"
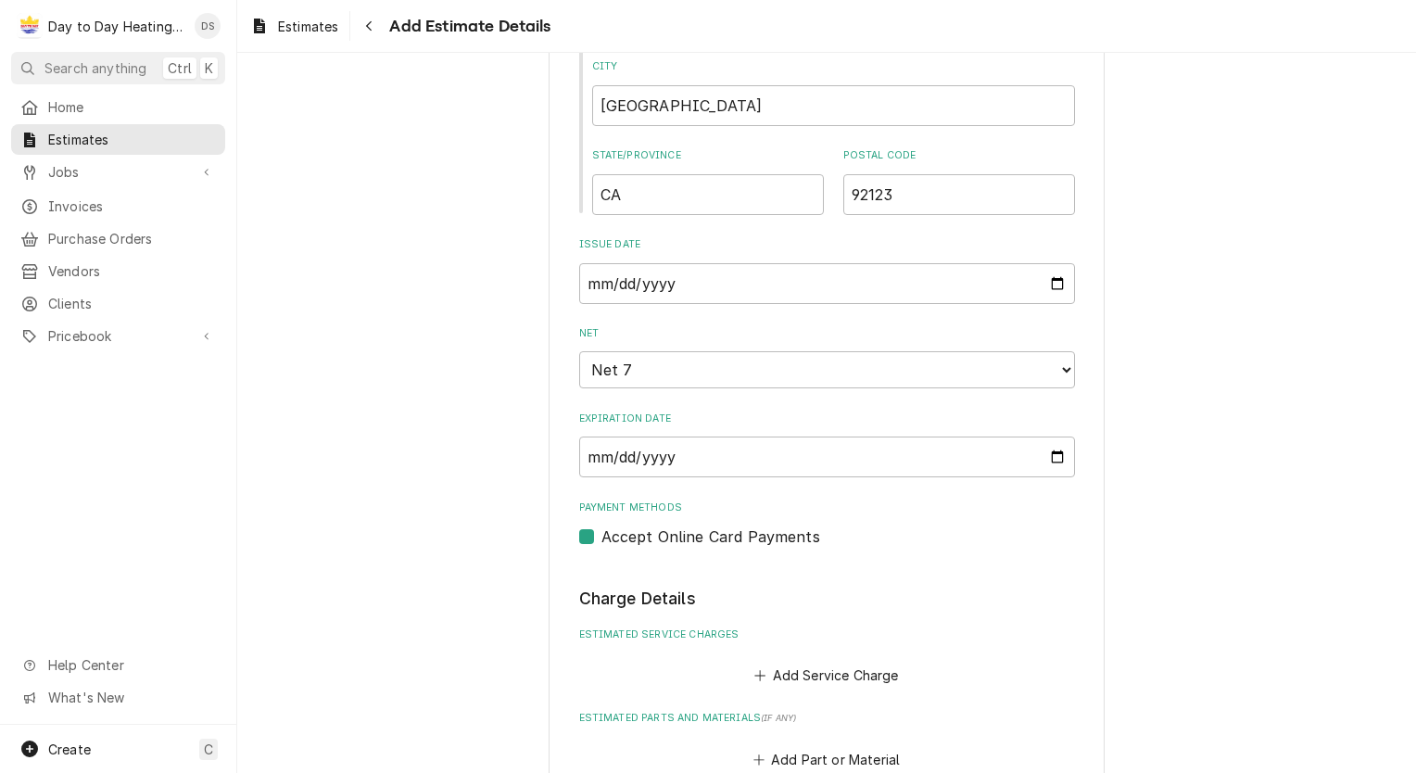
scroll to position [1232, 0]
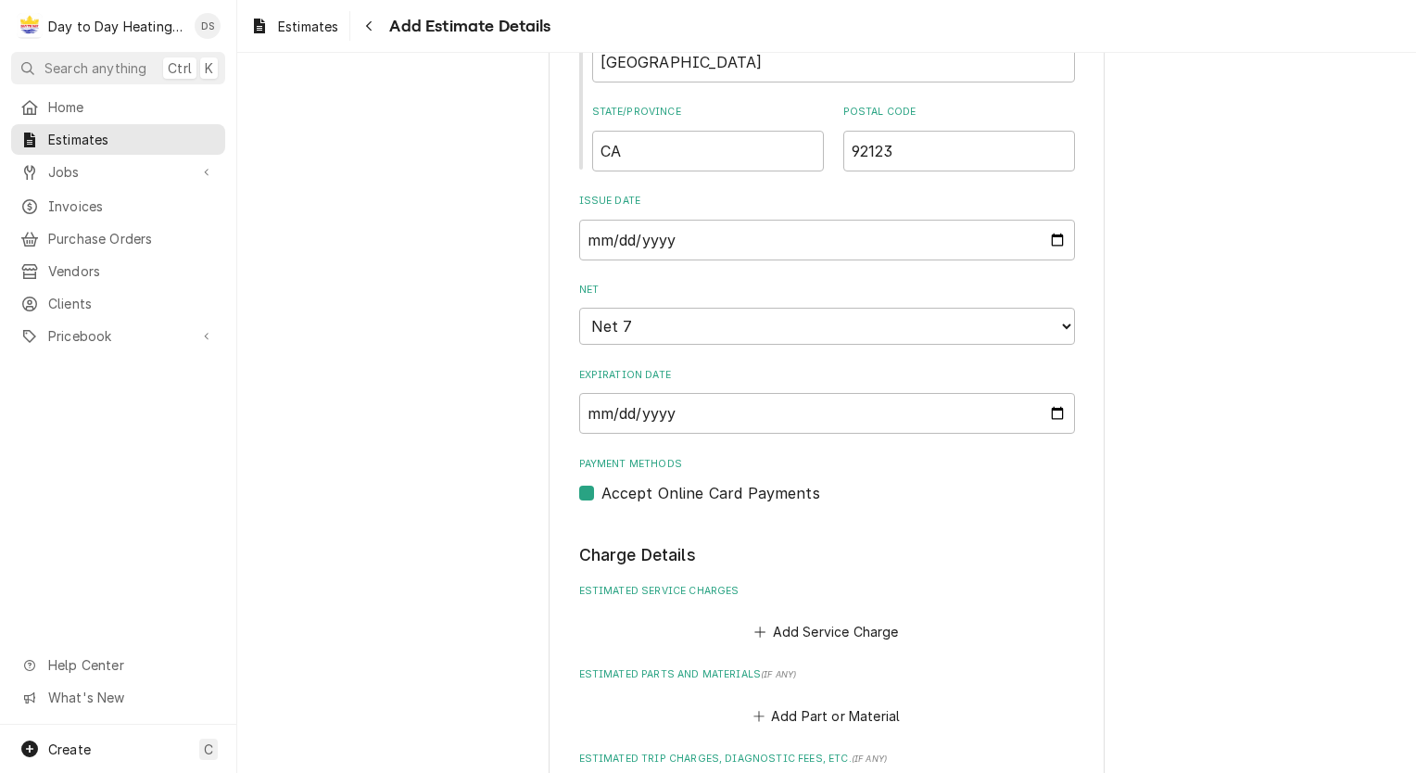
click at [601, 489] on label "Accept Online Card Payments" at bounding box center [710, 493] width 219 height 22
click at [601, 489] on input "Payment Methods" at bounding box center [849, 502] width 496 height 41
checkbox input "false"
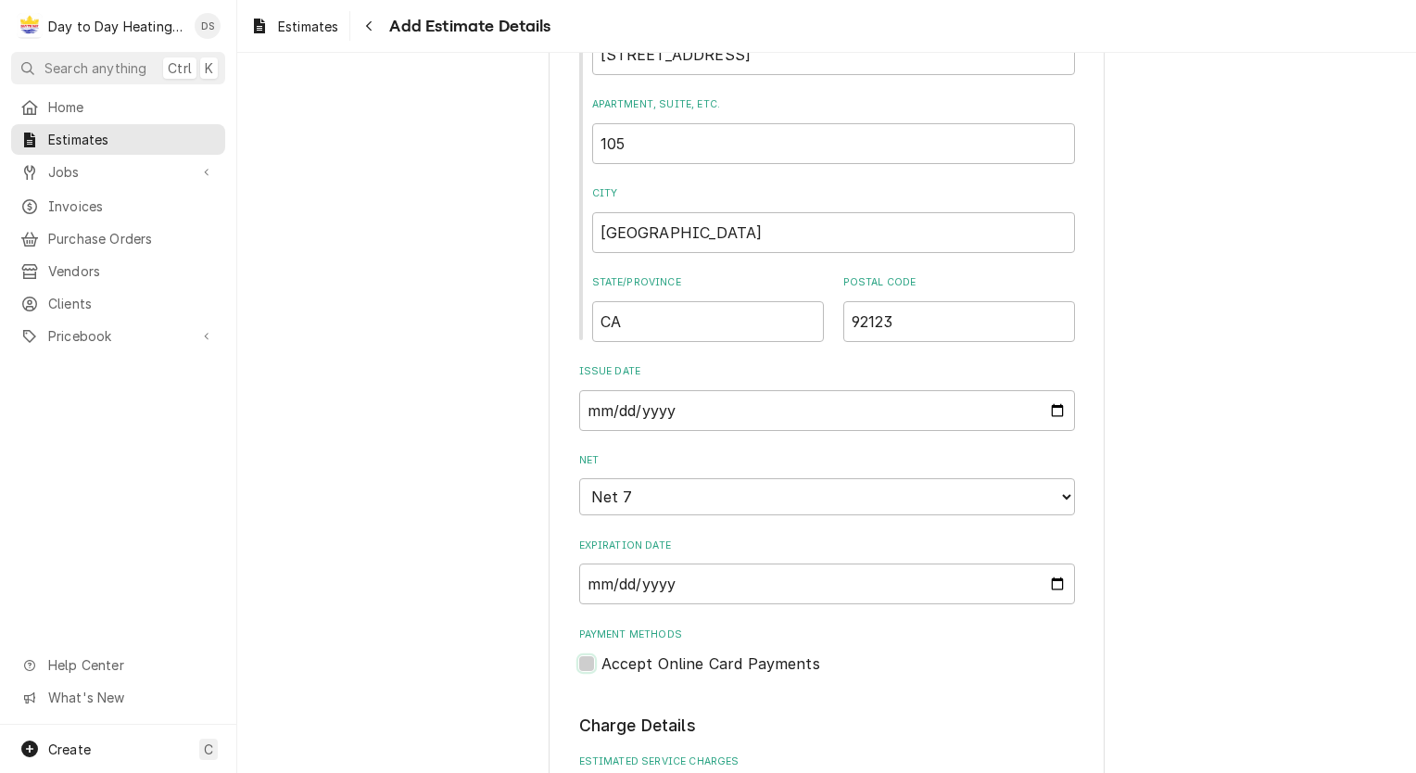
type textarea "x"
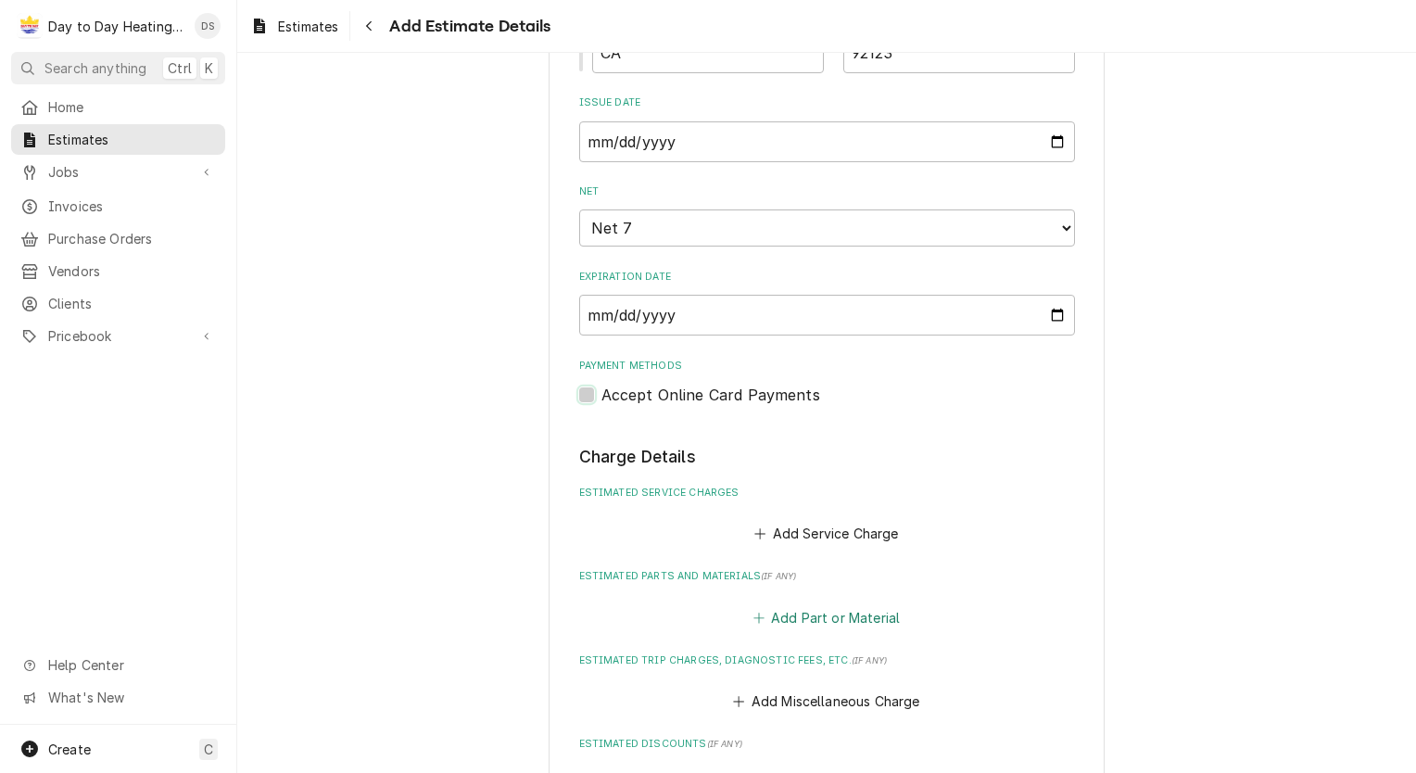
scroll to position [1417, 0]
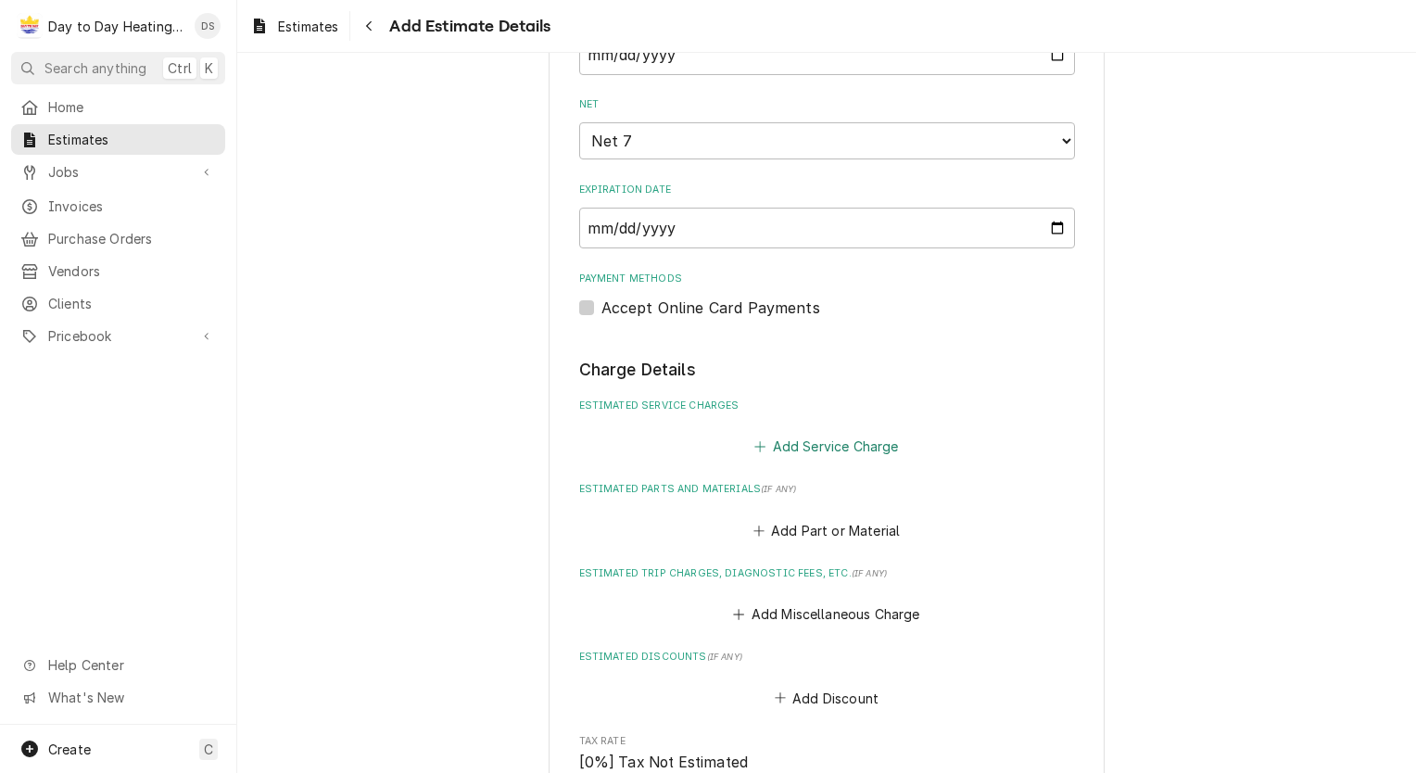
click at [821, 447] on button "Add Service Charge" at bounding box center [826, 447] width 150 height 26
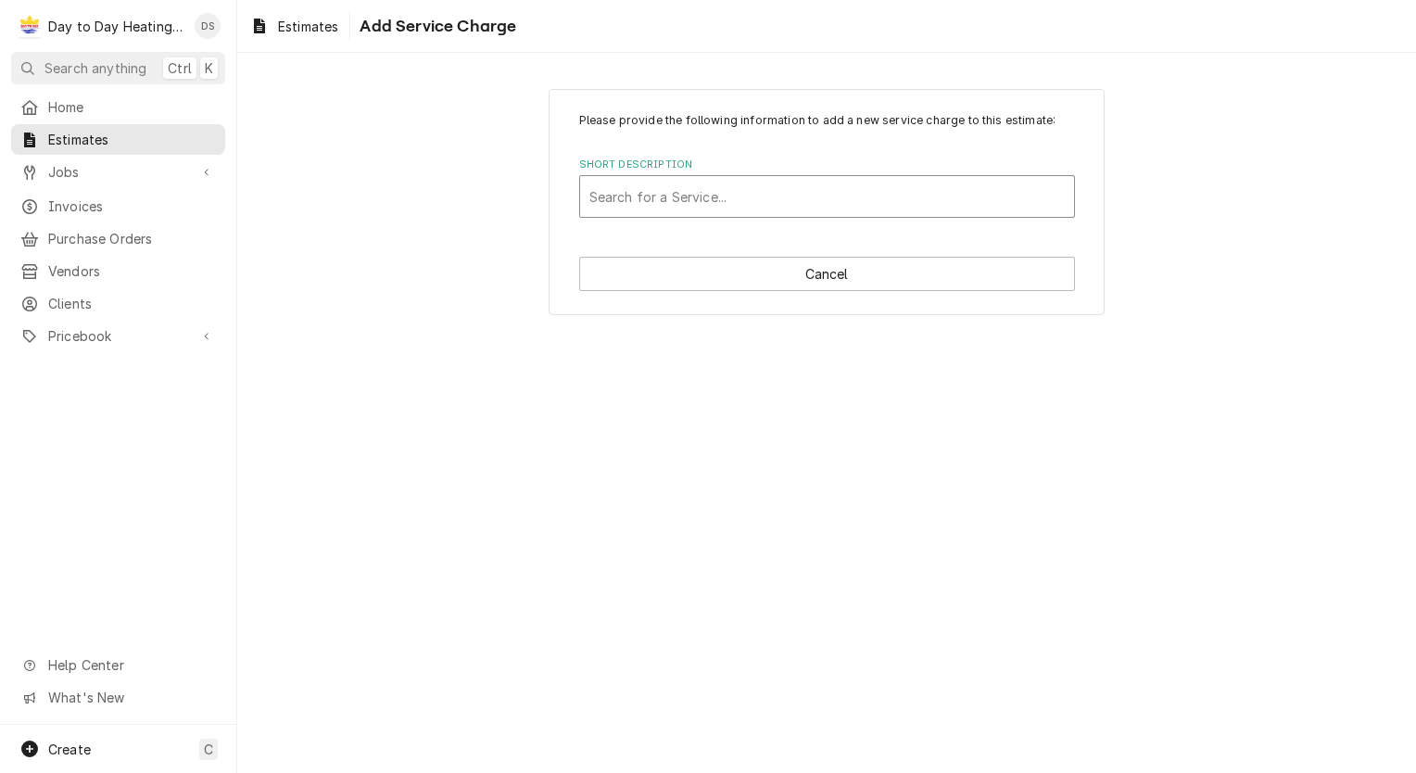
click at [682, 204] on div "Short Description" at bounding box center [826, 196] width 475 height 33
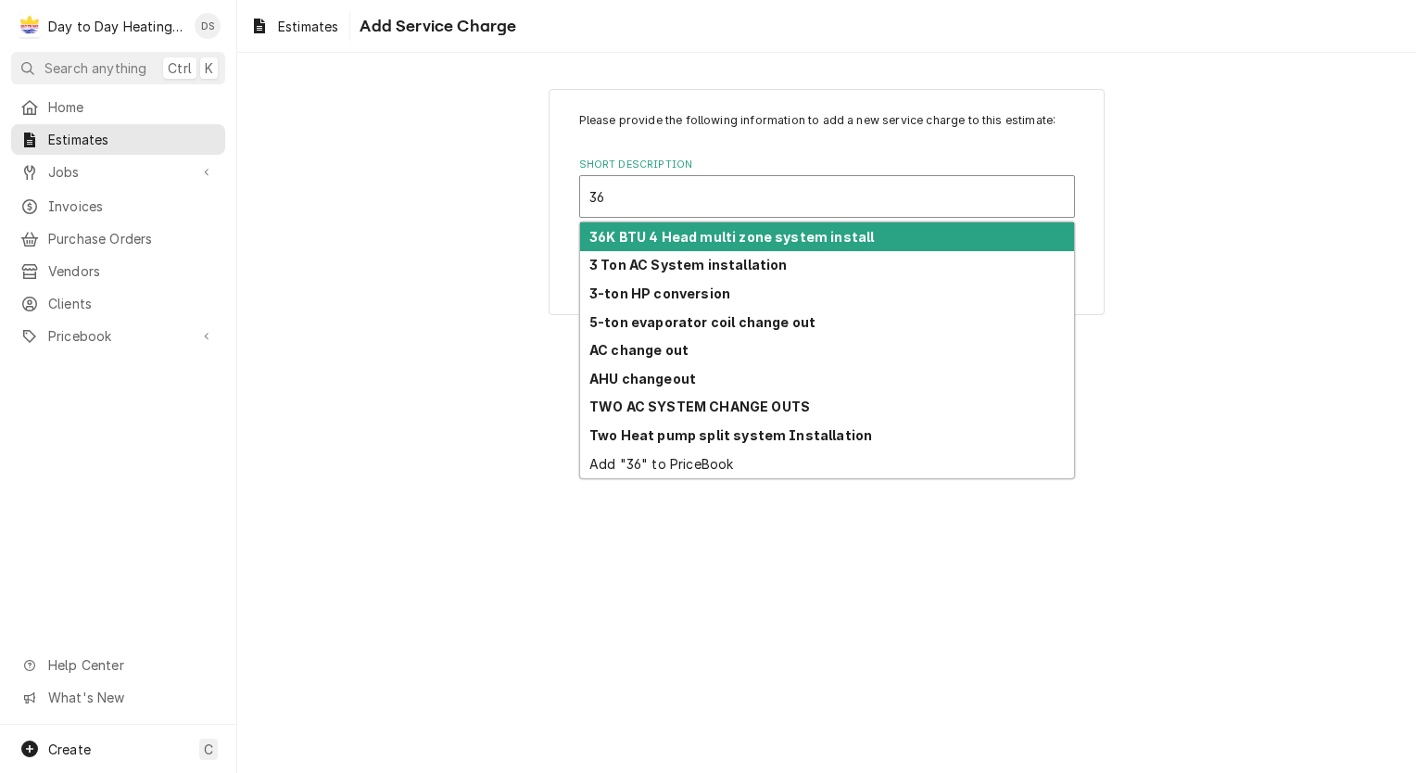
type input "36k"
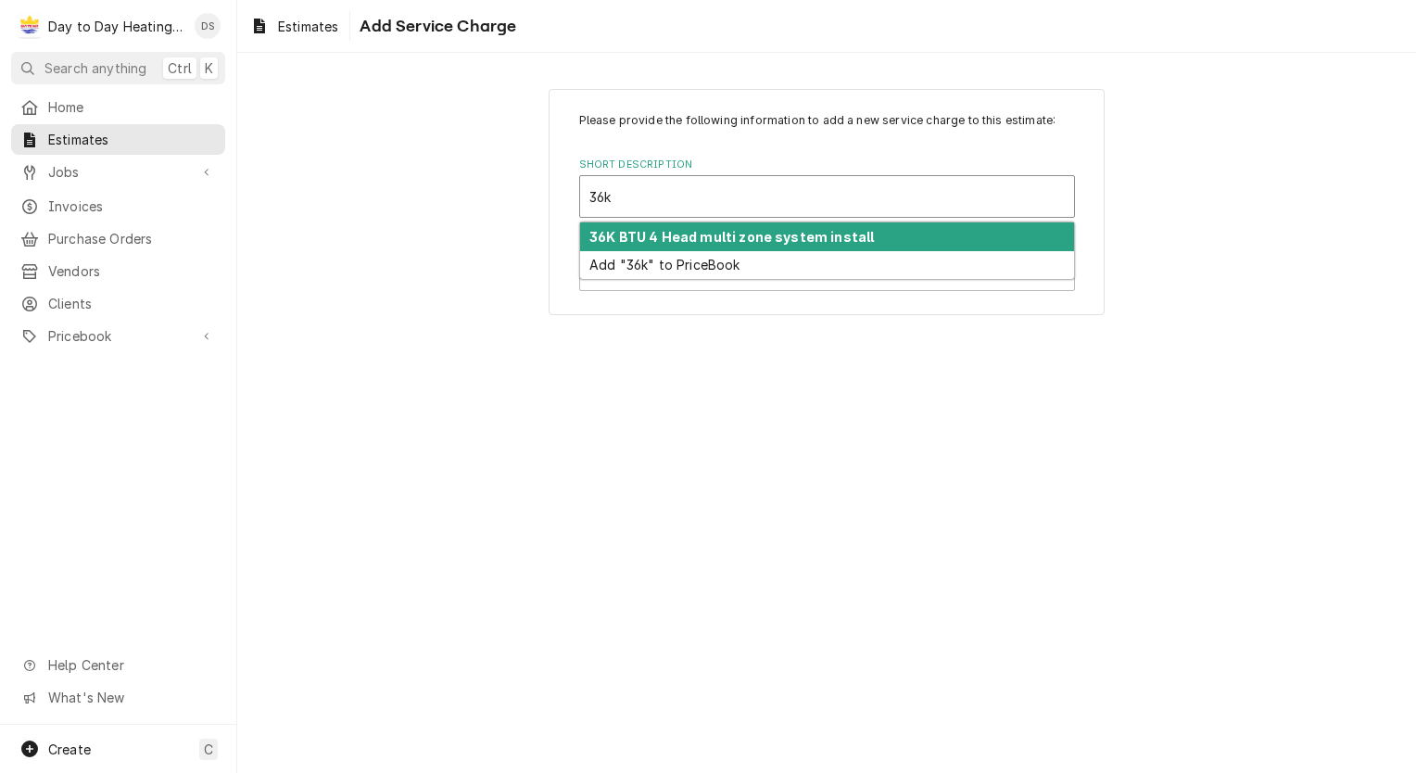
click at [720, 234] on strong "36K BTU 4 Head multi zone system install" at bounding box center [731, 237] width 284 height 16
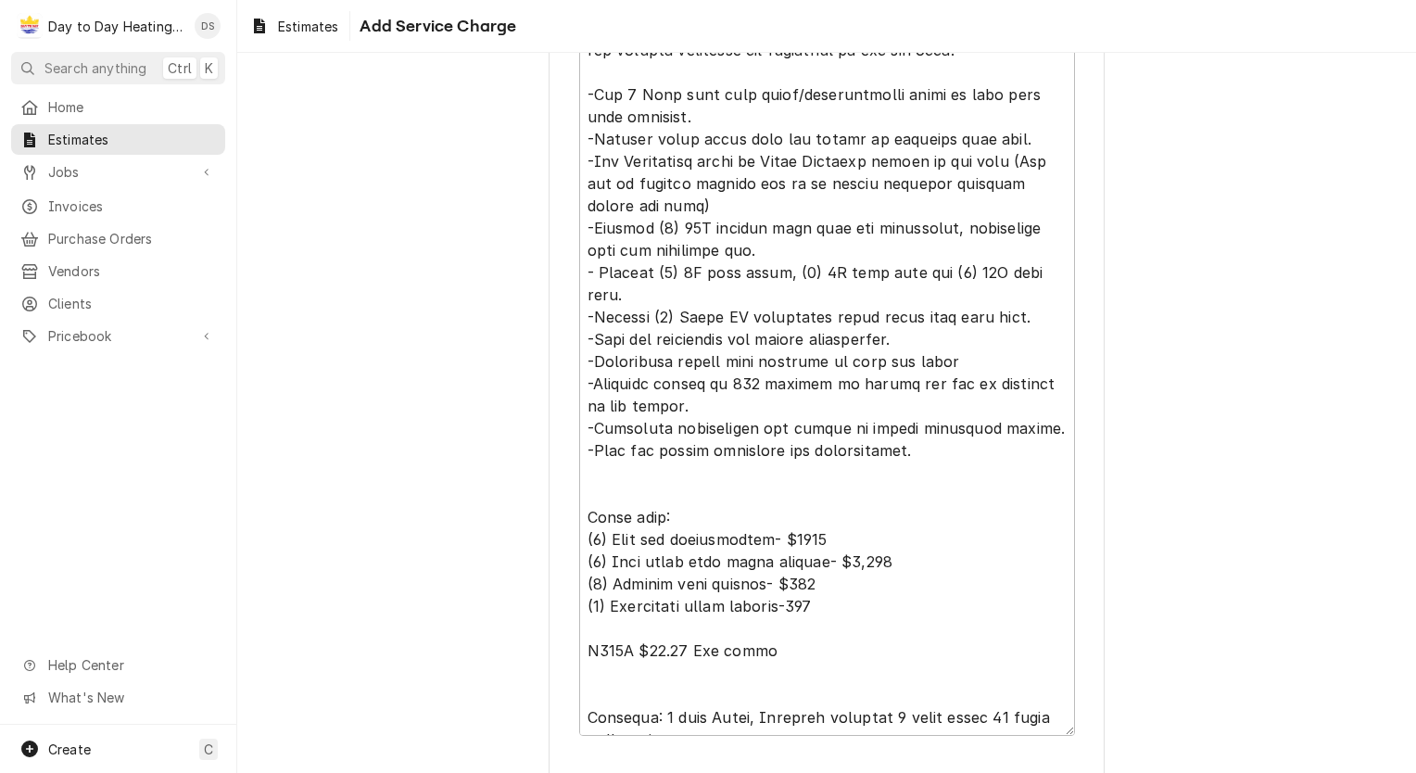
scroll to position [830, 0]
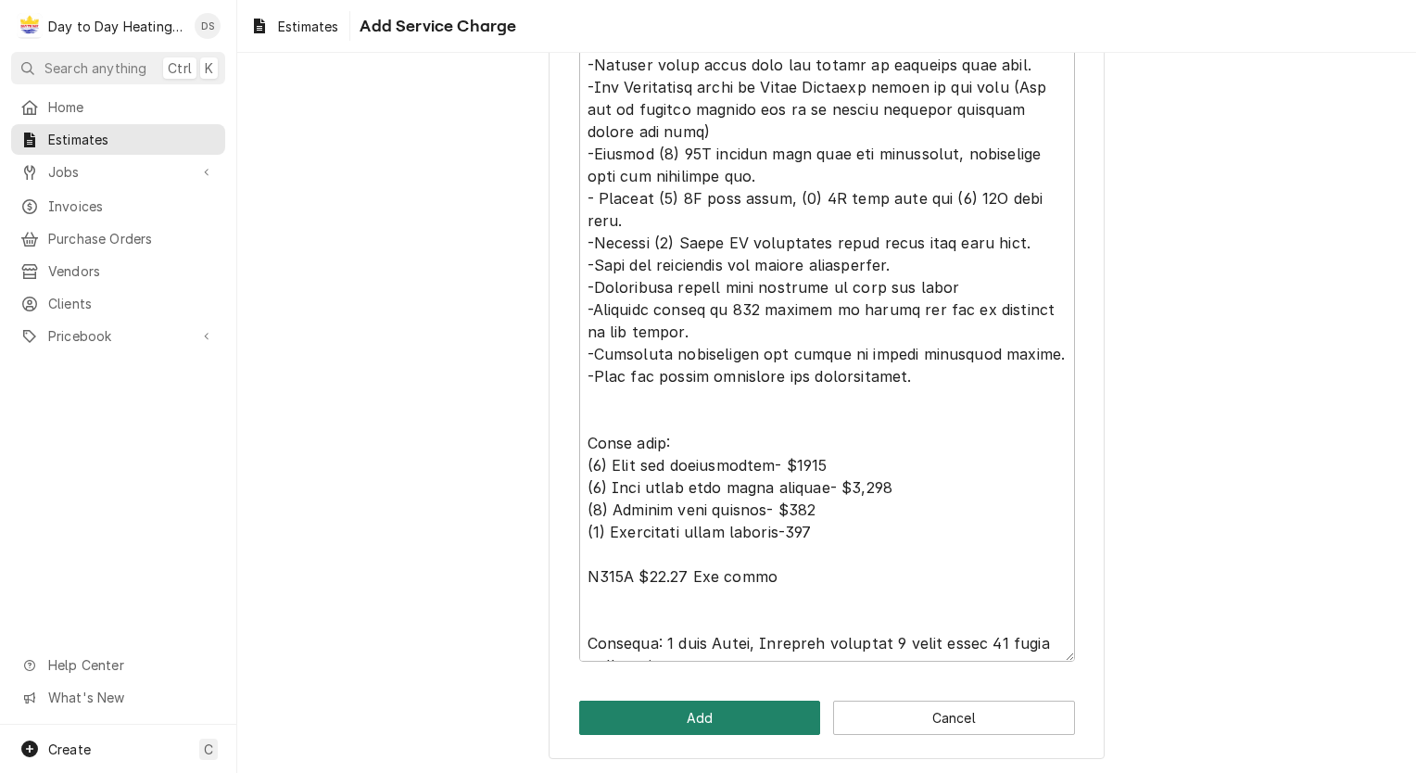
click at [703, 715] on button "Add" at bounding box center [700, 717] width 242 height 34
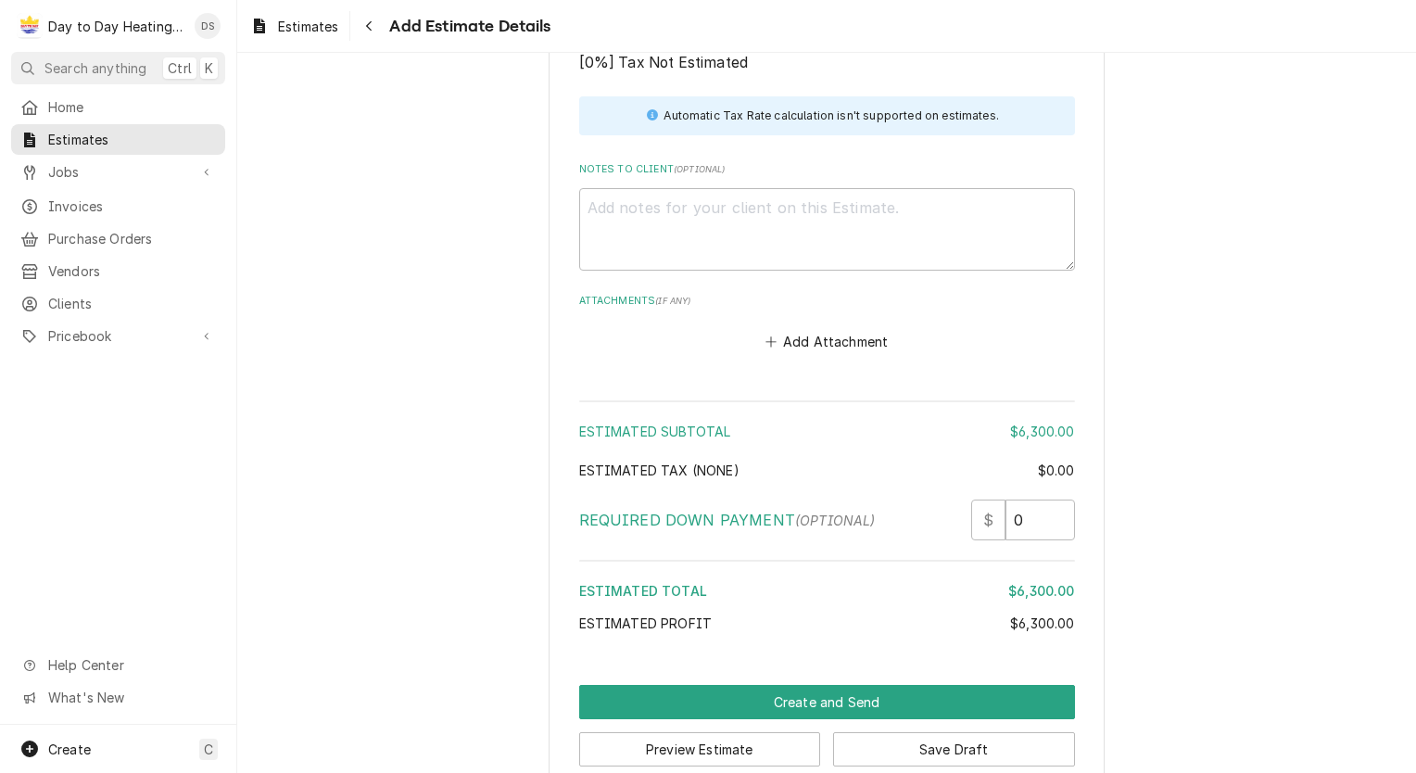
scroll to position [3274, 0]
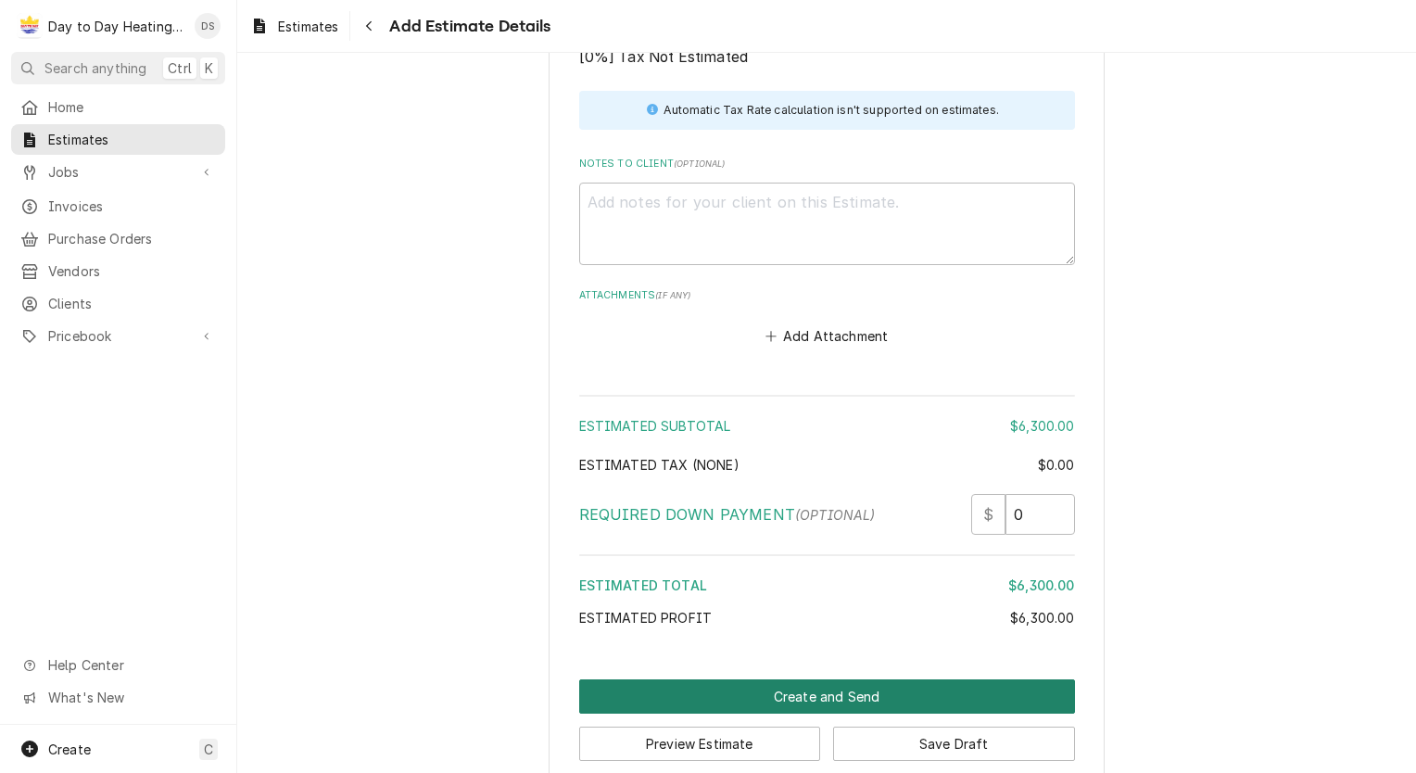
click at [845, 679] on button "Create and Send" at bounding box center [827, 696] width 496 height 34
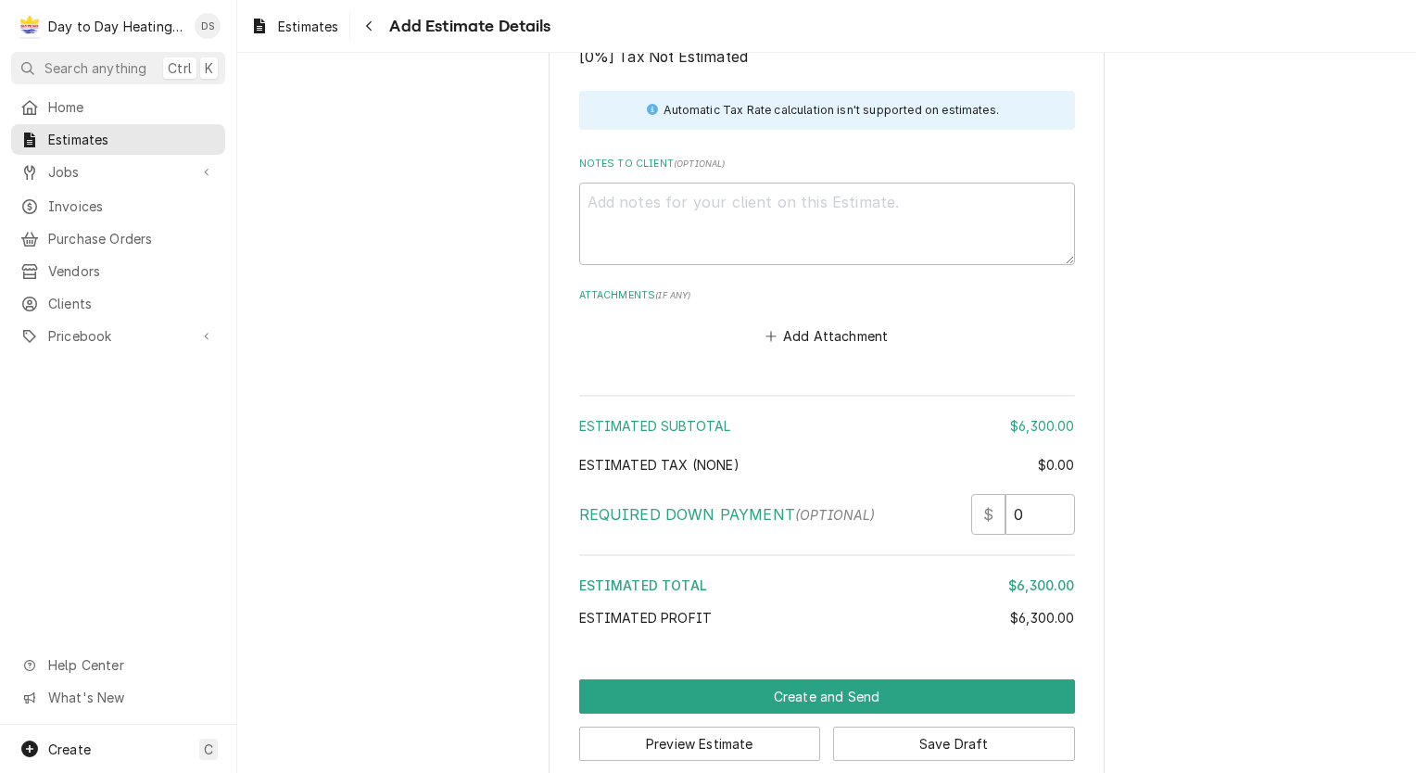
scroll to position [3265, 0]
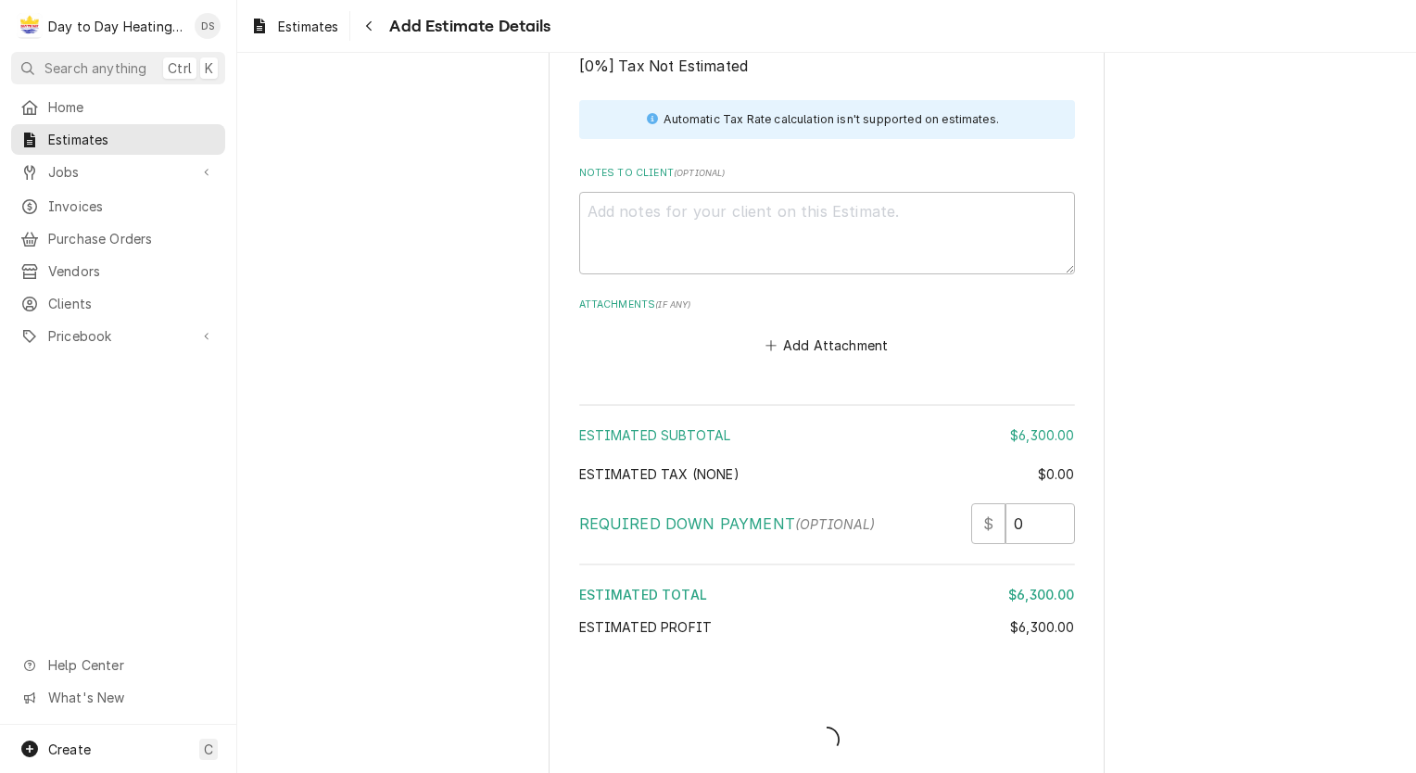
type textarea "x"
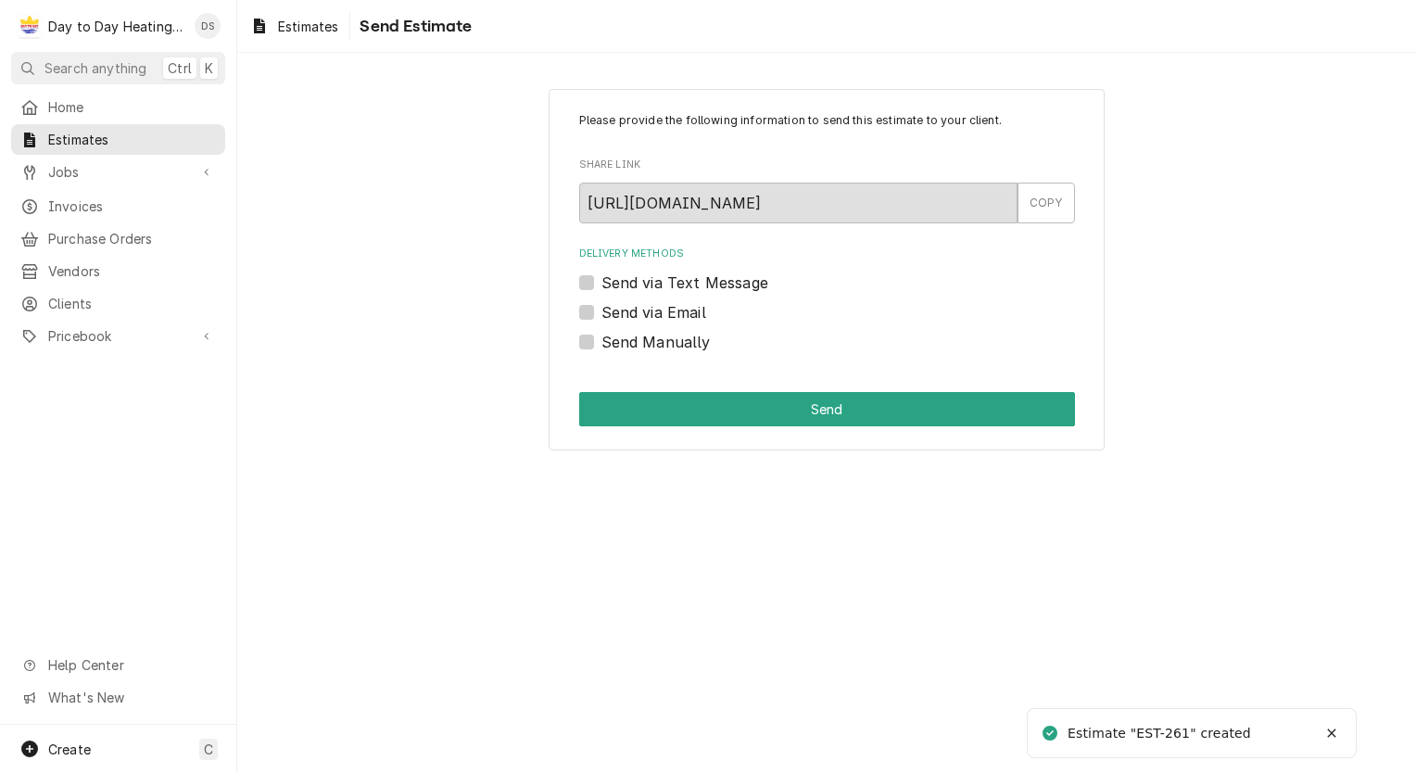
click at [663, 279] on label "Send via Text Message" at bounding box center [684, 282] width 167 height 22
click at [663, 279] on input "Send via Text Message" at bounding box center [849, 291] width 496 height 41
checkbox input "true"
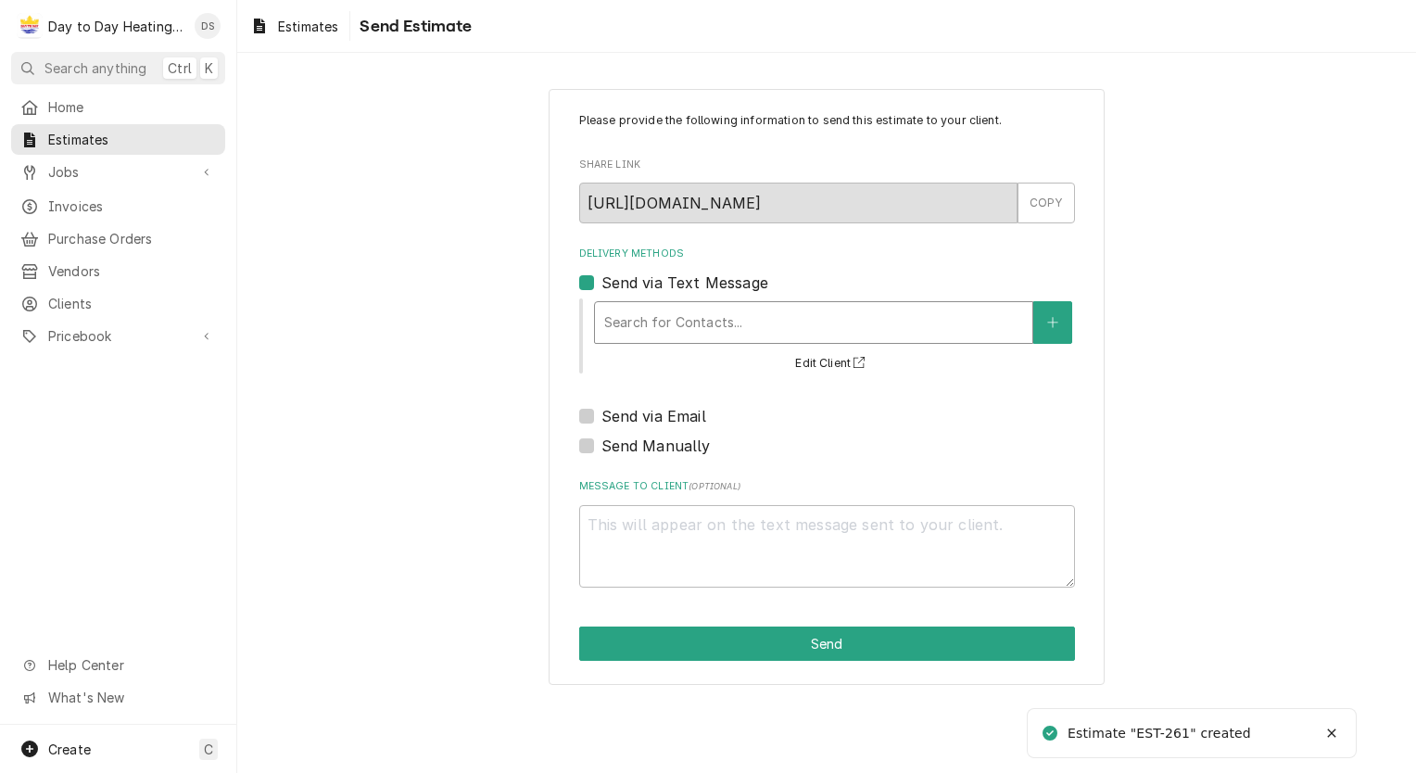
click at [670, 324] on div "Delivery Methods" at bounding box center [813, 322] width 419 height 33
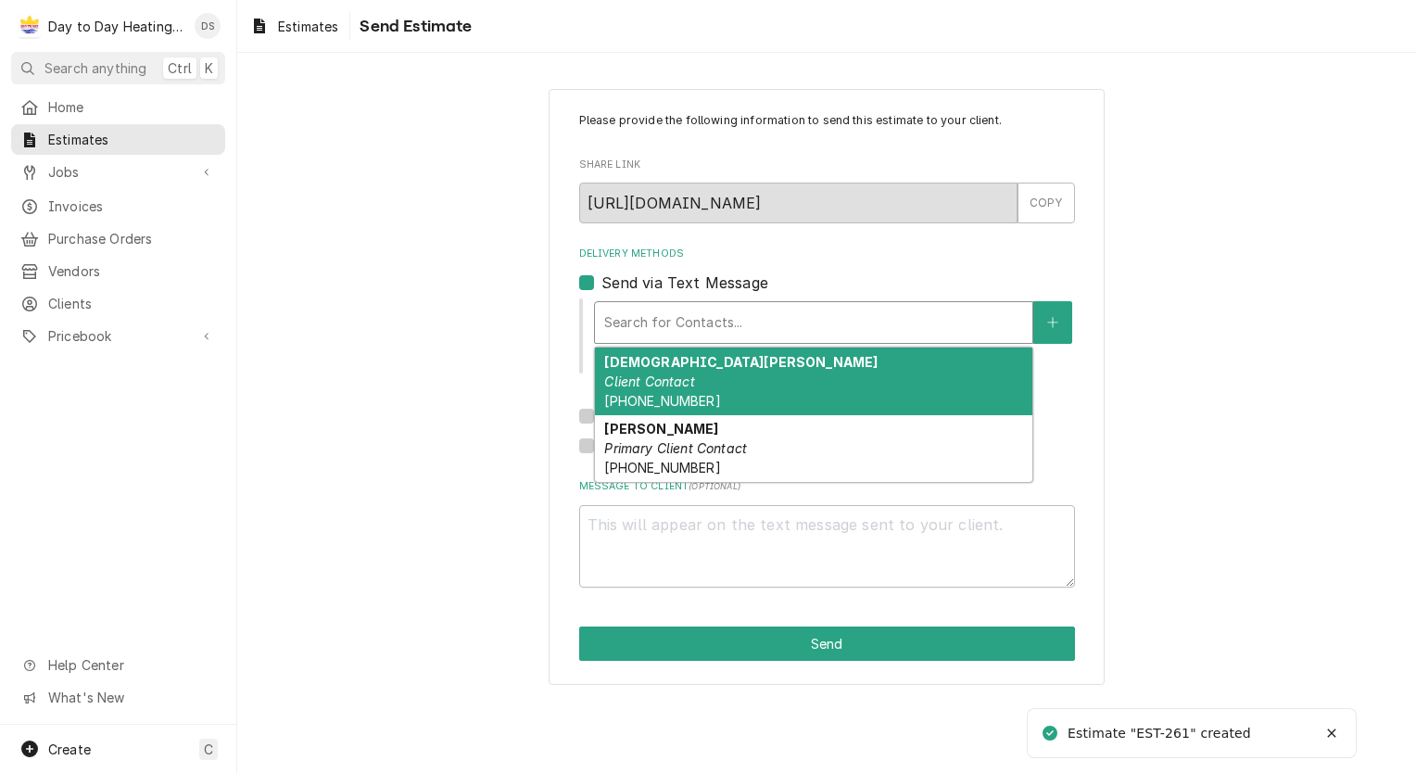
click at [747, 382] on div "Christian Marcilla Client Contact (619) 891-0608" at bounding box center [813, 381] width 437 height 68
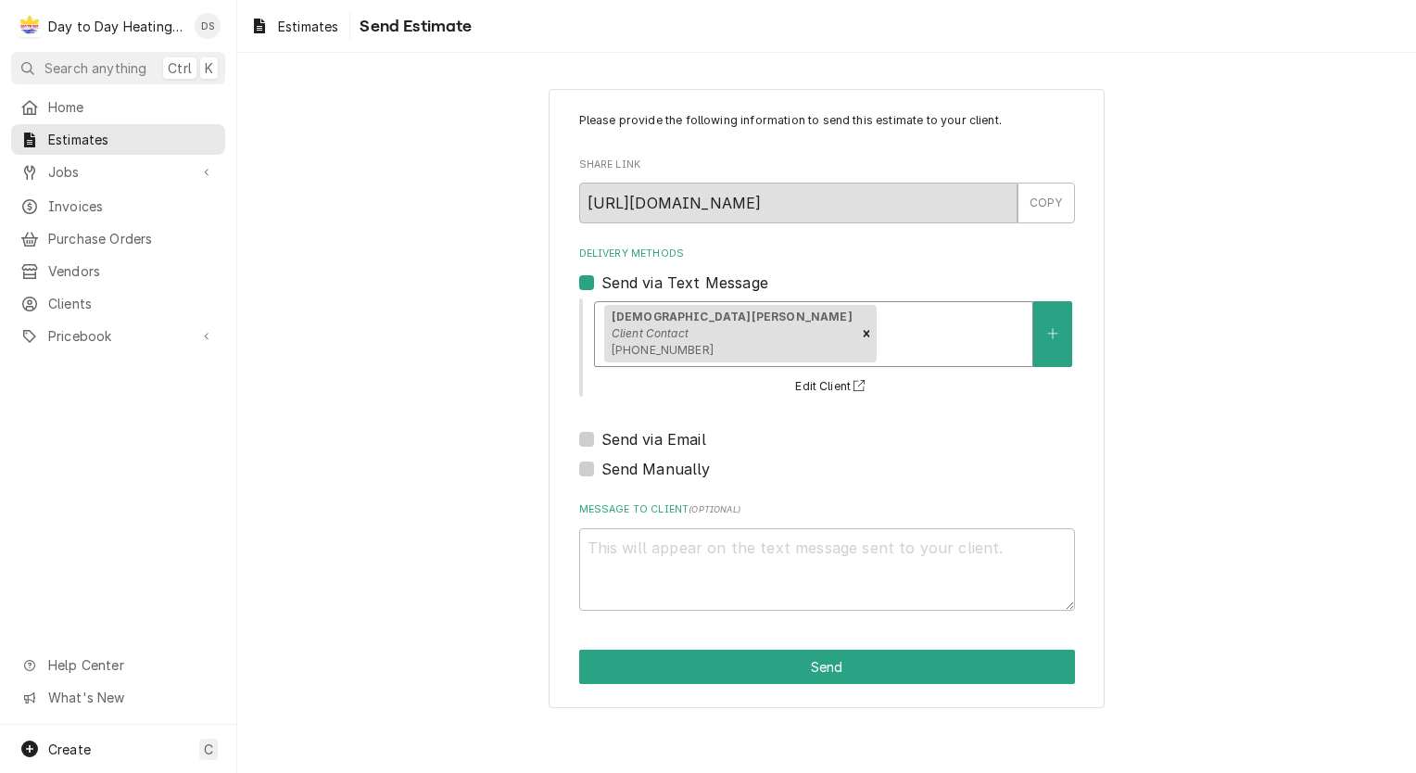
click at [879, 335] on div "Delivery Methods" at bounding box center [950, 333] width 143 height 33
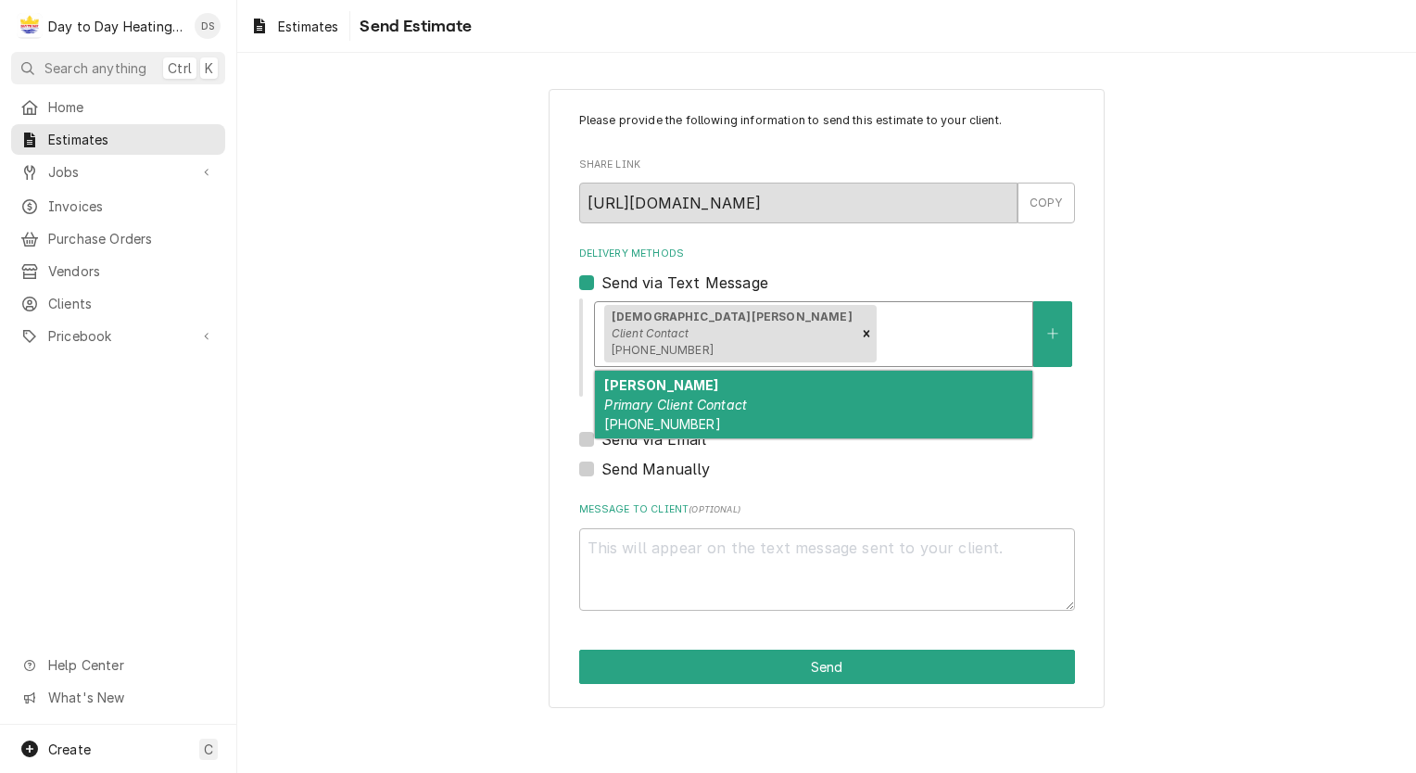
click at [802, 408] on div "Eric Bensor Primary Client Contact (858) 688-3052" at bounding box center [813, 405] width 437 height 68
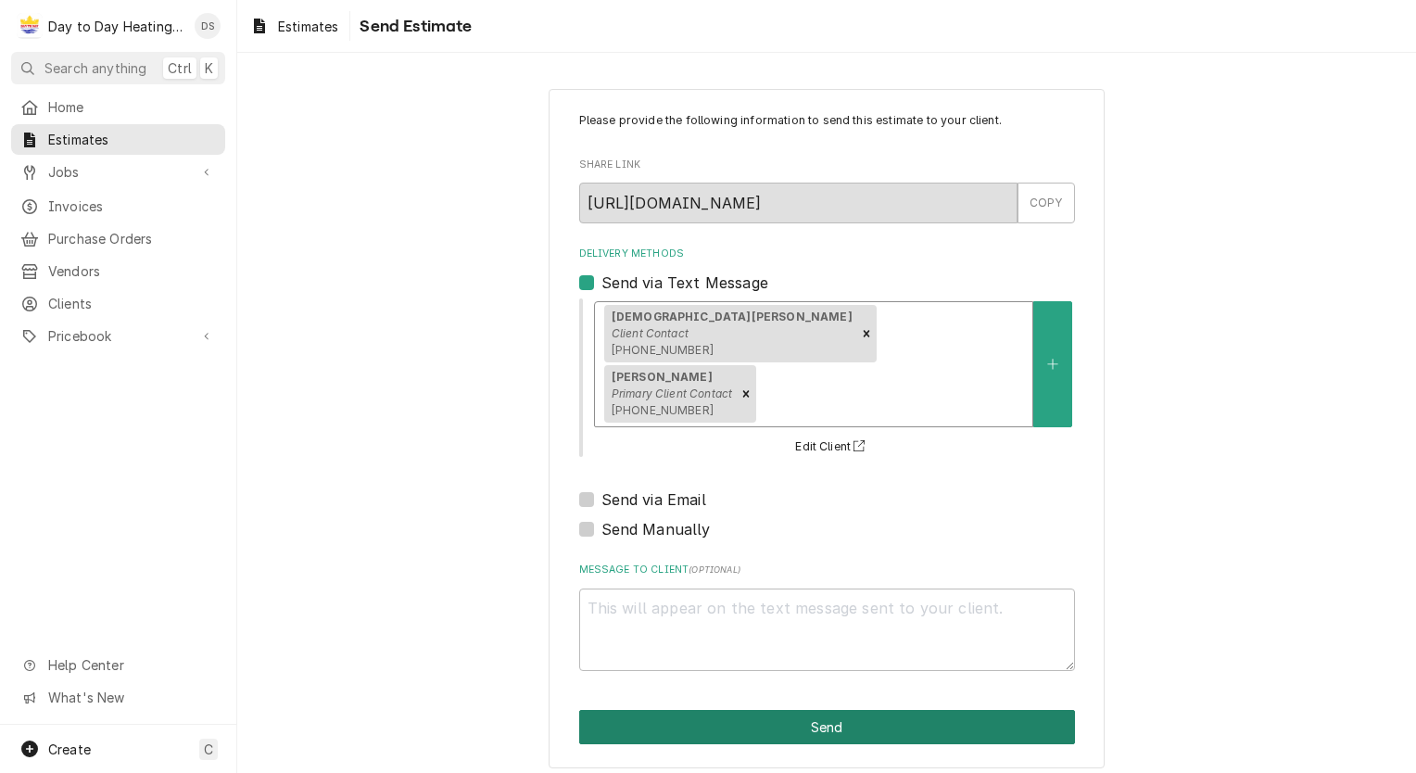
click at [801, 710] on button "Send" at bounding box center [827, 727] width 496 height 34
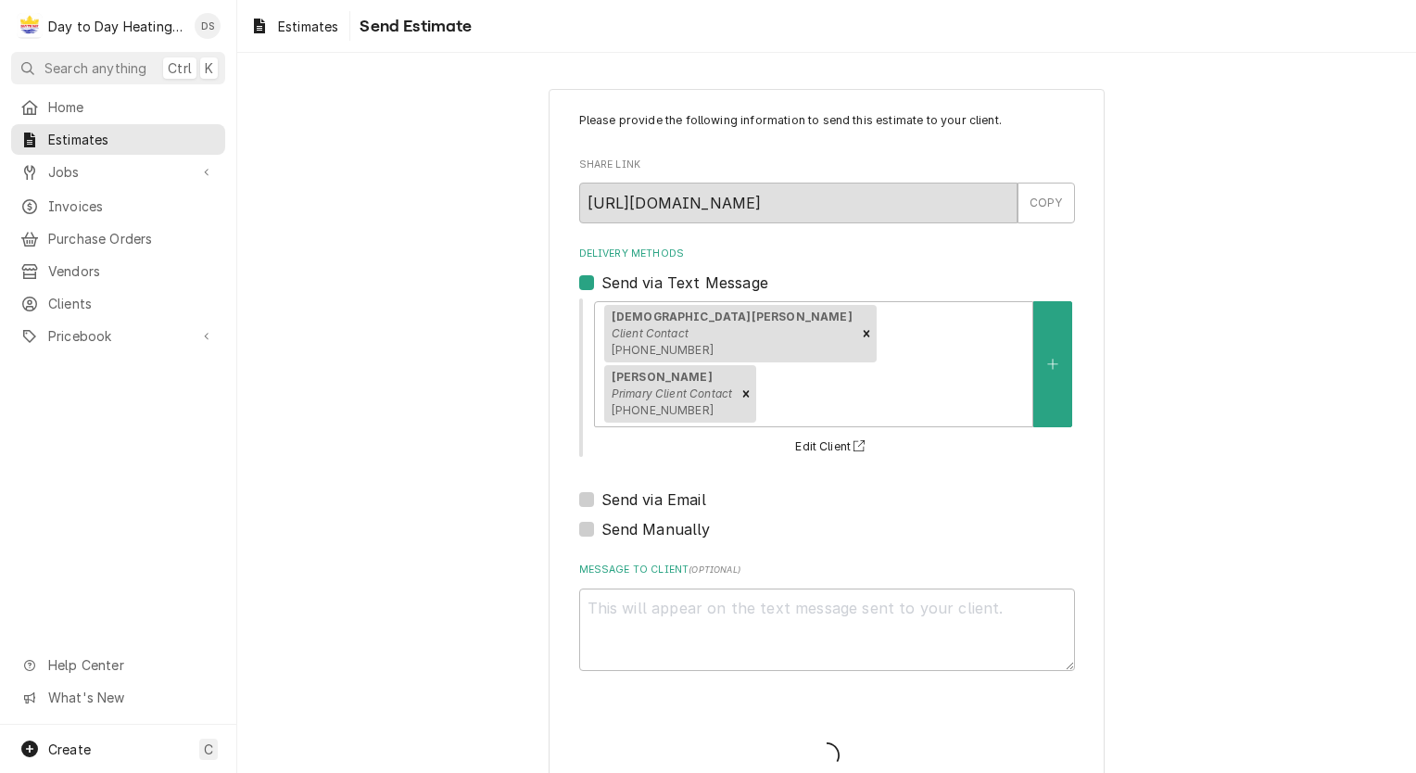
type textarea "x"
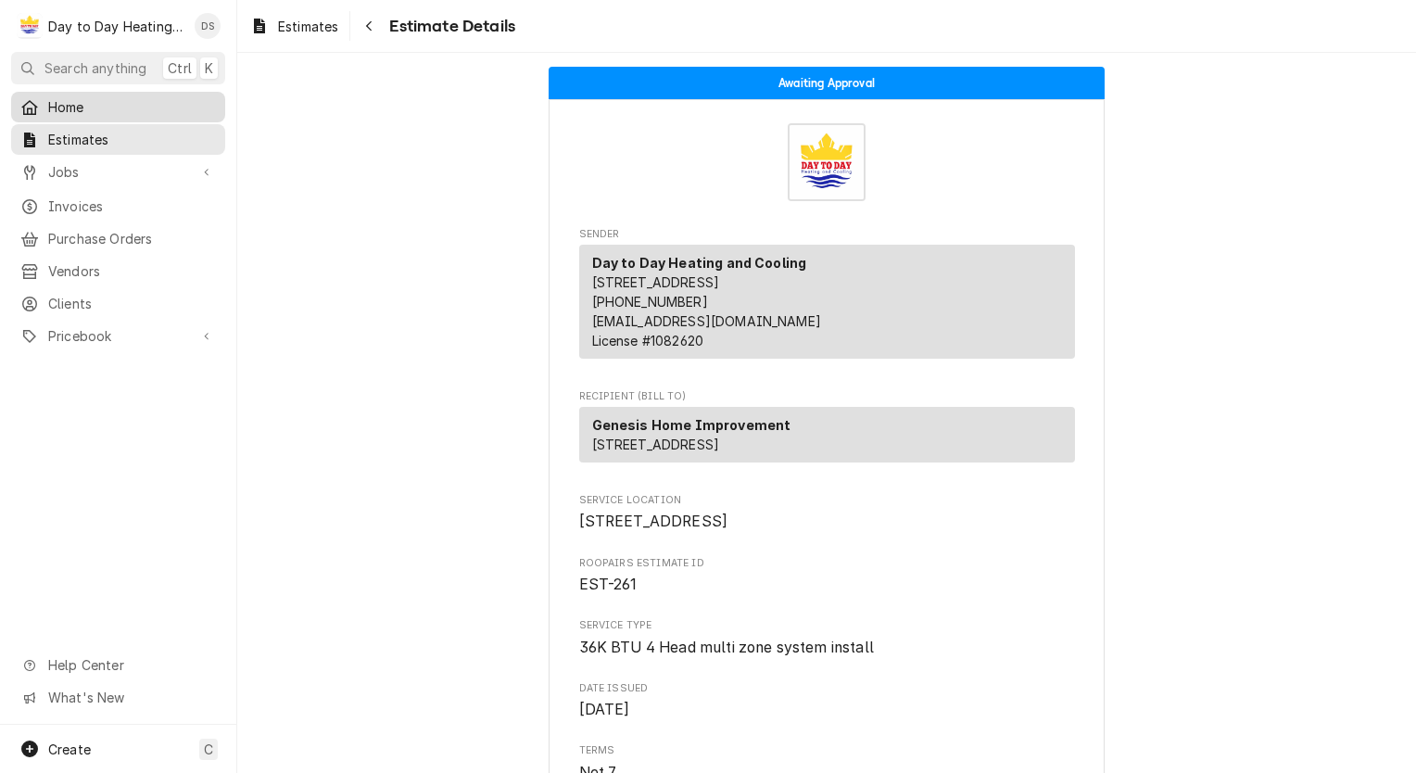
click at [80, 109] on span "Home" at bounding box center [132, 106] width 168 height 19
